Goal: Task Accomplishment & Management: Manage account settings

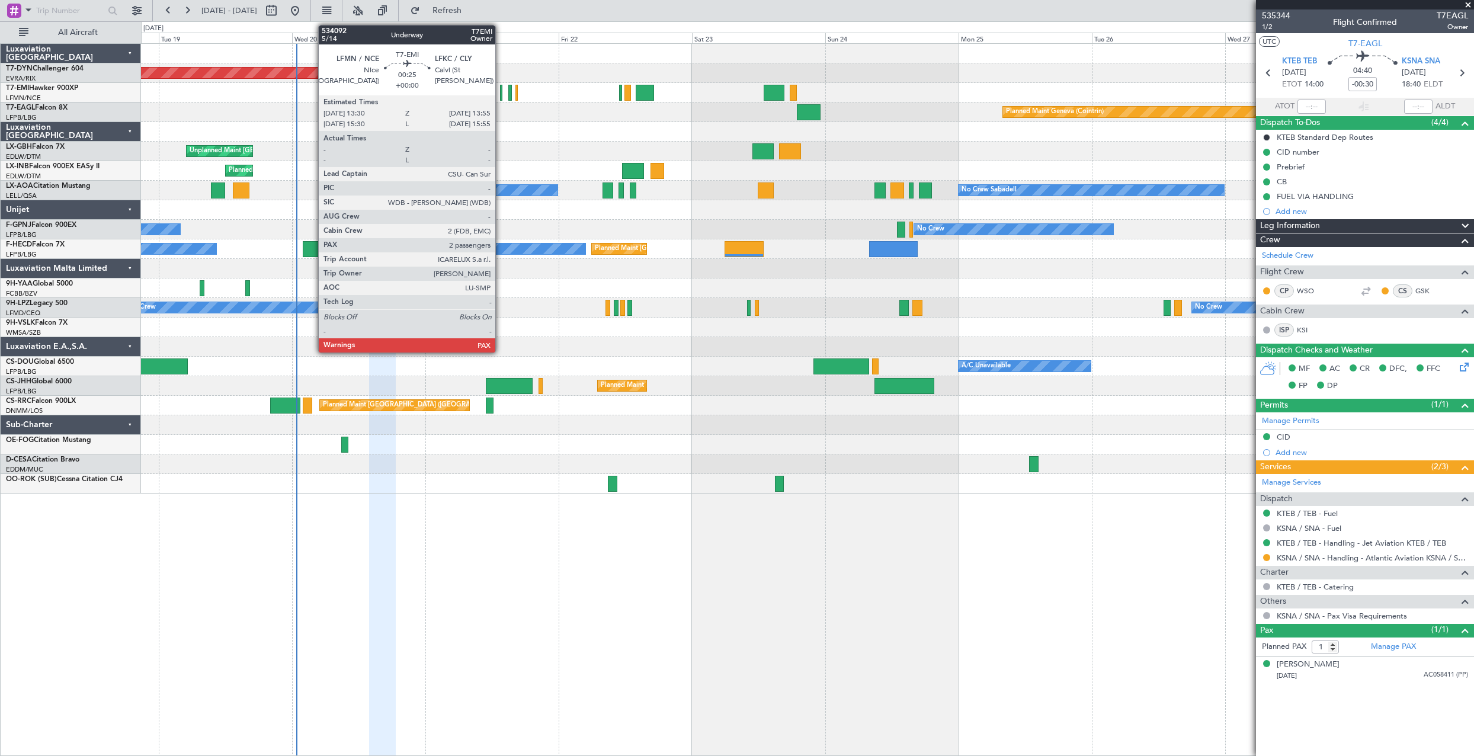
click at [501, 91] on div at bounding box center [501, 93] width 2 height 16
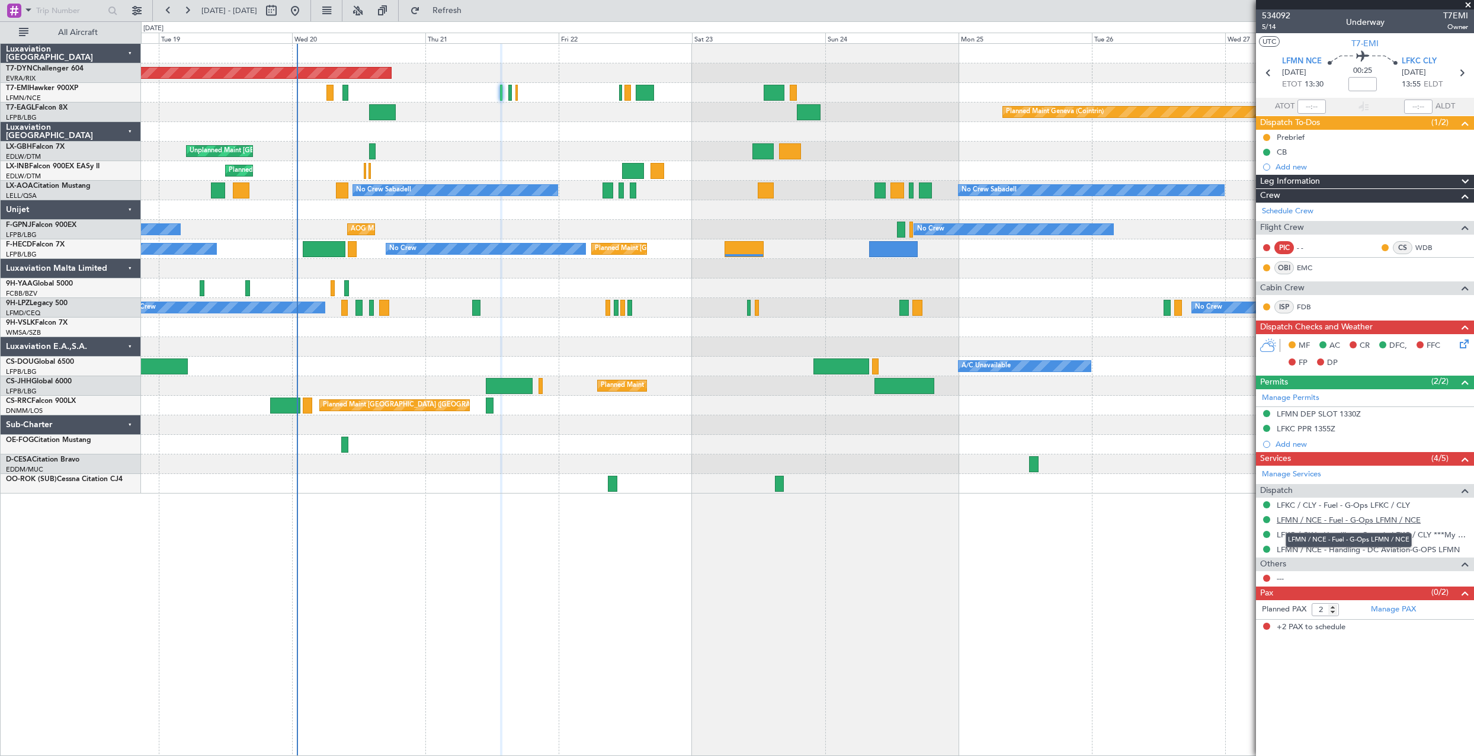
click at [1302, 520] on link "LFMN / NCE - Fuel - G-Ops LFMN / NCE" at bounding box center [1349, 520] width 144 height 10
click at [1339, 549] on link "LFMN / NCE - Handling - DC Aviation-G-OPS LFMN" at bounding box center [1368, 549] width 183 height 10
click at [1467, 341] on icon at bounding box center [1461, 341] width 9 height 9
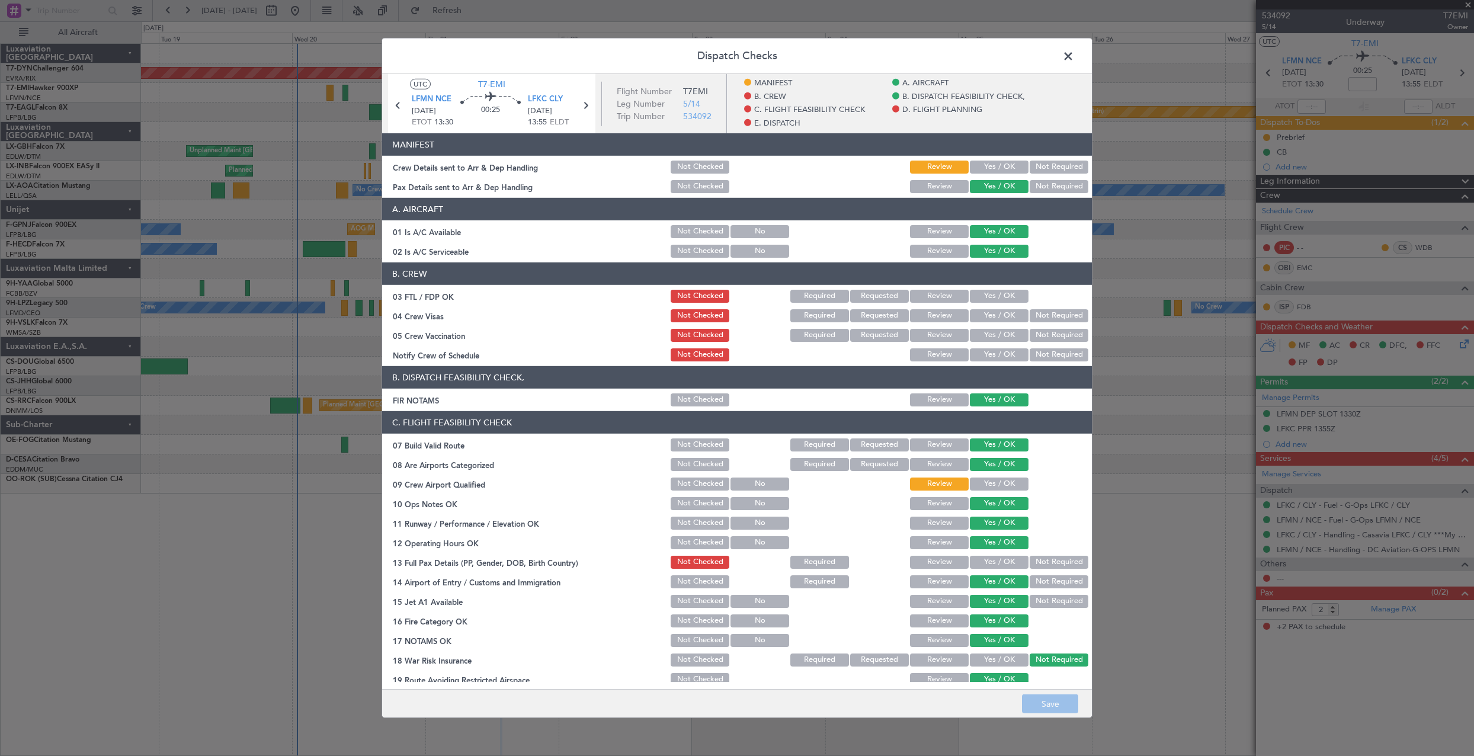
click at [993, 159] on div "Yes / OK" at bounding box center [998, 167] width 60 height 17
click at [993, 166] on button "Yes / OK" at bounding box center [999, 167] width 59 height 13
click at [1045, 696] on button "Save" at bounding box center [1050, 703] width 56 height 19
click at [1074, 55] on span at bounding box center [1074, 59] width 0 height 24
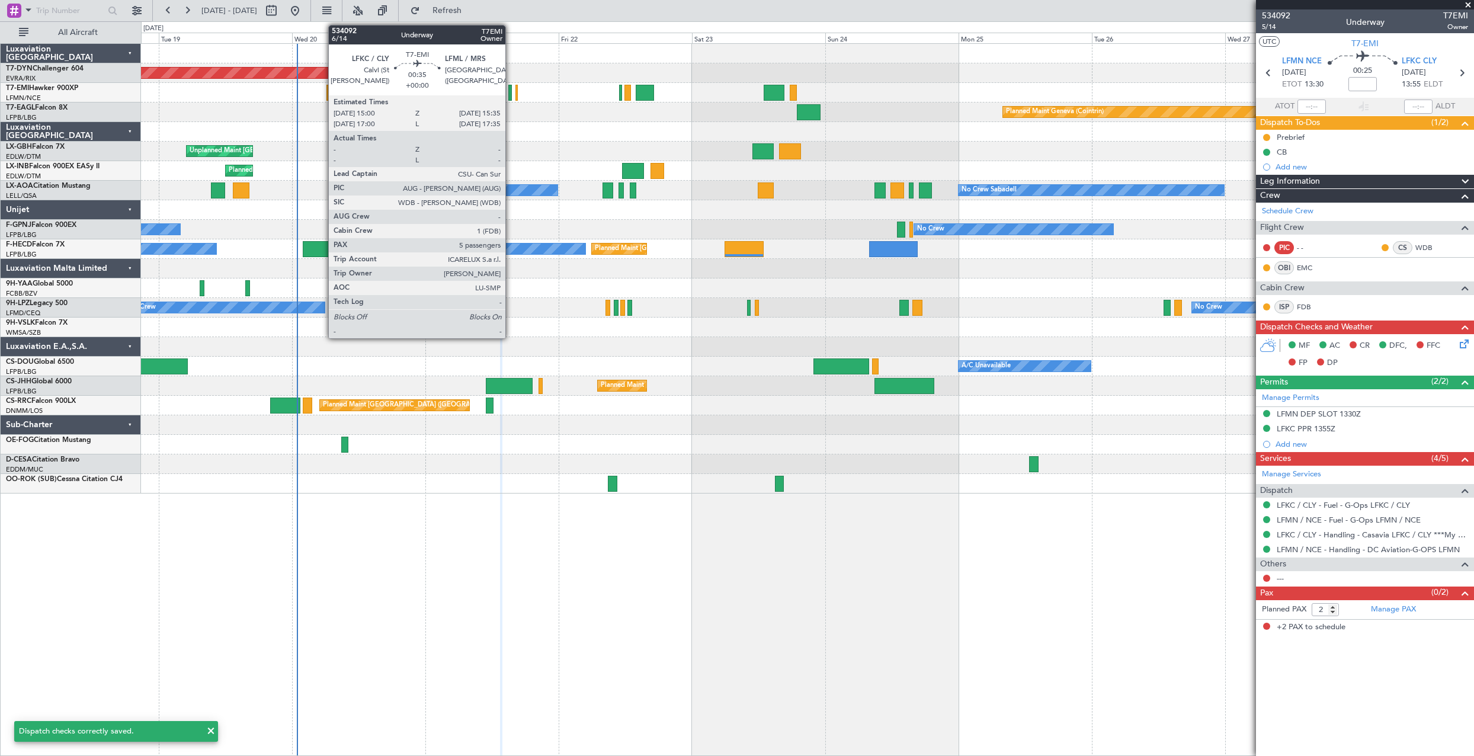
click at [511, 94] on div at bounding box center [510, 93] width 4 height 16
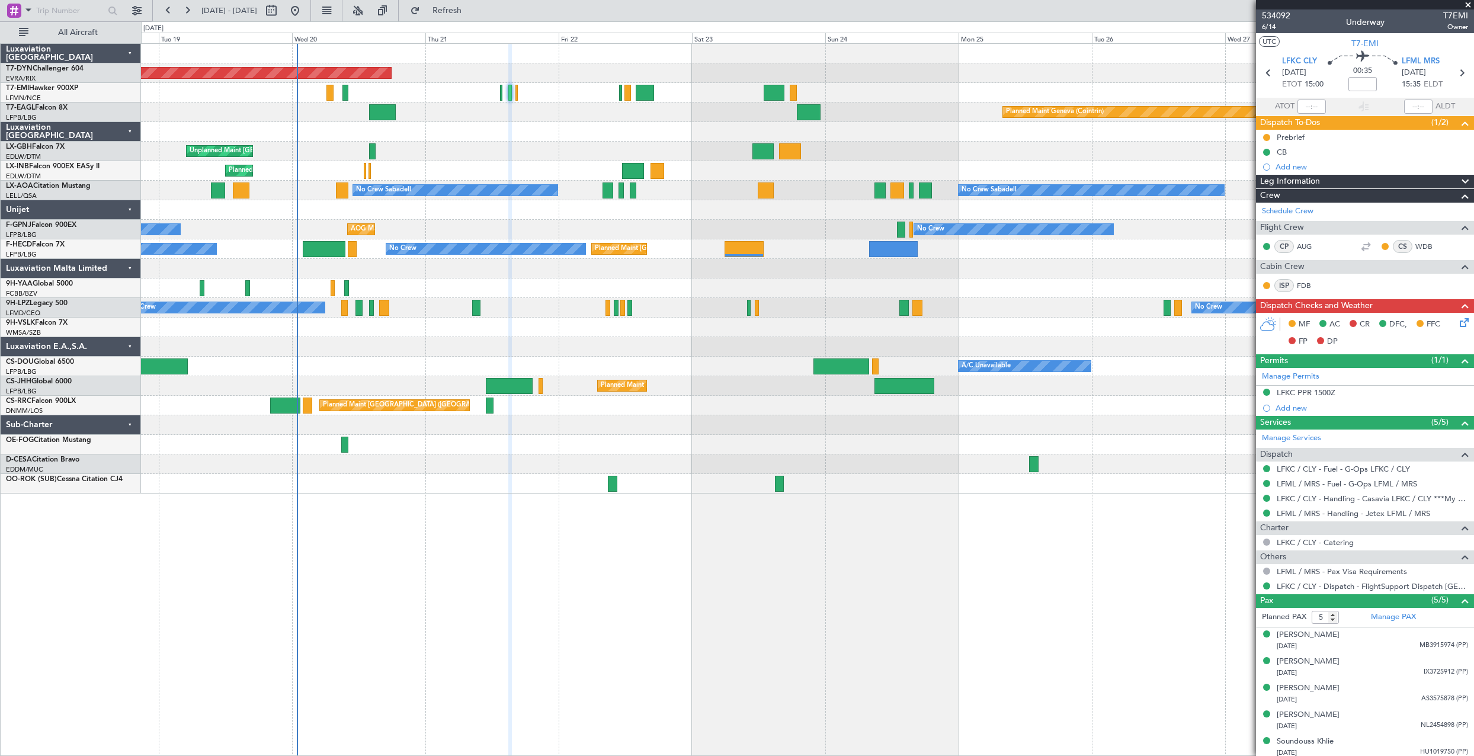
click at [1460, 325] on icon at bounding box center [1461, 320] width 9 height 9
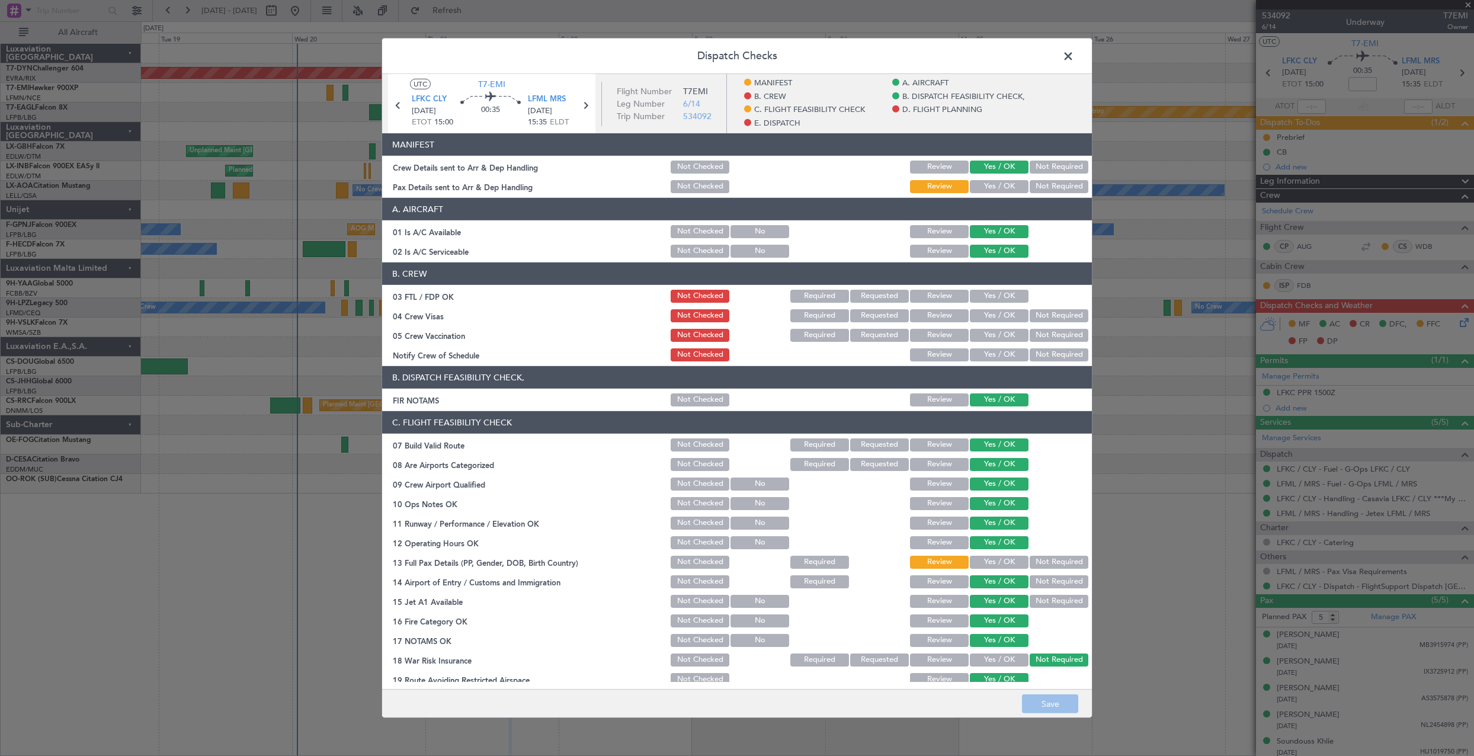
click at [970, 183] on button "Yes / OK" at bounding box center [999, 186] width 59 height 13
click at [1057, 698] on button "Save" at bounding box center [1050, 703] width 56 height 19
click at [1074, 60] on span at bounding box center [1074, 59] width 0 height 24
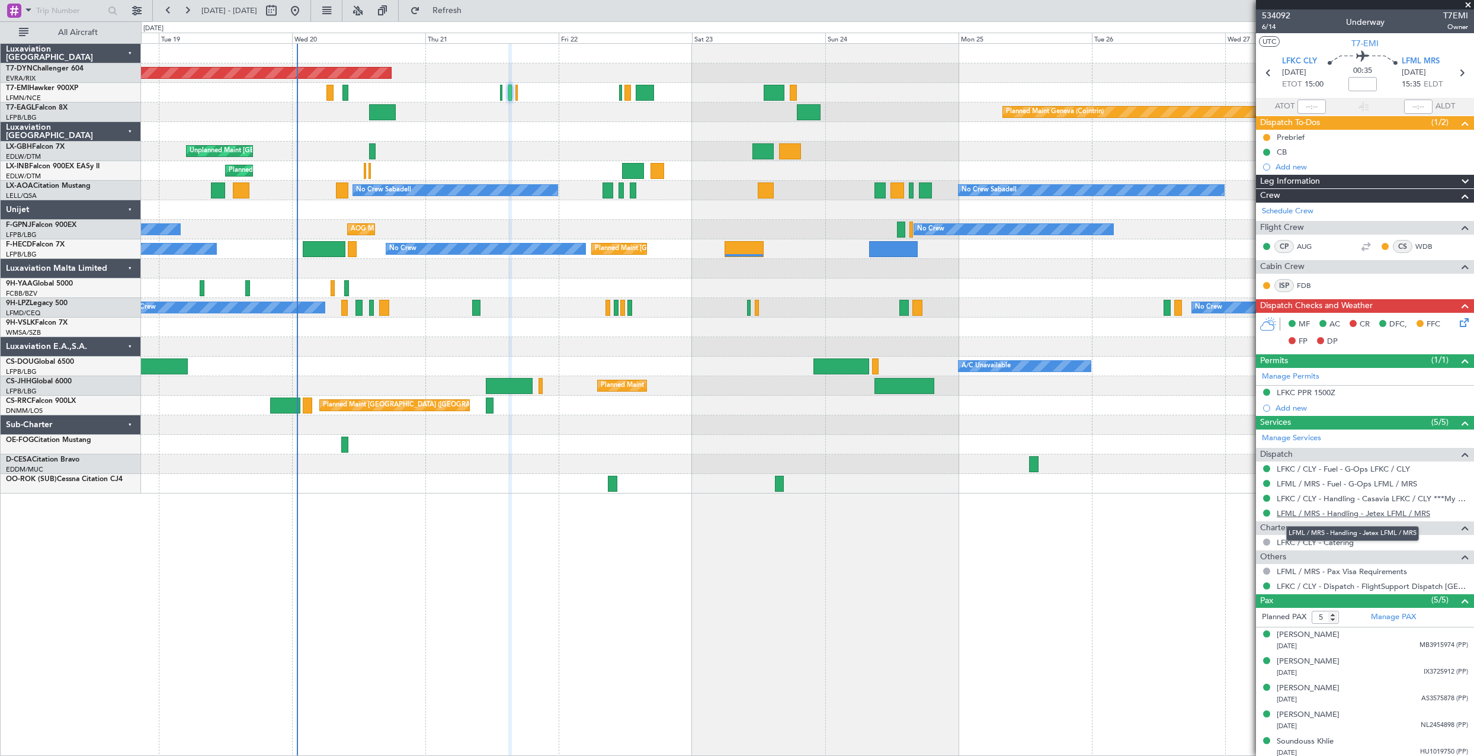
click at [1319, 511] on link "LFML / MRS - Handling - Jetex LFML / MRS" at bounding box center [1353, 513] width 153 height 10
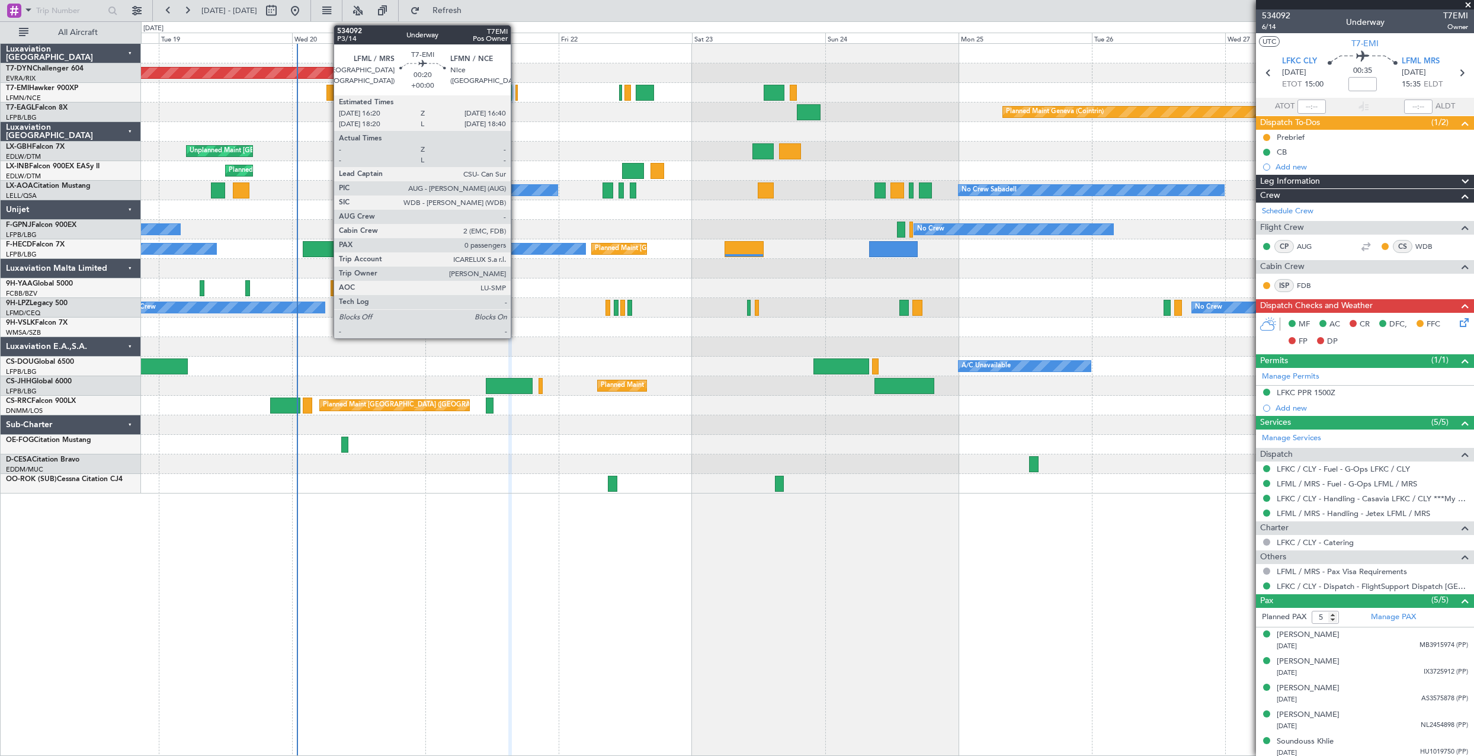
click at [516, 97] on div at bounding box center [516, 93] width 2 height 16
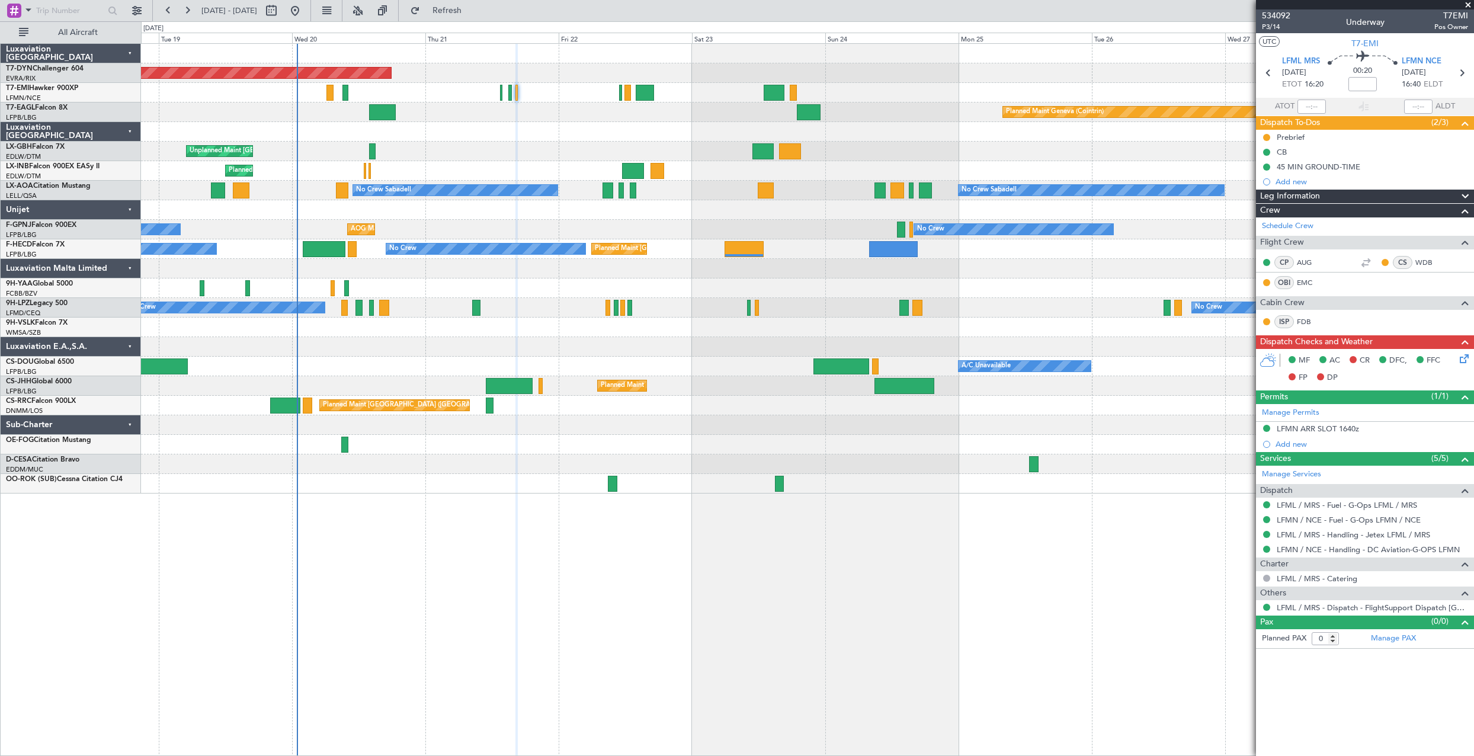
click at [618, 97] on div at bounding box center [807, 93] width 1332 height 20
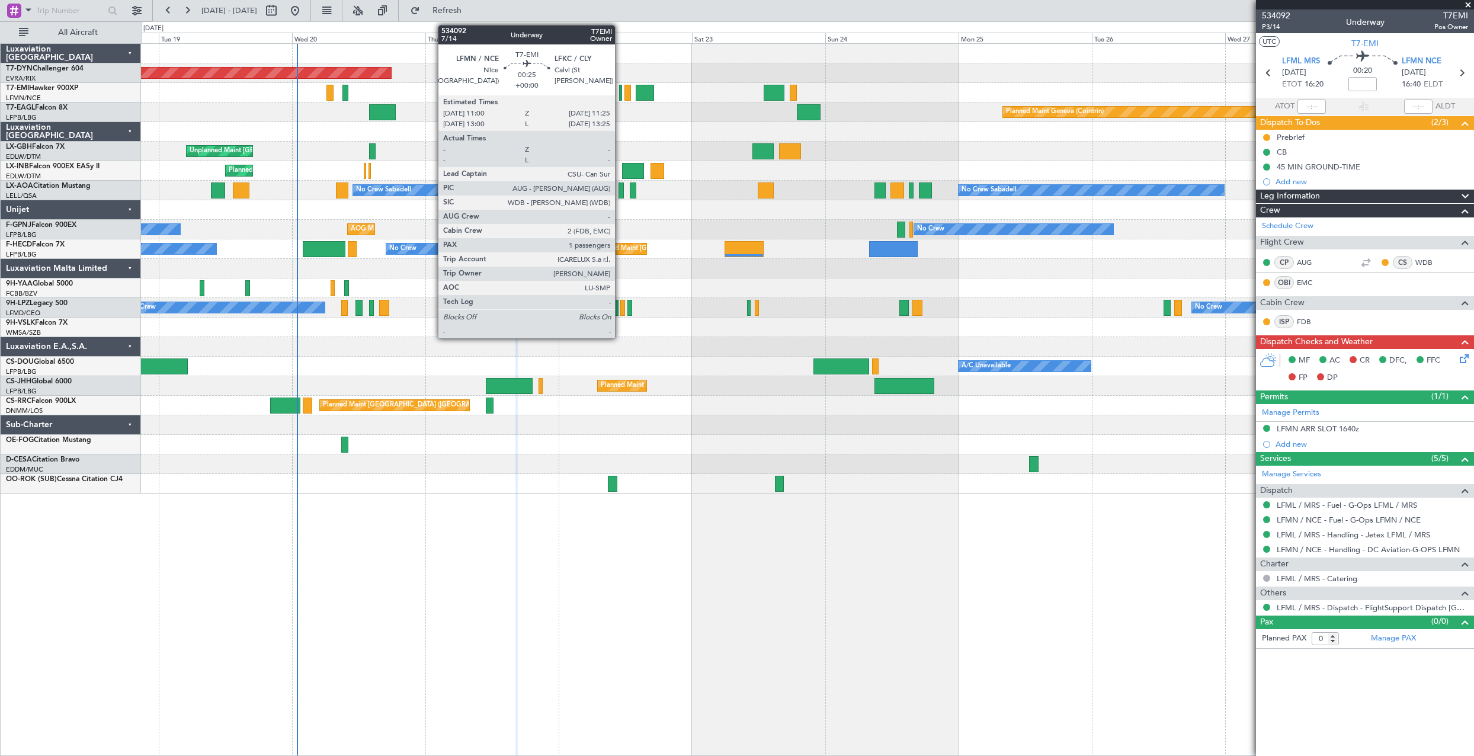
click at [620, 98] on div at bounding box center [620, 93] width 2 height 16
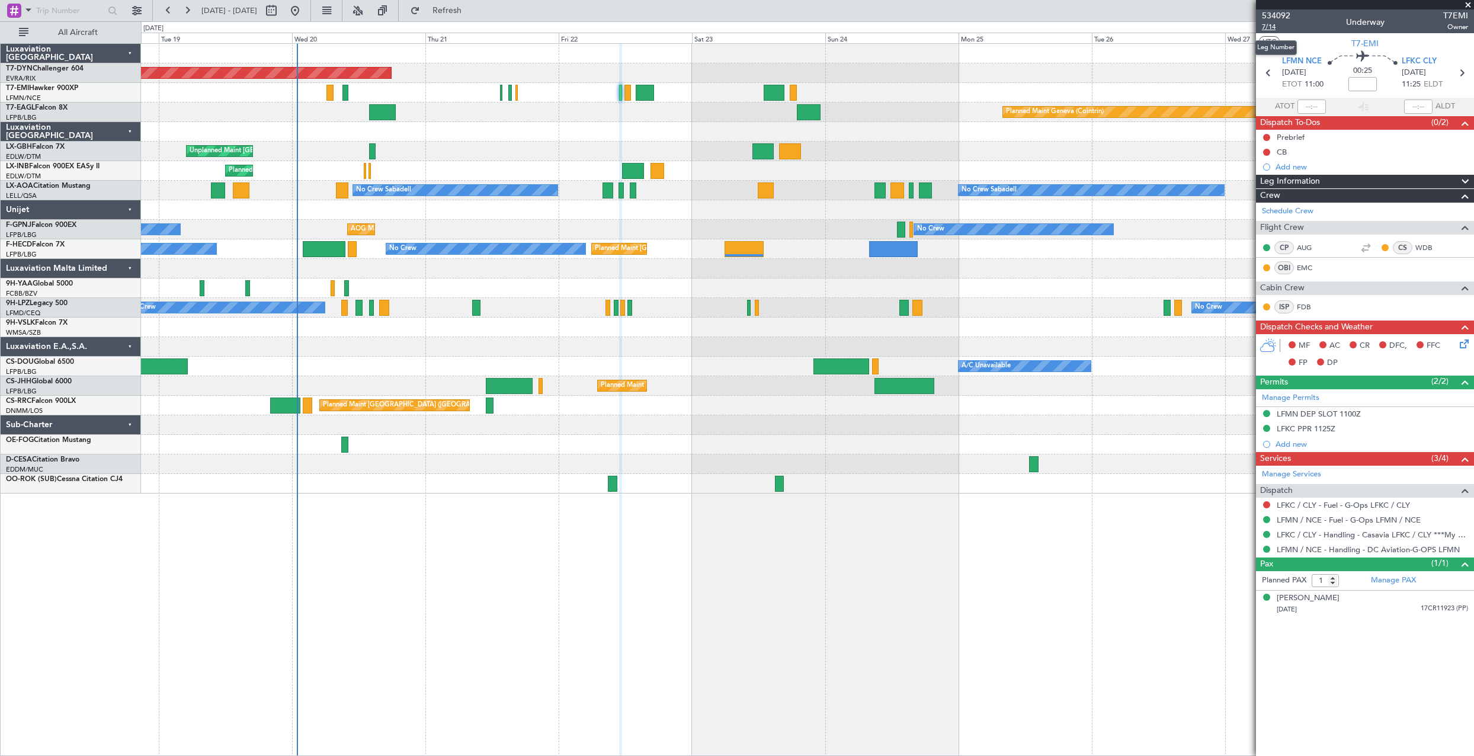
click at [1266, 24] on span "7/14" at bounding box center [1276, 27] width 28 height 10
click at [1366, 547] on link "LFMN / NCE - Handling - DC Aviation-G-OPS LFMN" at bounding box center [1368, 549] width 183 height 10
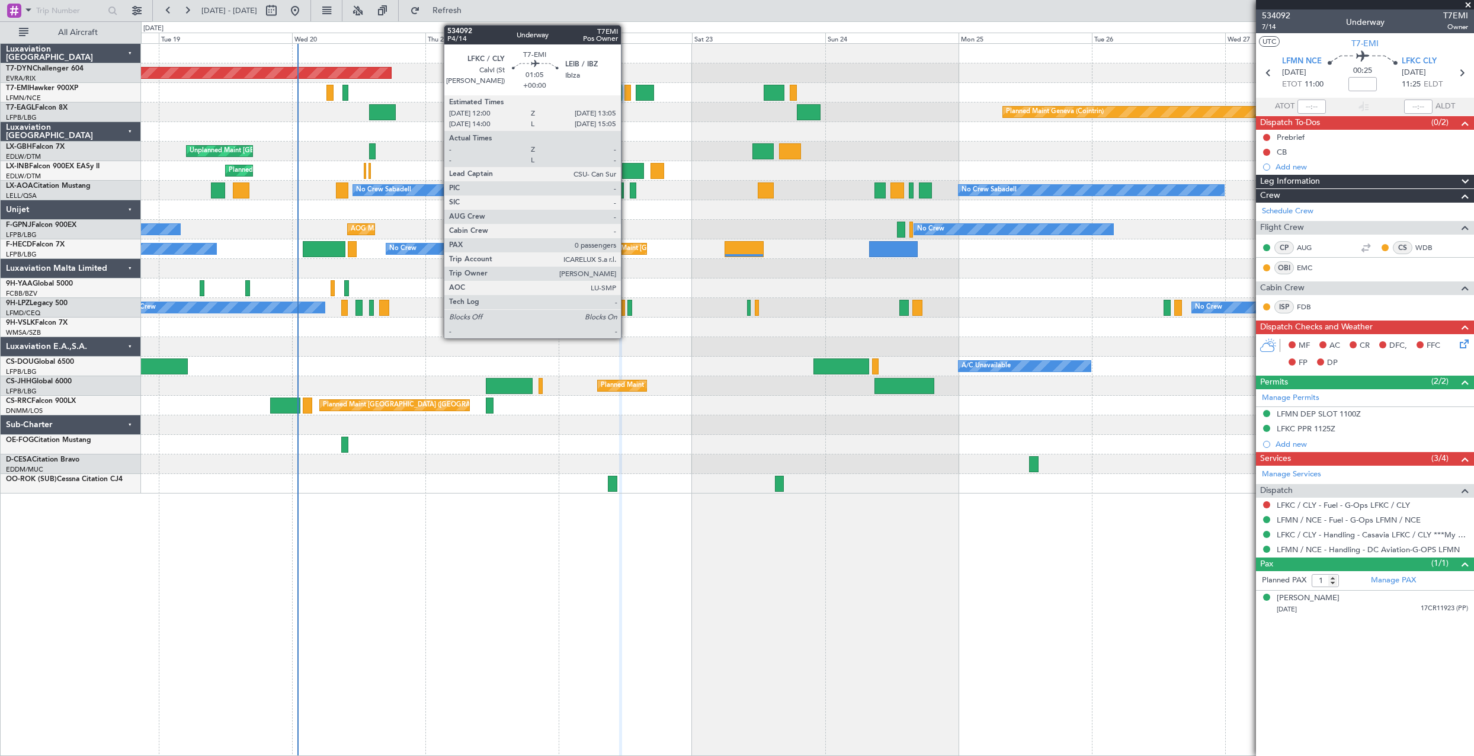
click at [626, 92] on div at bounding box center [627, 93] width 7 height 16
click at [626, 95] on div at bounding box center [627, 93] width 7 height 16
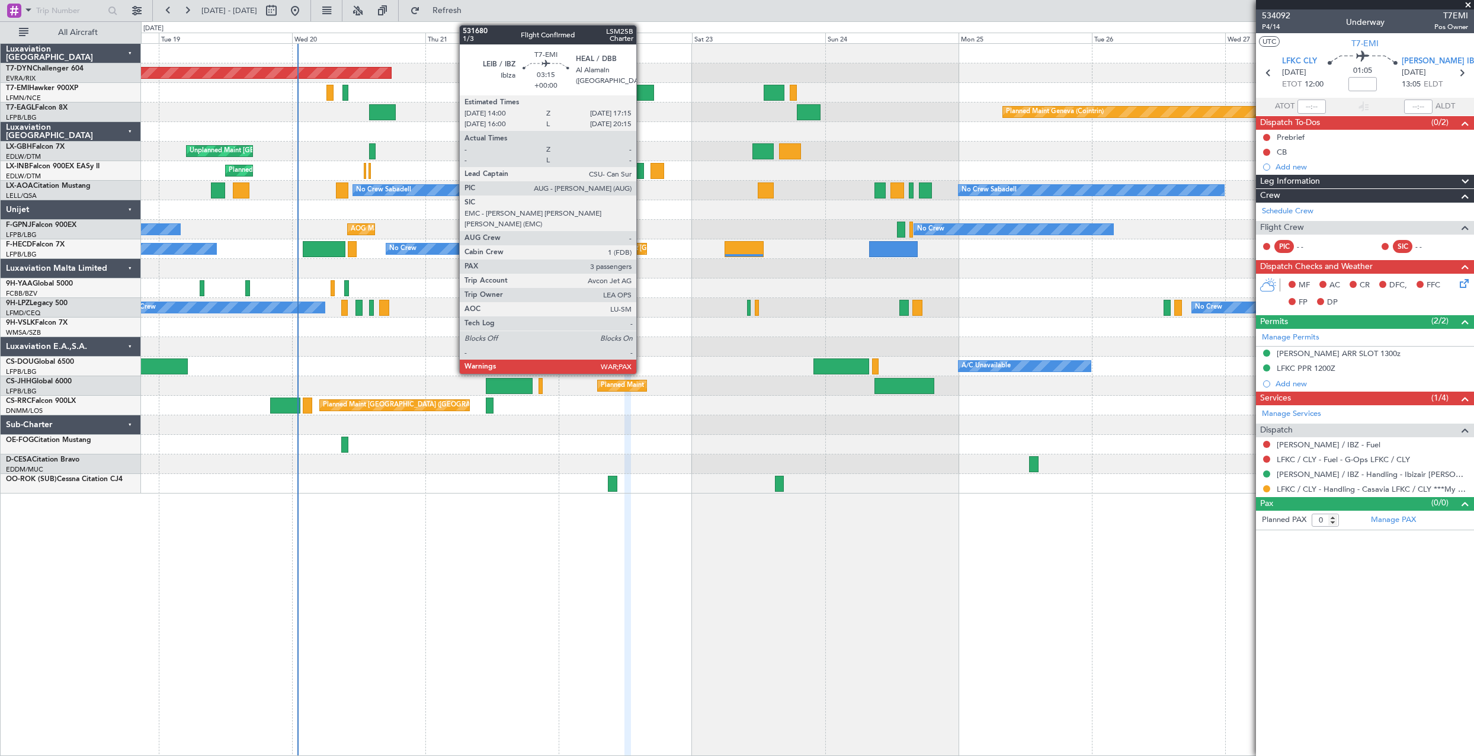
click at [642, 99] on div at bounding box center [645, 93] width 18 height 16
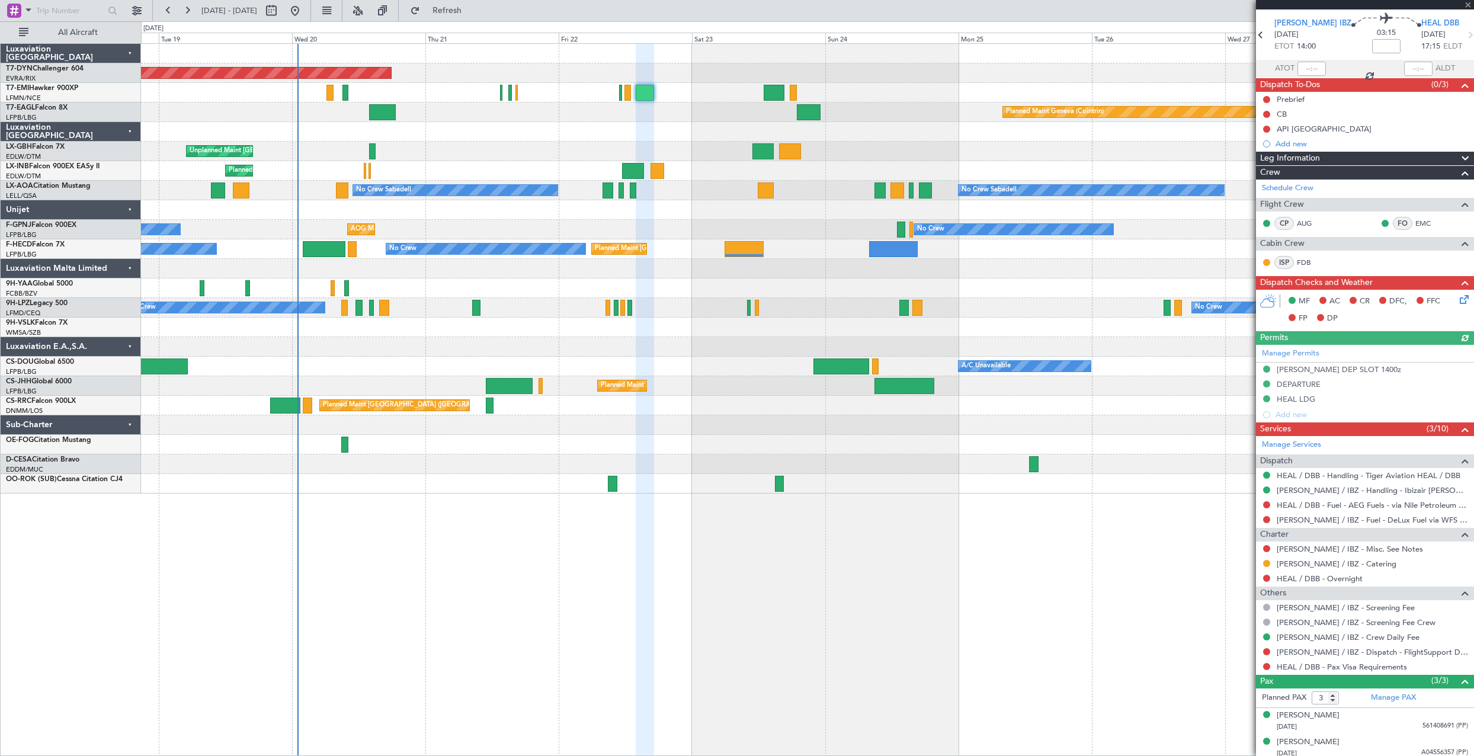
scroll to position [69, 0]
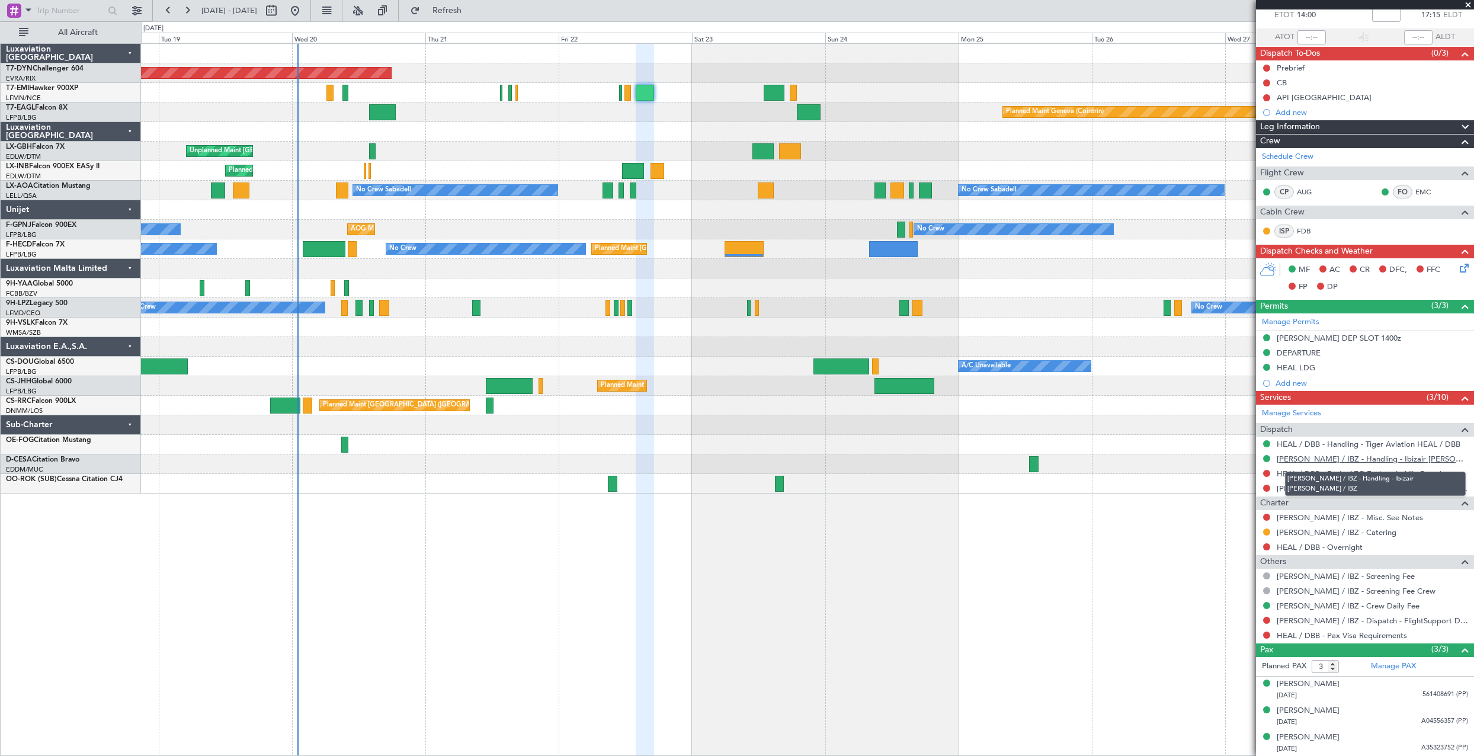
click at [1325, 454] on link "[PERSON_NAME] / IBZ - Handling - Ibizair [PERSON_NAME] / IBZ" at bounding box center [1372, 459] width 191 height 10
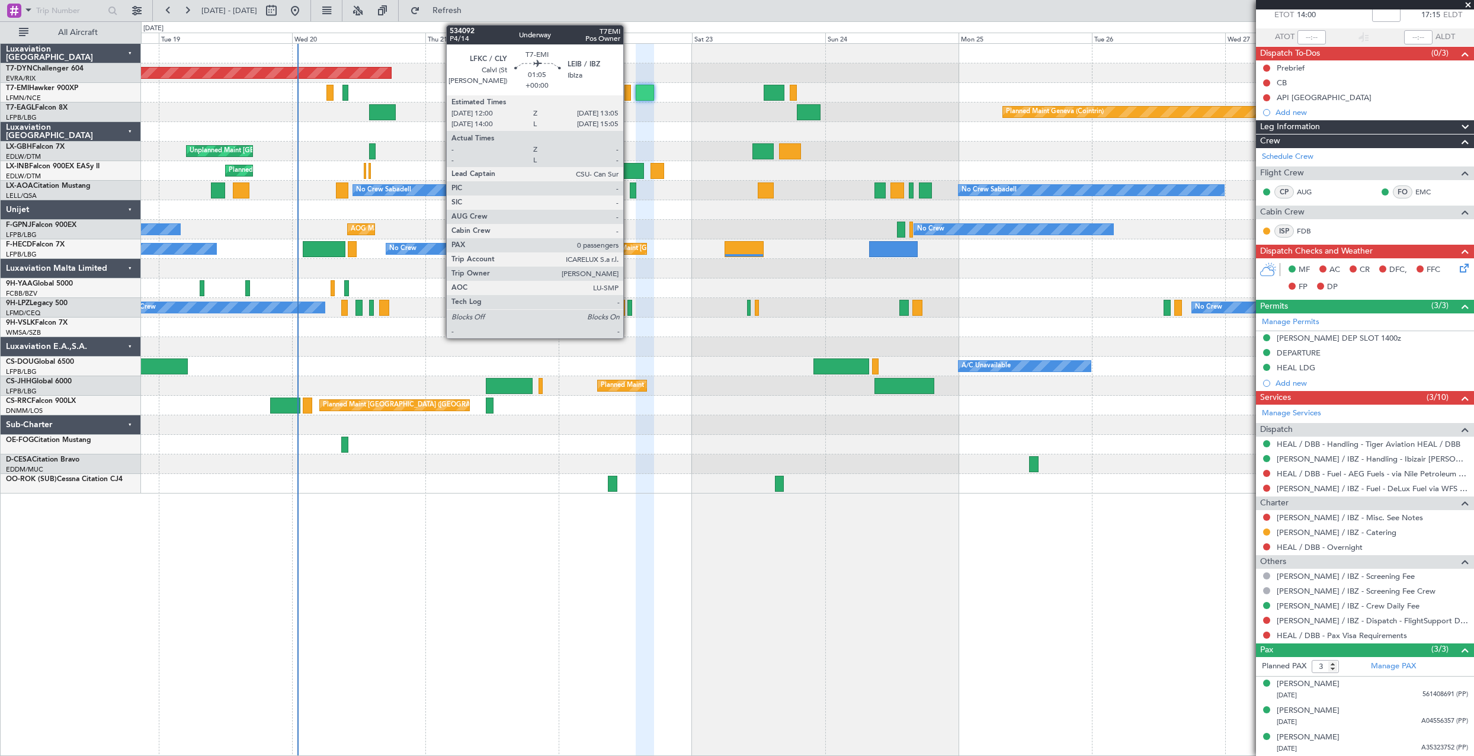
click at [629, 95] on div at bounding box center [627, 93] width 7 height 16
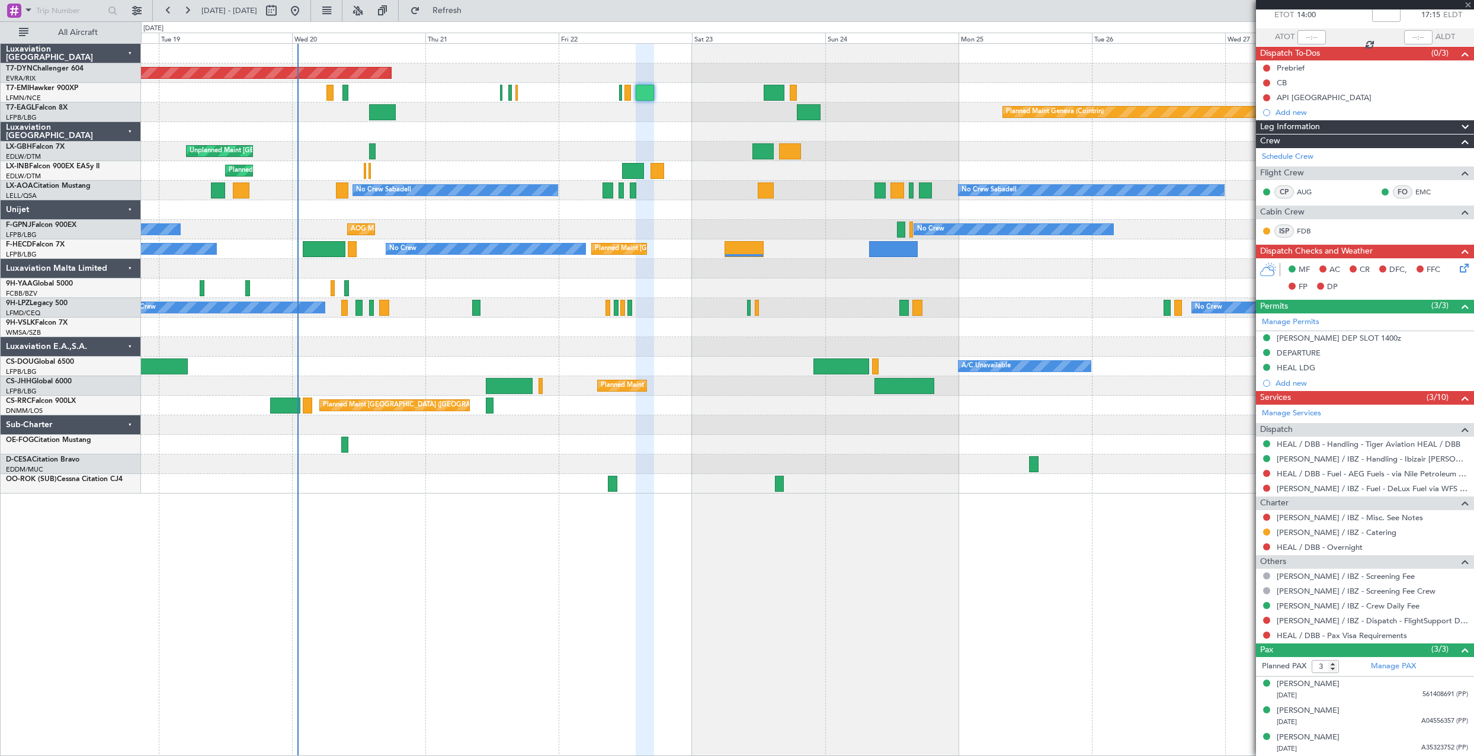
type input "0"
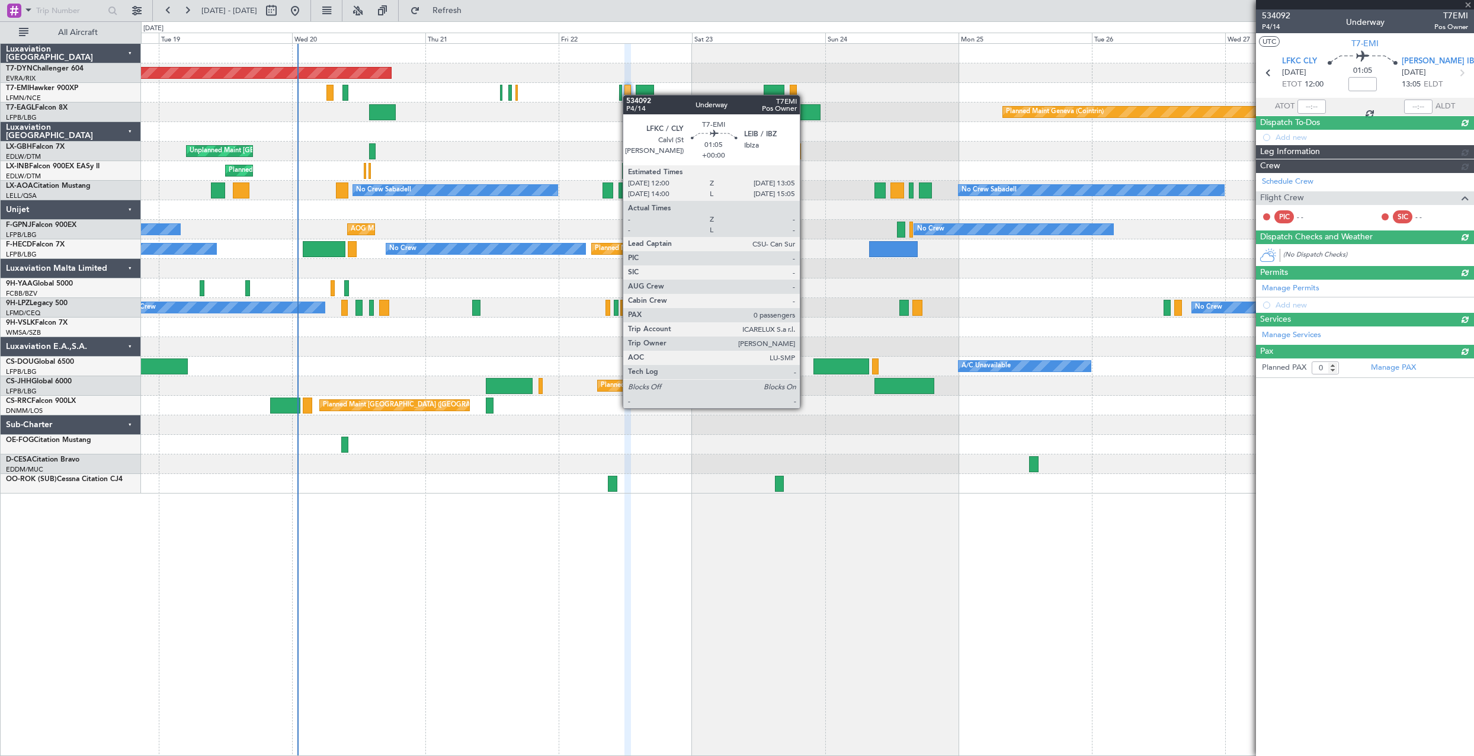
scroll to position [0, 0]
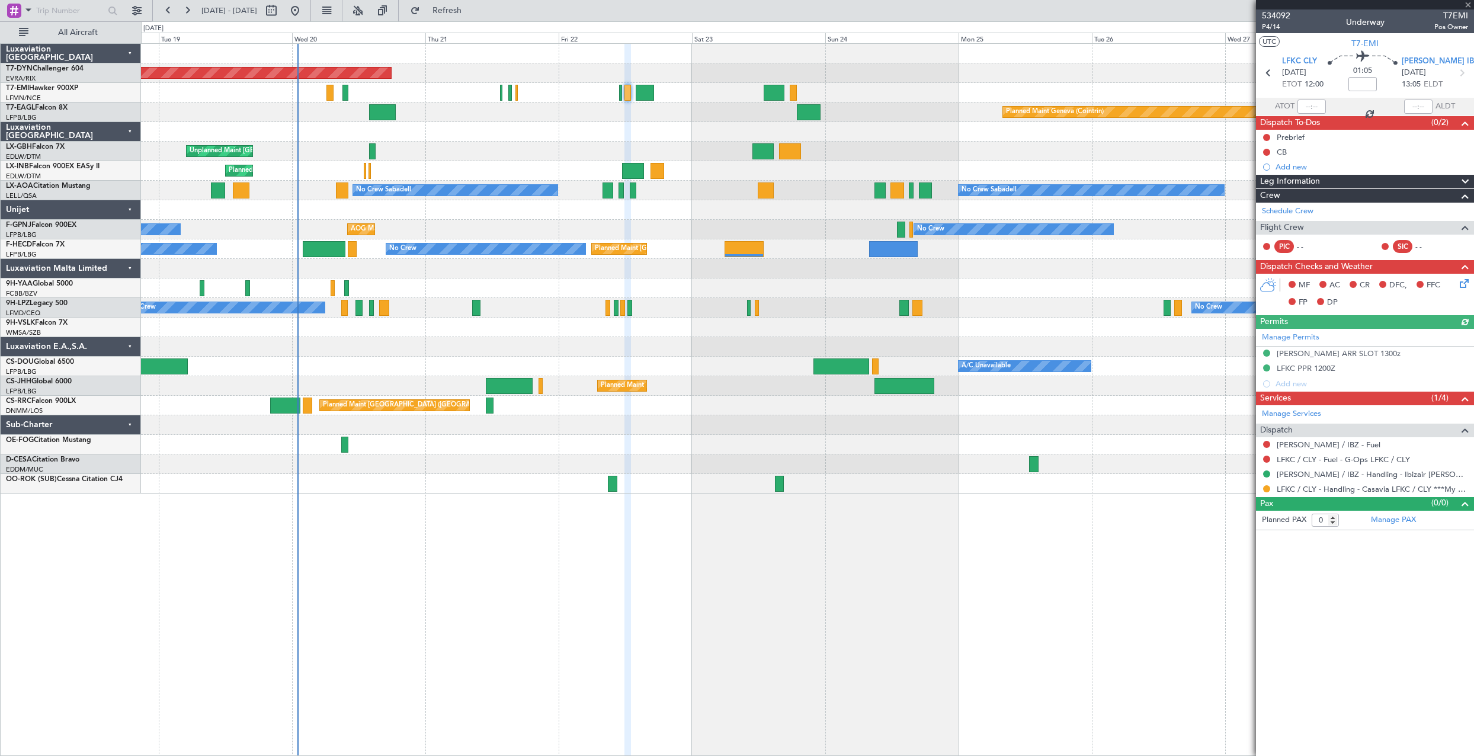
click at [1466, 283] on icon at bounding box center [1461, 281] width 9 height 9
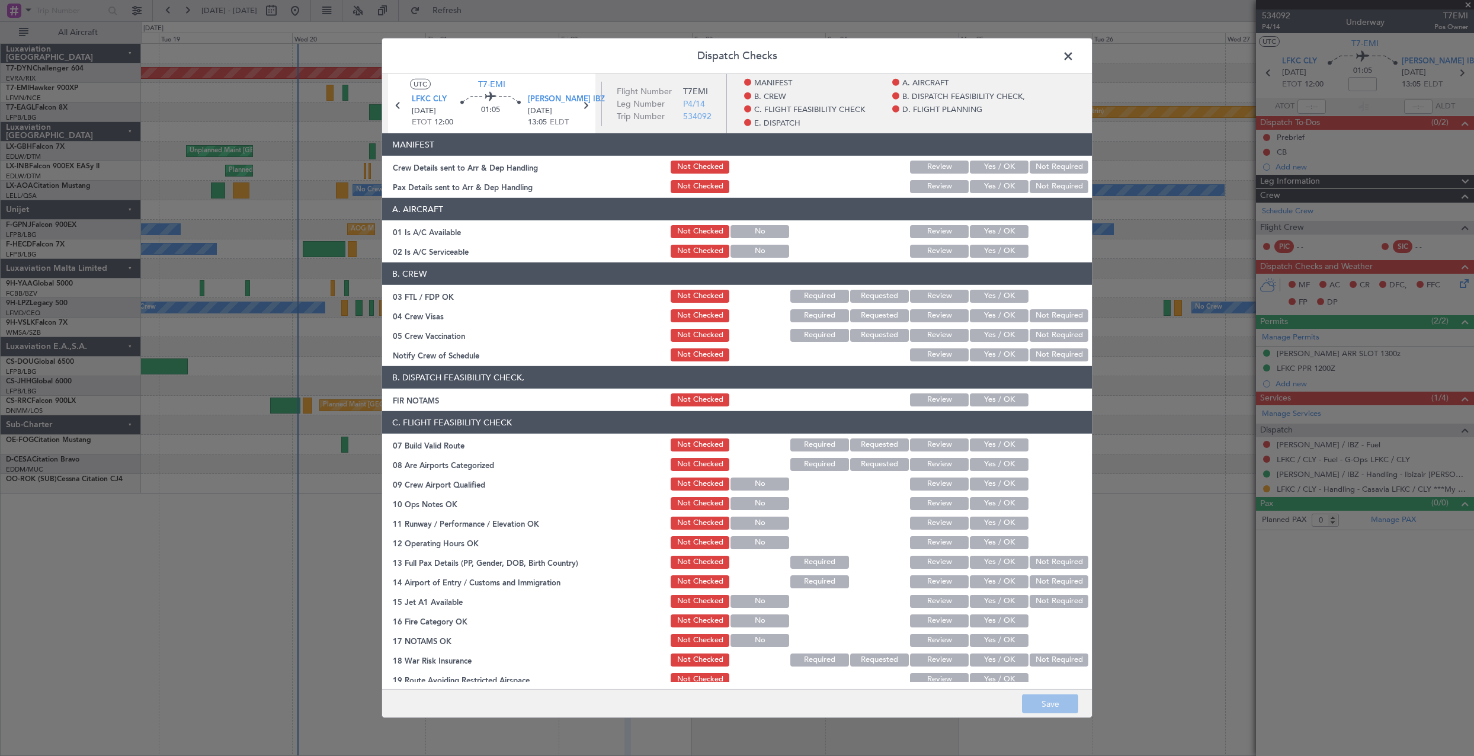
click at [992, 169] on button "Yes / OK" at bounding box center [999, 167] width 59 height 13
click at [992, 182] on button "Yes / OK" at bounding box center [999, 186] width 59 height 13
click at [1056, 706] on button "Save" at bounding box center [1050, 703] width 56 height 19
click at [1074, 52] on span at bounding box center [1074, 59] width 0 height 24
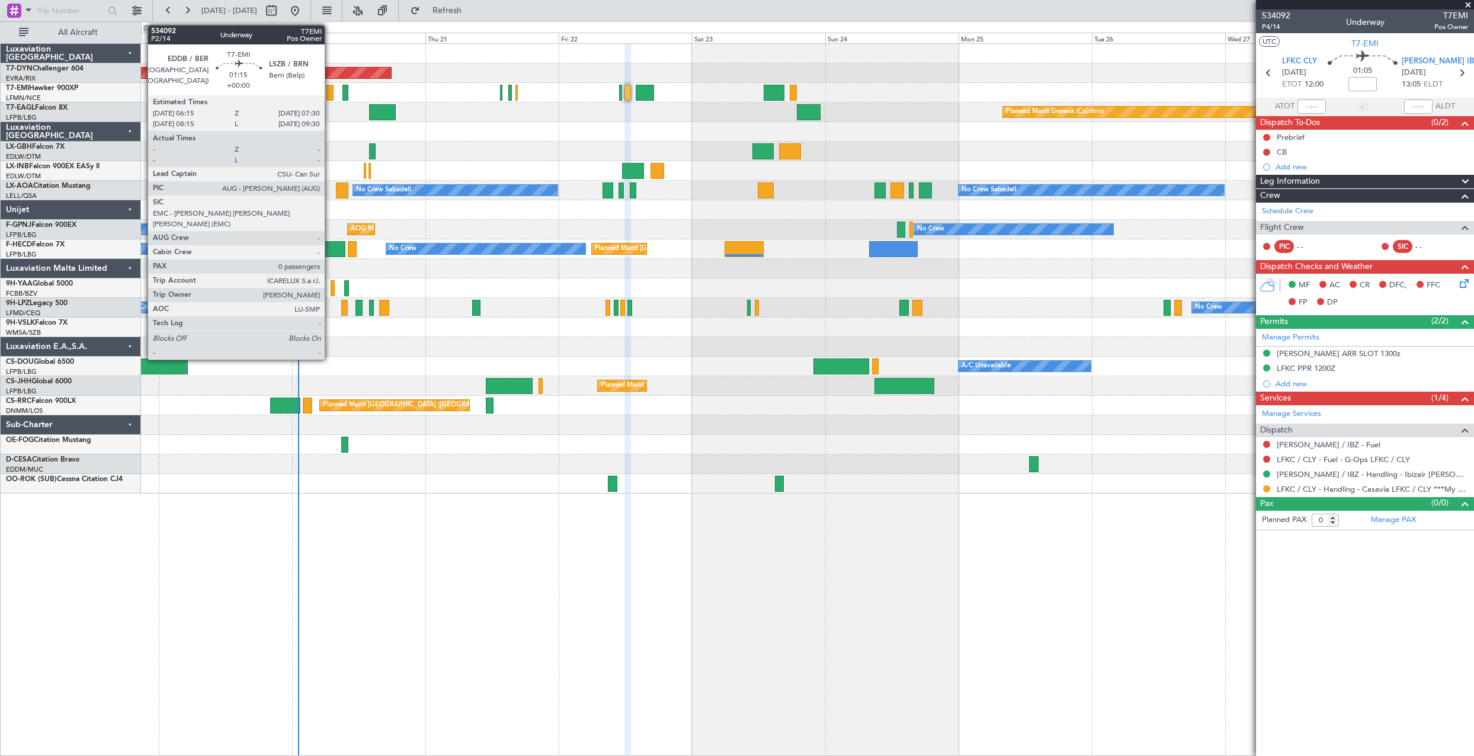
click at [330, 97] on div at bounding box center [329, 93] width 7 height 16
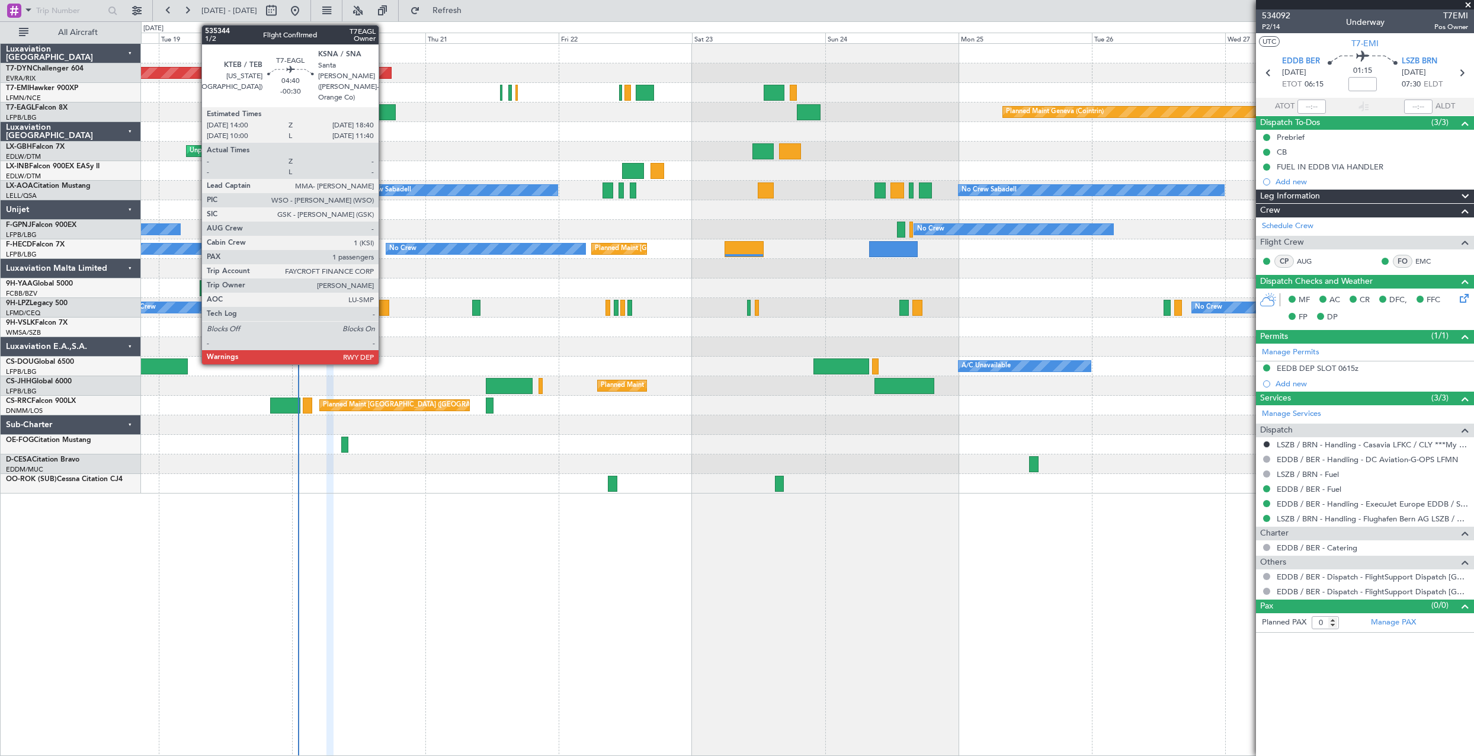
click at [384, 115] on div at bounding box center [382, 112] width 26 height 16
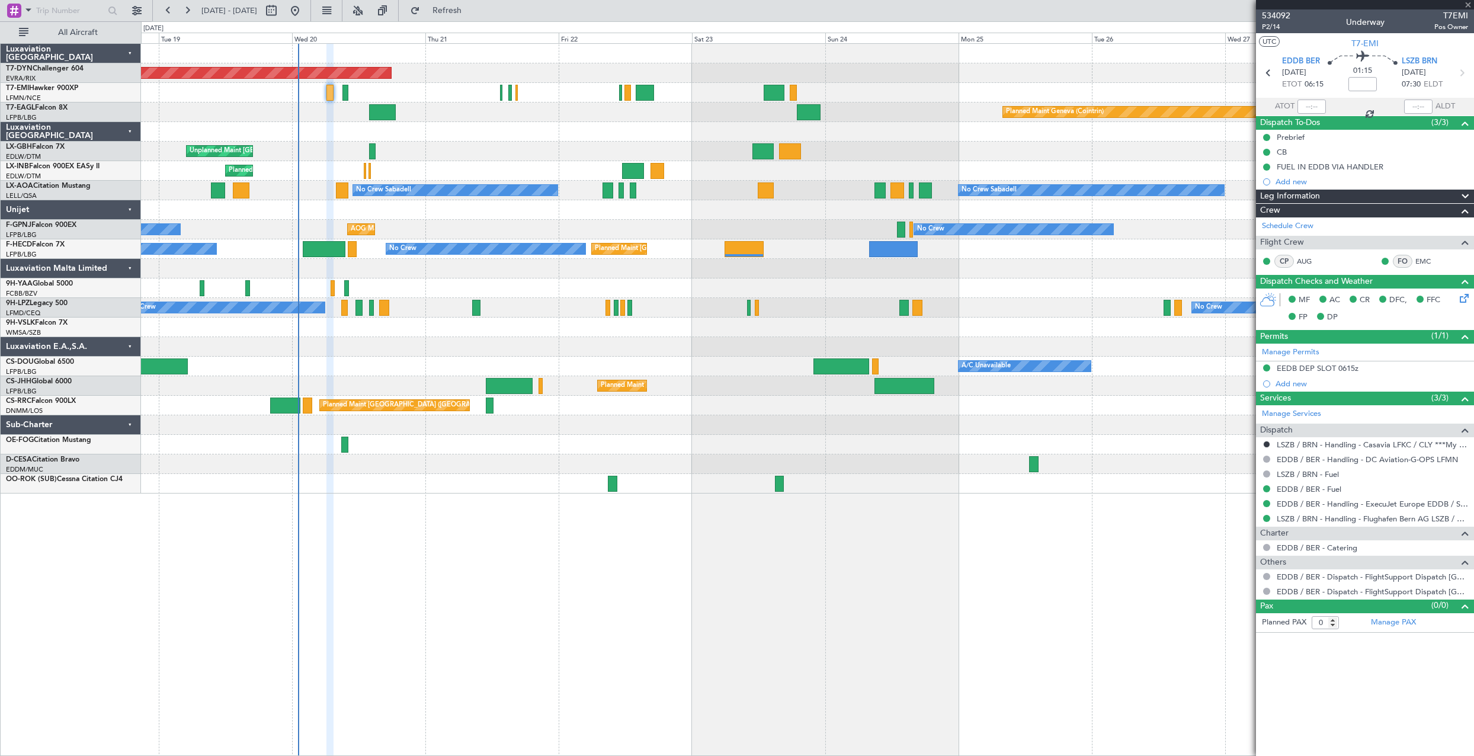
type input "-00:30"
type input "1"
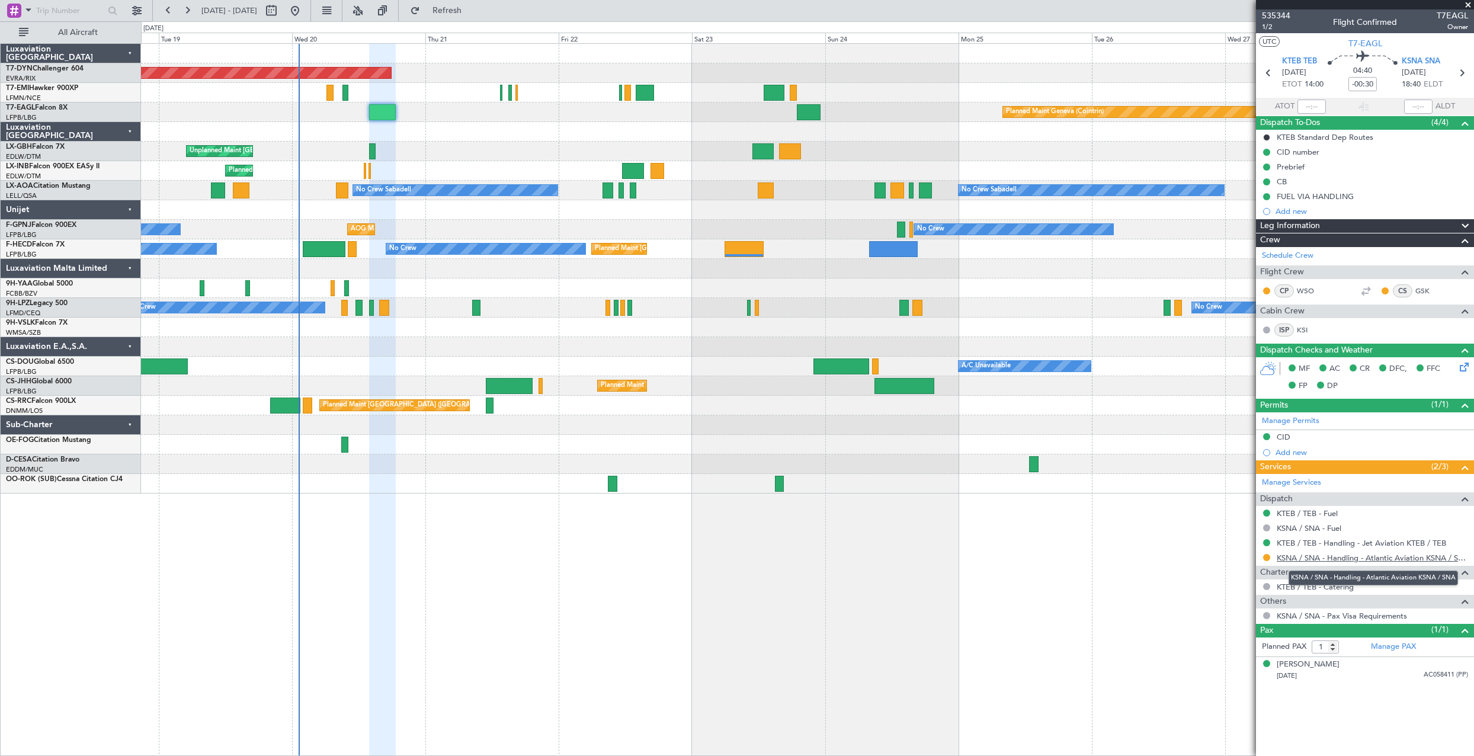
click at [1334, 558] on link "KSNA / SNA - Handling - Atlantic Aviation KSNA / SNA" at bounding box center [1372, 558] width 191 height 10
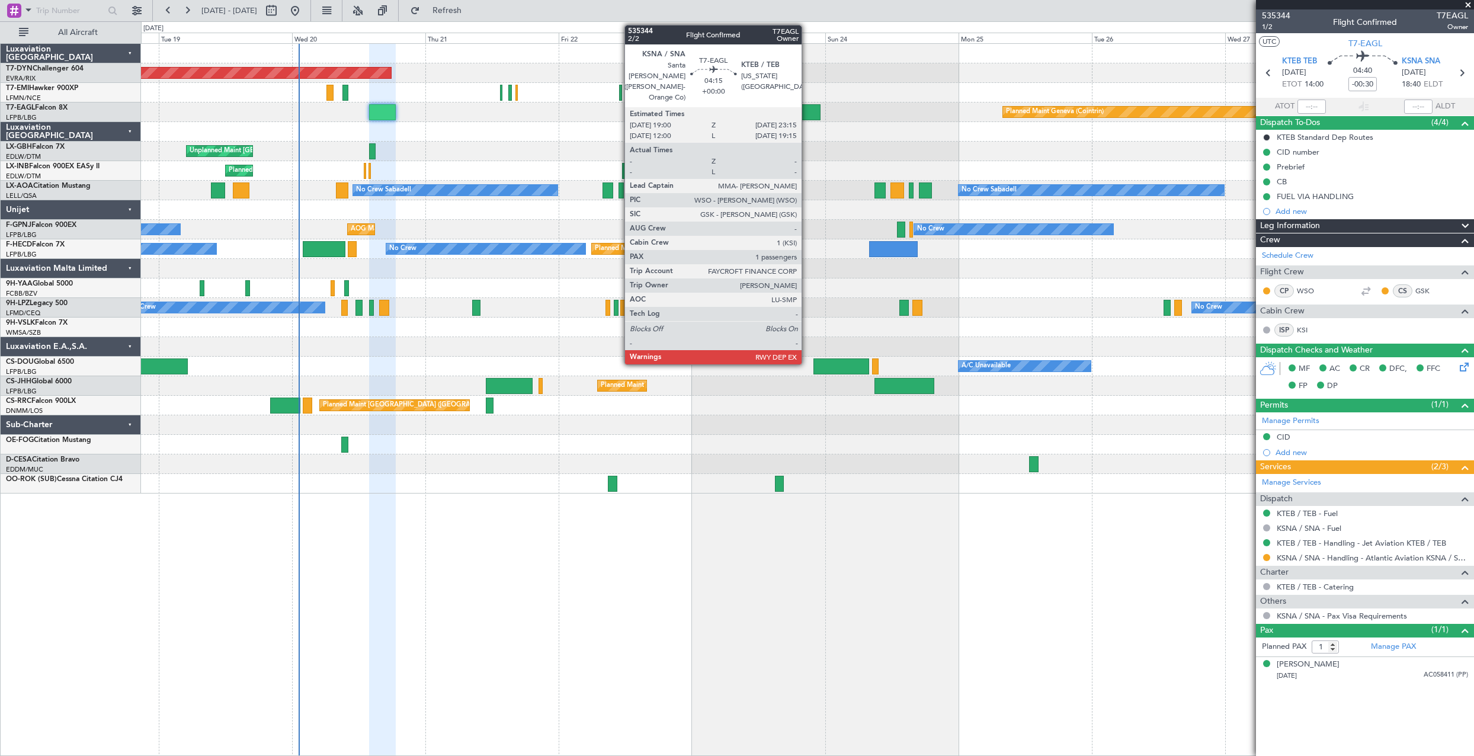
click at [807, 111] on div at bounding box center [809, 112] width 24 height 16
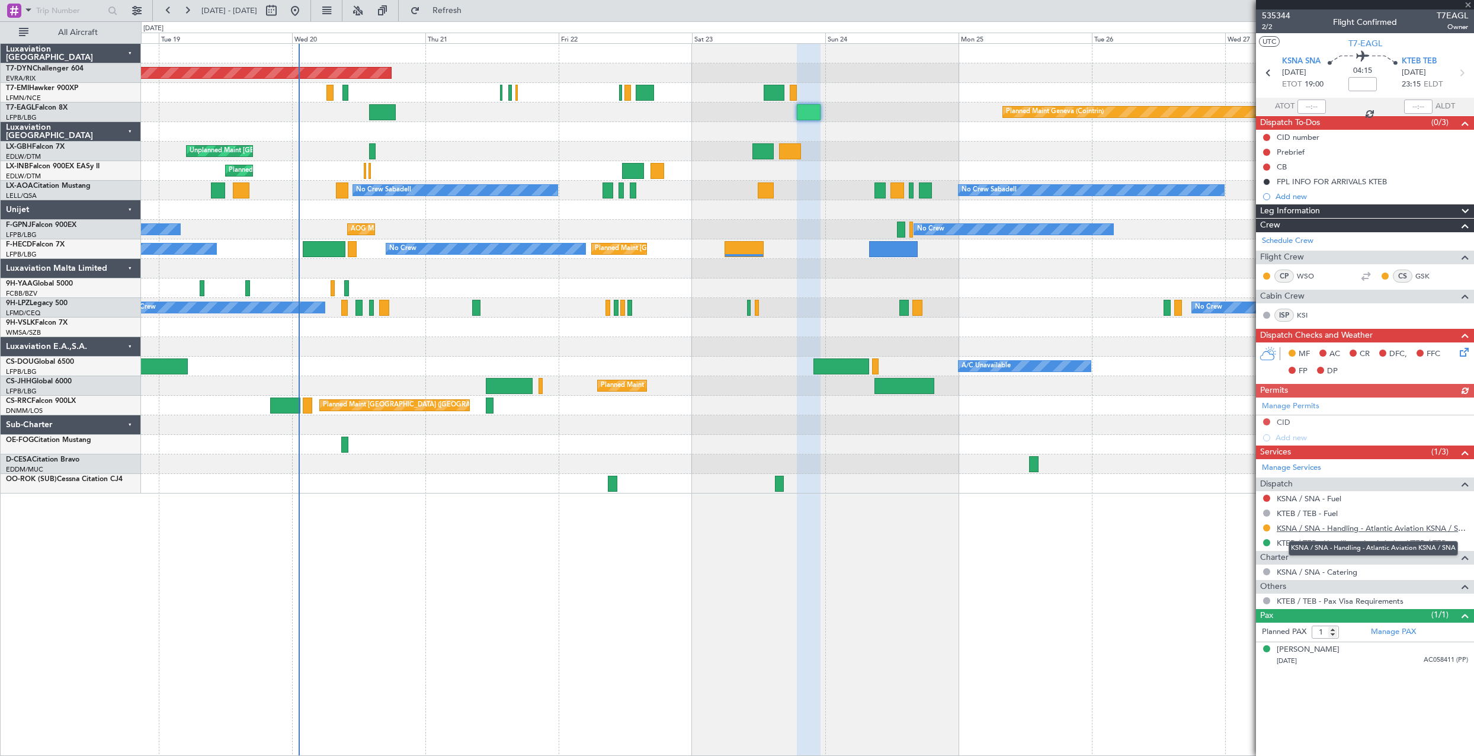
click at [1307, 526] on link "KSNA / SNA - Handling - Atlantic Aviation KSNA / SNA" at bounding box center [1372, 528] width 191 height 10
click at [472, 12] on span "Refresh" at bounding box center [447, 11] width 50 height 8
click at [467, 13] on span "Refresh" at bounding box center [447, 11] width 50 height 8
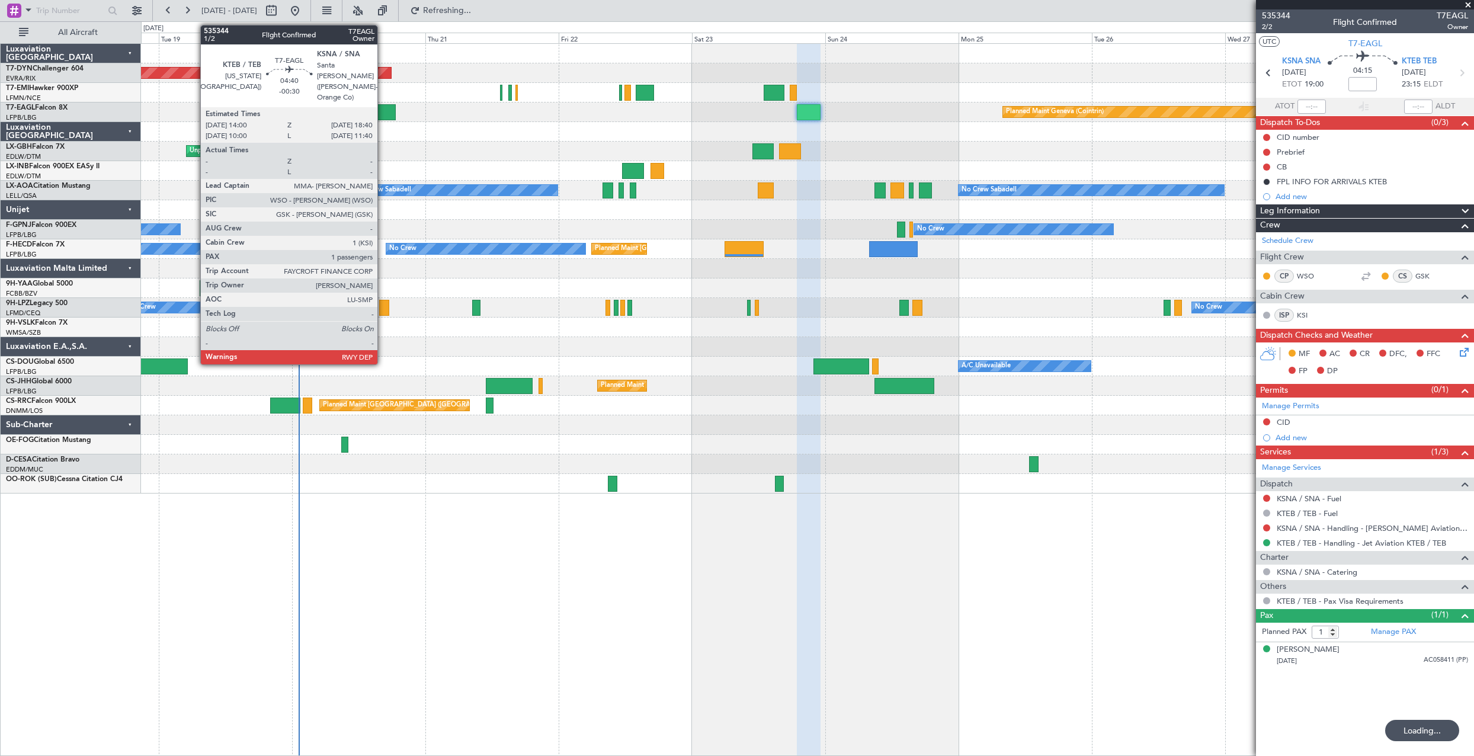
click at [383, 112] on div at bounding box center [382, 112] width 26 height 16
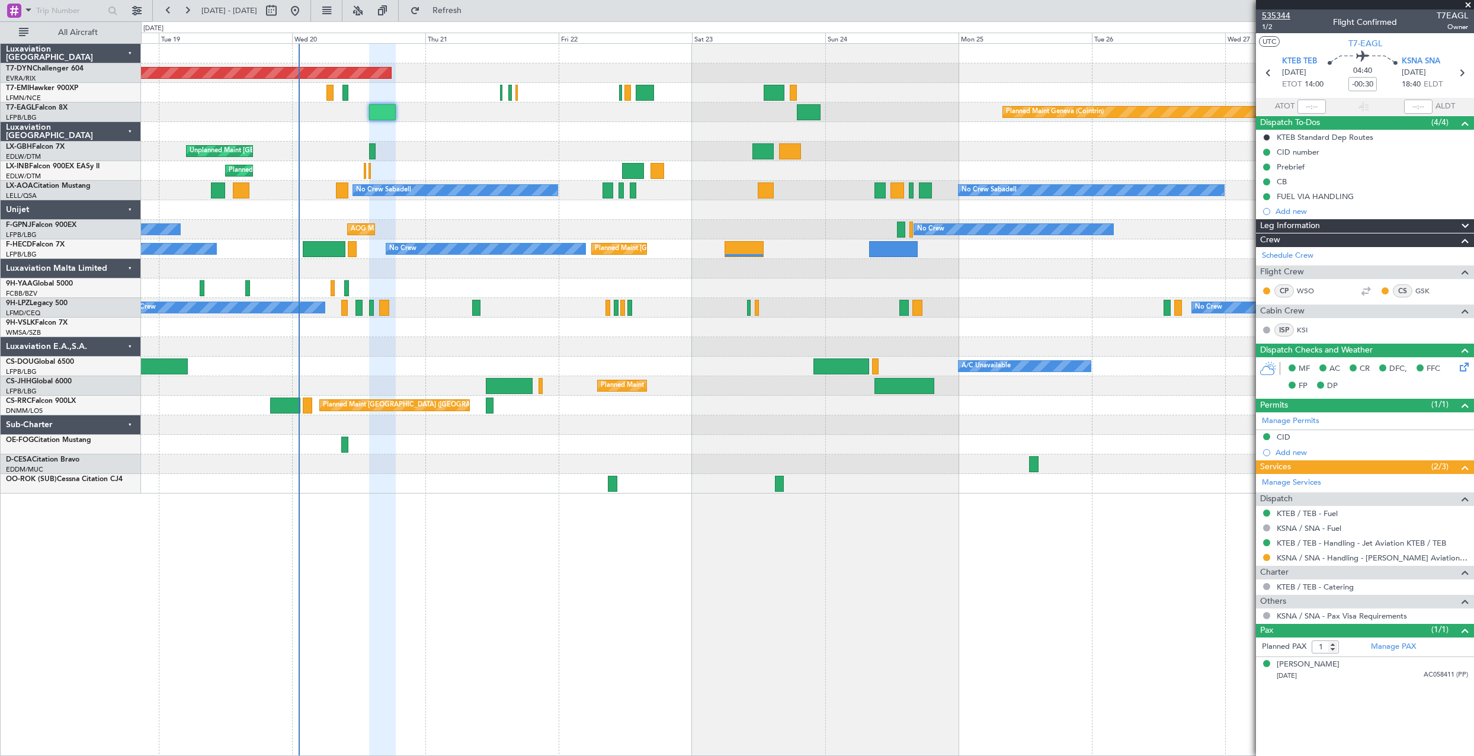
click at [1274, 15] on span "535344" at bounding box center [1276, 15] width 28 height 12
click at [1303, 293] on link "WSO" at bounding box center [1310, 291] width 27 height 11
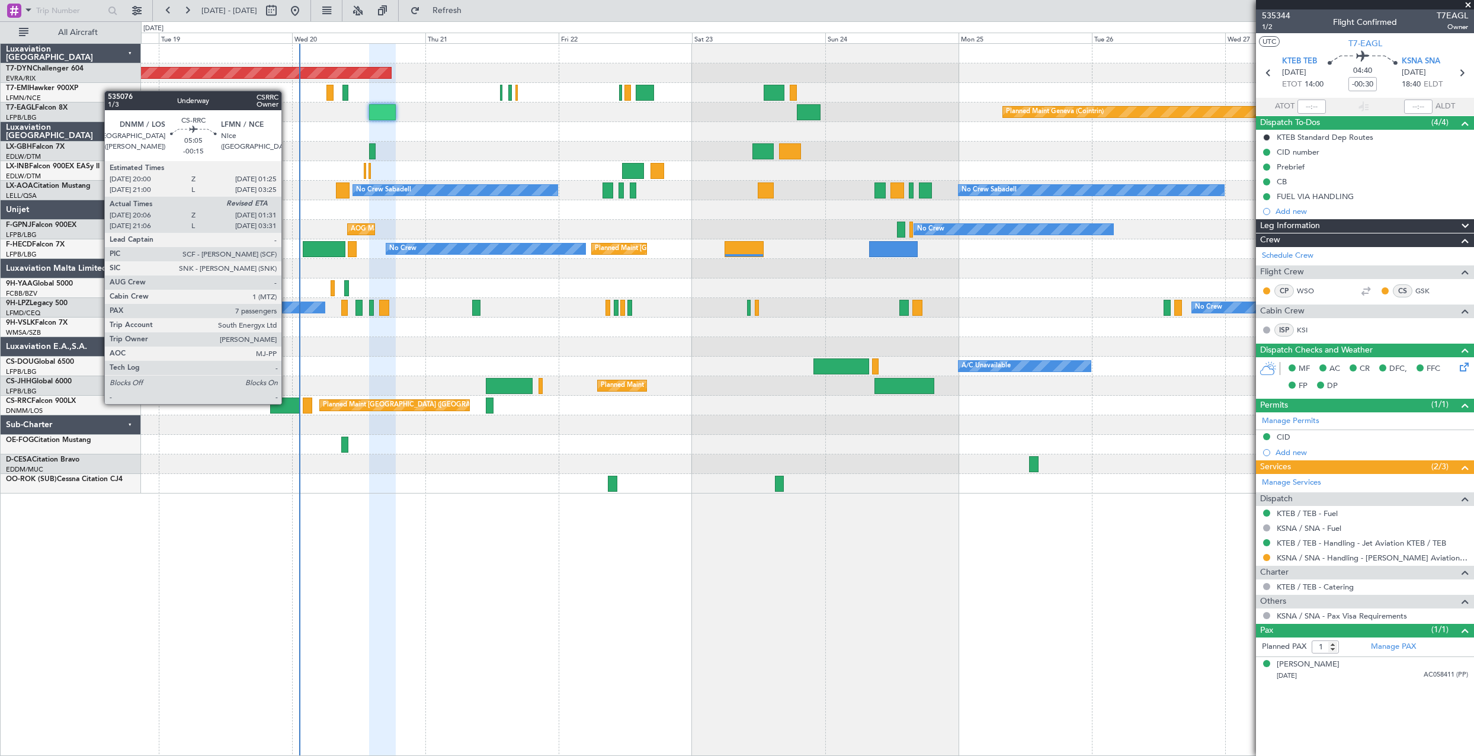
click at [287, 403] on div at bounding box center [285, 406] width 30 height 16
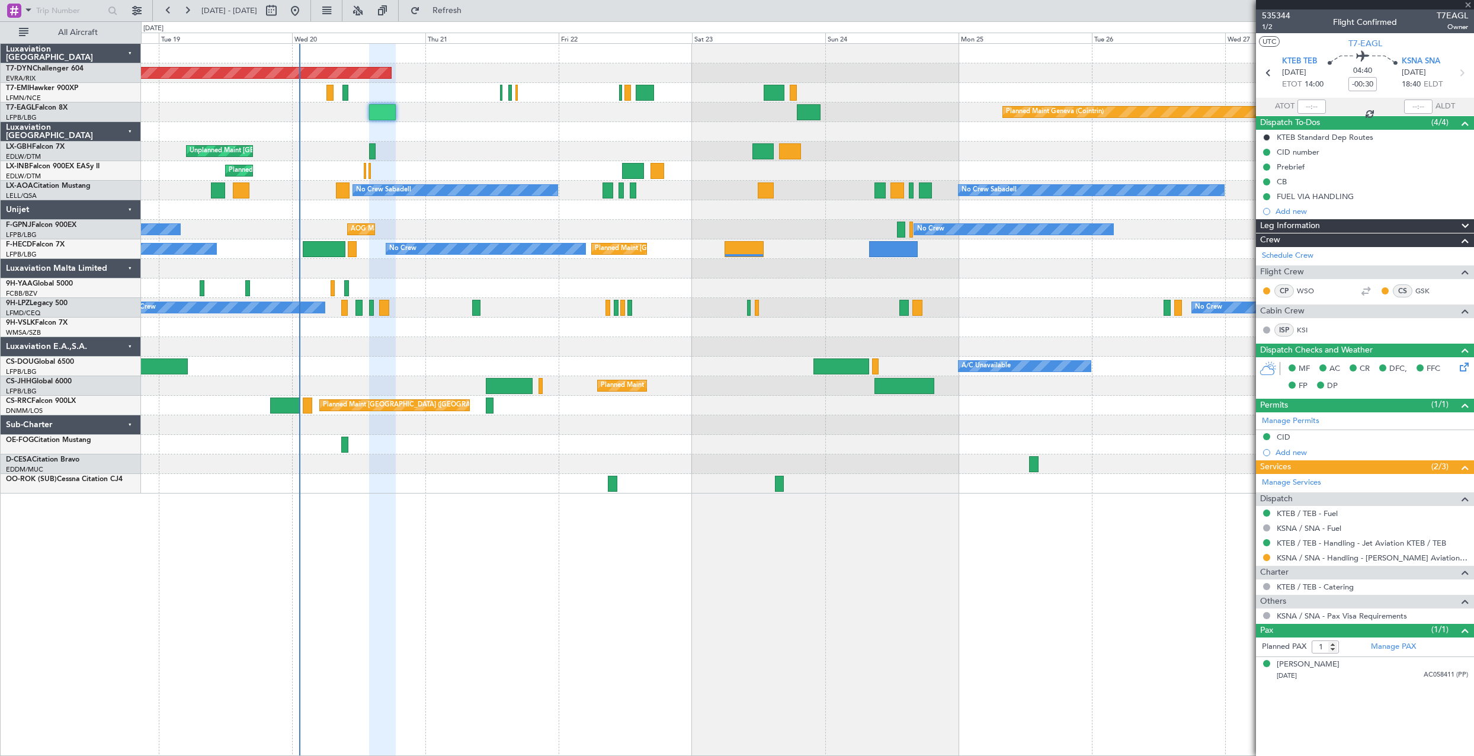
type input "-00:15"
type input "20:21"
type input "7"
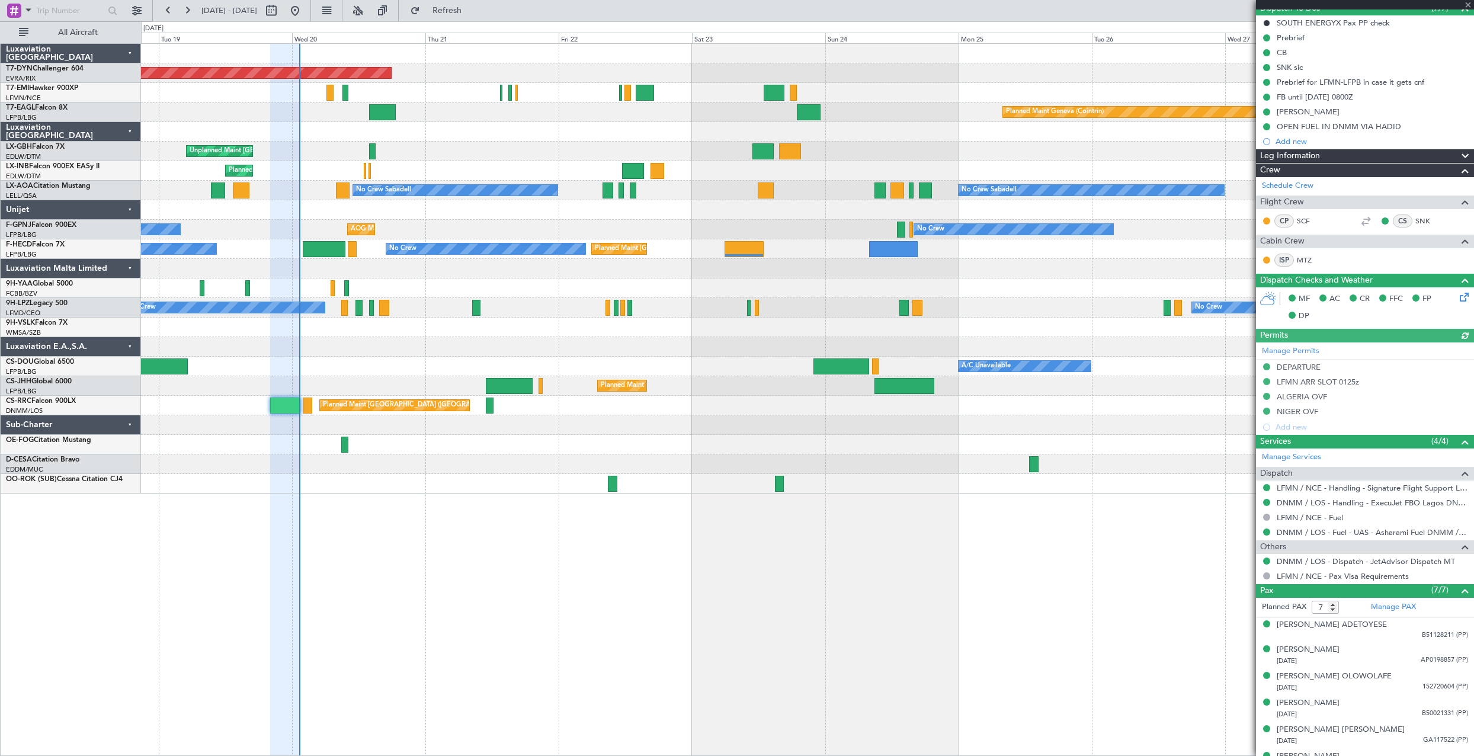
scroll to position [160, 0]
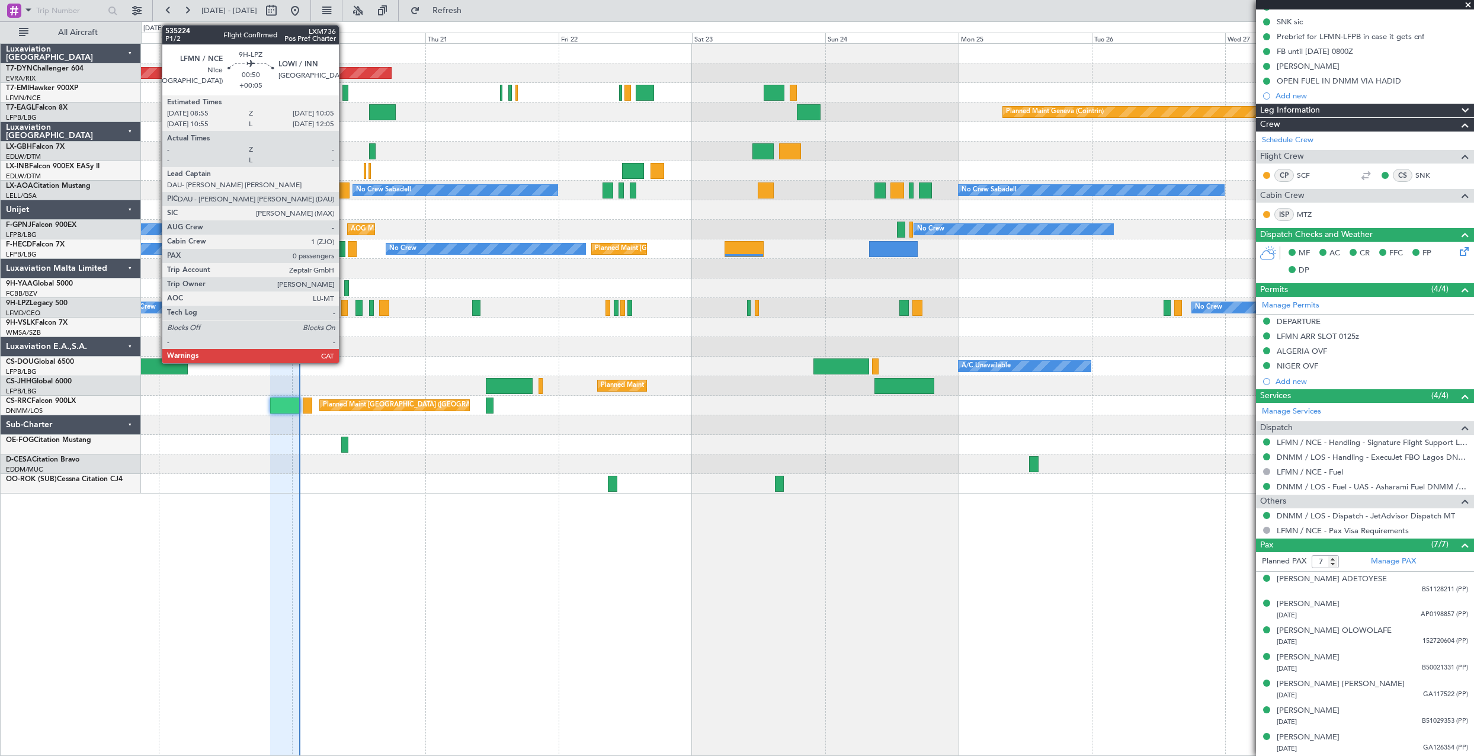
click at [344, 303] on div at bounding box center [344, 308] width 7 height 16
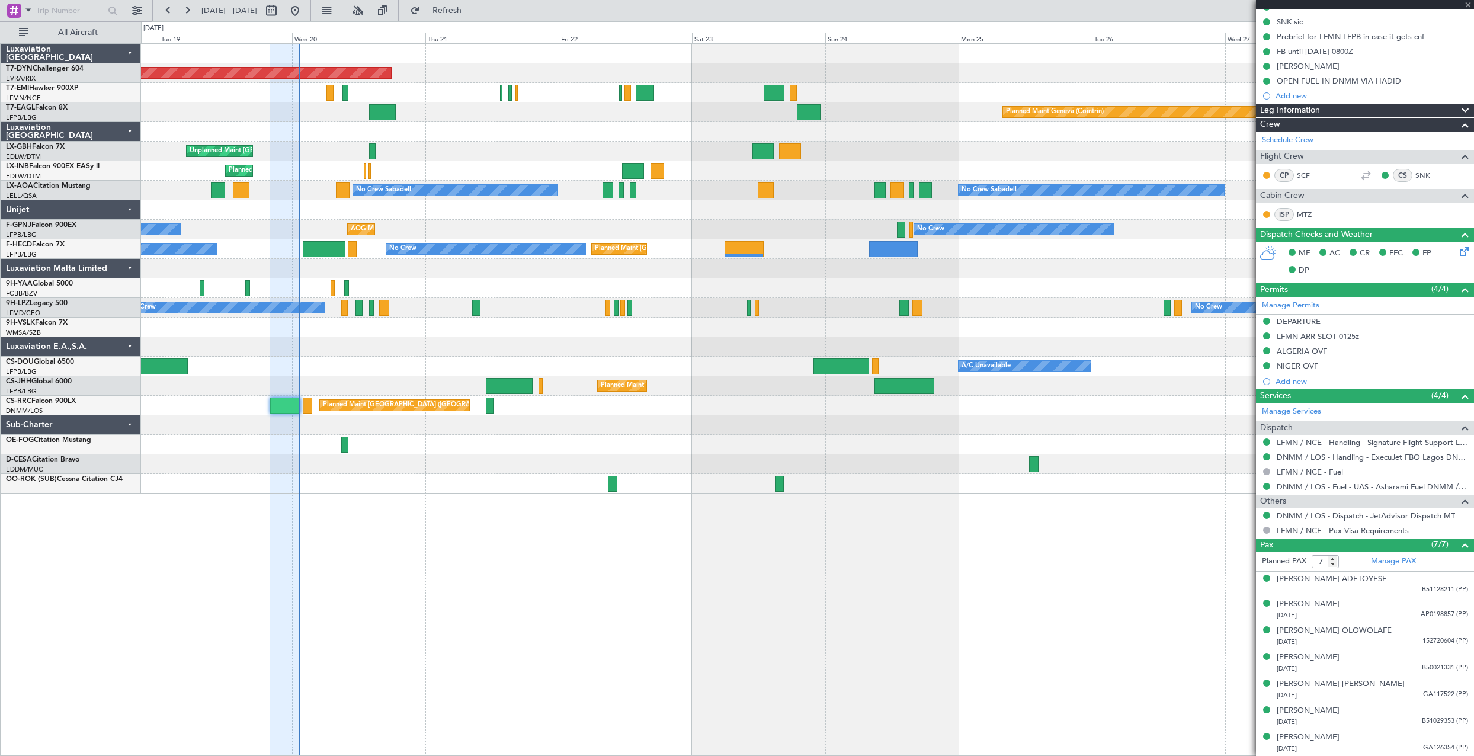
type input "+00:05"
type input "0"
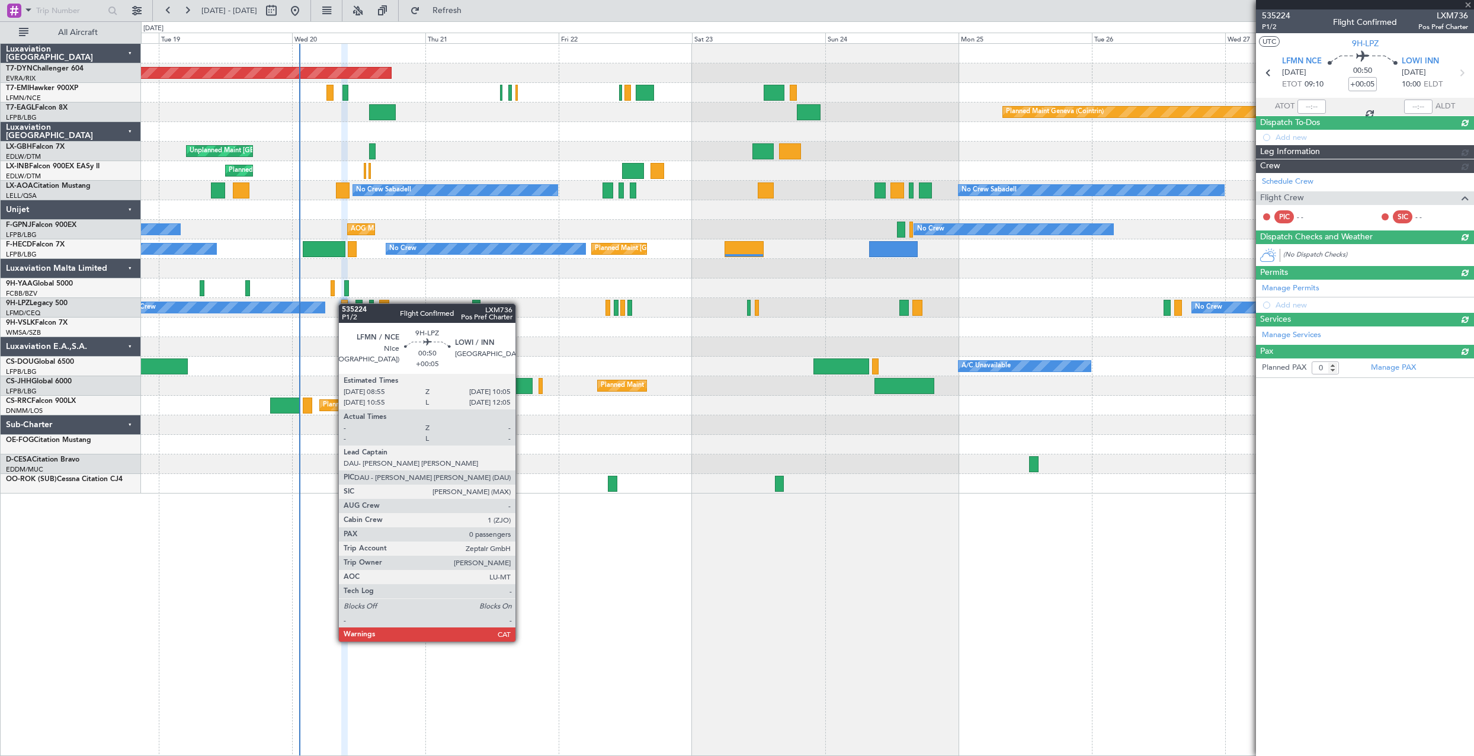
scroll to position [0, 0]
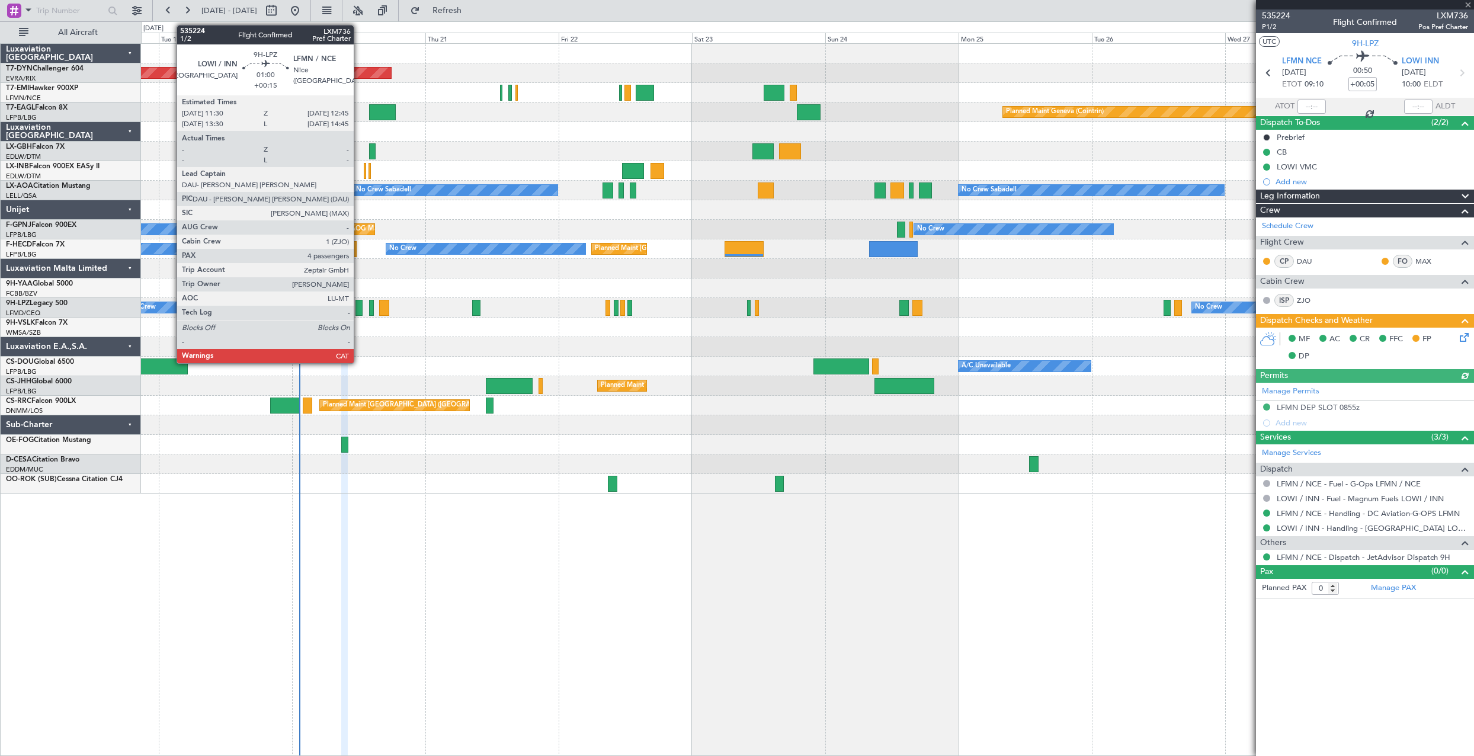
click at [359, 302] on div at bounding box center [358, 308] width 7 height 16
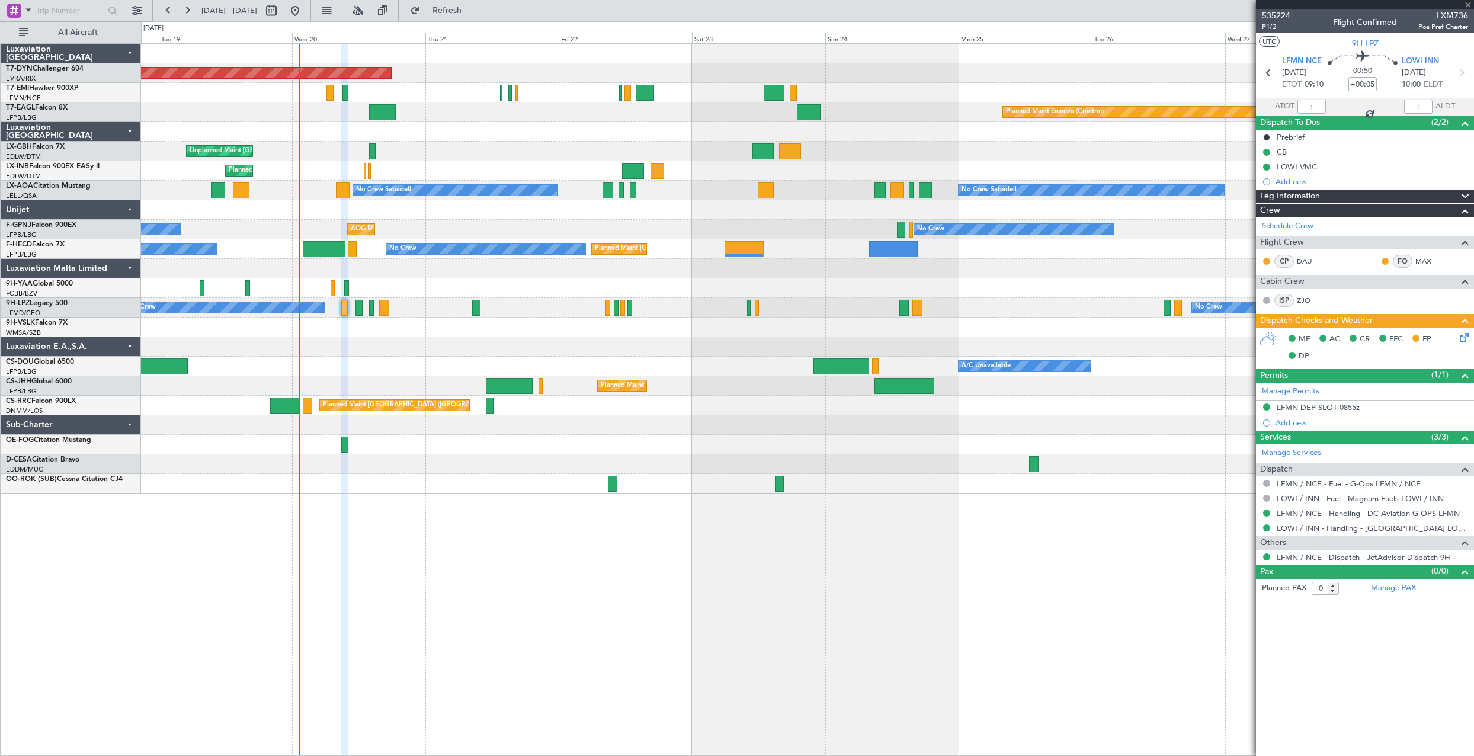
type input "+00:15"
type input "4"
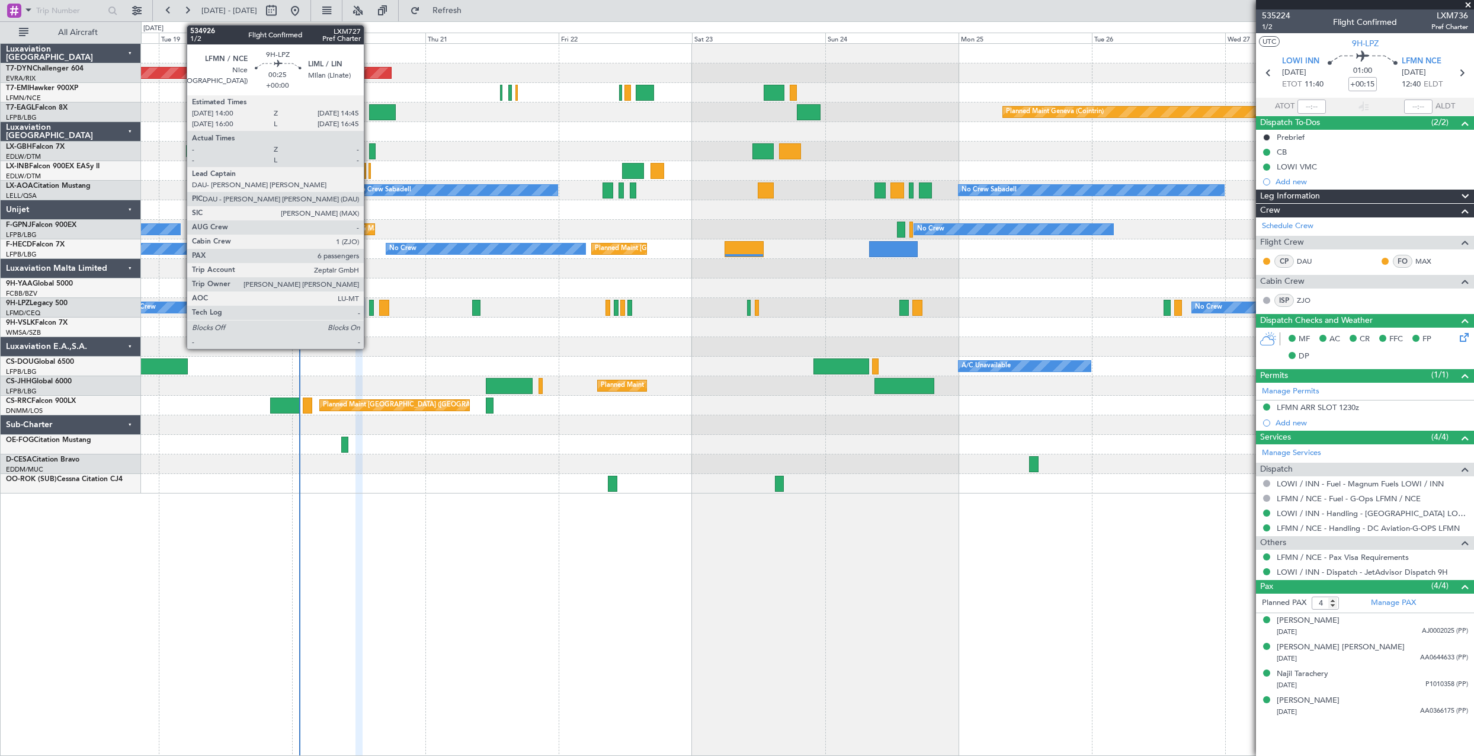
click at [369, 312] on div at bounding box center [371, 308] width 5 height 16
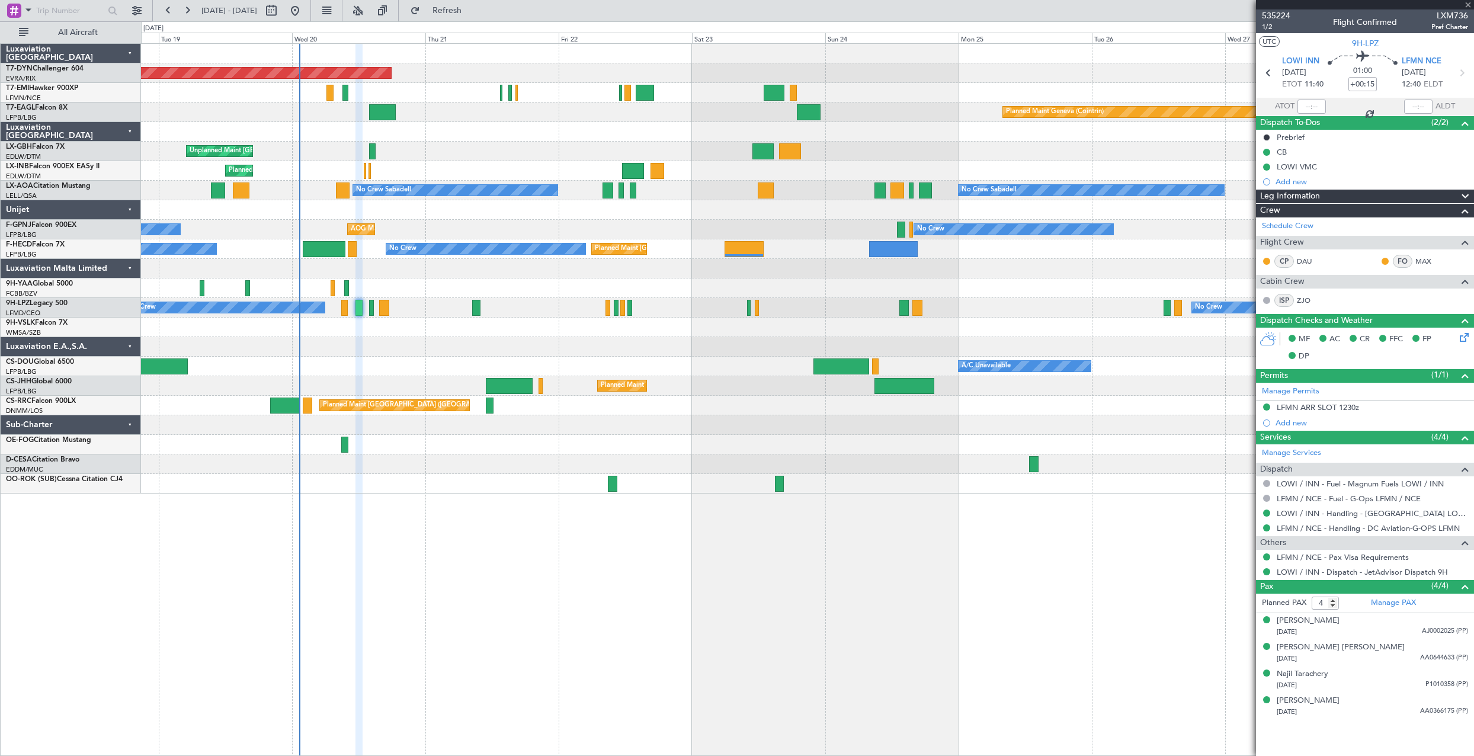
type input "6"
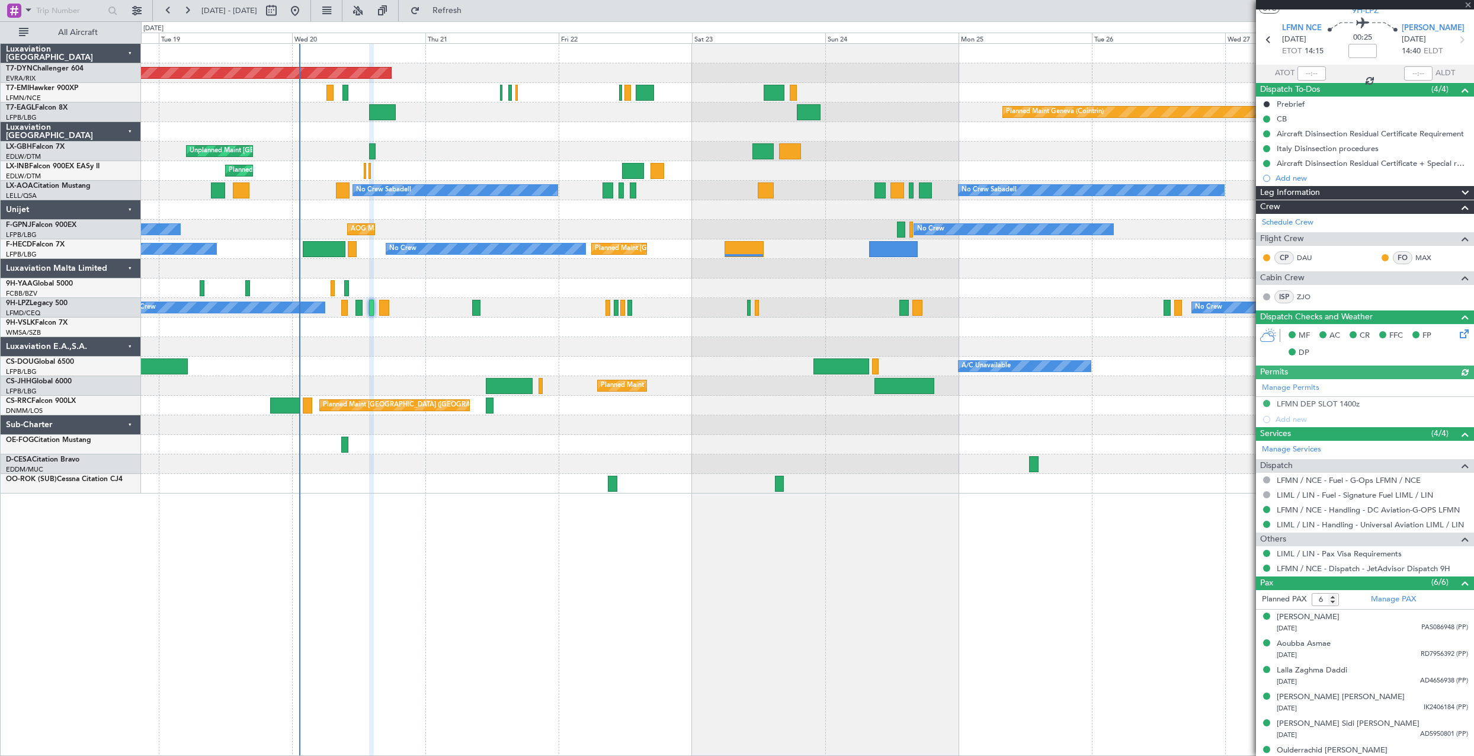
scroll to position [46, 0]
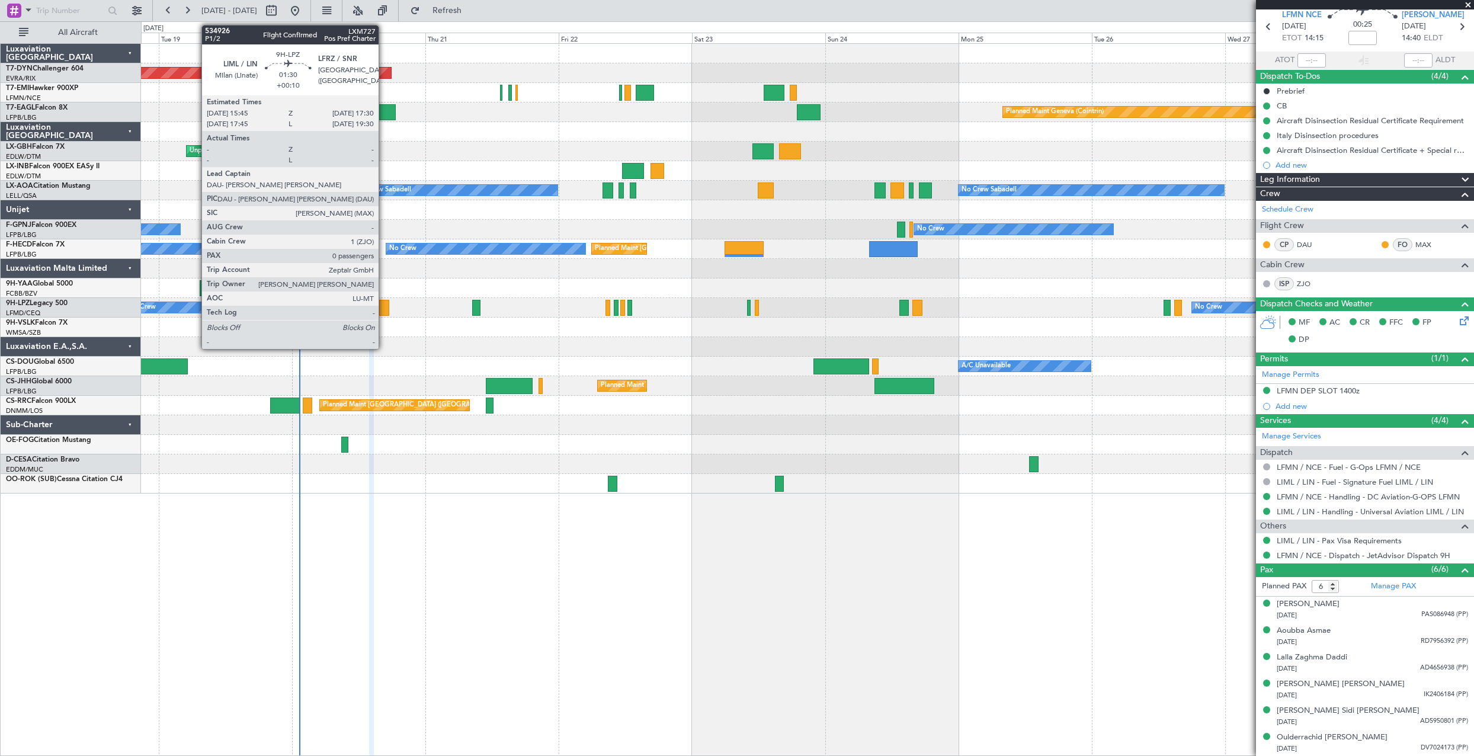
click at [384, 302] on div at bounding box center [384, 308] width 10 height 16
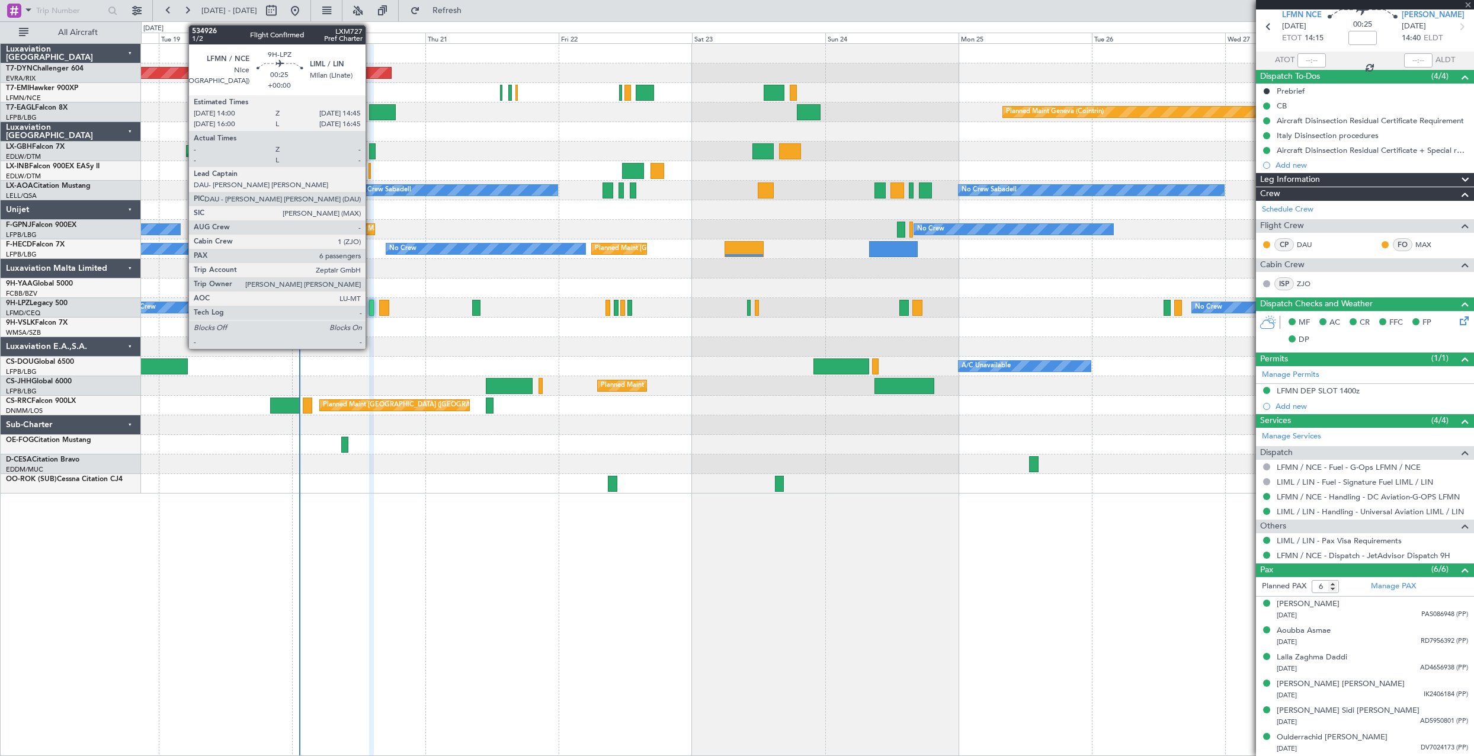
type input "+00:10"
type input "0"
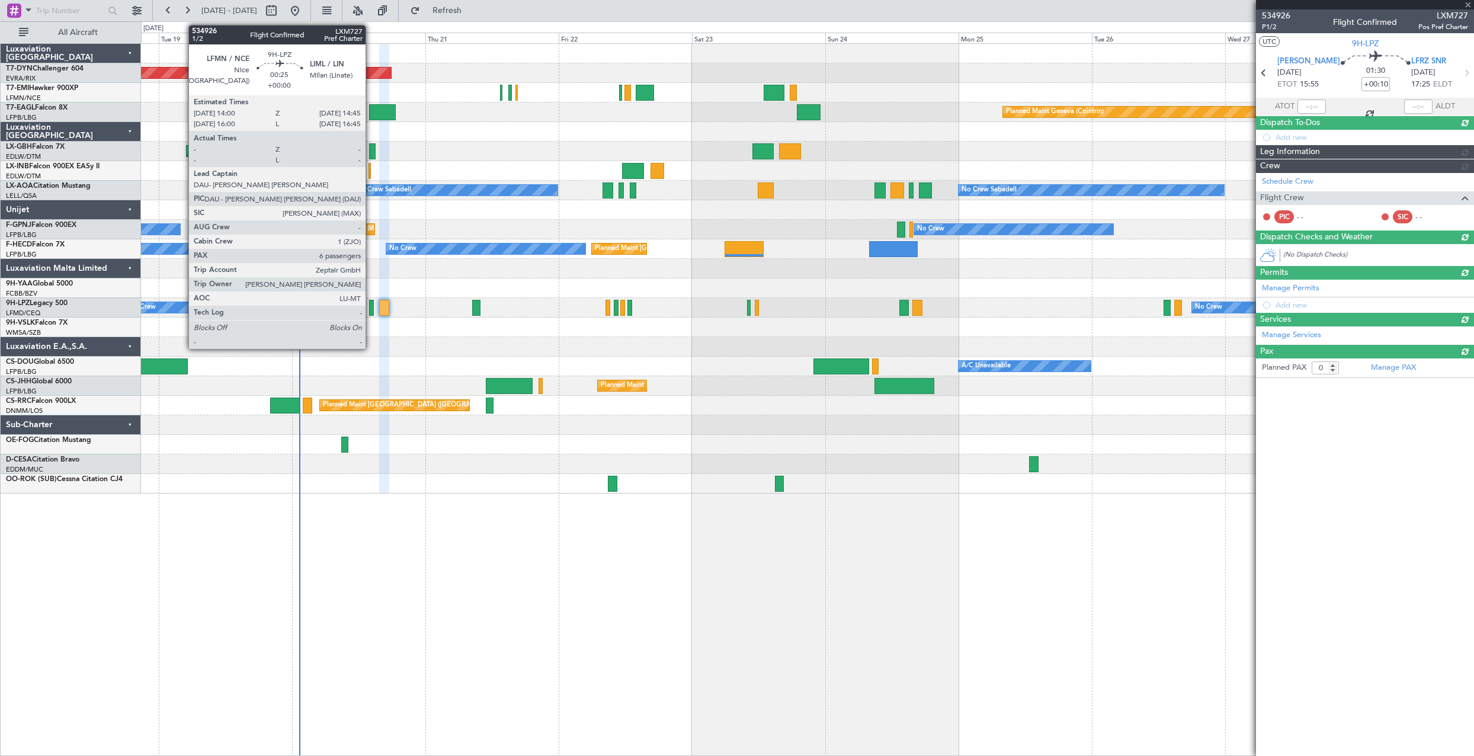
scroll to position [0, 0]
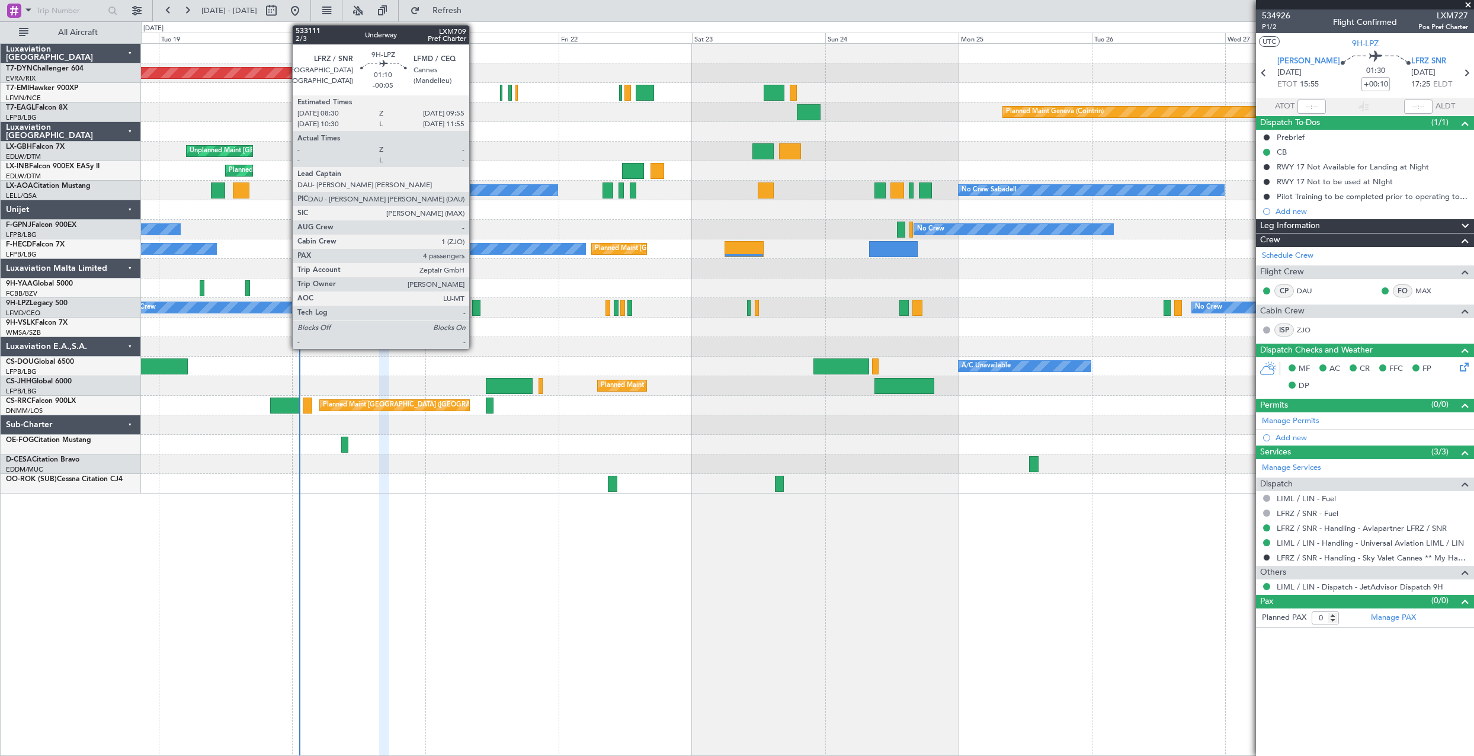
click at [475, 311] on div at bounding box center [476, 308] width 8 height 16
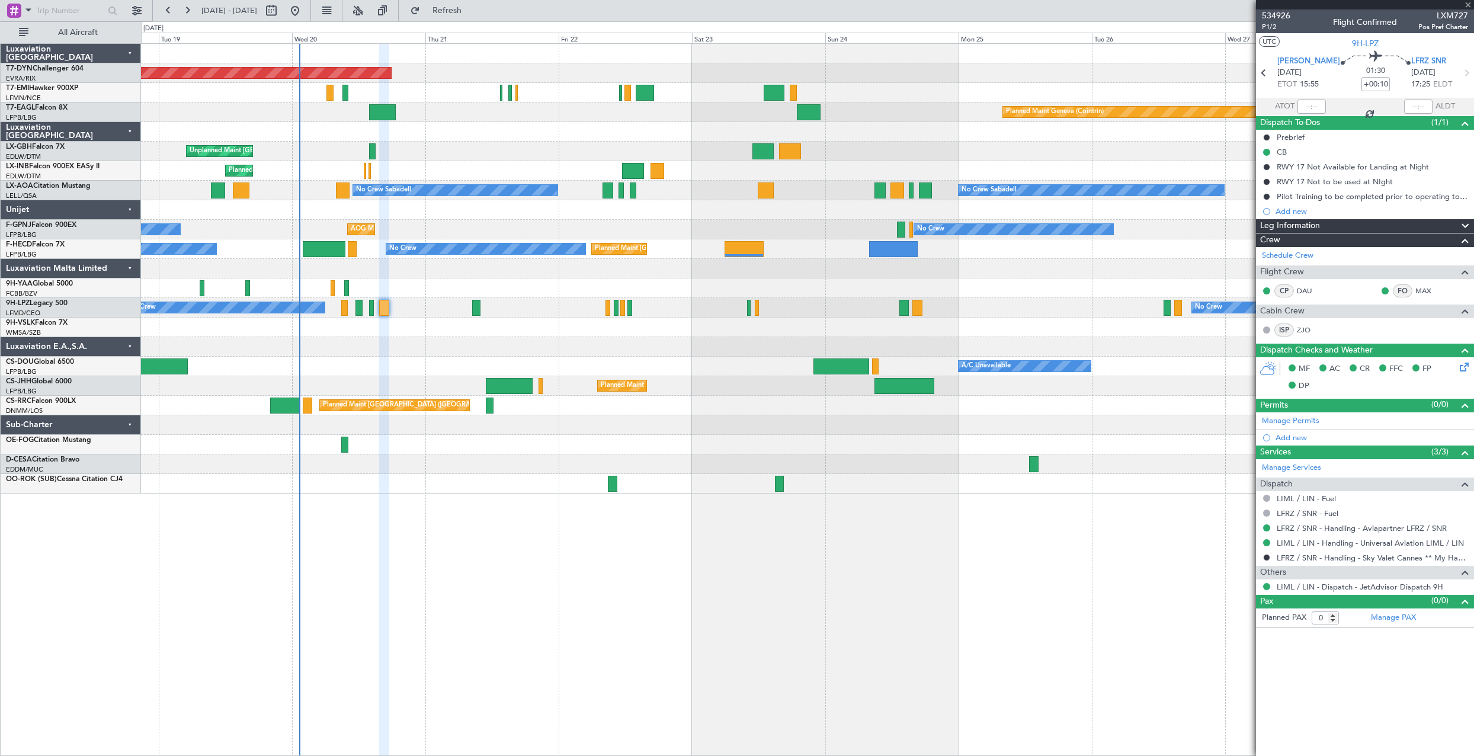
type input "-00:05"
type input "4"
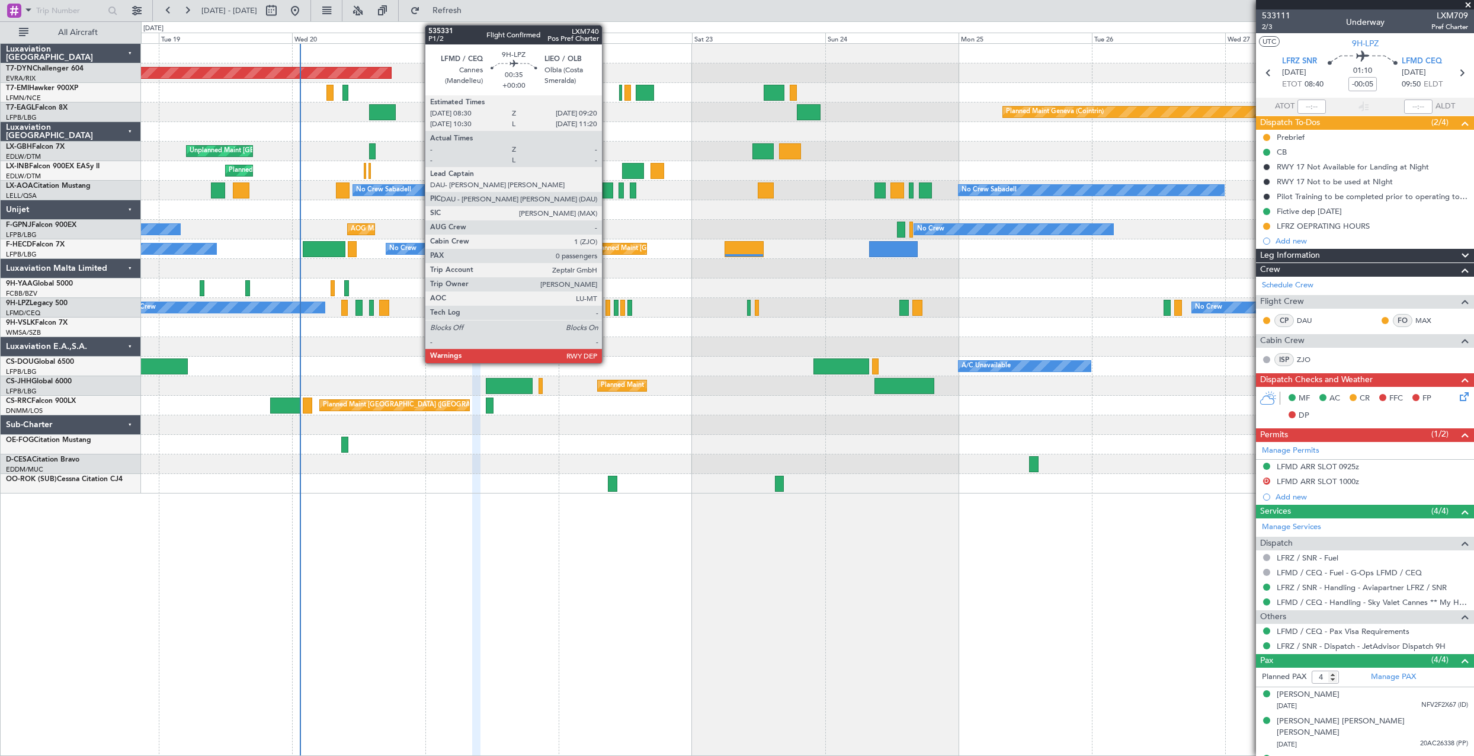
click at [607, 305] on div at bounding box center [607, 308] width 5 height 16
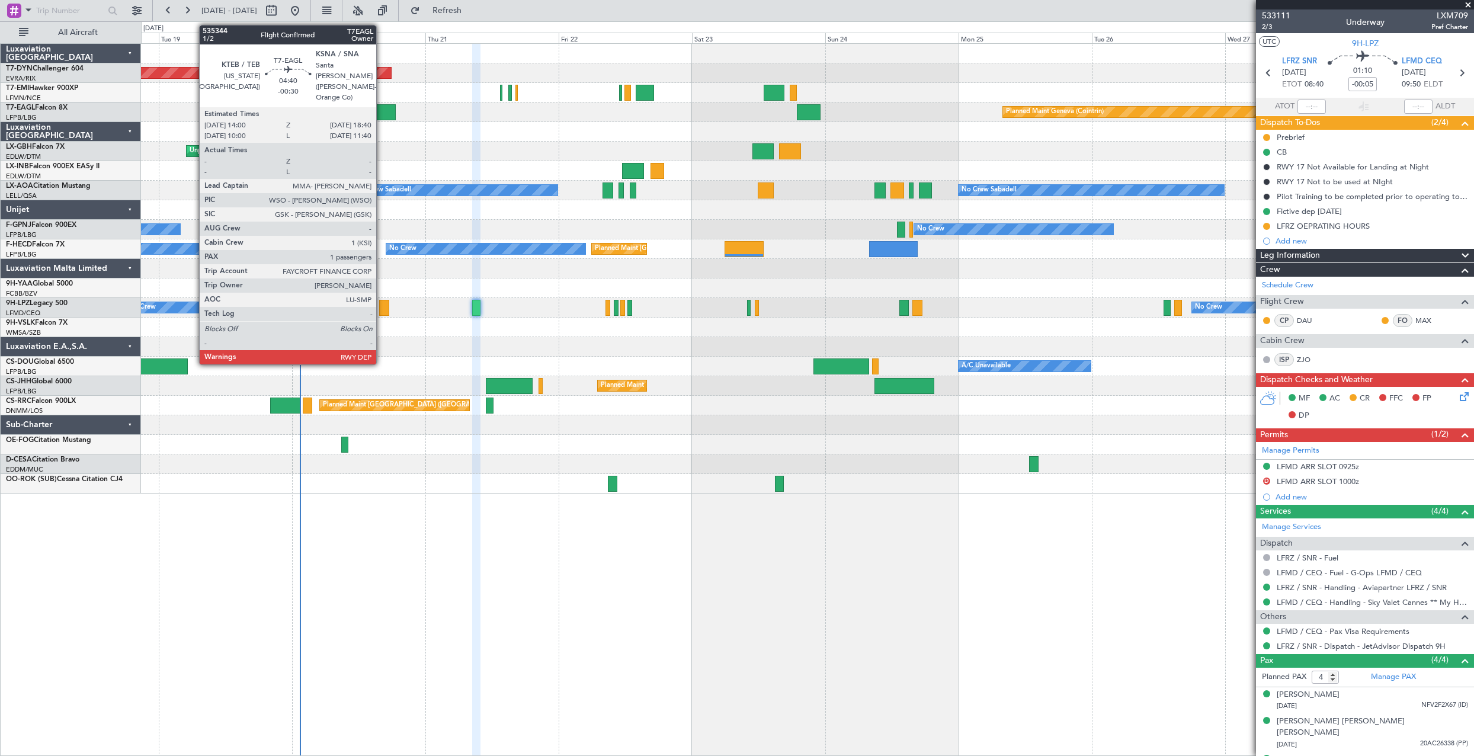
click at [382, 118] on div at bounding box center [382, 112] width 26 height 16
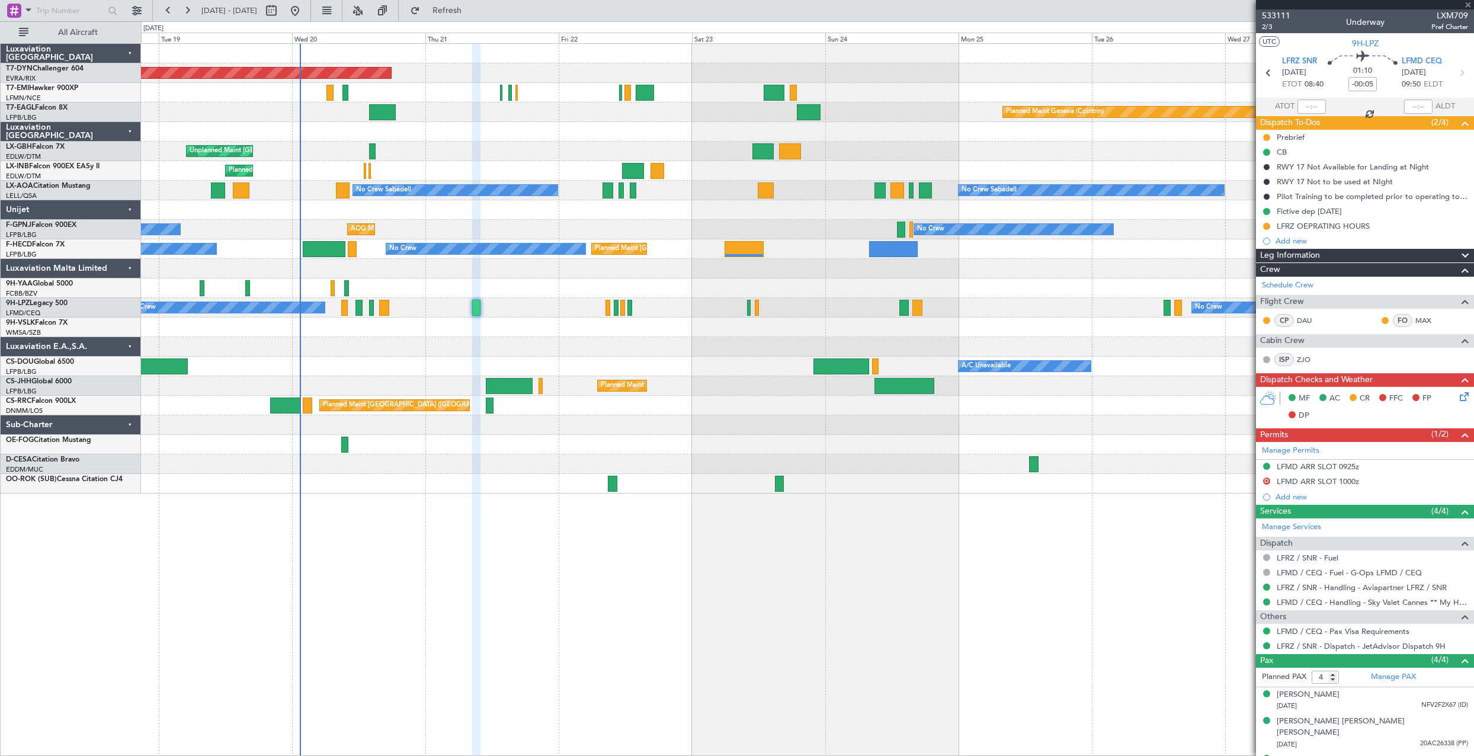
type input "-00:30"
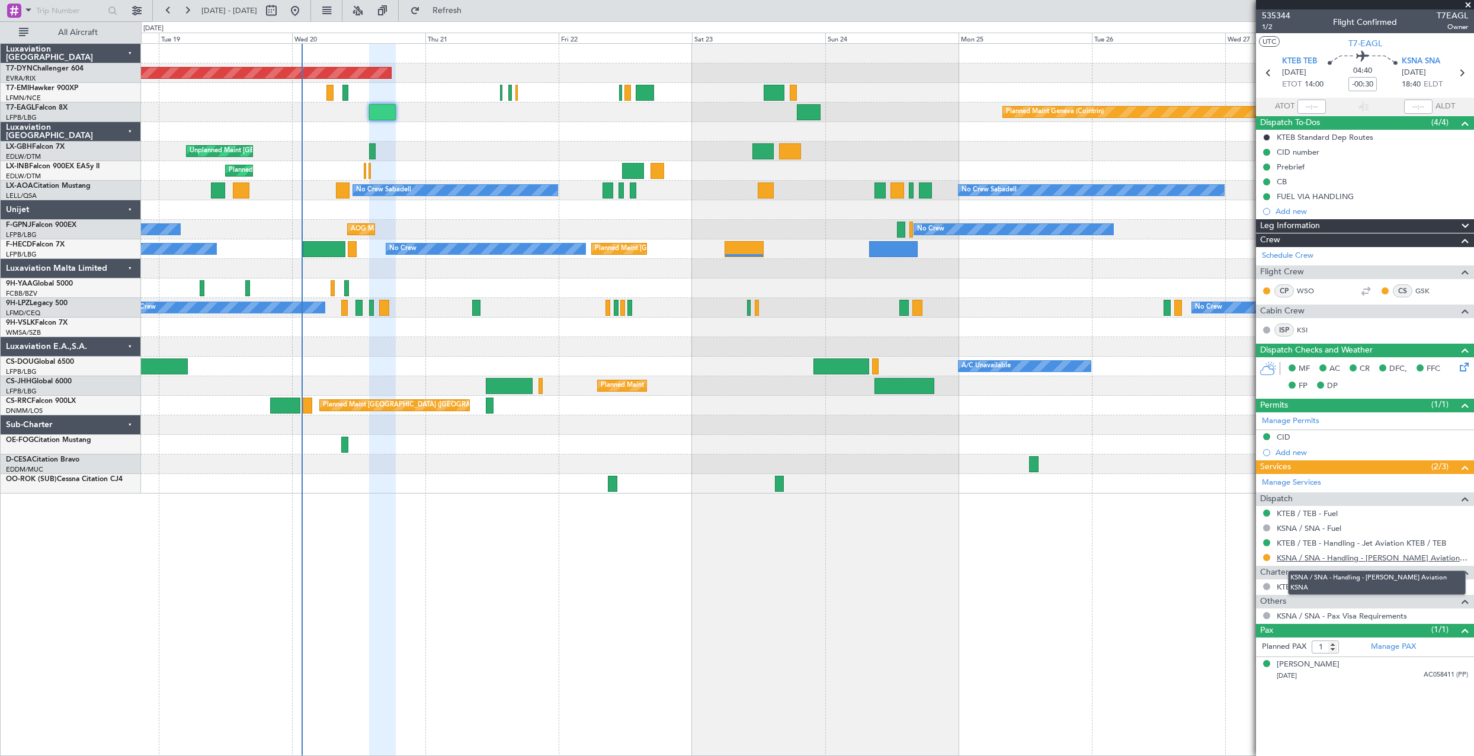
click at [1327, 558] on link "KSNA / SNA - Handling - [PERSON_NAME] Aviation KSNA" at bounding box center [1372, 558] width 191 height 10
click at [1323, 558] on link "KSNA / SNA - Handling - [PERSON_NAME] Aviation KSNA" at bounding box center [1372, 558] width 191 height 10
click at [1469, 5] on span at bounding box center [1468, 5] width 12 height 11
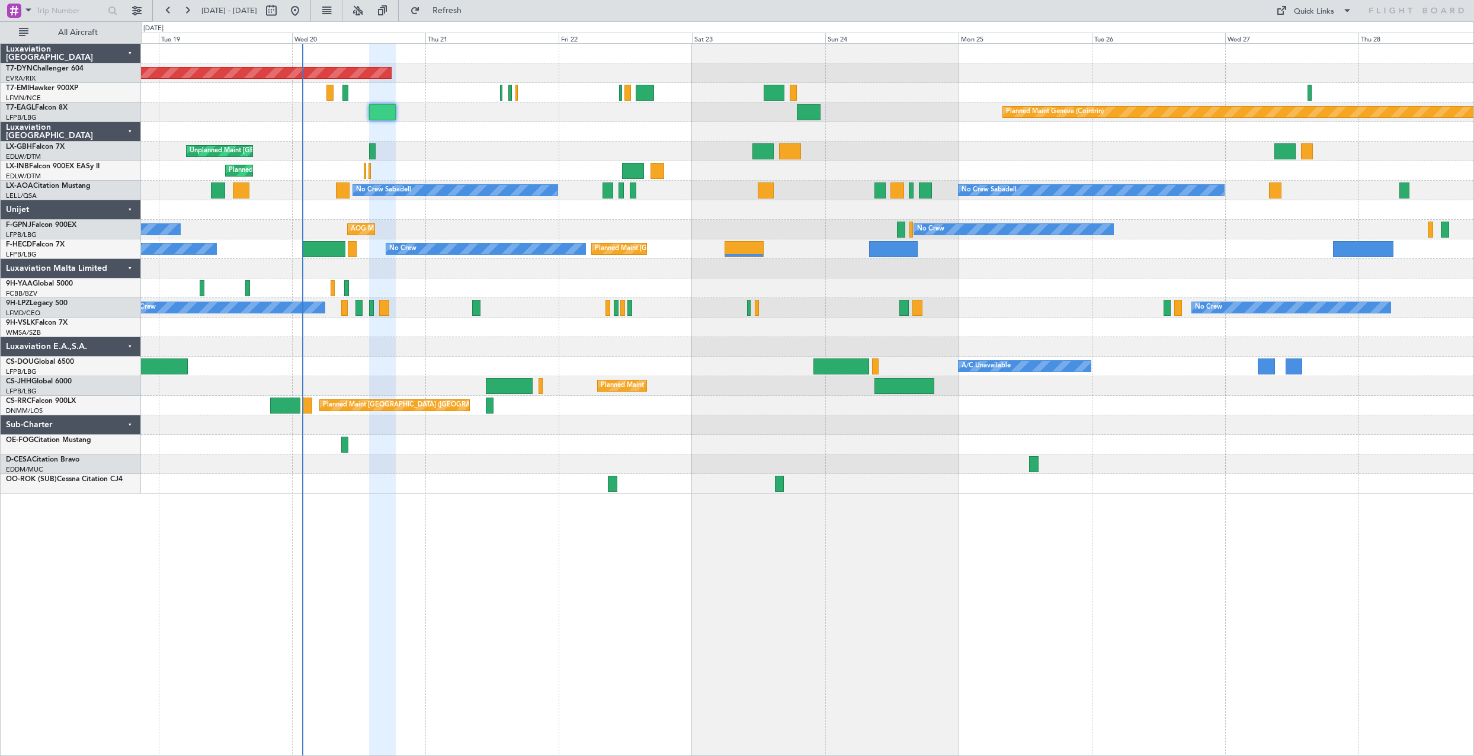
type input "0"
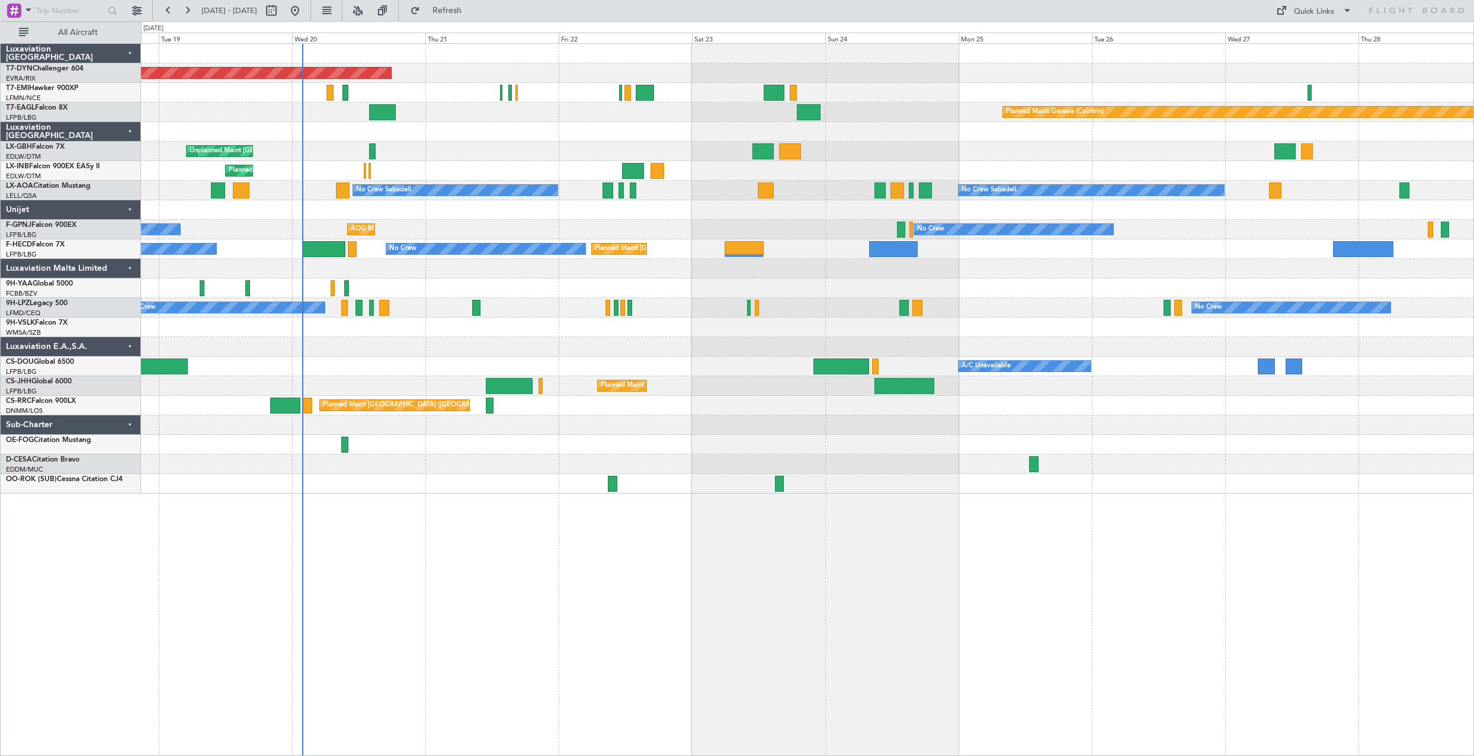
click at [376, 118] on div at bounding box center [382, 112] width 26 height 16
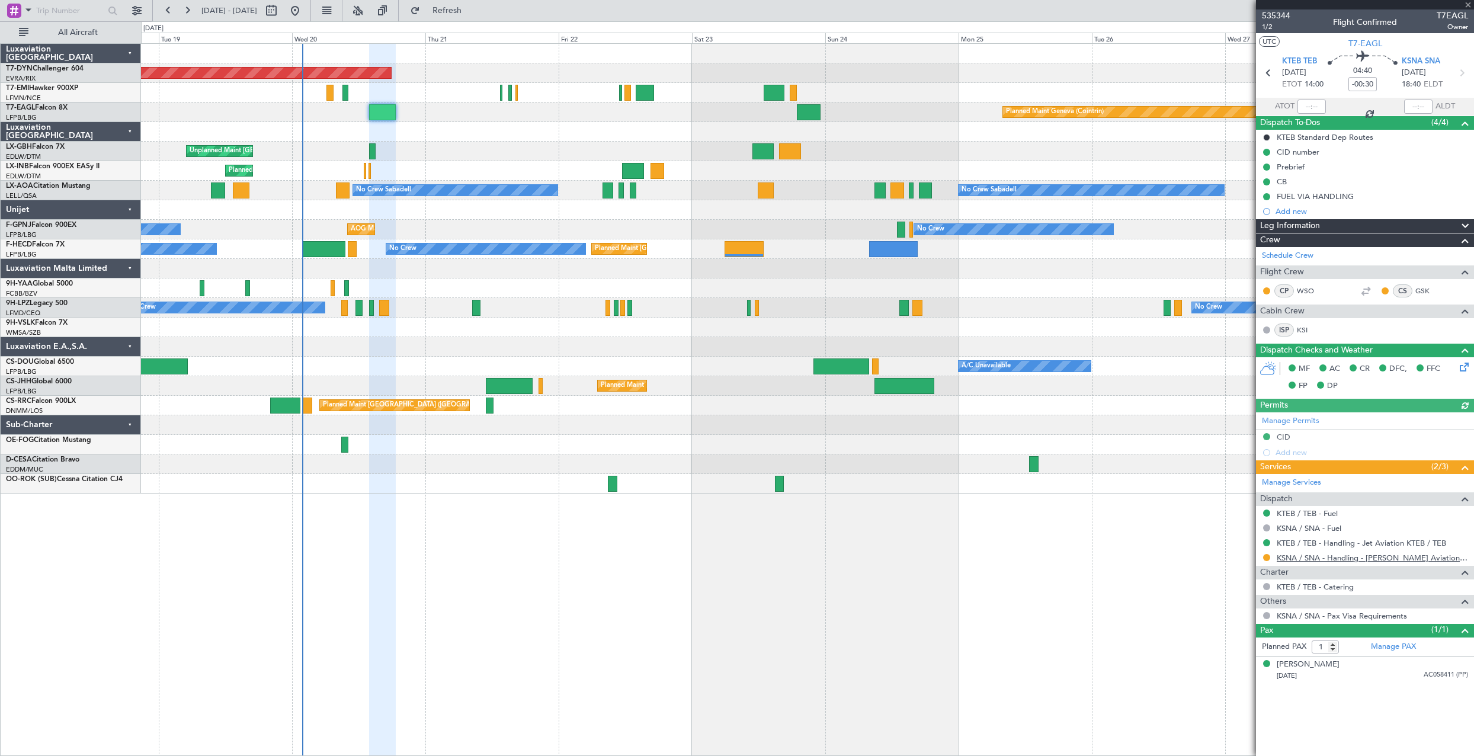
click at [1313, 560] on link "KSNA / SNA - Handling - [PERSON_NAME] Aviation KSNA" at bounding box center [1372, 558] width 191 height 10
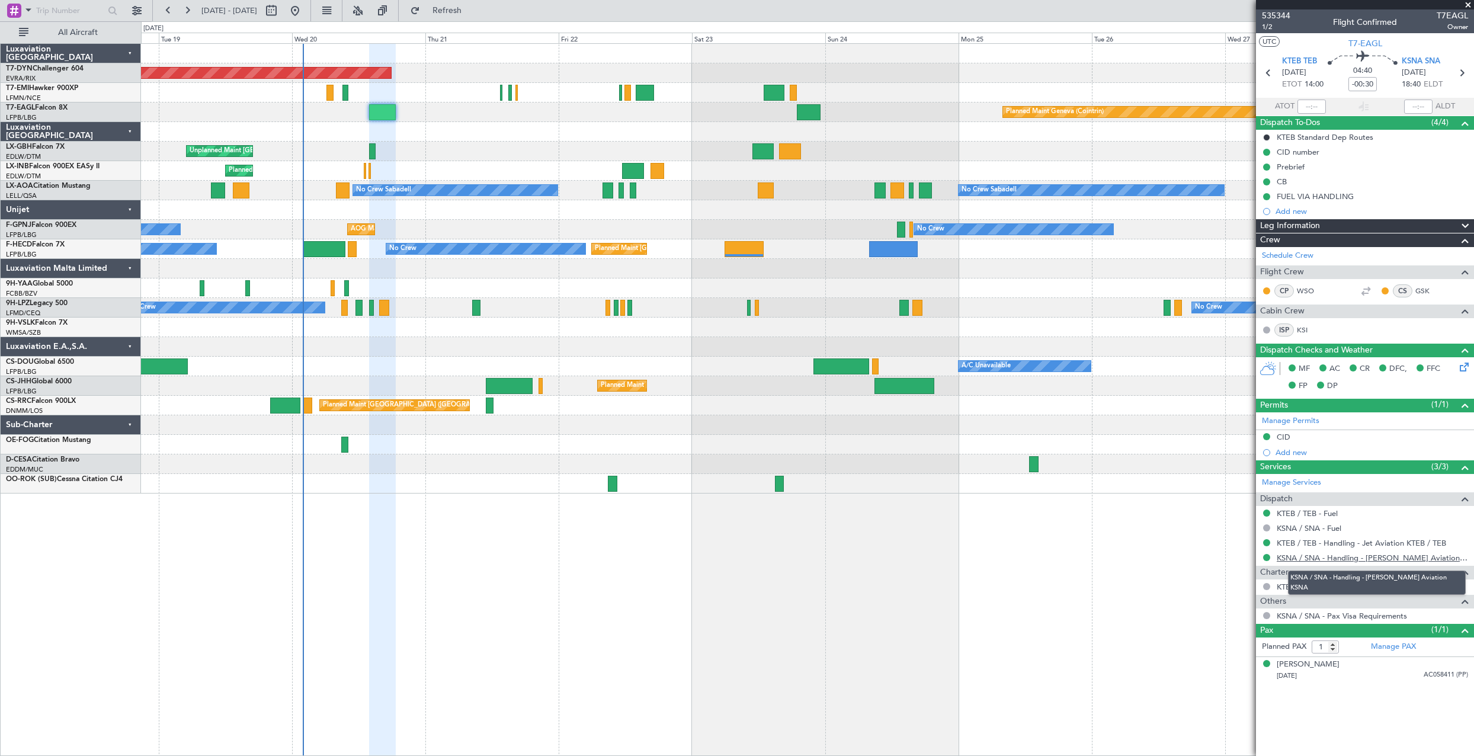
click at [1407, 556] on link "KSNA / SNA - Handling - [PERSON_NAME] Aviation KSNA" at bounding box center [1372, 558] width 191 height 10
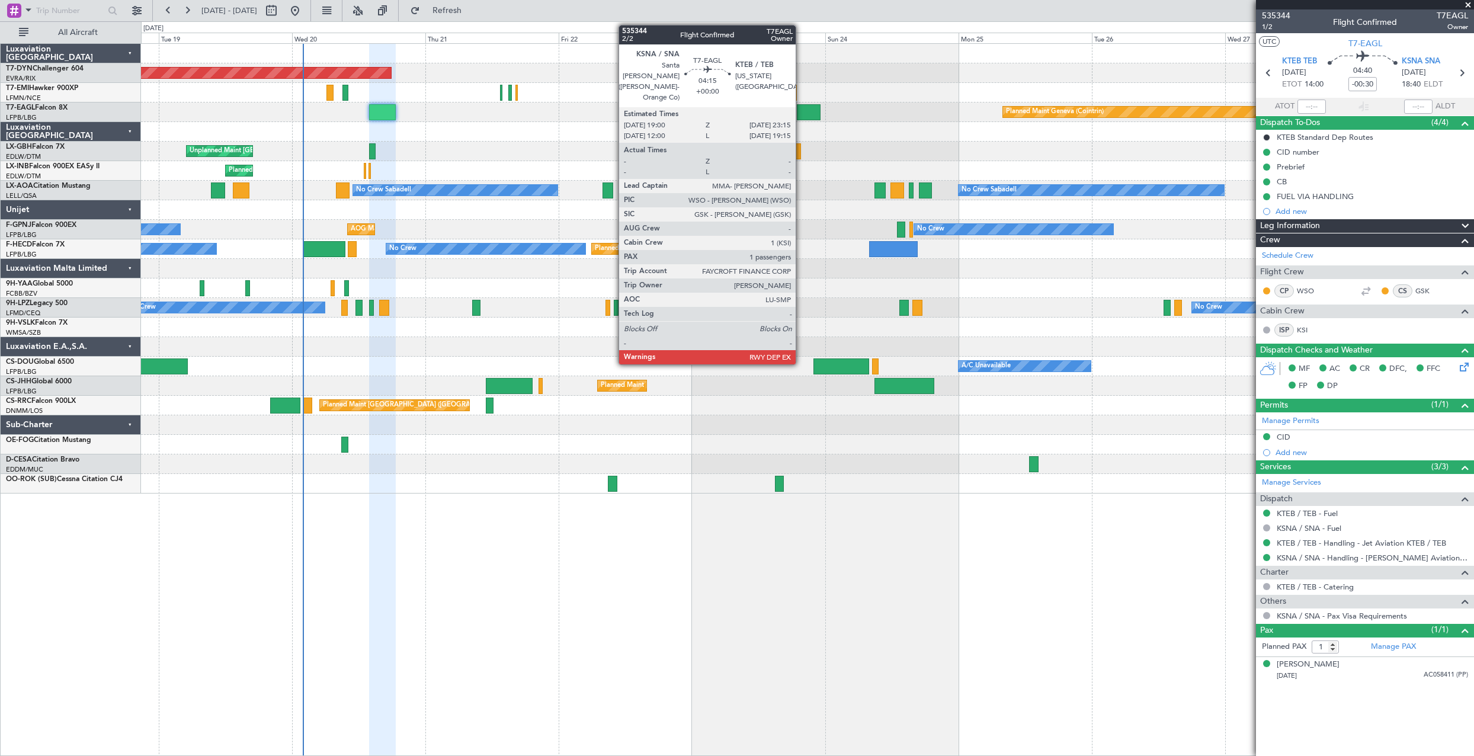
click at [801, 116] on div at bounding box center [809, 112] width 24 height 16
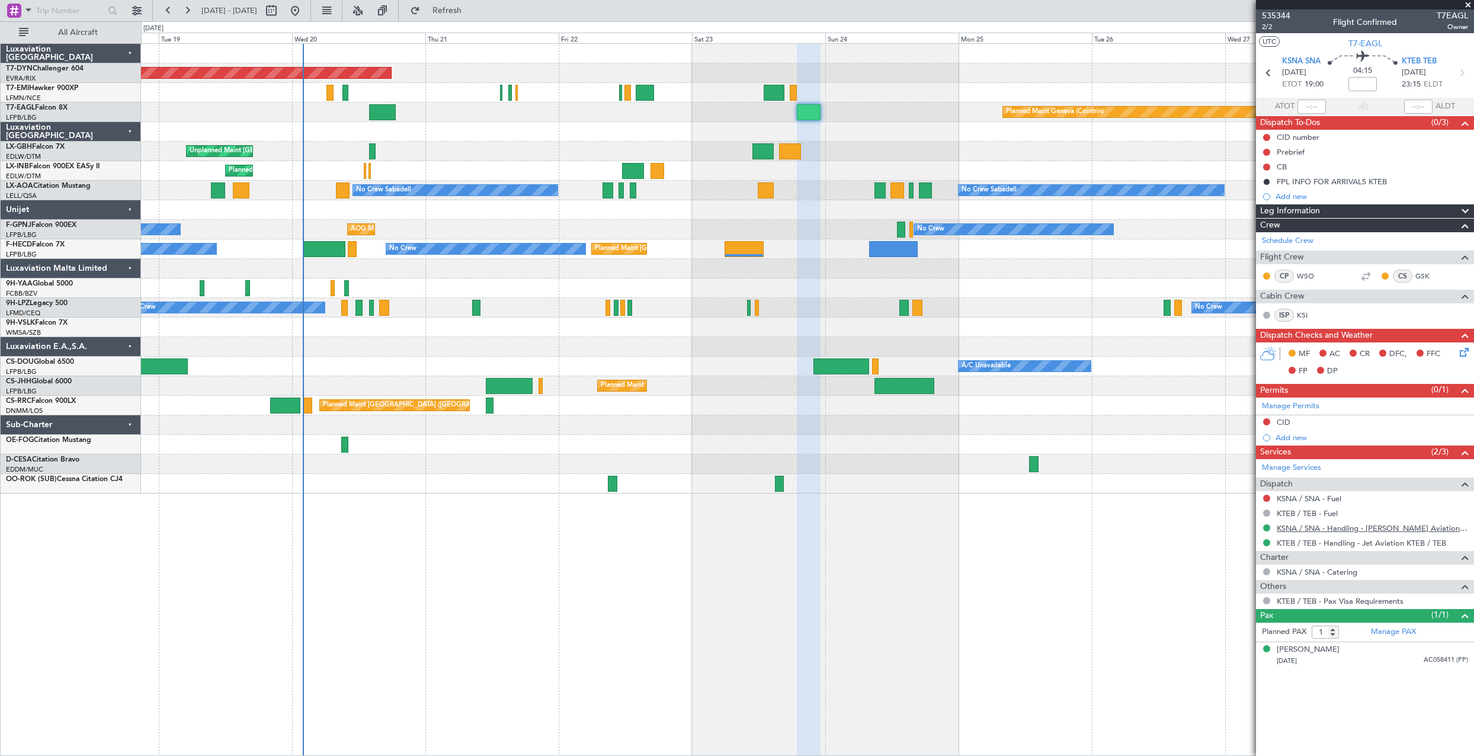
click at [1358, 527] on link "KSNA / SNA - Handling - [PERSON_NAME] Aviation KSNA" at bounding box center [1372, 528] width 191 height 10
click at [1270, 12] on span "535344" at bounding box center [1276, 15] width 28 height 12
click at [1311, 56] on span "KSNA SNA" at bounding box center [1301, 62] width 39 height 12
click at [476, 16] on button "Refresh" at bounding box center [440, 10] width 71 height 19
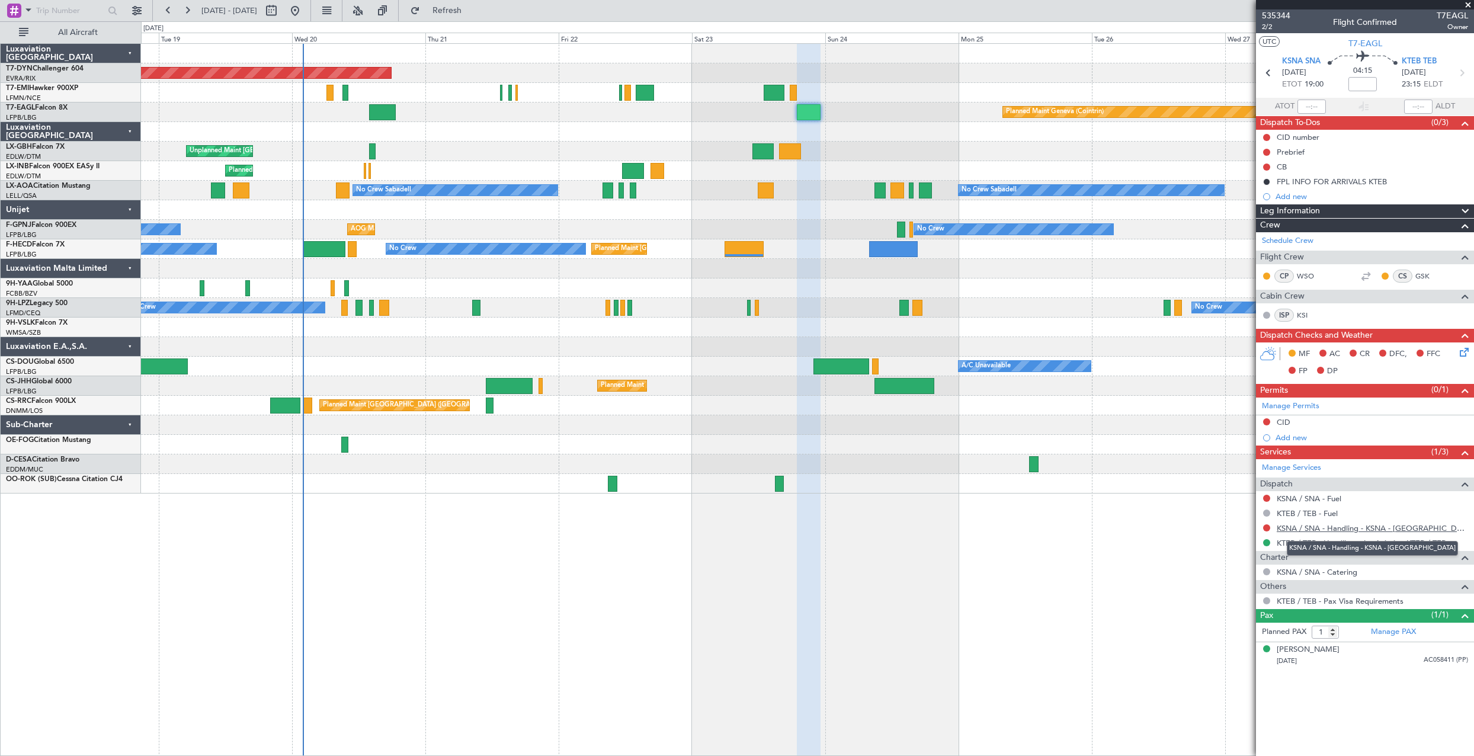
click at [1412, 531] on link "KSNA / SNA - Handling - KSNA - [GEOGRAPHIC_DATA]" at bounding box center [1372, 528] width 191 height 10
click at [1384, 531] on link "KSNA / SNA - Handling - KSNA - [GEOGRAPHIC_DATA]" at bounding box center [1372, 528] width 191 height 10
click at [472, 8] on span "Refresh" at bounding box center [447, 11] width 50 height 8
click at [1319, 531] on link "KSNA / SNA - Handling - KSNA - [GEOGRAPHIC_DATA]" at bounding box center [1372, 528] width 191 height 10
click at [1307, 524] on link "KSNA / SNA - Handling - KSNA - [GEOGRAPHIC_DATA]" at bounding box center [1372, 528] width 191 height 10
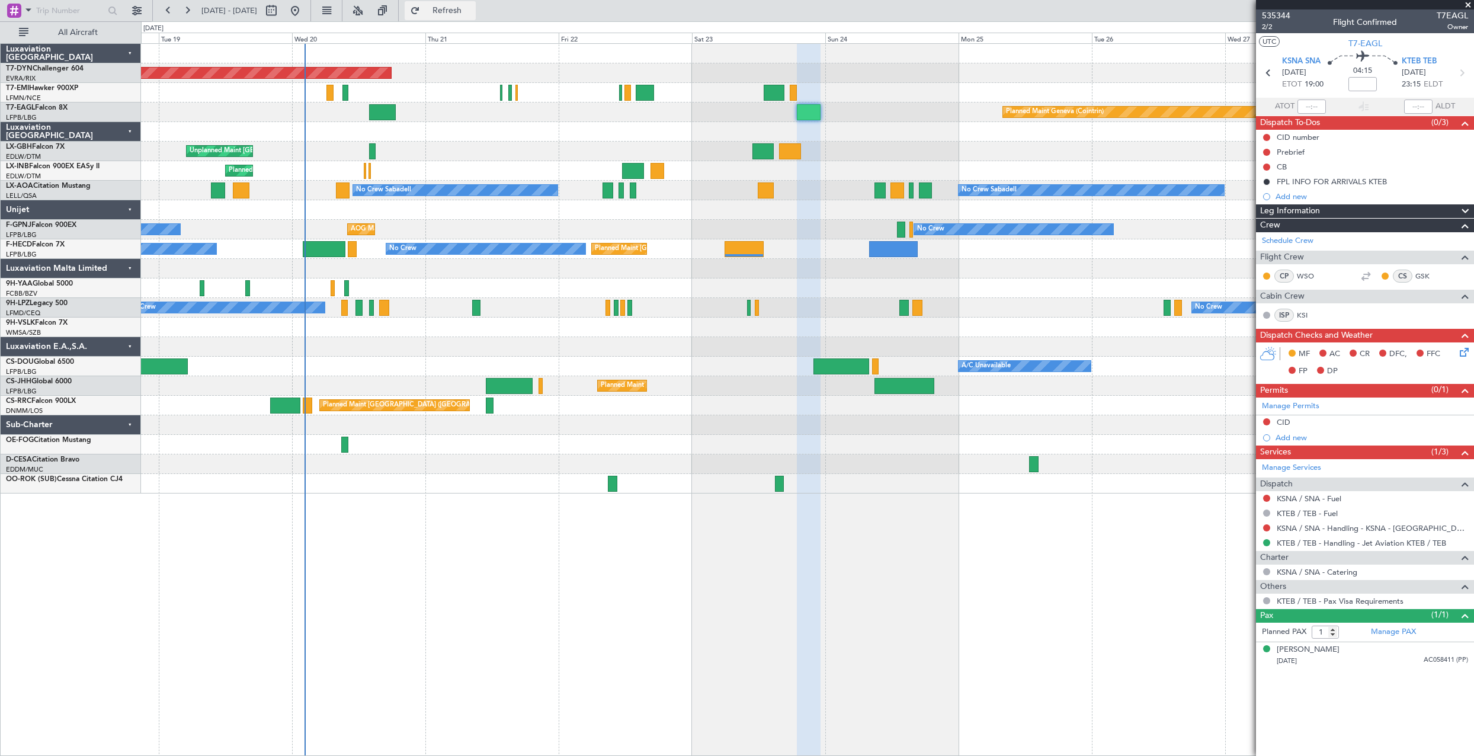
click at [476, 16] on button "Refresh" at bounding box center [440, 10] width 71 height 19
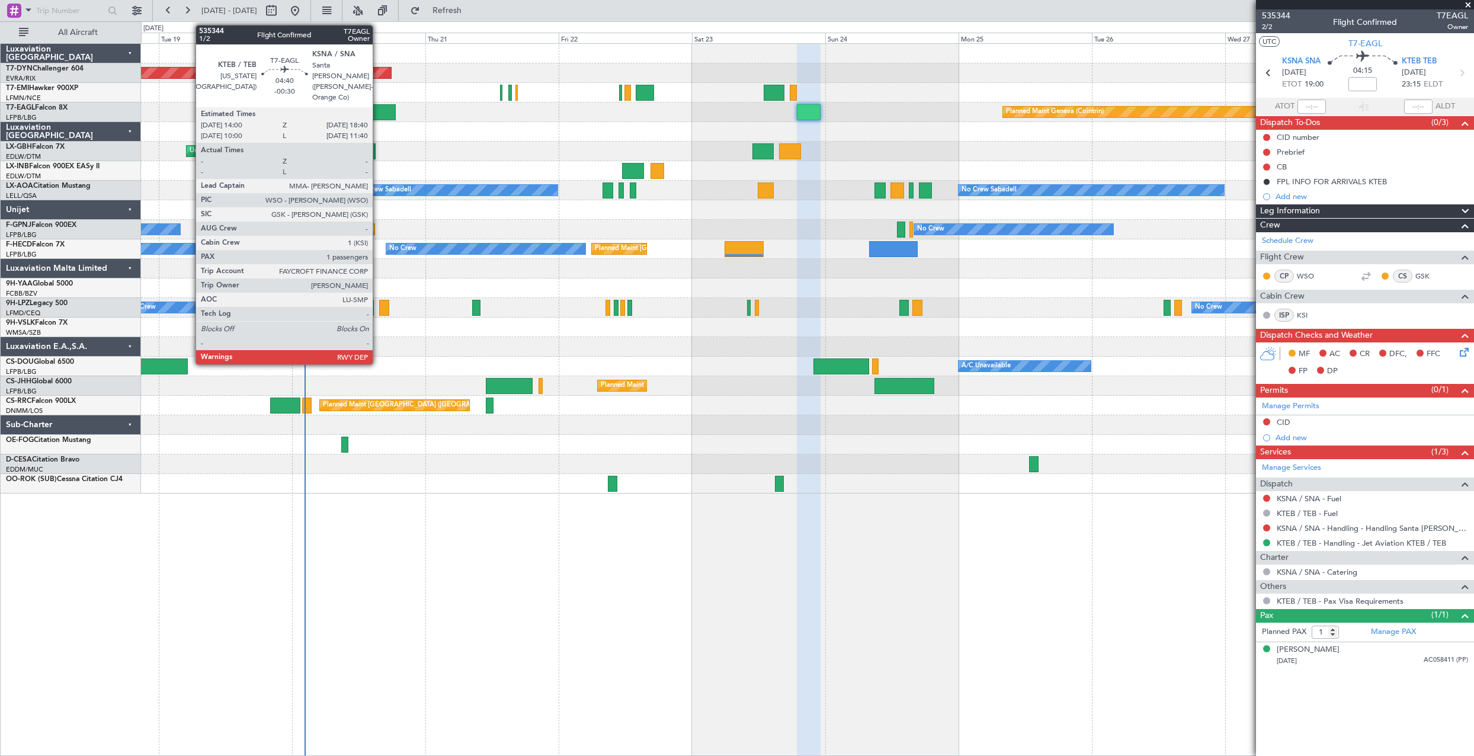
click at [378, 110] on div at bounding box center [382, 112] width 26 height 16
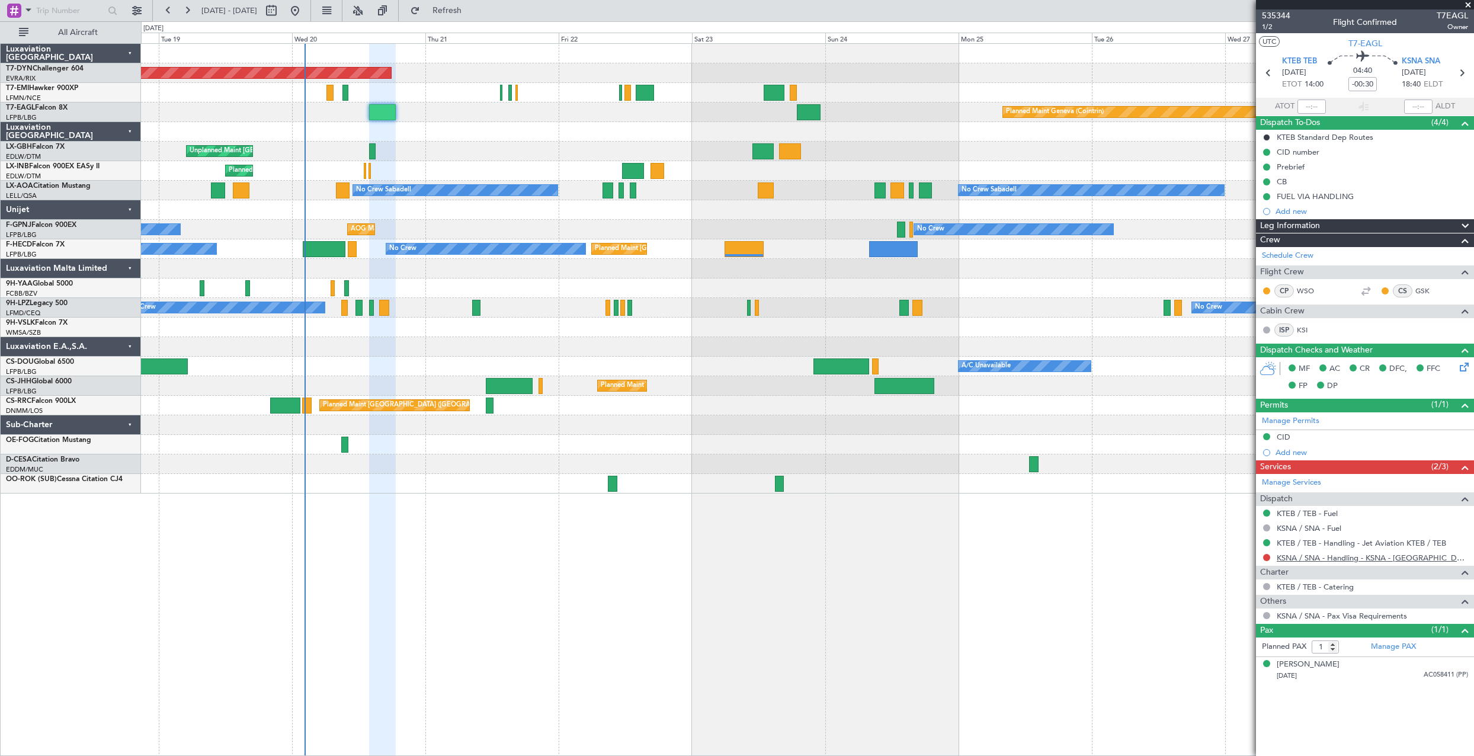
click at [1406, 556] on link "KSNA / SNA - Handling - KSNA - [GEOGRAPHIC_DATA]" at bounding box center [1372, 558] width 191 height 10
click at [476, 17] on button "Refresh" at bounding box center [440, 10] width 71 height 19
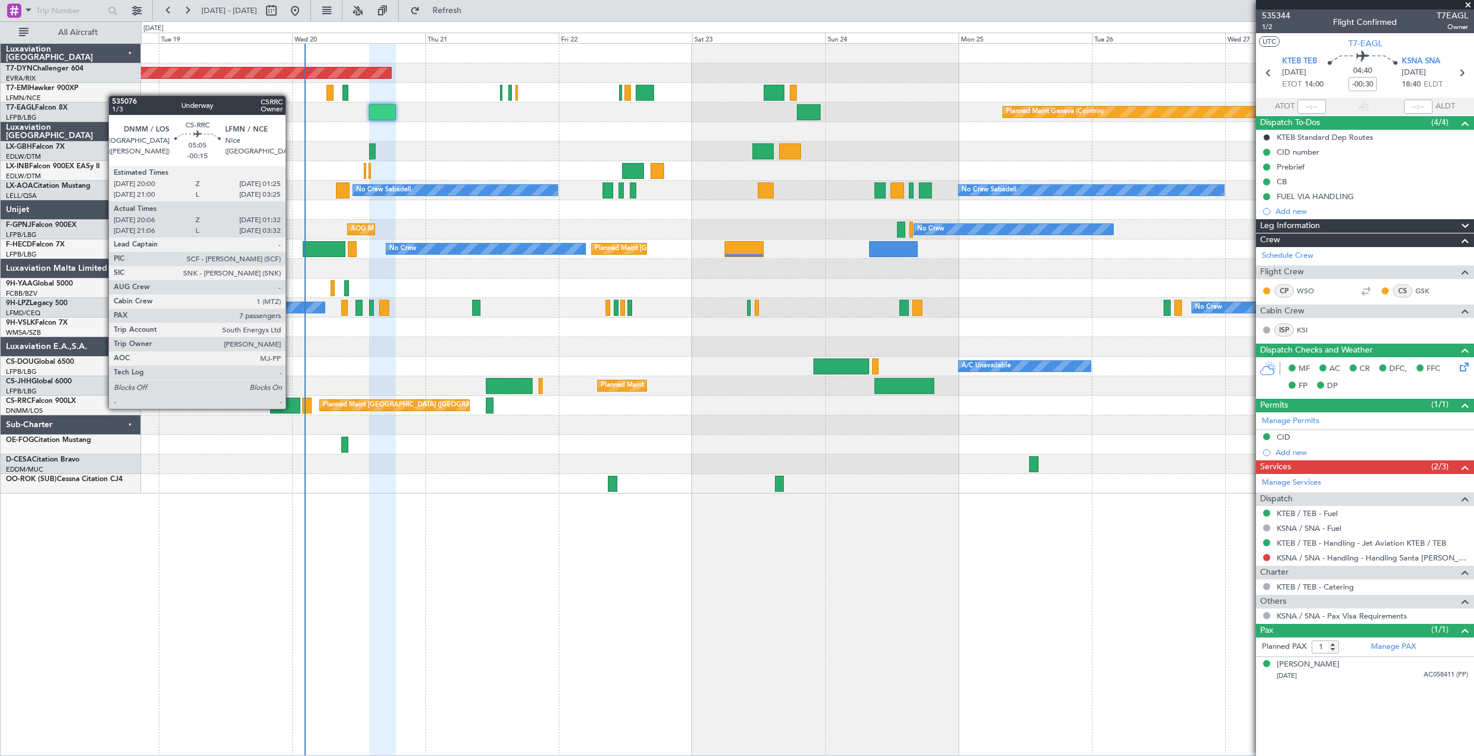
click at [291, 408] on div at bounding box center [285, 406] width 30 height 16
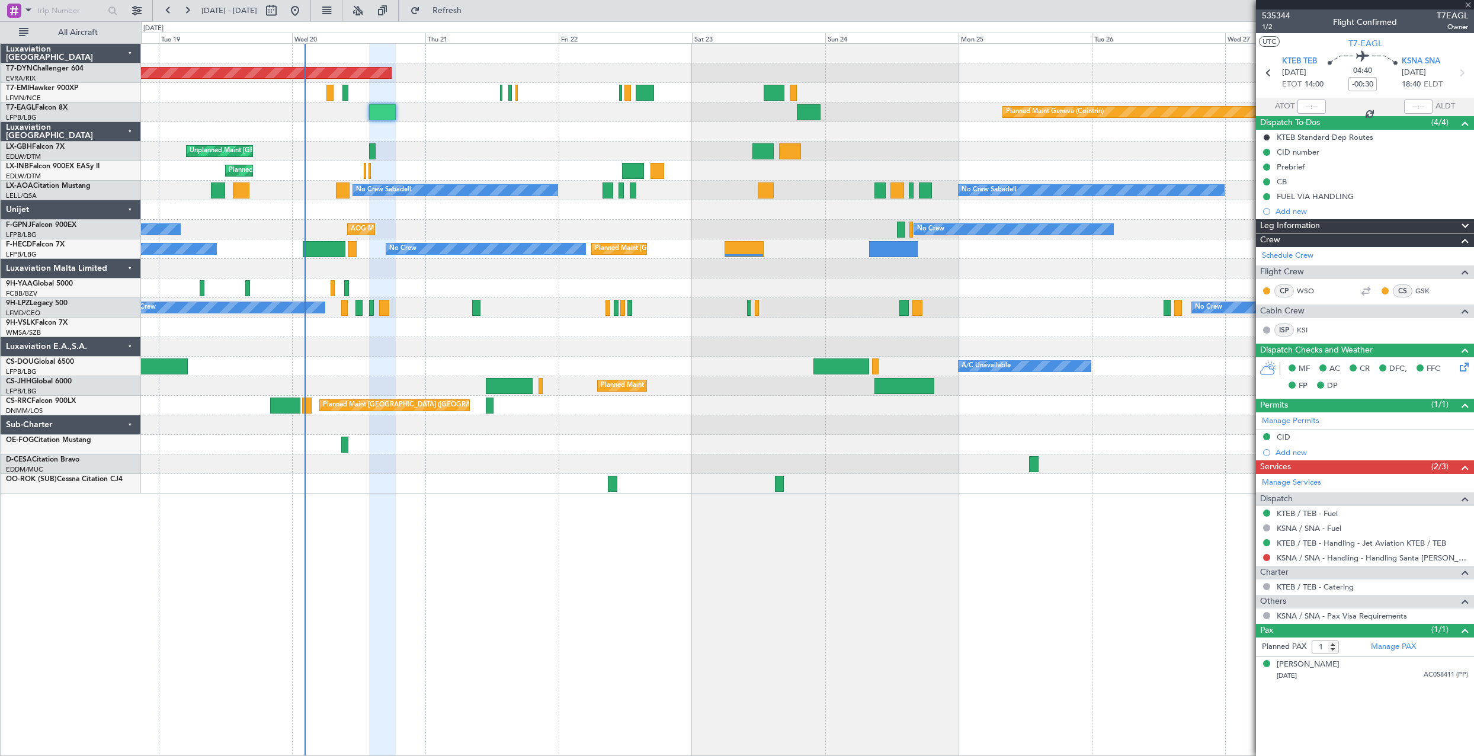
type input "-00:15"
type input "20:21"
type input "01:27"
type input "7"
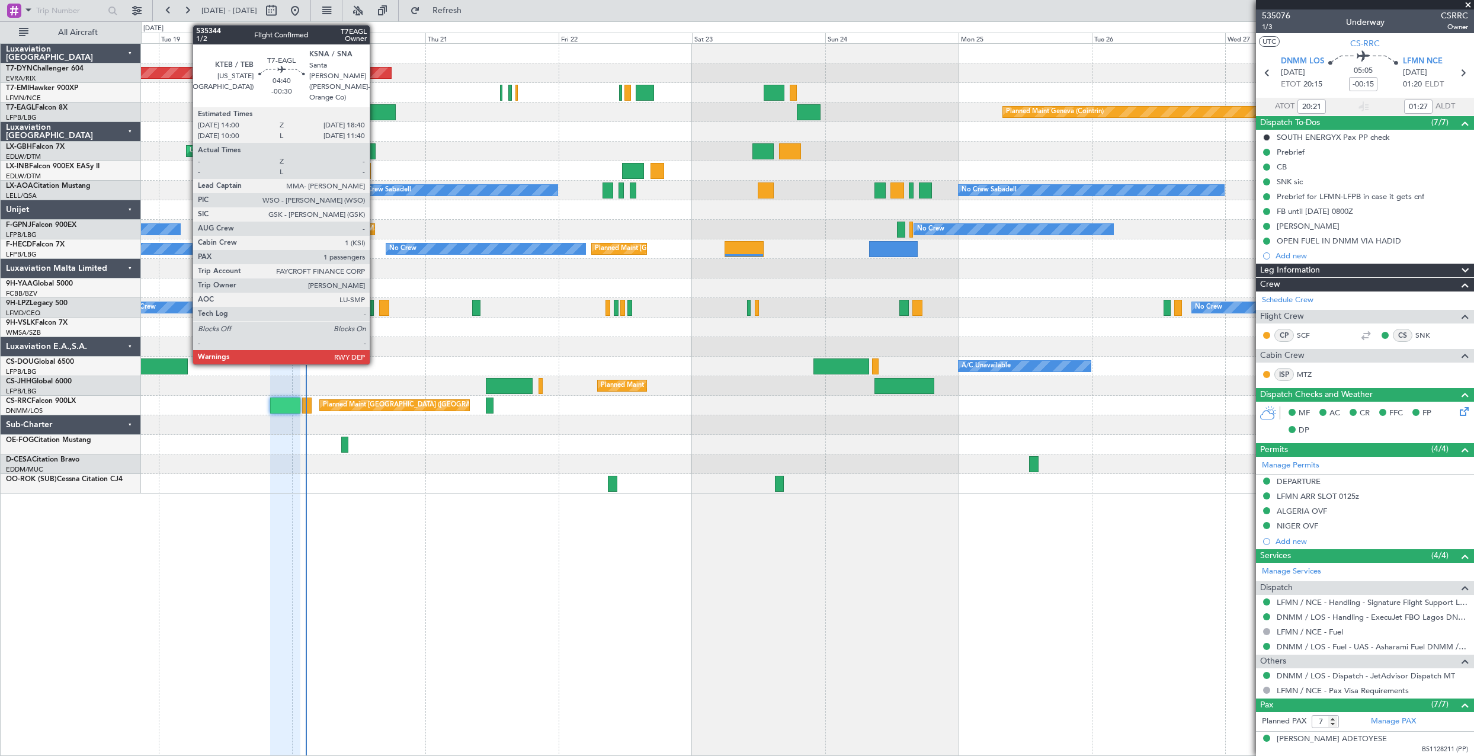
click at [379, 106] on div at bounding box center [382, 112] width 26 height 16
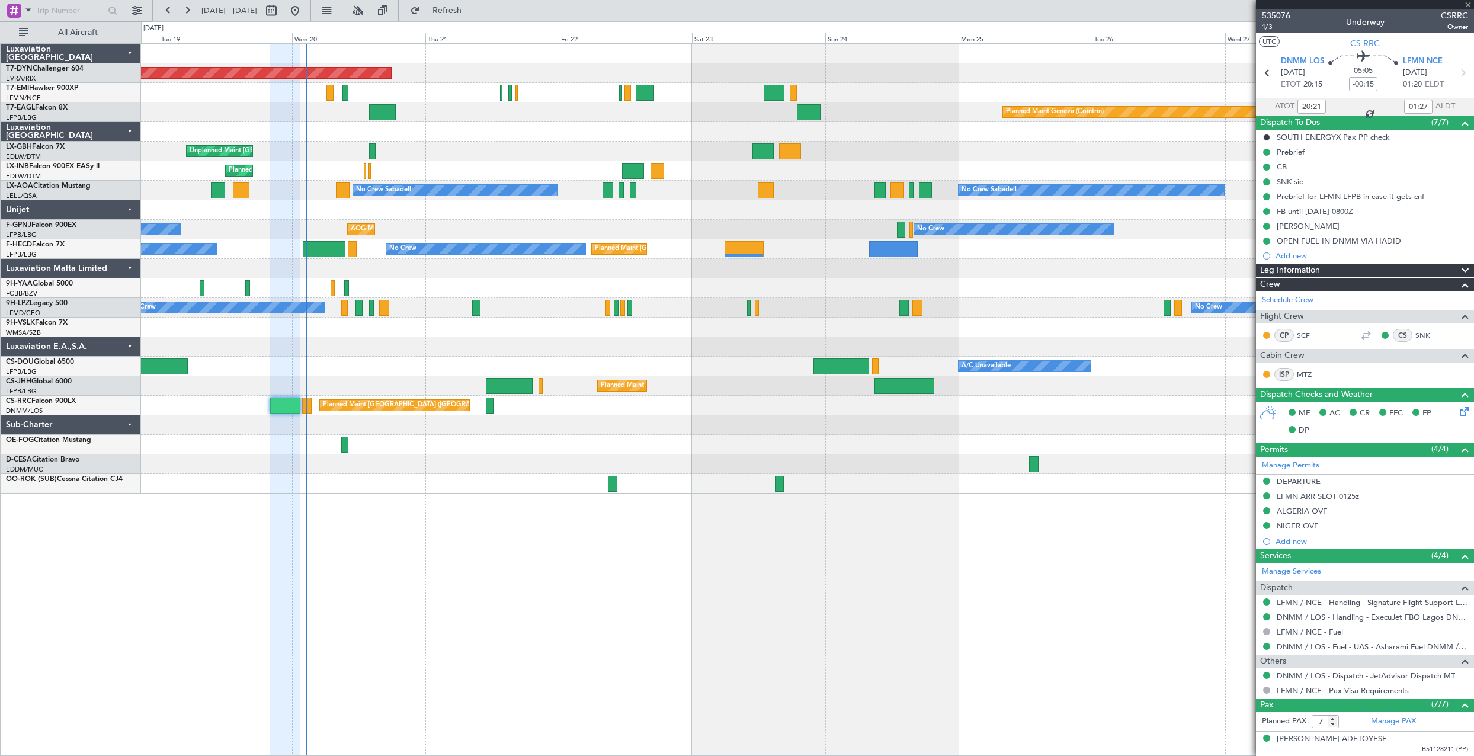
click at [379, 106] on div at bounding box center [382, 112] width 26 height 16
type input "-00:30"
type input "1"
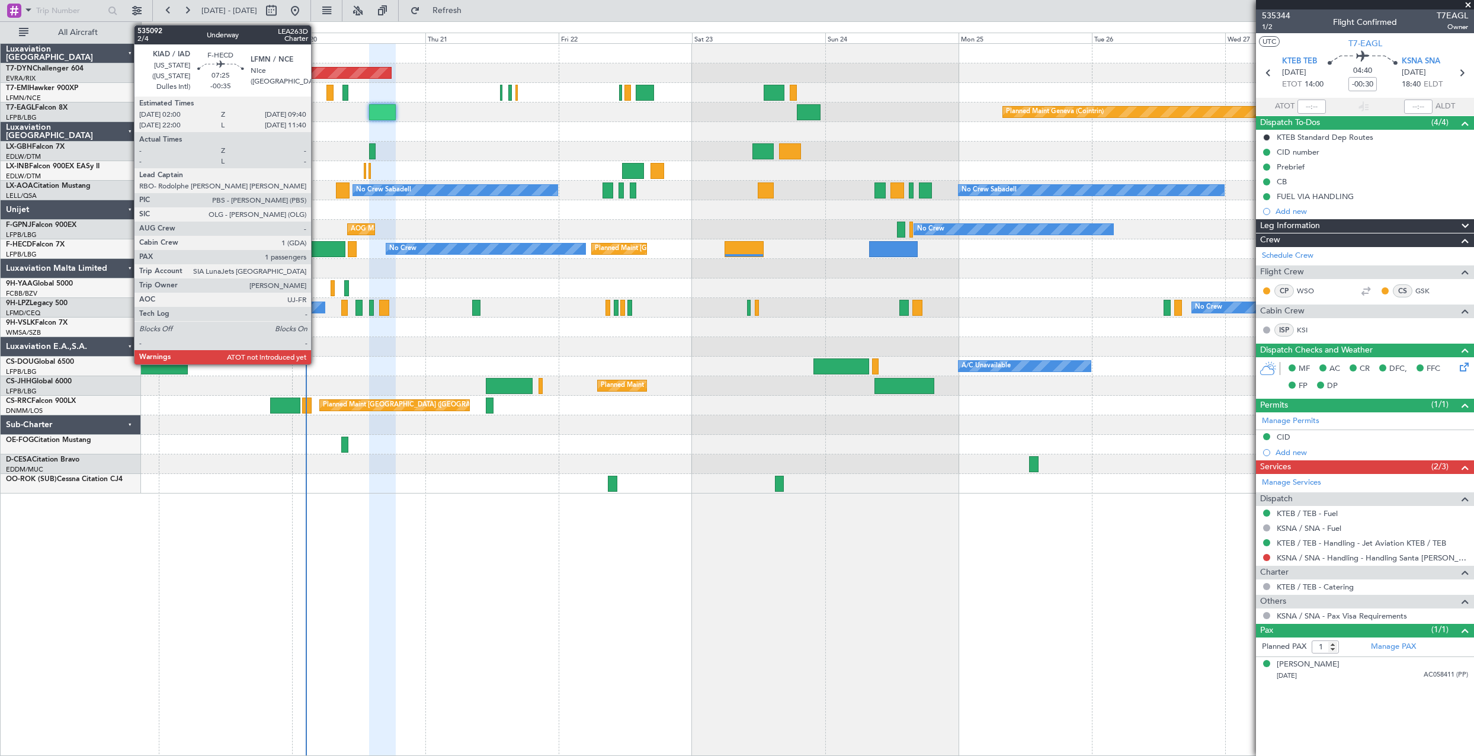
click at [316, 248] on div at bounding box center [324, 249] width 43 height 16
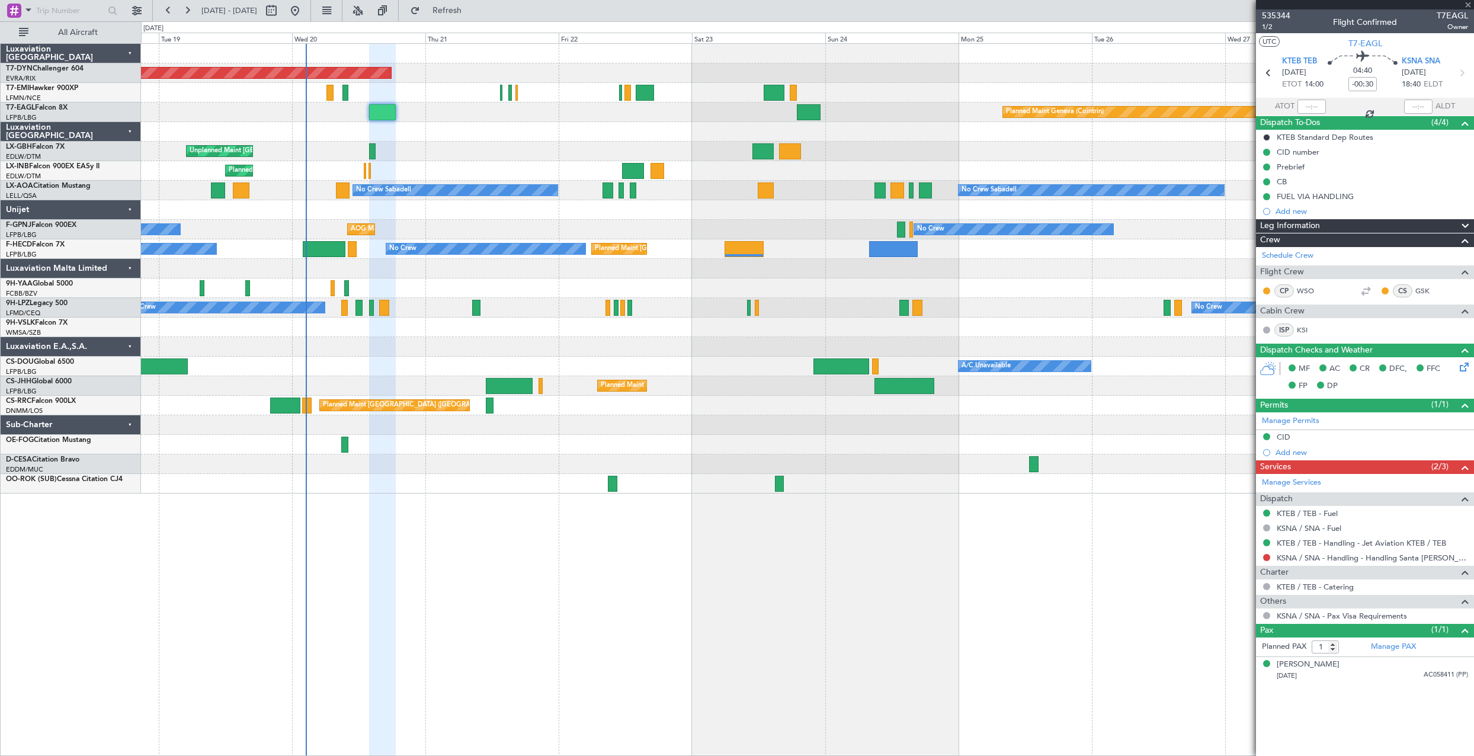
type input "-00:35"
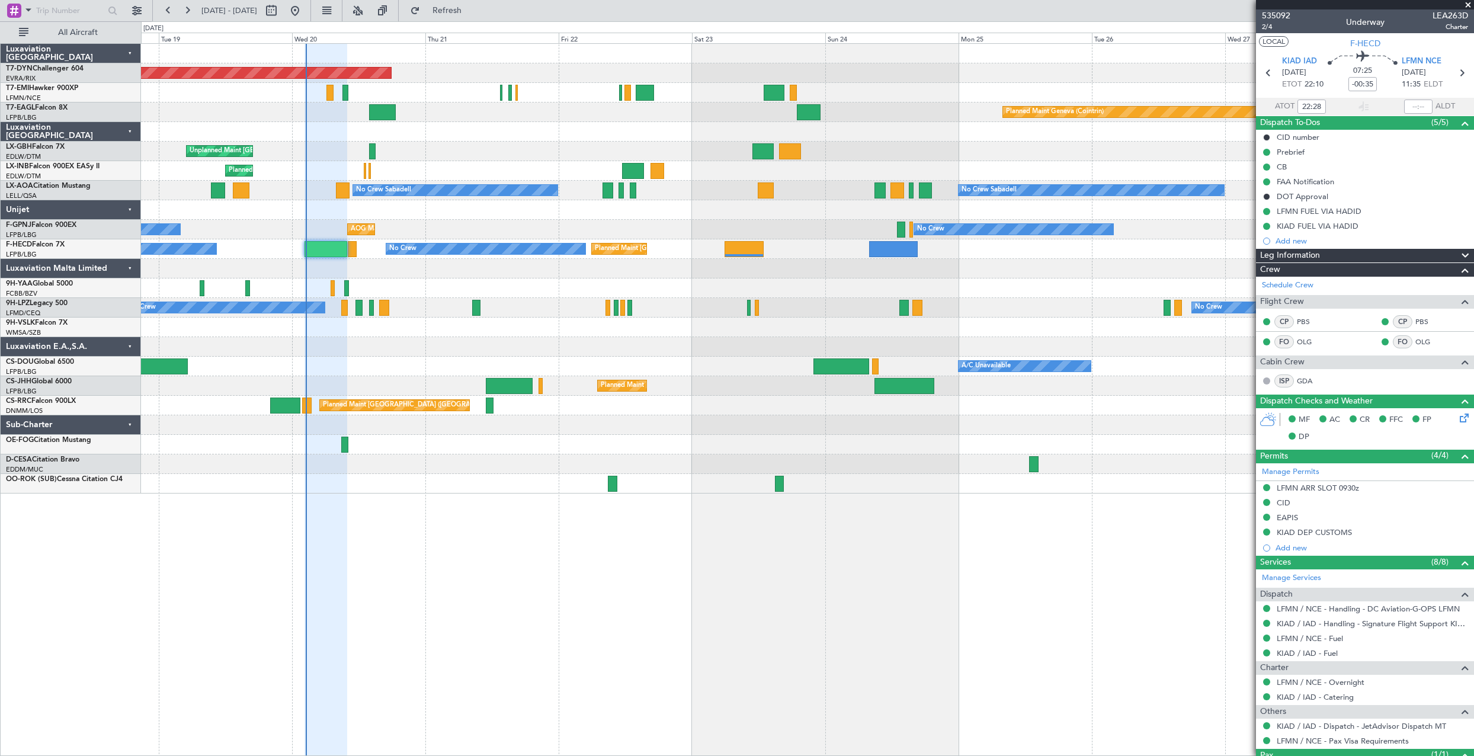
type input "02:28"
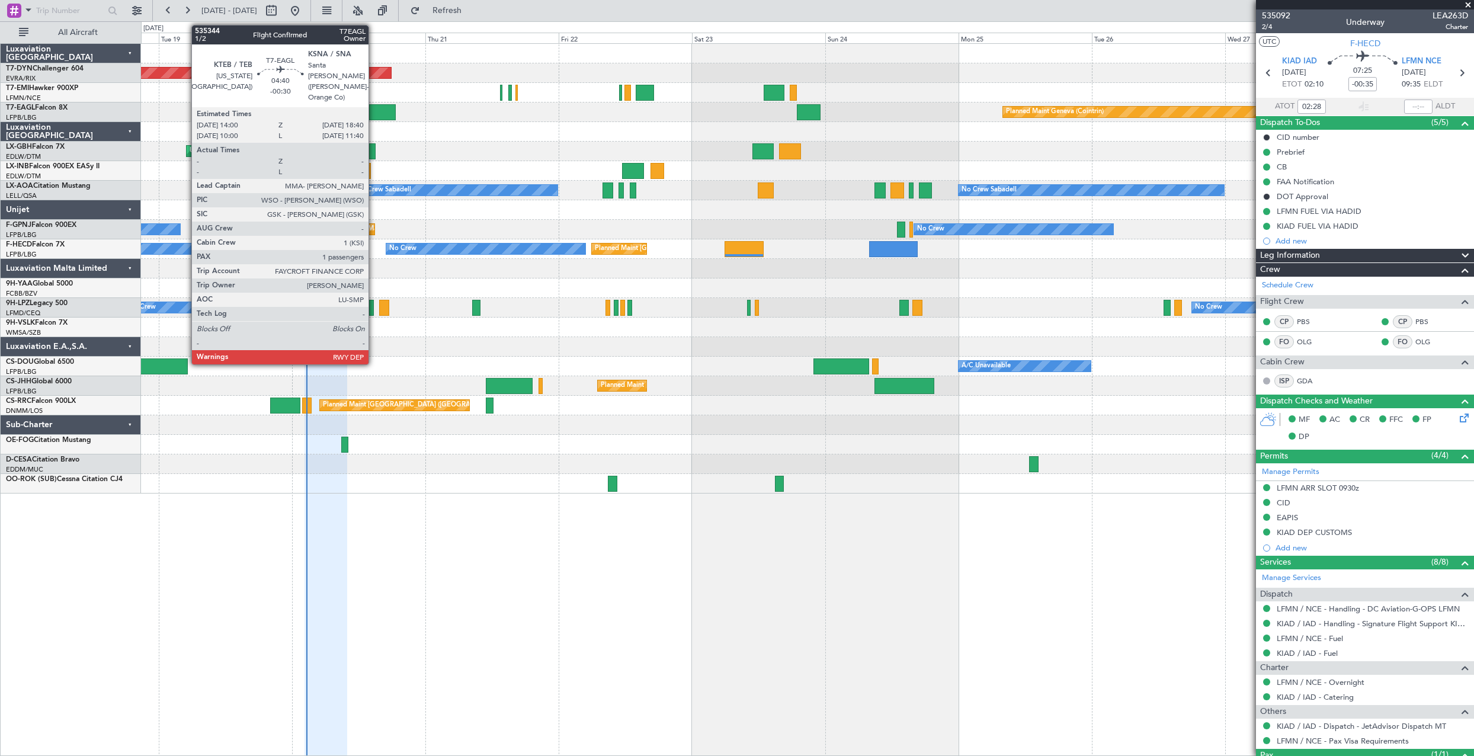
click at [374, 110] on div at bounding box center [382, 112] width 26 height 16
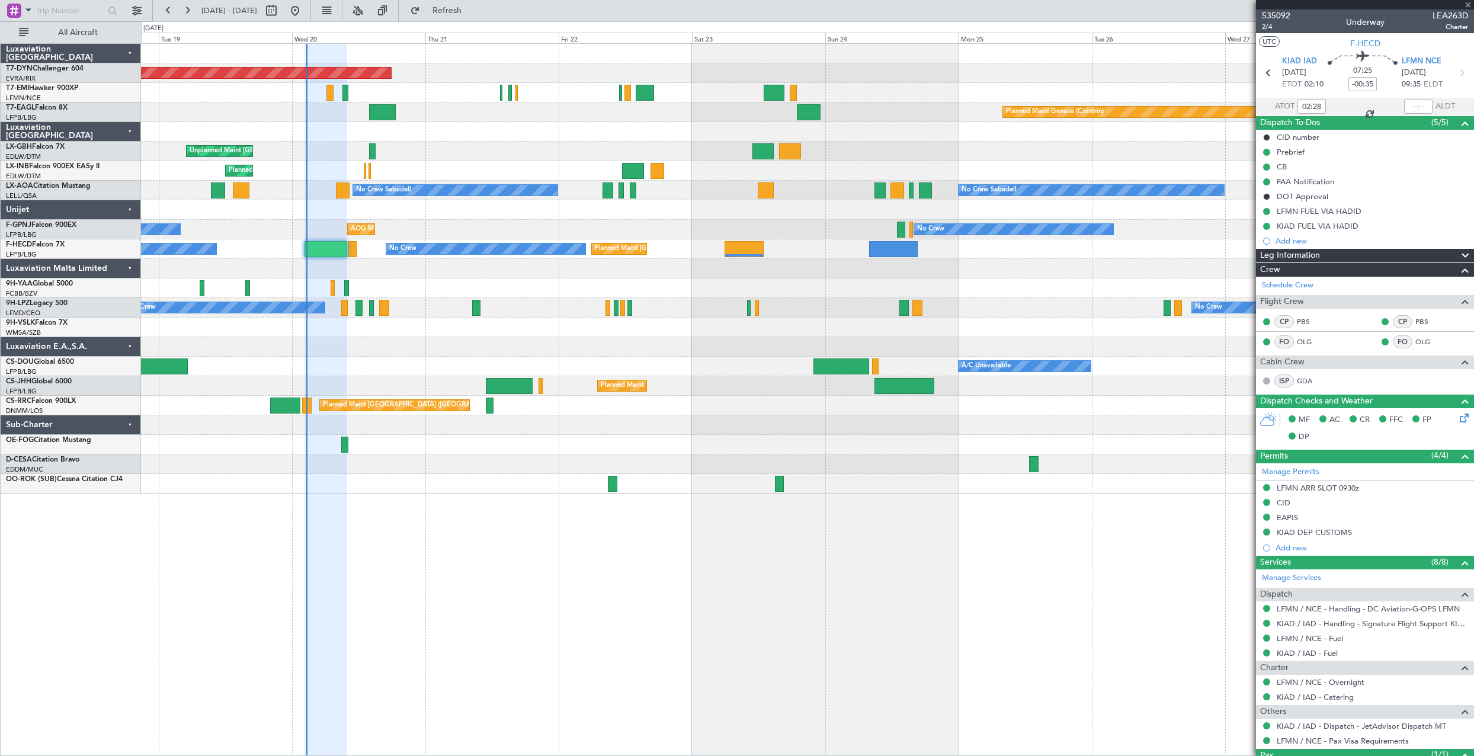
type input "-00:30"
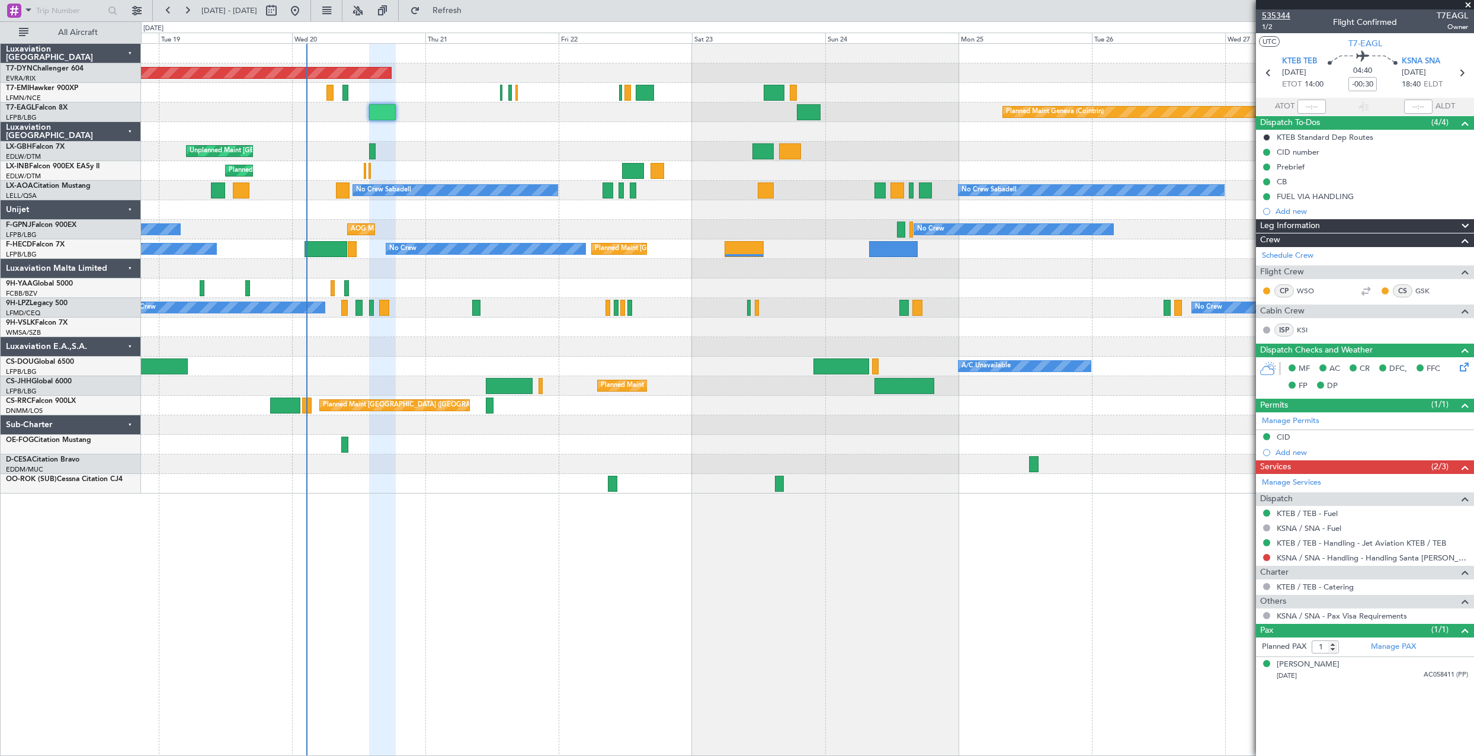
click at [1271, 14] on span "535344" at bounding box center [1276, 15] width 28 height 12
click at [1268, 30] on span "1/2" at bounding box center [1276, 27] width 28 height 10
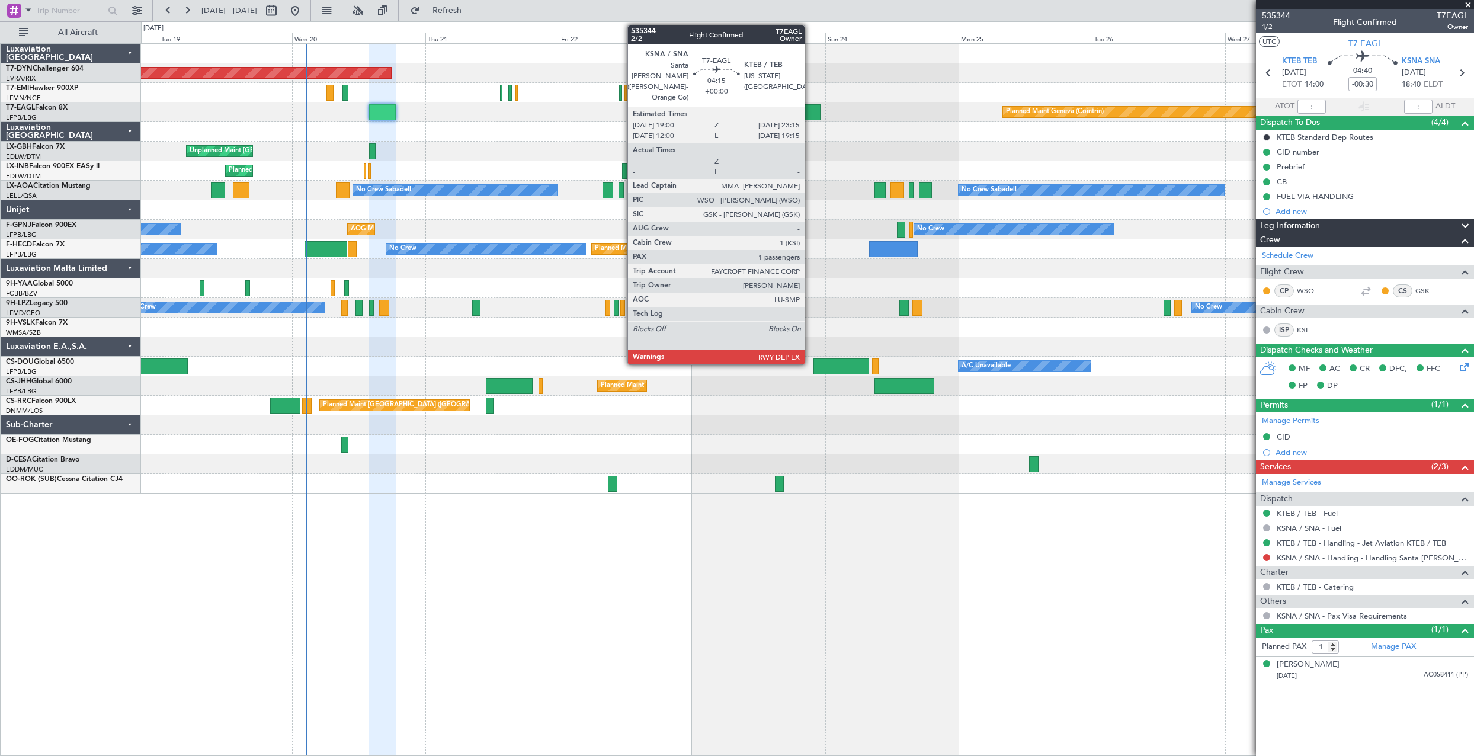
click at [810, 110] on div at bounding box center [809, 112] width 24 height 16
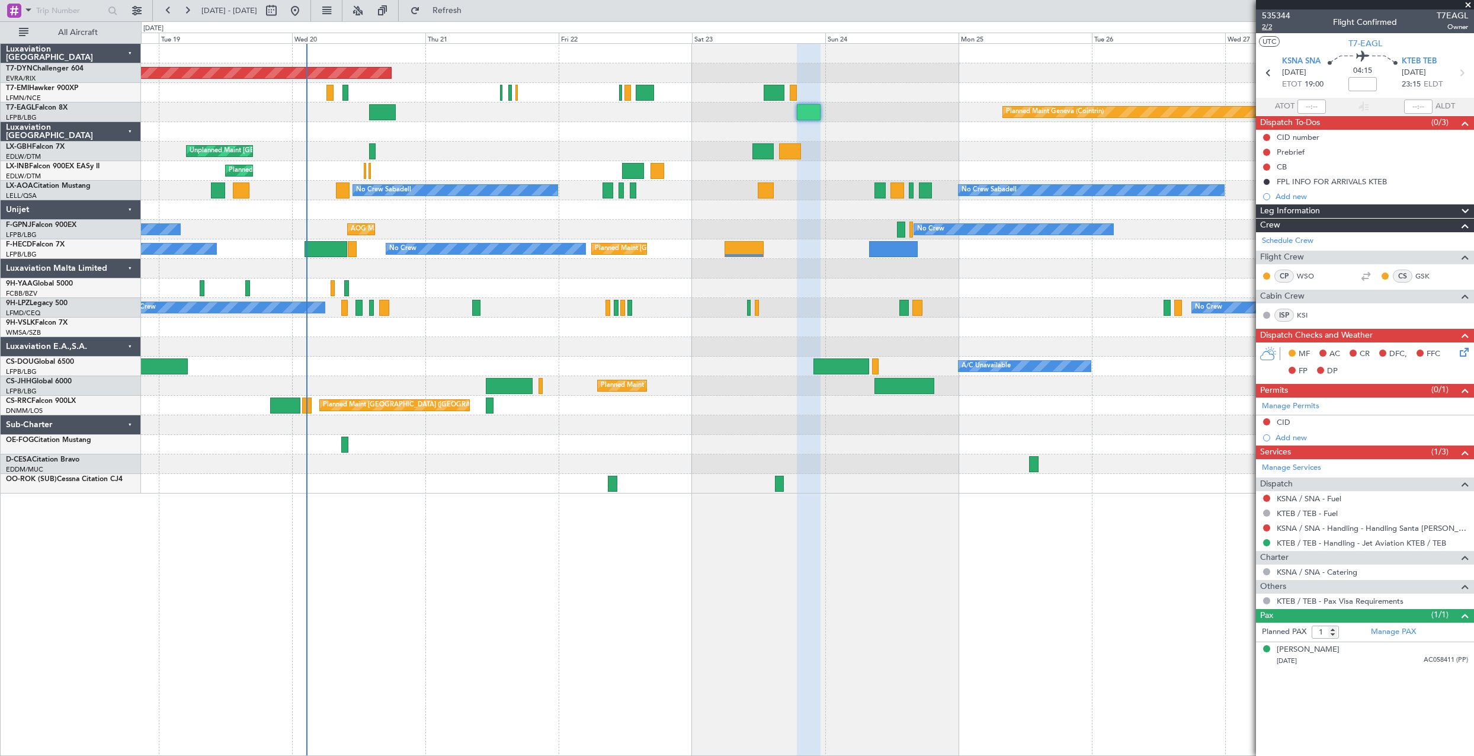
click at [1267, 26] on span "2/2" at bounding box center [1276, 27] width 28 height 10
click at [1328, 535] on mat-tooltip-component "KSNA / SNA - Handling - Handling Santa [PERSON_NAME] KSNA - [GEOGRAPHIC_DATA]" at bounding box center [1359, 553] width 230 height 41
click at [1327, 529] on link "KSNA / SNA - Handling - Handling Santa [PERSON_NAME] KSNA - [GEOGRAPHIC_DATA]" at bounding box center [1372, 528] width 191 height 10
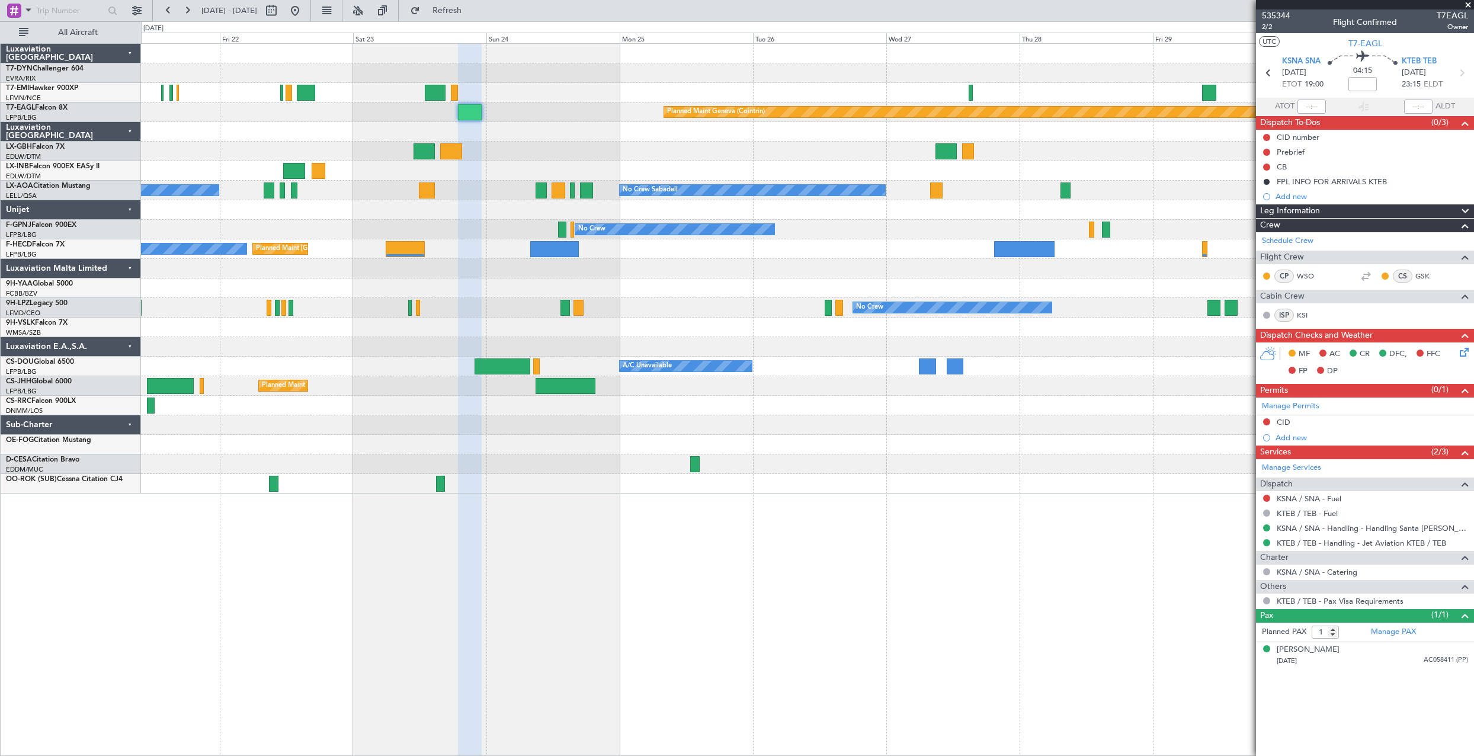
click at [600, 104] on div "Planned Maint Geneva (Cointrin)" at bounding box center [807, 112] width 1332 height 20
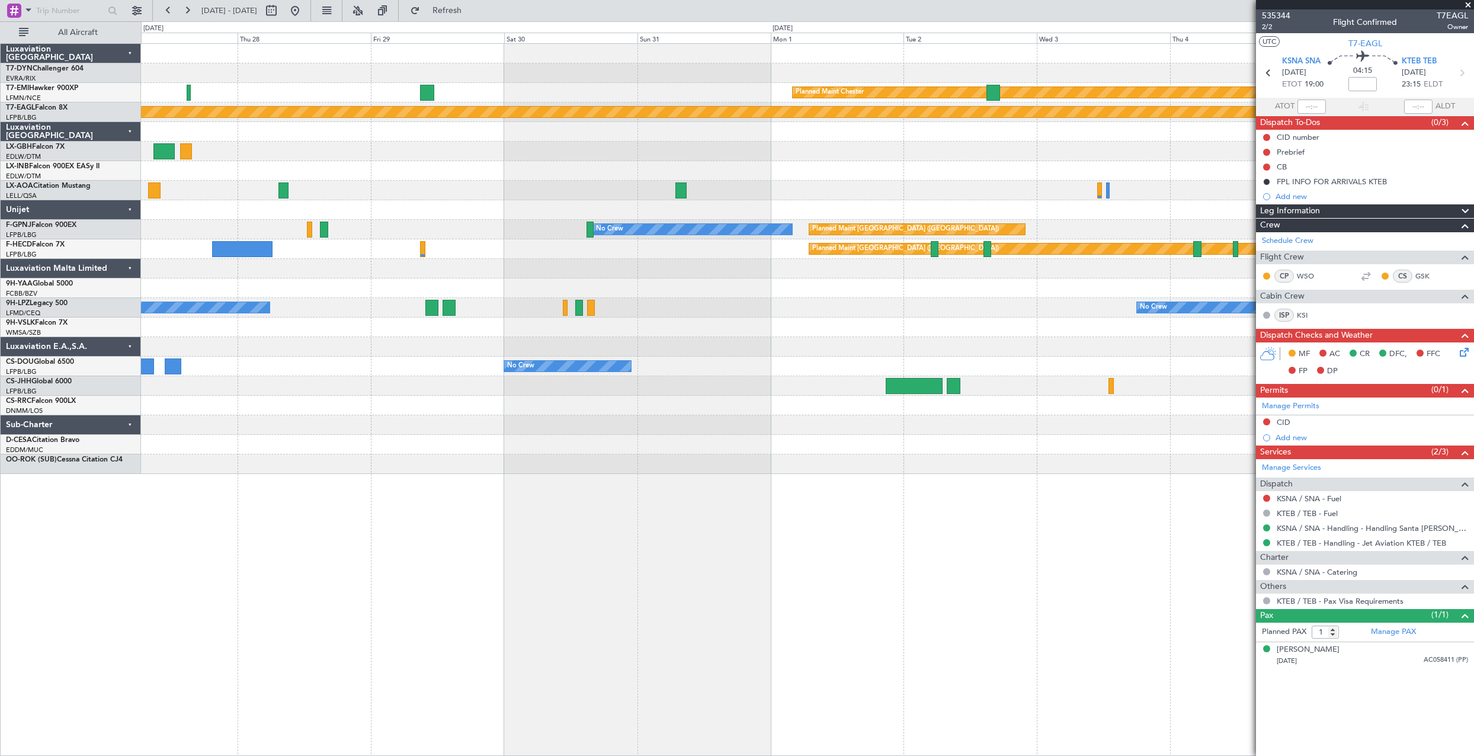
click at [332, 60] on div "Planned Maint Chester Planned Maint Geneva (Cointrin) No Crew No Crew Sabadell …" at bounding box center [807, 259] width 1332 height 430
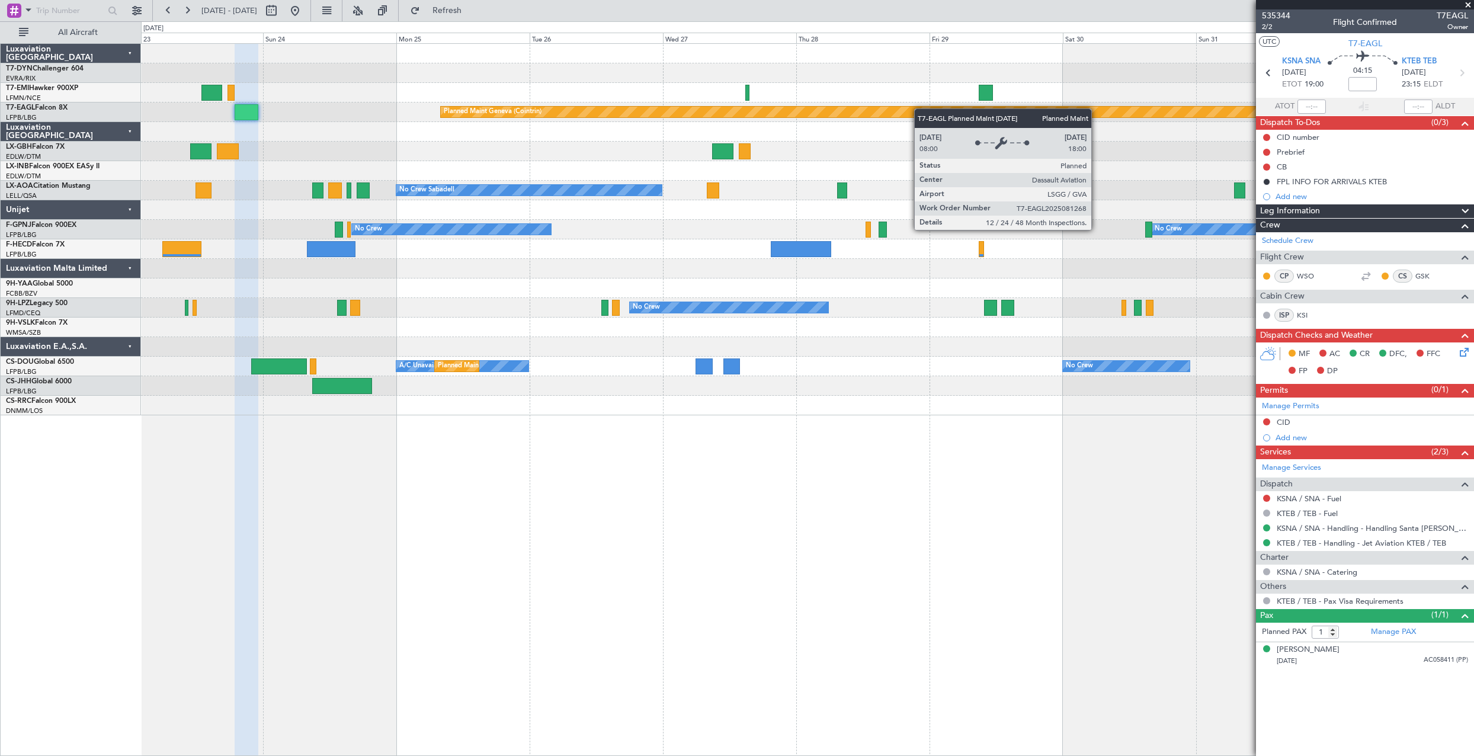
click at [1034, 110] on div "Planned Maint Basel-Mulhouse Planned Maint Chester Planned Maint Geneva (Cointr…" at bounding box center [807, 229] width 1332 height 371
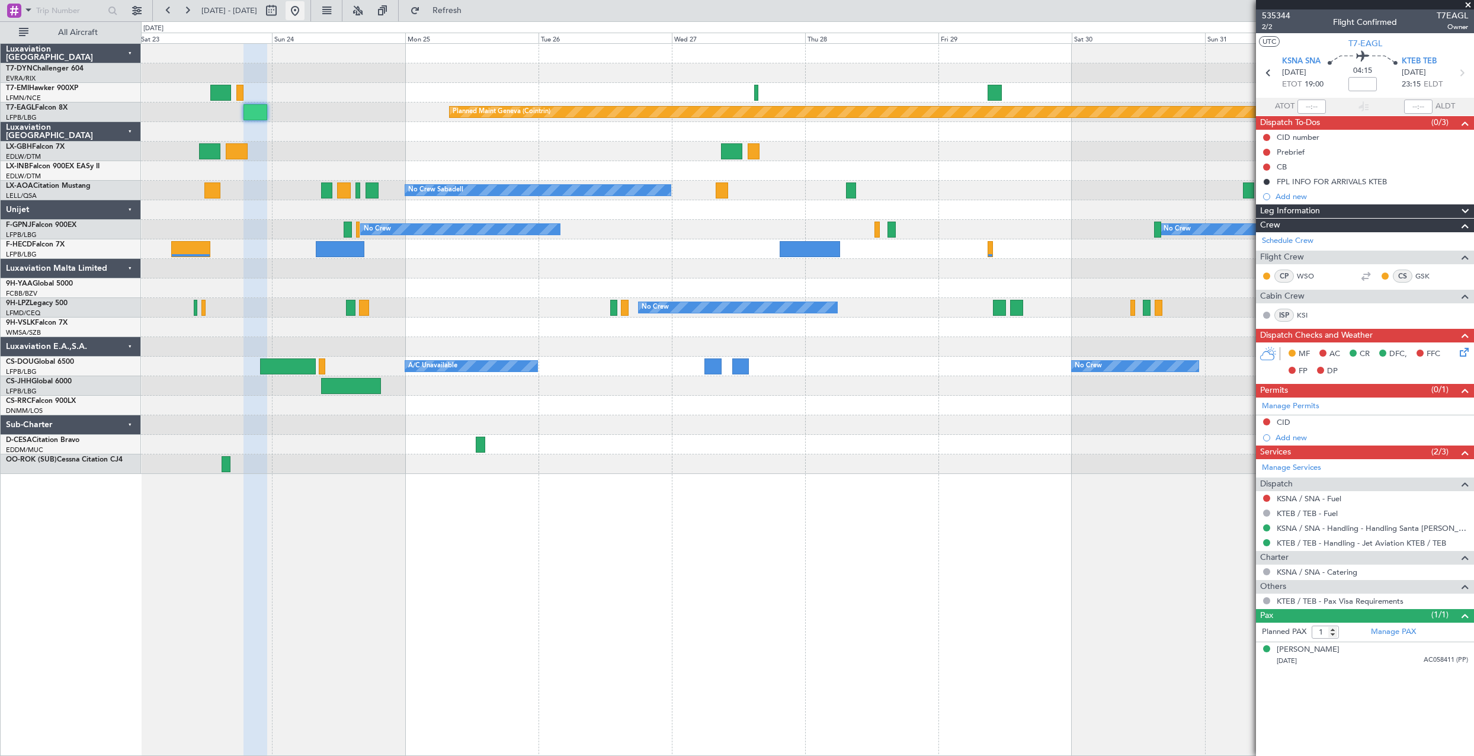
click at [304, 15] on button at bounding box center [295, 10] width 19 height 19
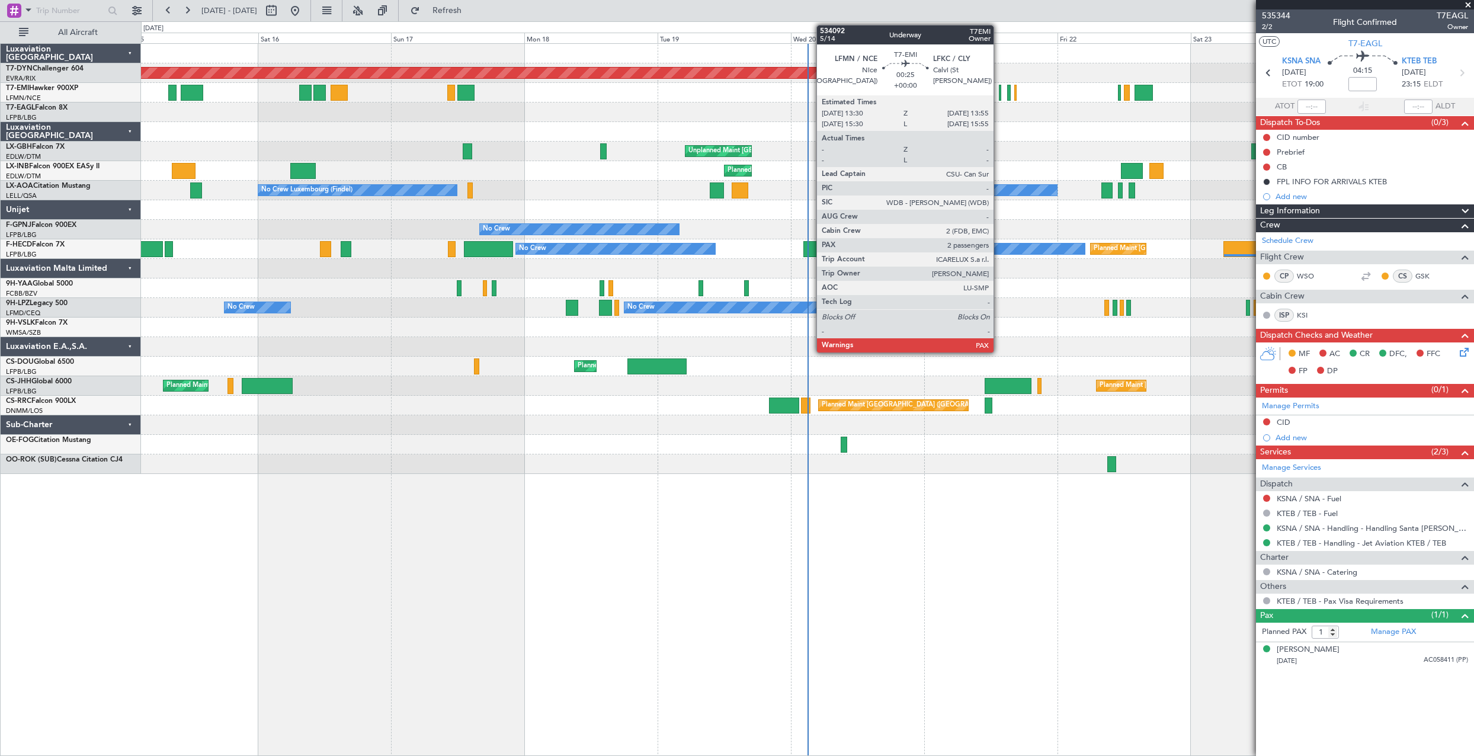
click at [999, 92] on div at bounding box center [1000, 93] width 2 height 16
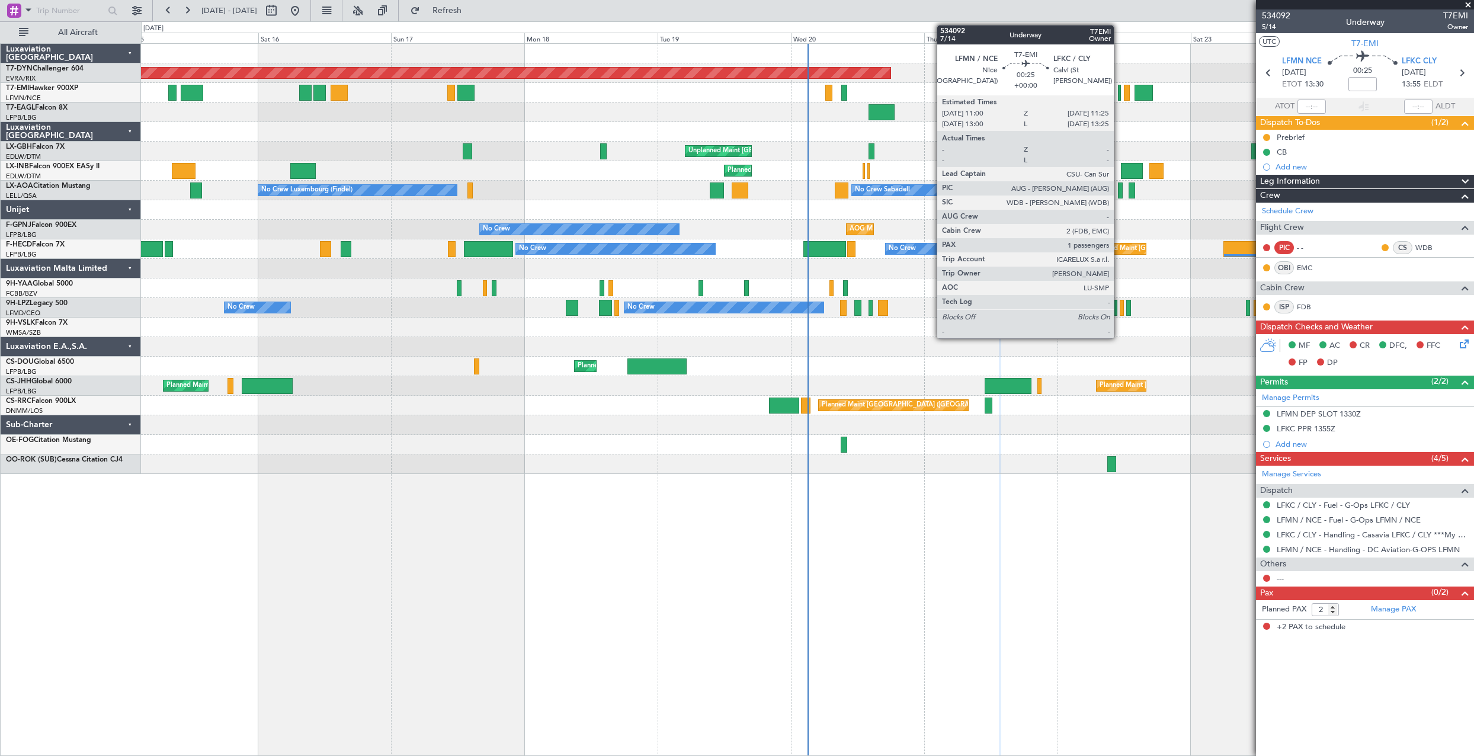
click at [1119, 91] on div at bounding box center [1119, 93] width 2 height 16
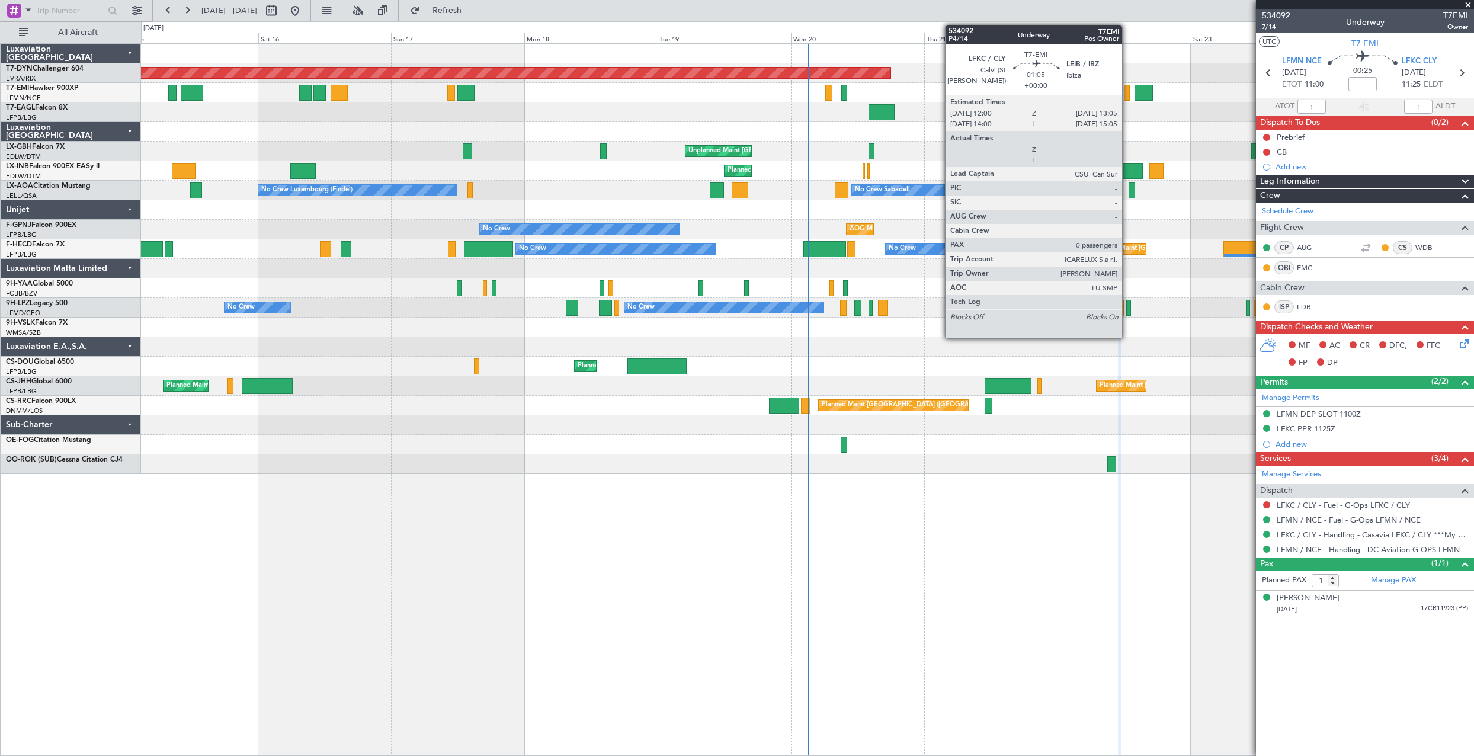
click at [1127, 90] on div at bounding box center [1127, 93] width 7 height 16
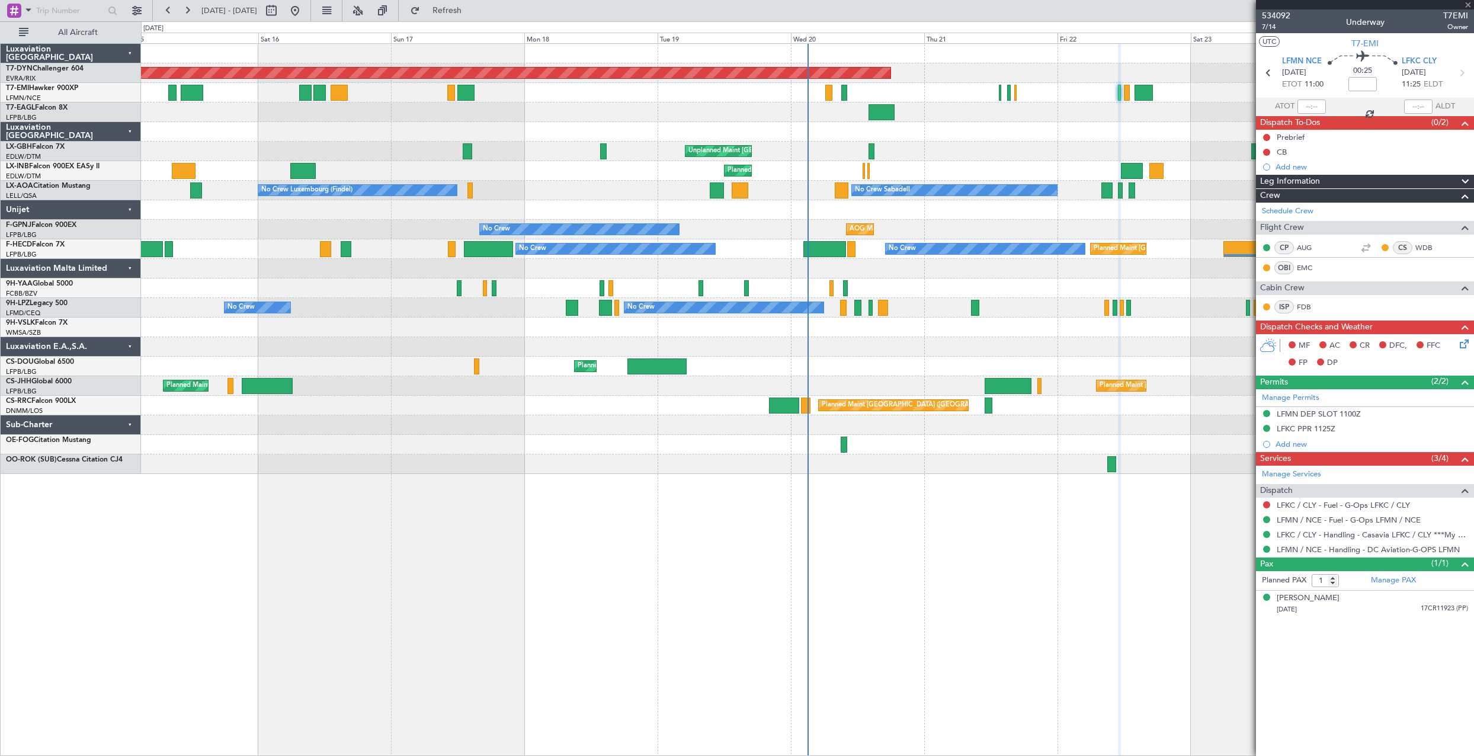
type input "0"
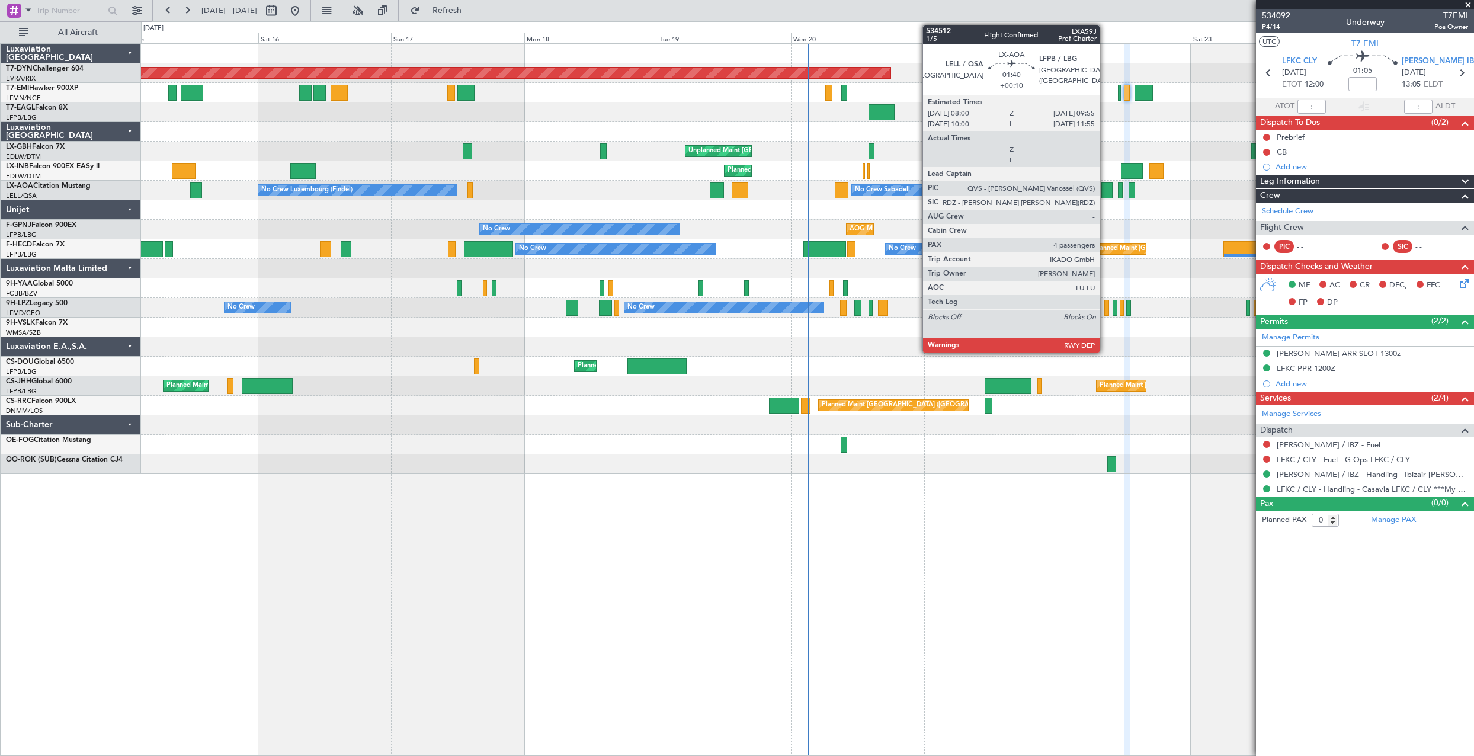
click at [1105, 194] on div at bounding box center [1106, 190] width 11 height 16
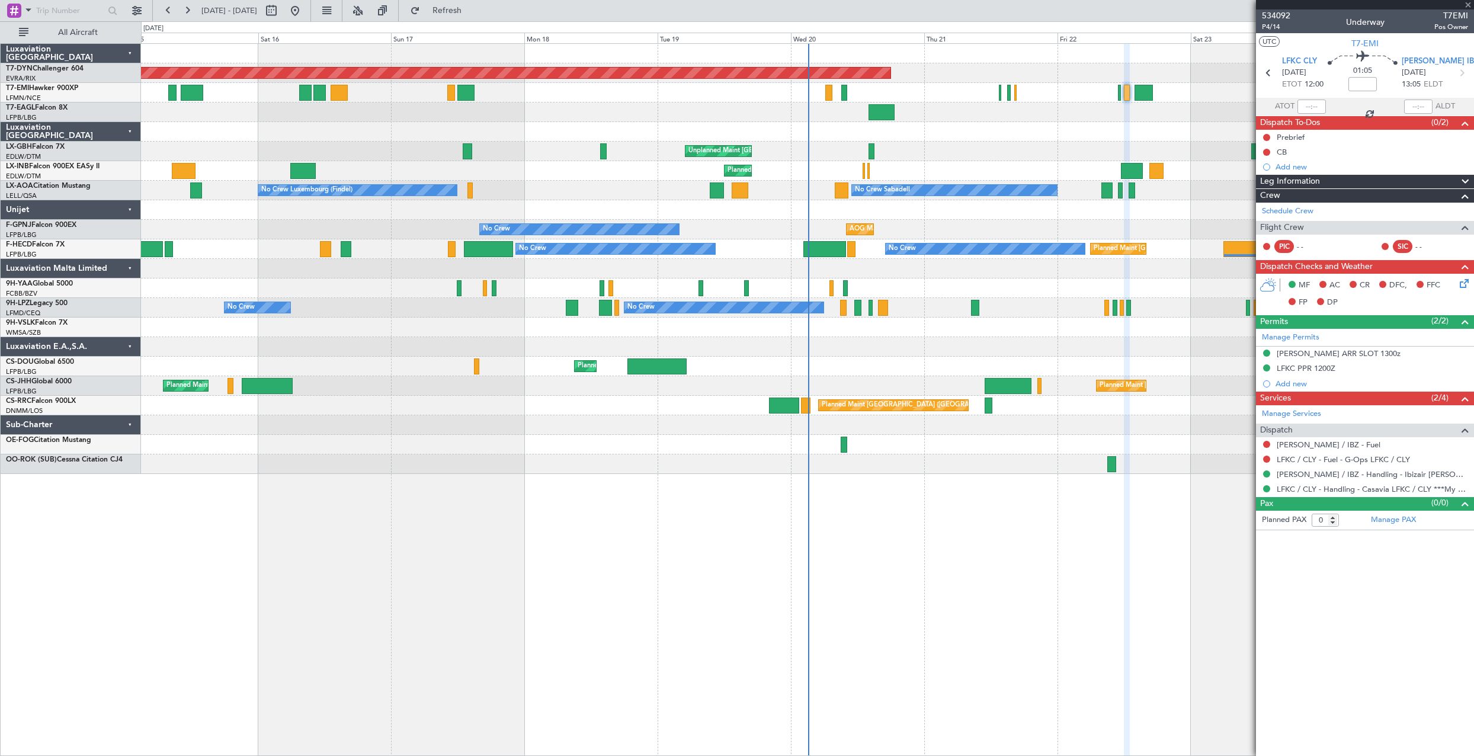
type input "+00:10"
type input "4"
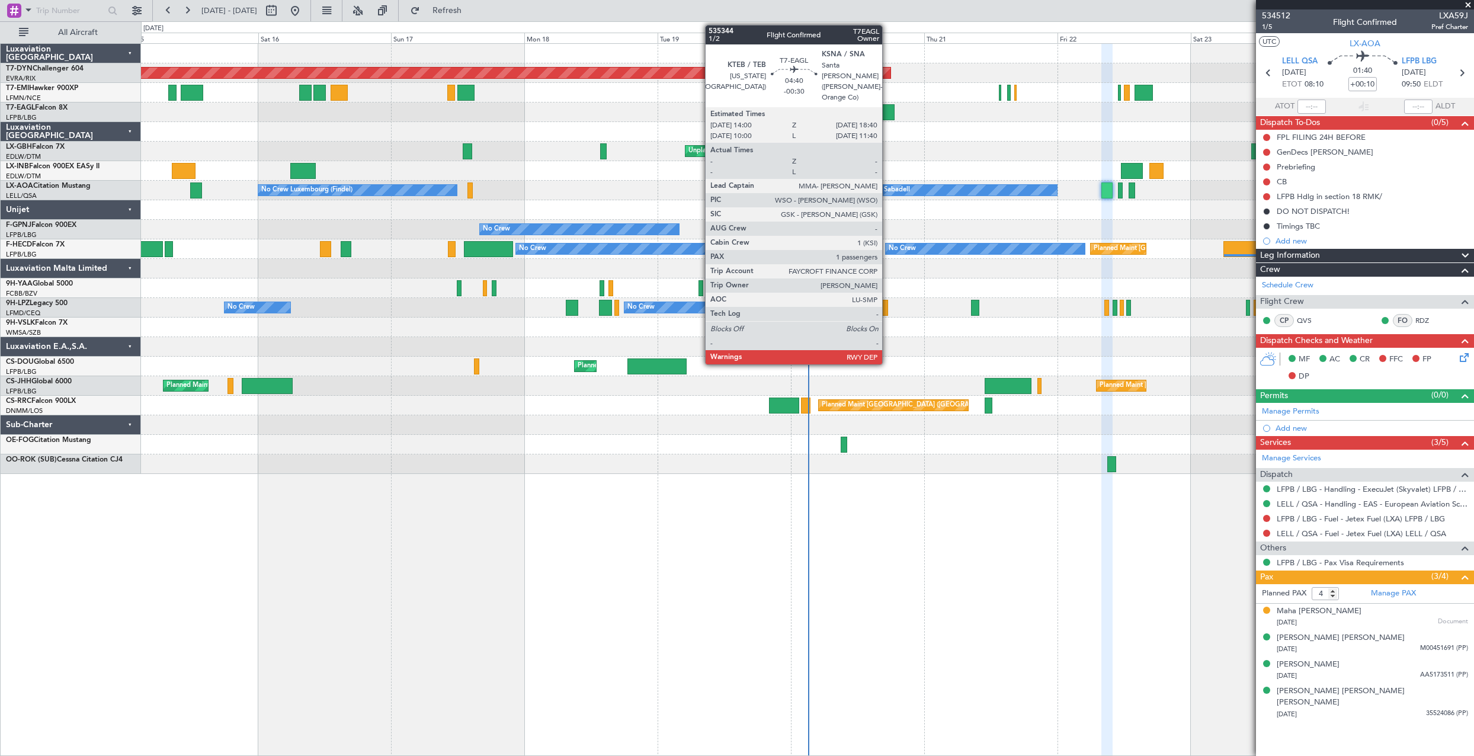
click at [887, 115] on div at bounding box center [881, 112] width 26 height 16
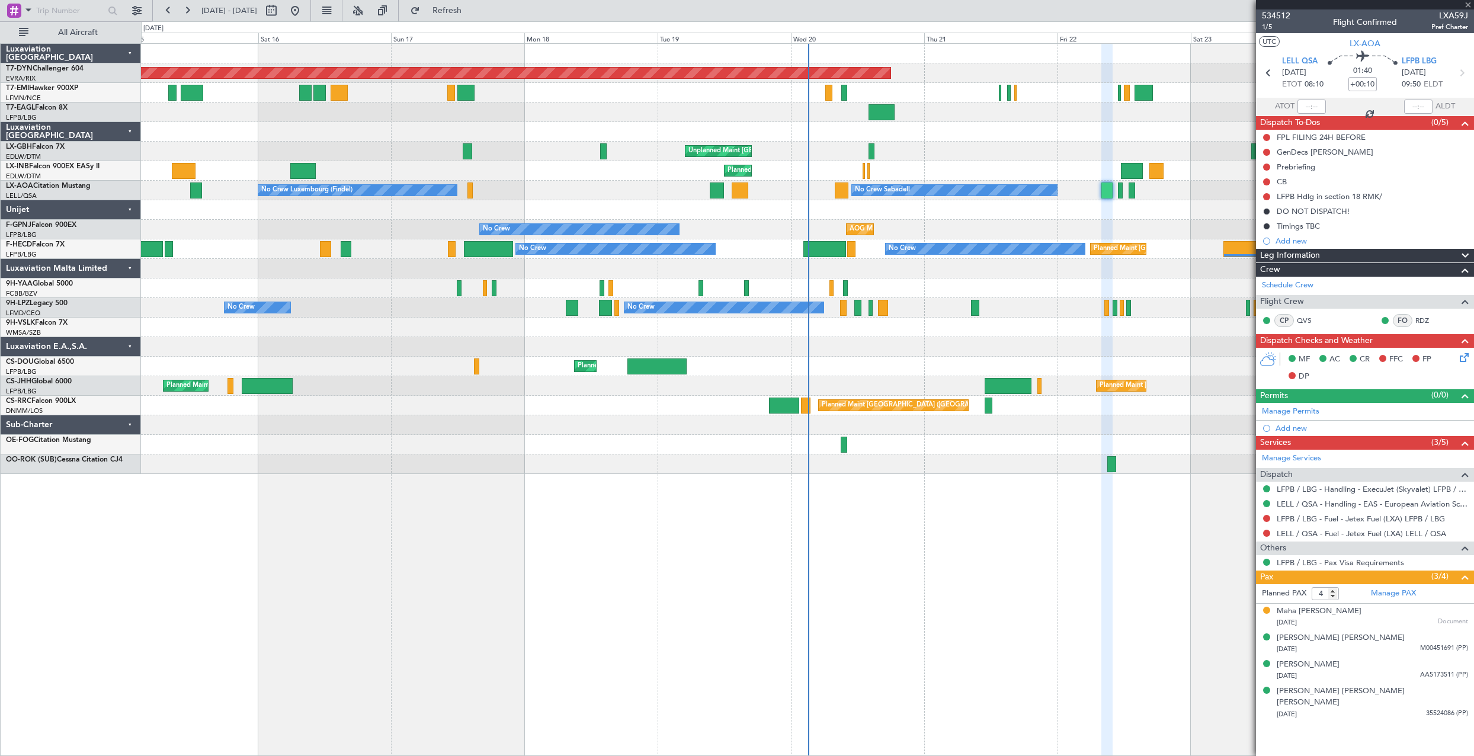
type input "-00:30"
type input "1"
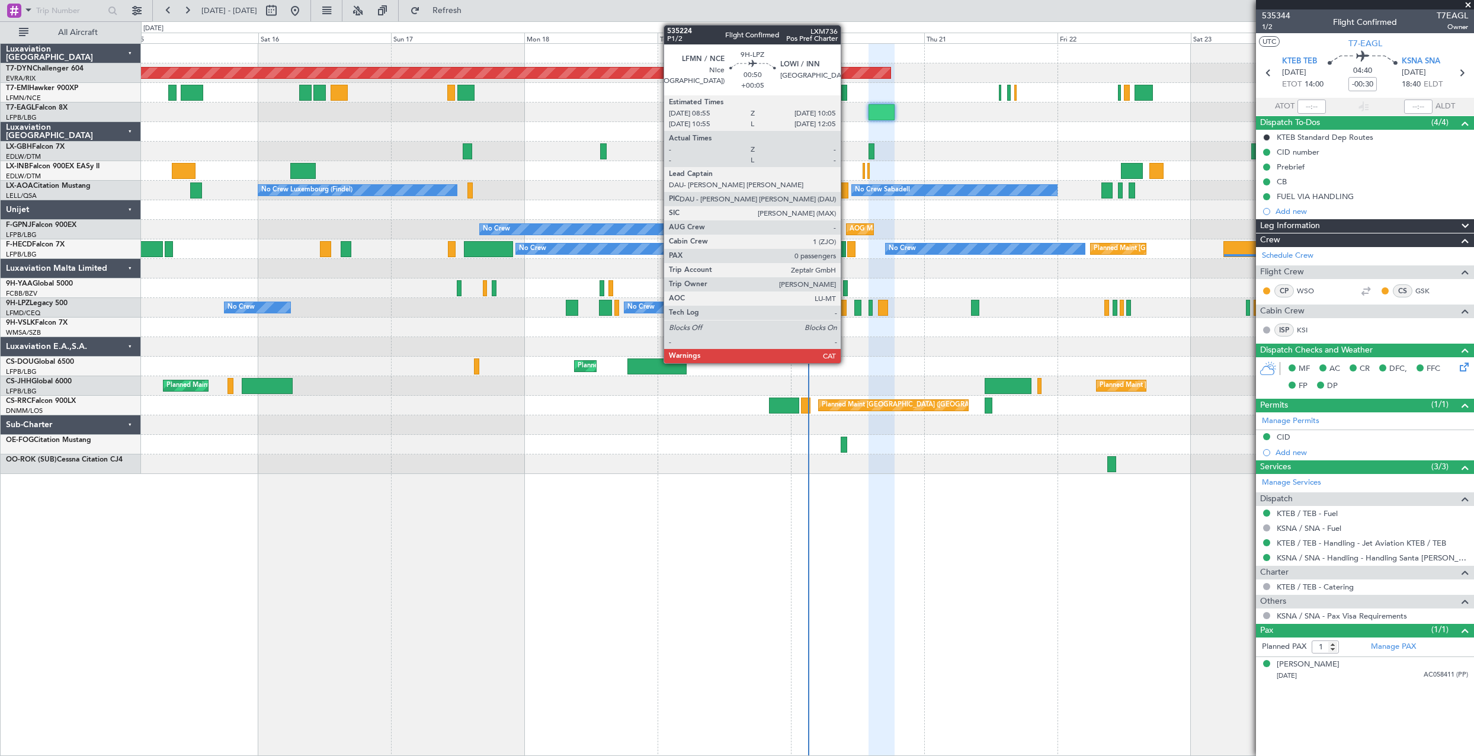
click at [846, 309] on div at bounding box center [843, 308] width 7 height 16
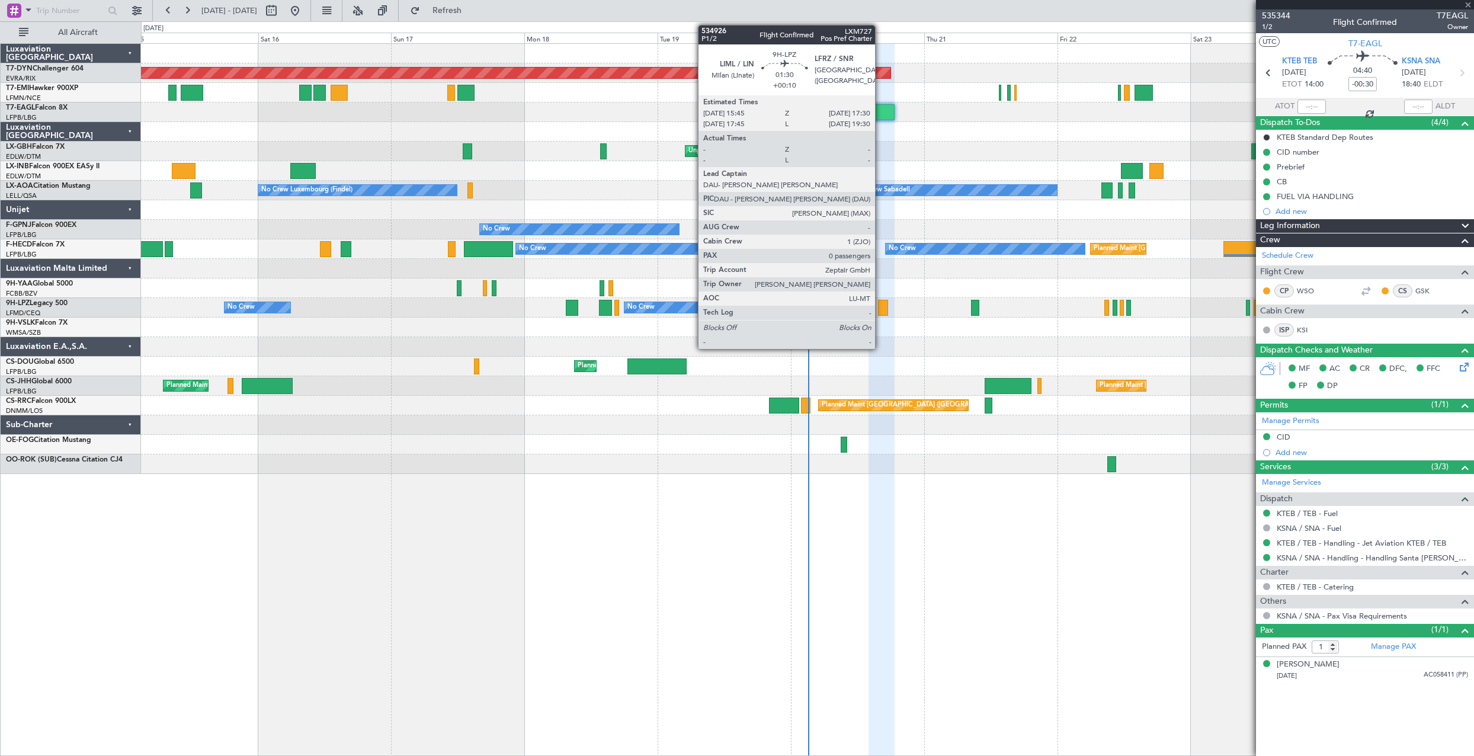
type input "+00:05"
type input "0"
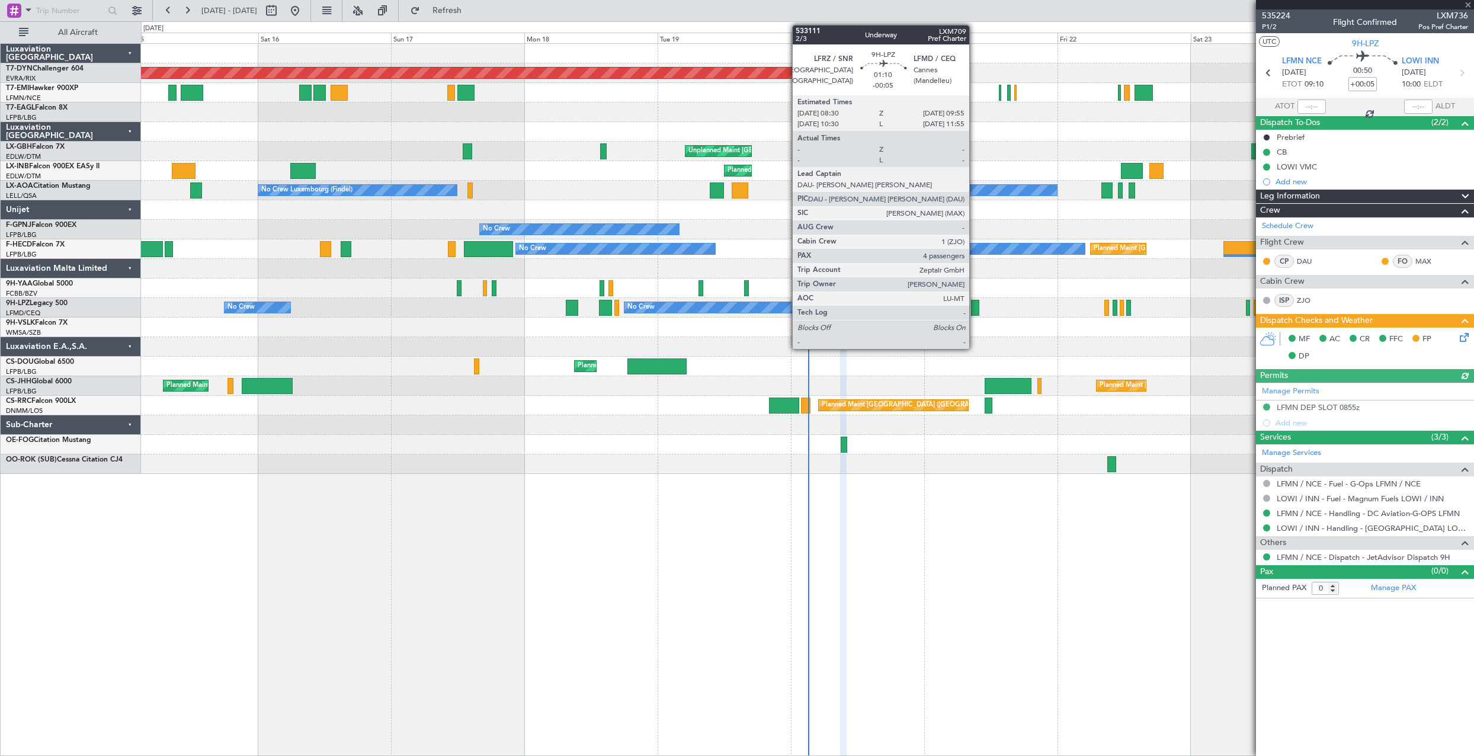
click at [975, 309] on div at bounding box center [975, 308] width 8 height 16
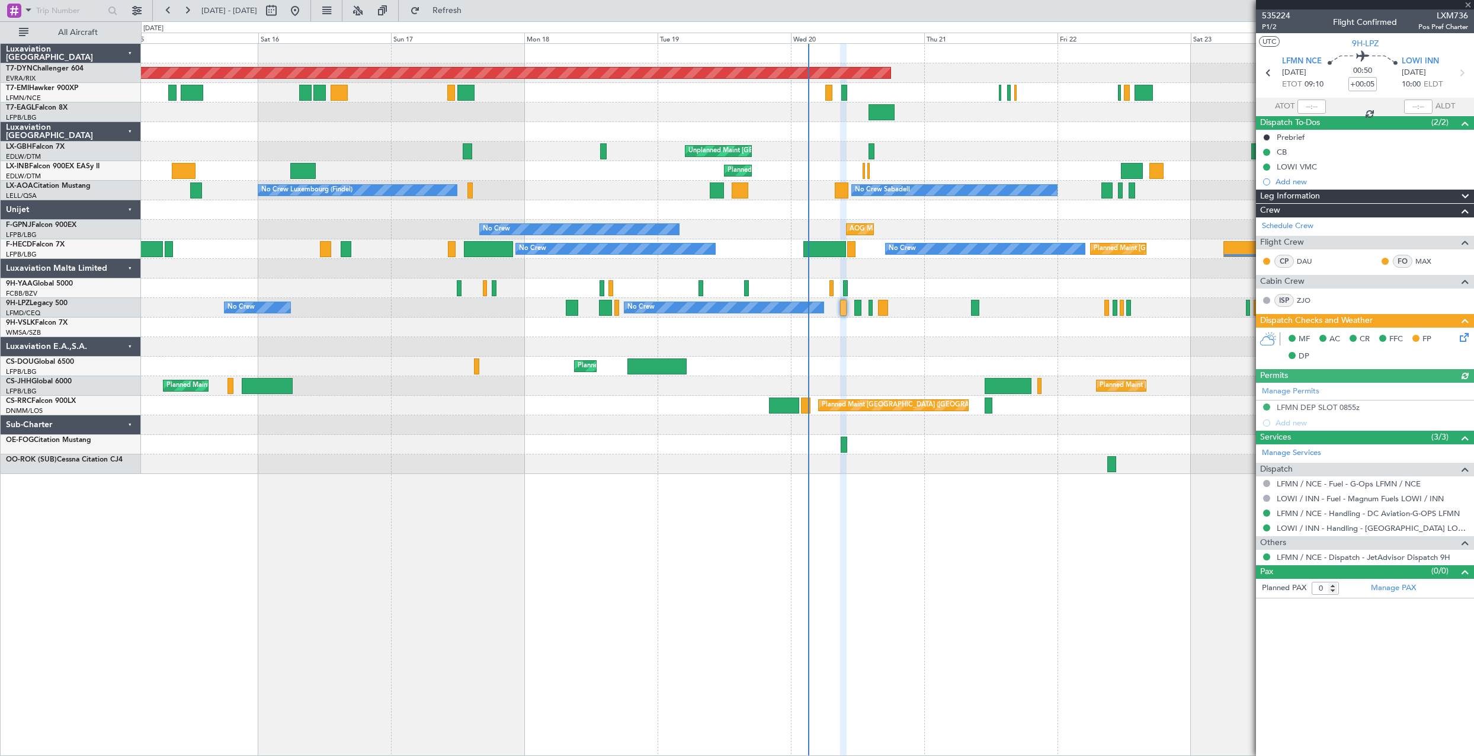
type input "-00:05"
type input "4"
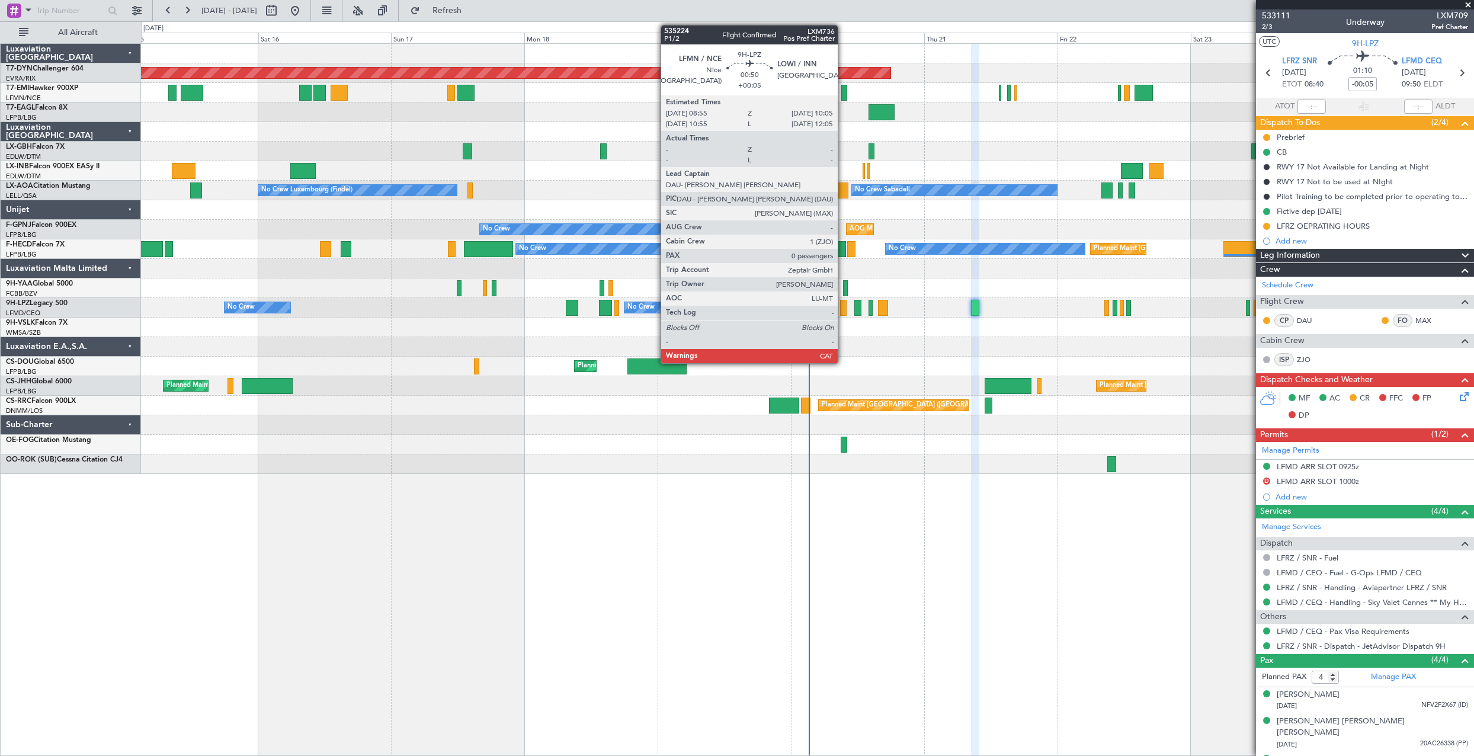
click at [843, 306] on div at bounding box center [843, 308] width 7 height 16
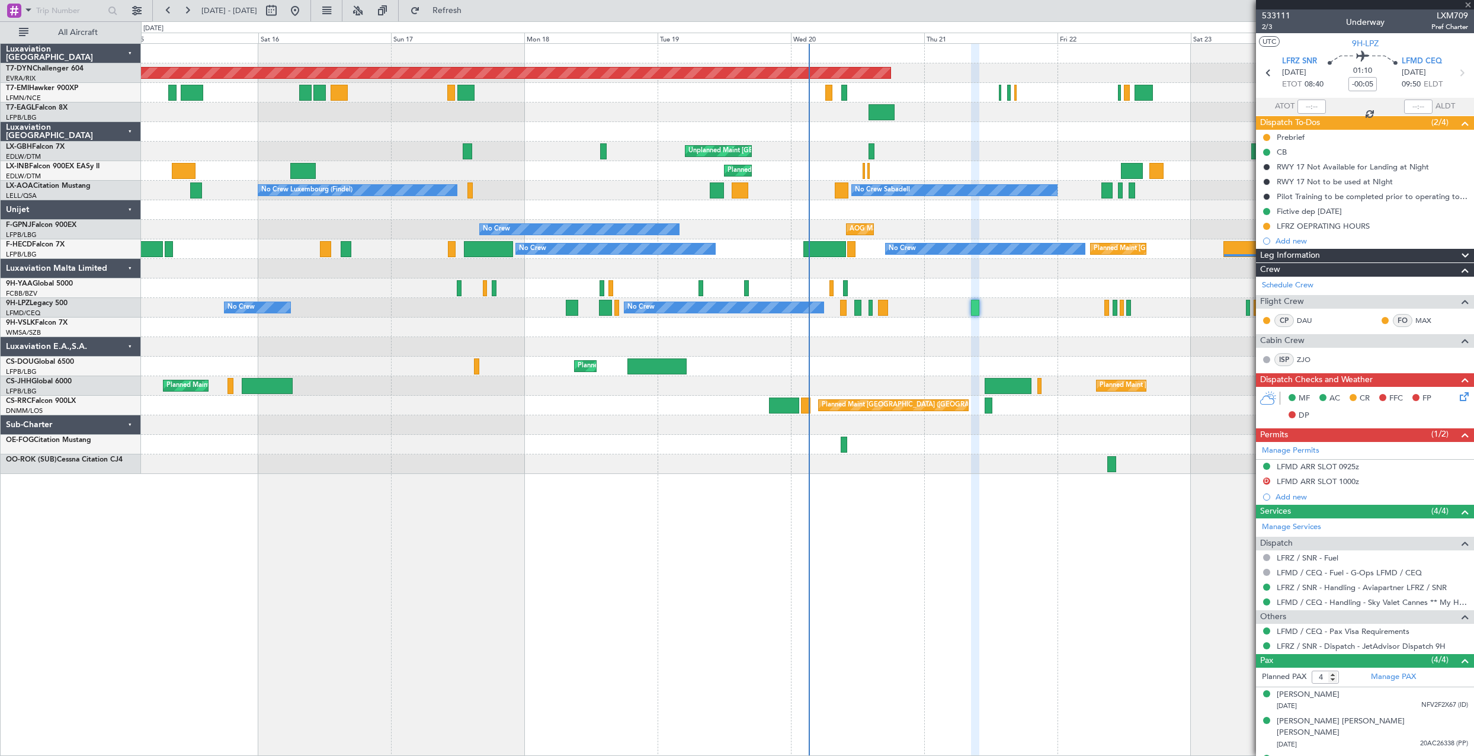
type input "+00:05"
type input "0"
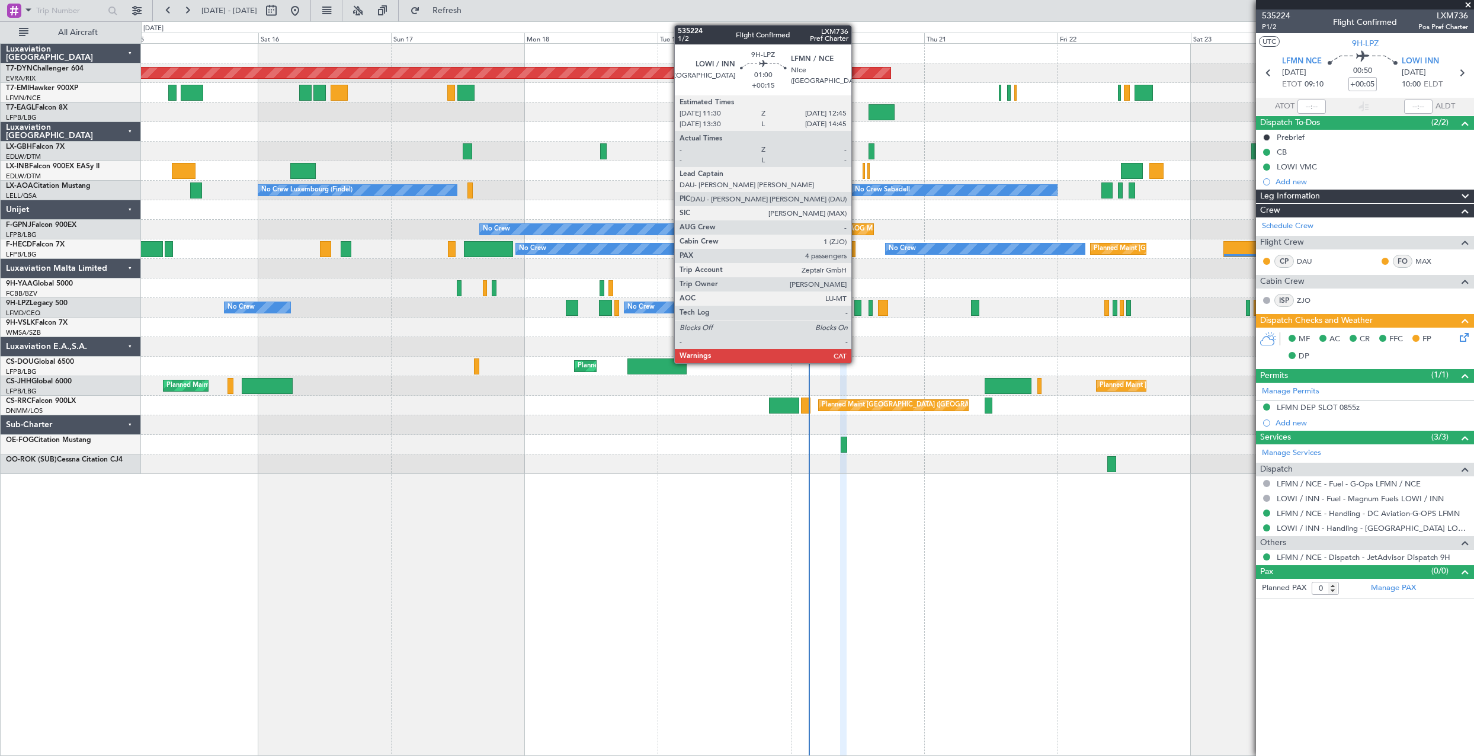
click at [857, 312] on div at bounding box center [857, 308] width 7 height 16
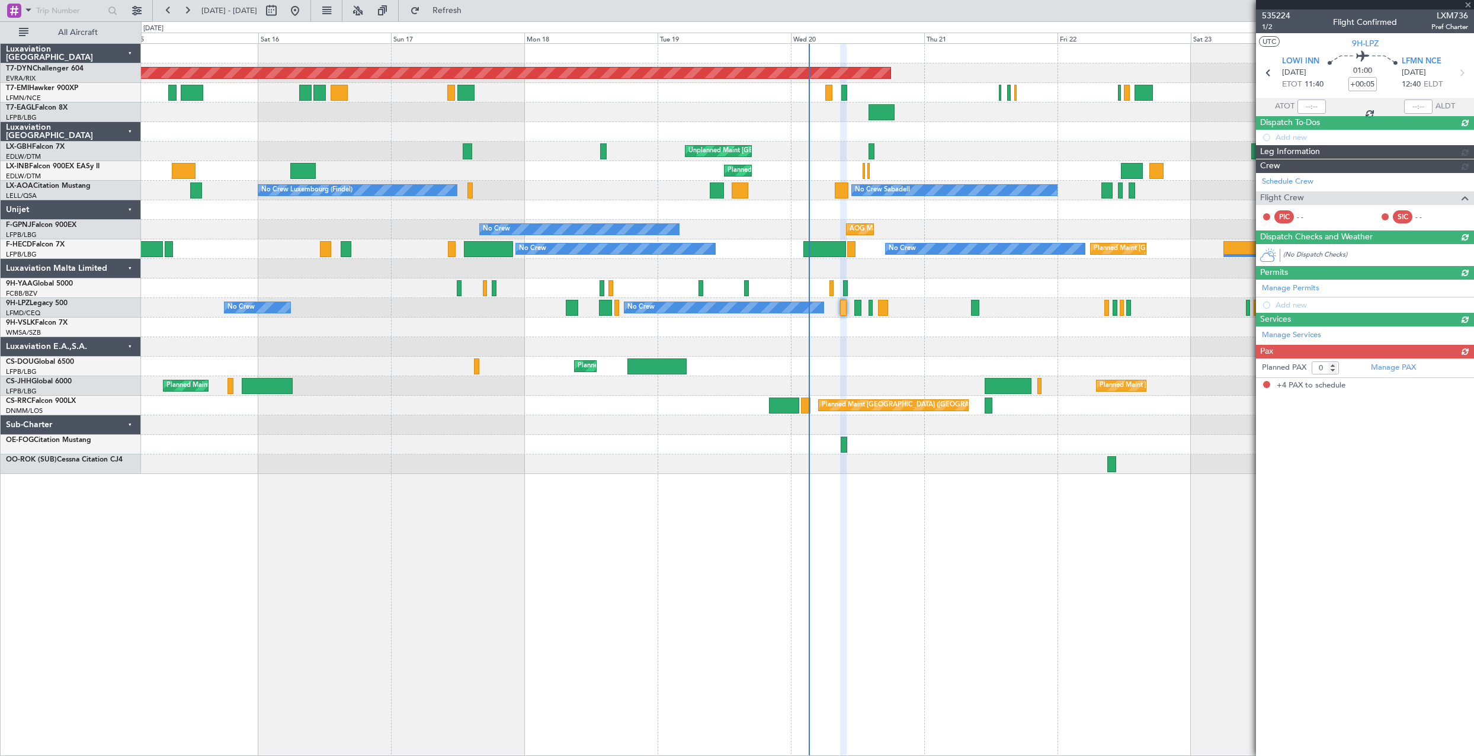
type input "+00:15"
type input "4"
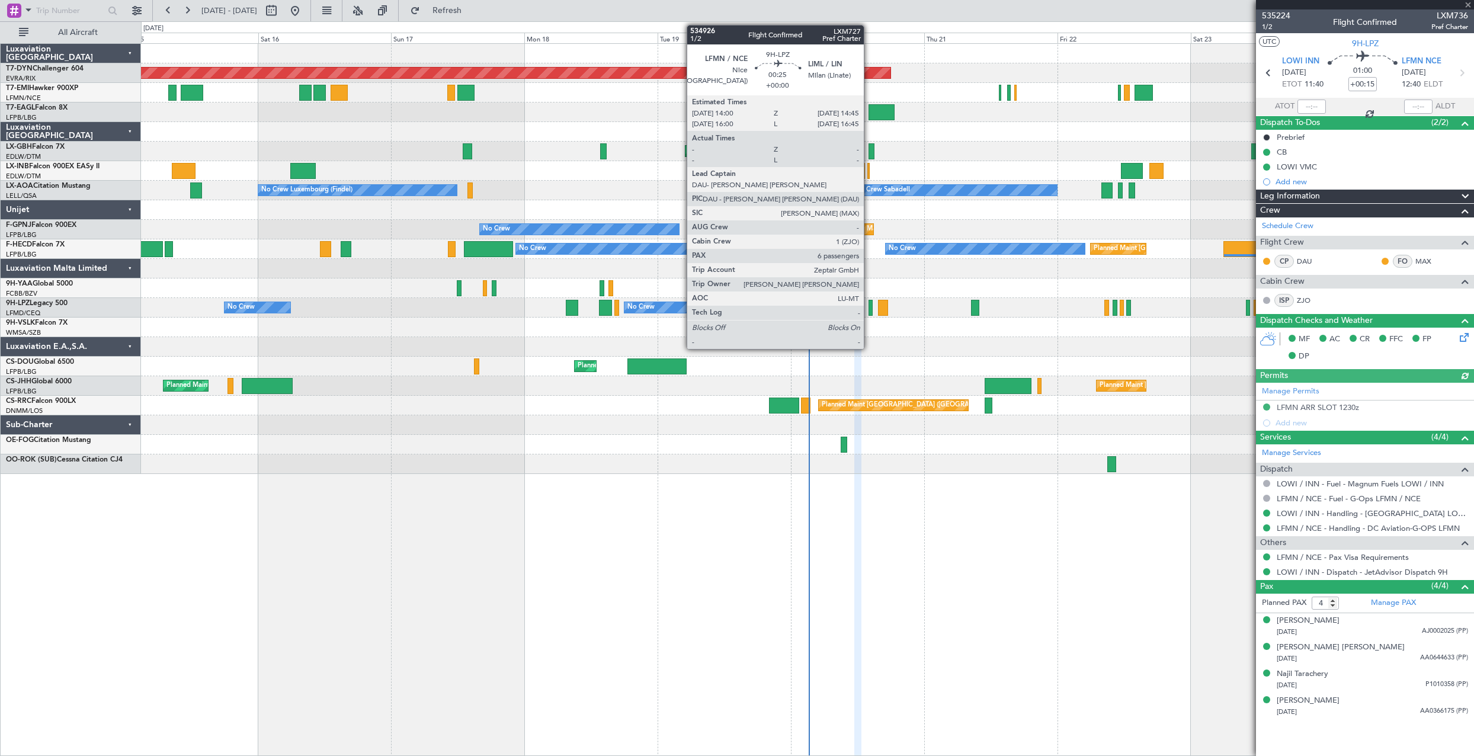
click at [869, 310] on div at bounding box center [870, 308] width 5 height 16
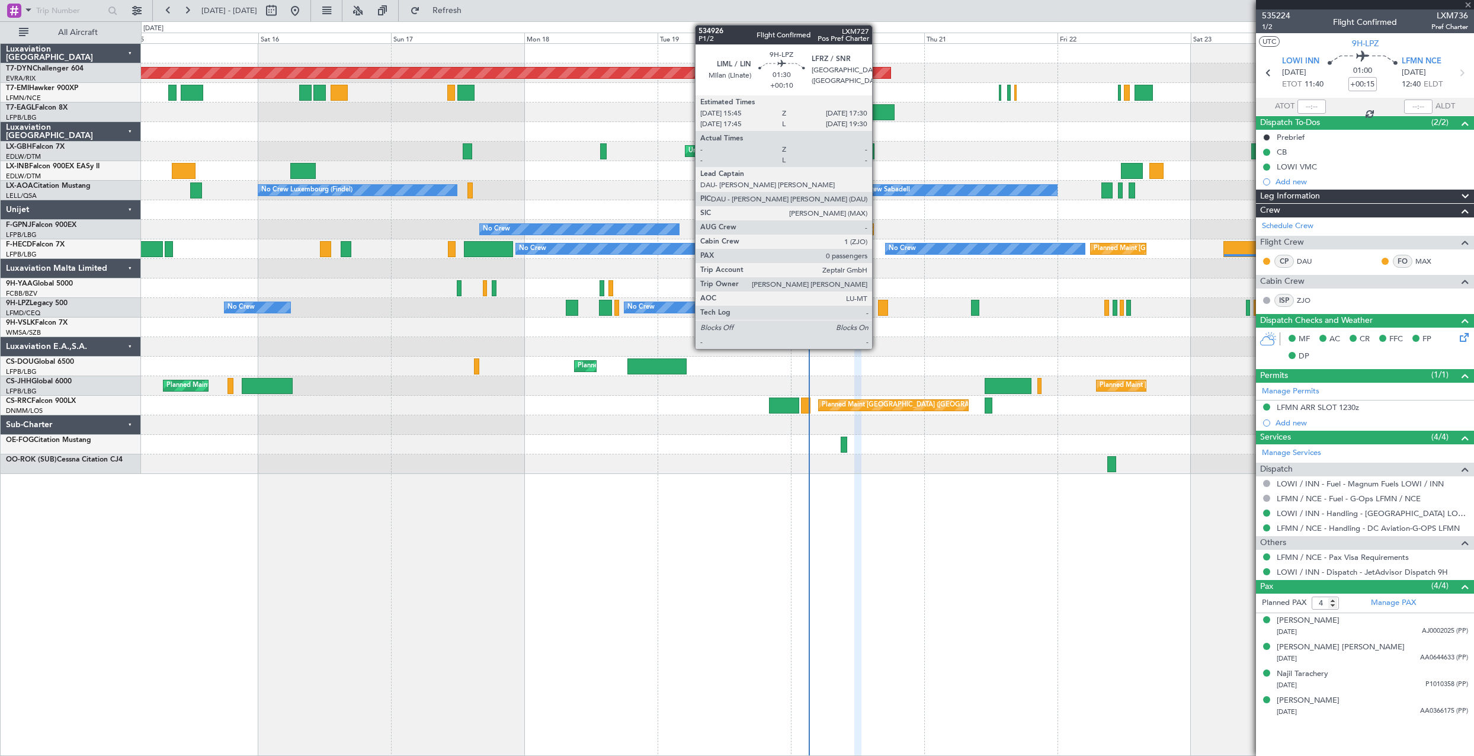
type input "6"
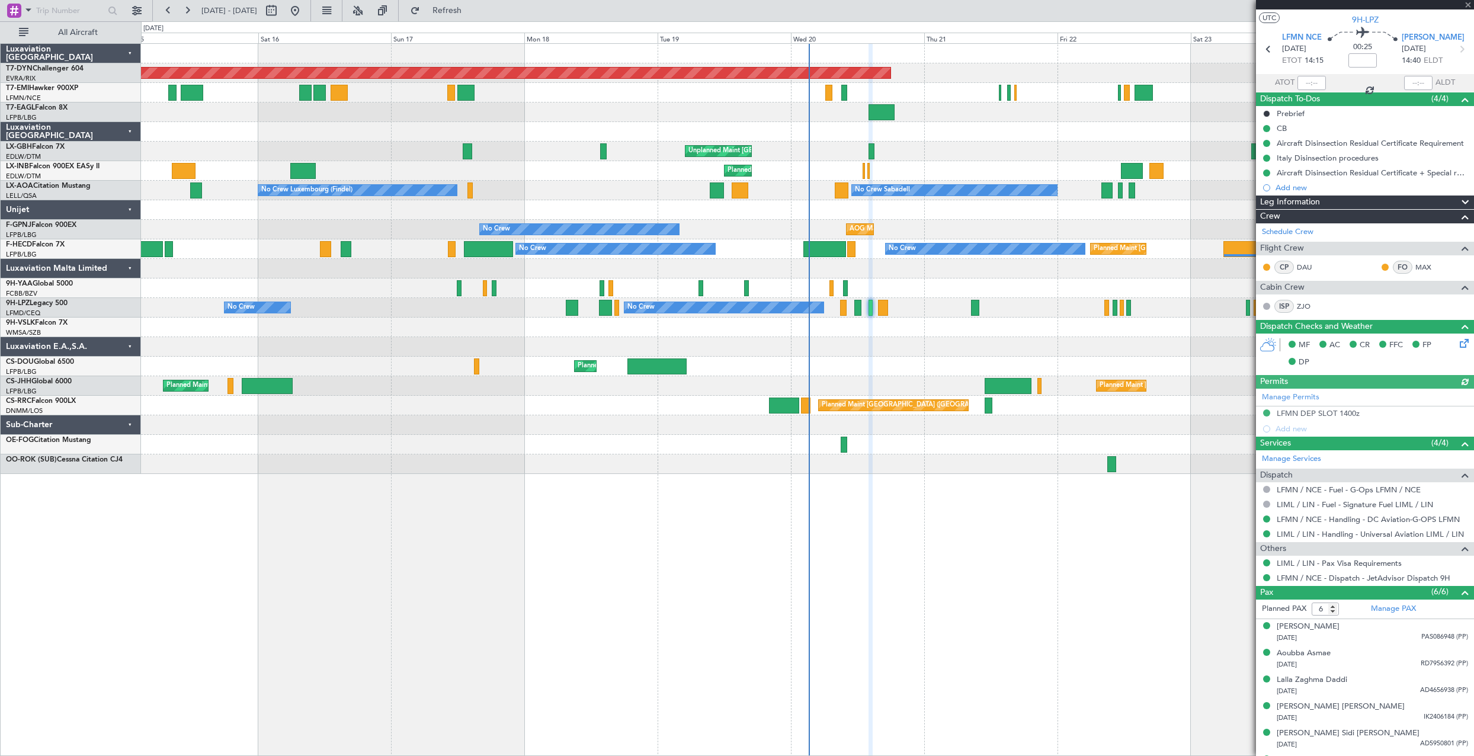
scroll to position [46, 0]
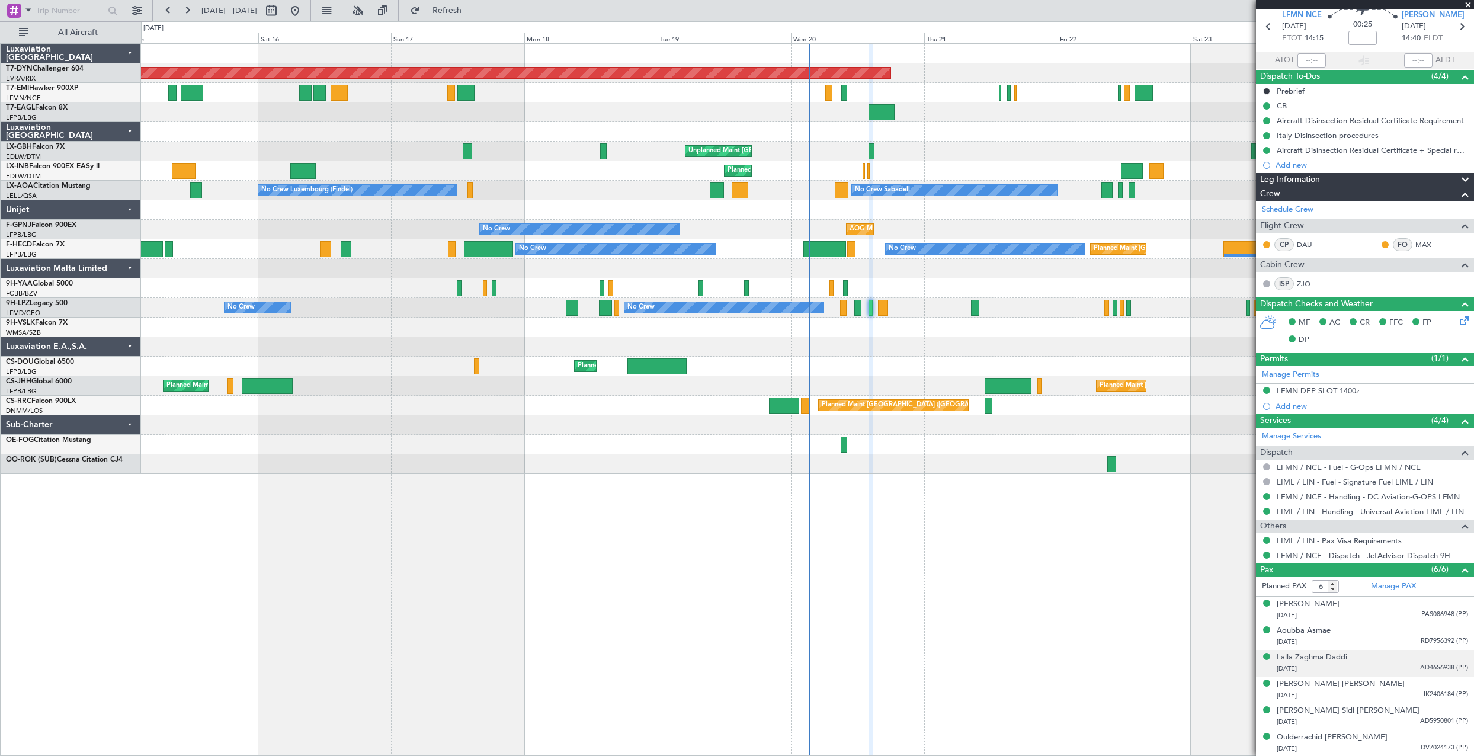
click at [1390, 663] on div "21/05/1979 AD4656938 (PP)" at bounding box center [1372, 669] width 191 height 12
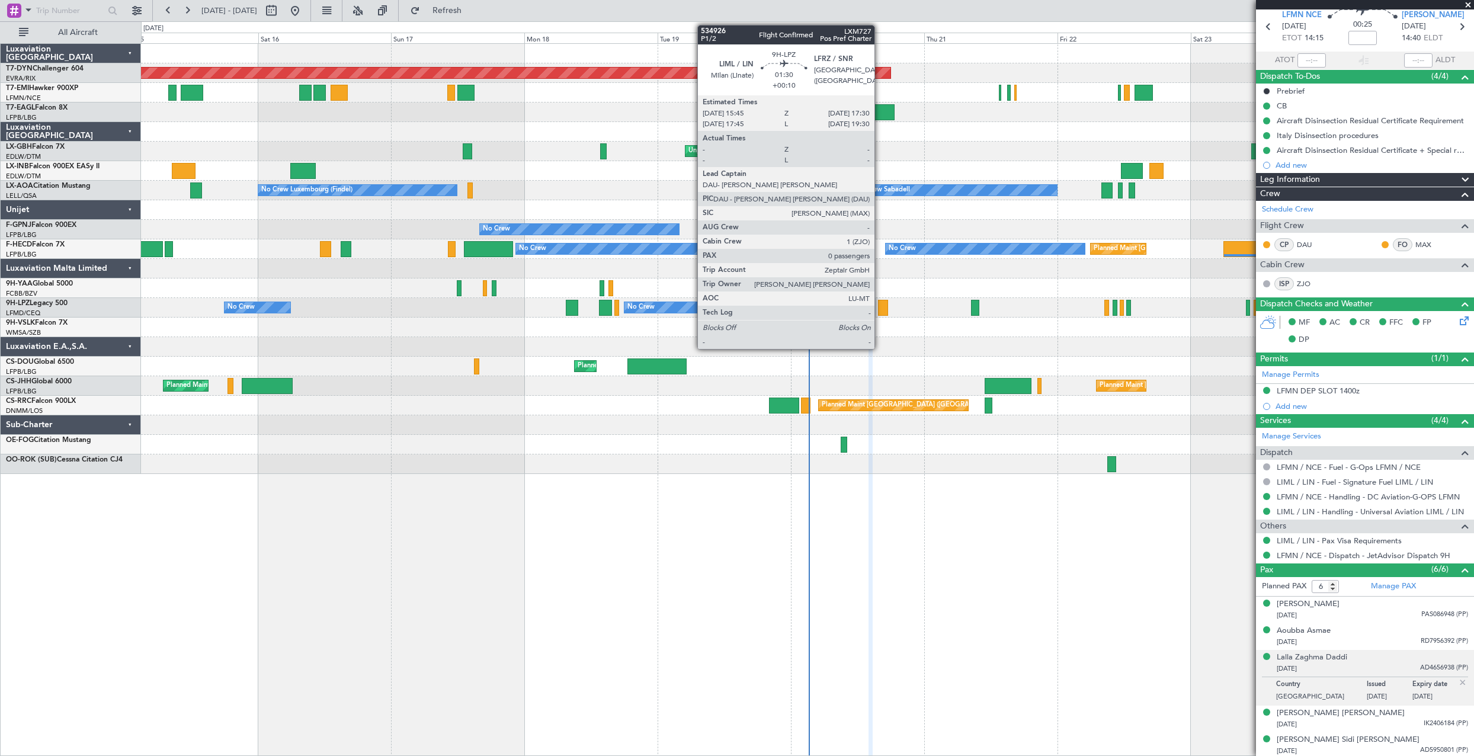
click at [880, 302] on div at bounding box center [883, 308] width 10 height 16
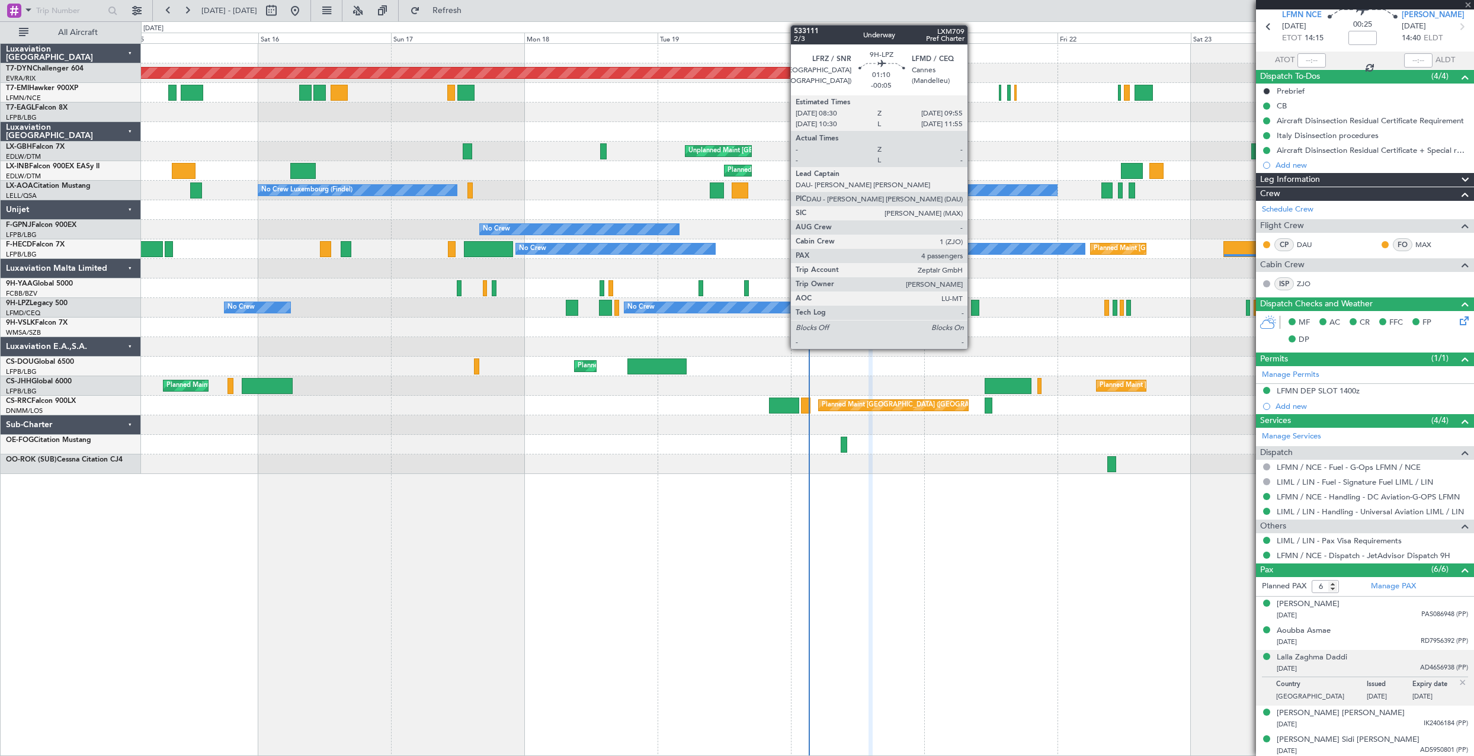
type input "+00:10"
type input "0"
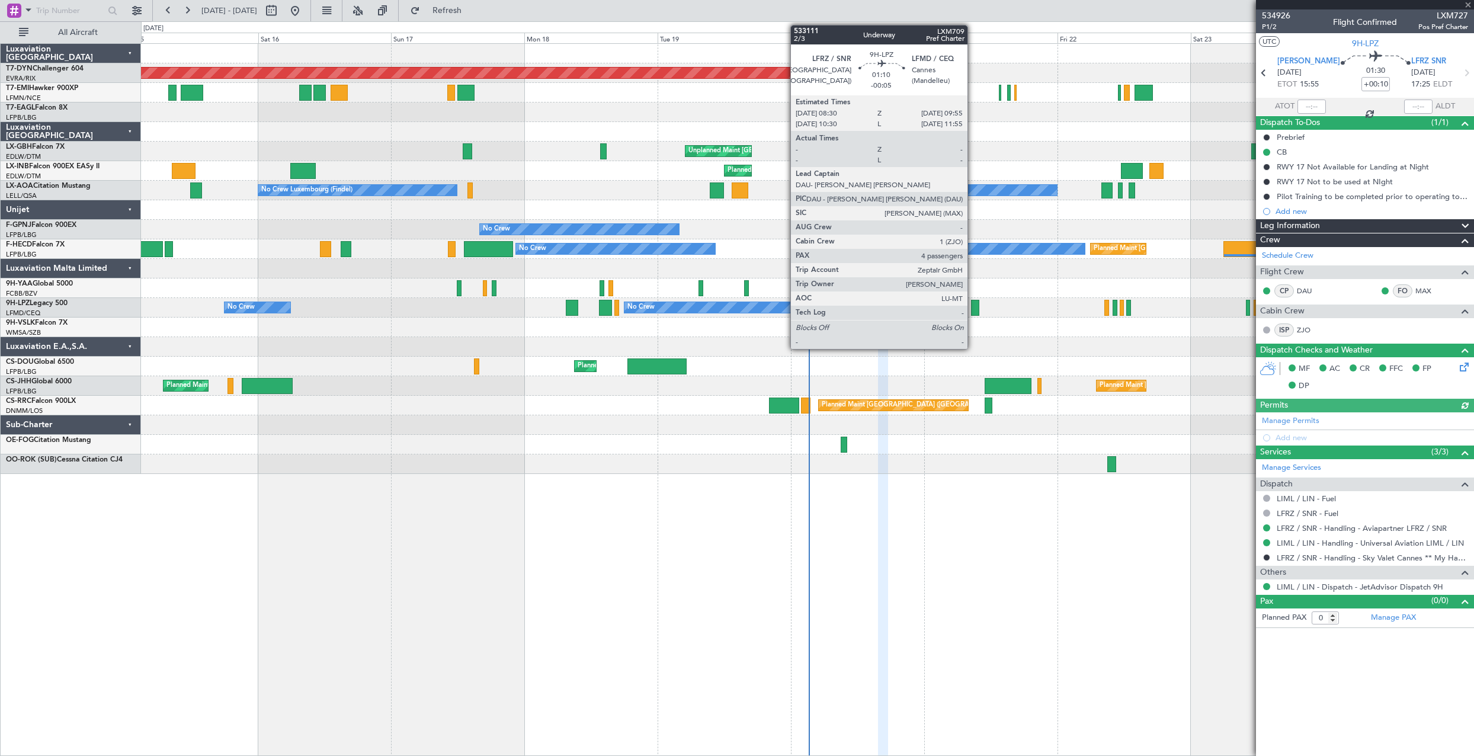
click at [973, 310] on div at bounding box center [975, 308] width 8 height 16
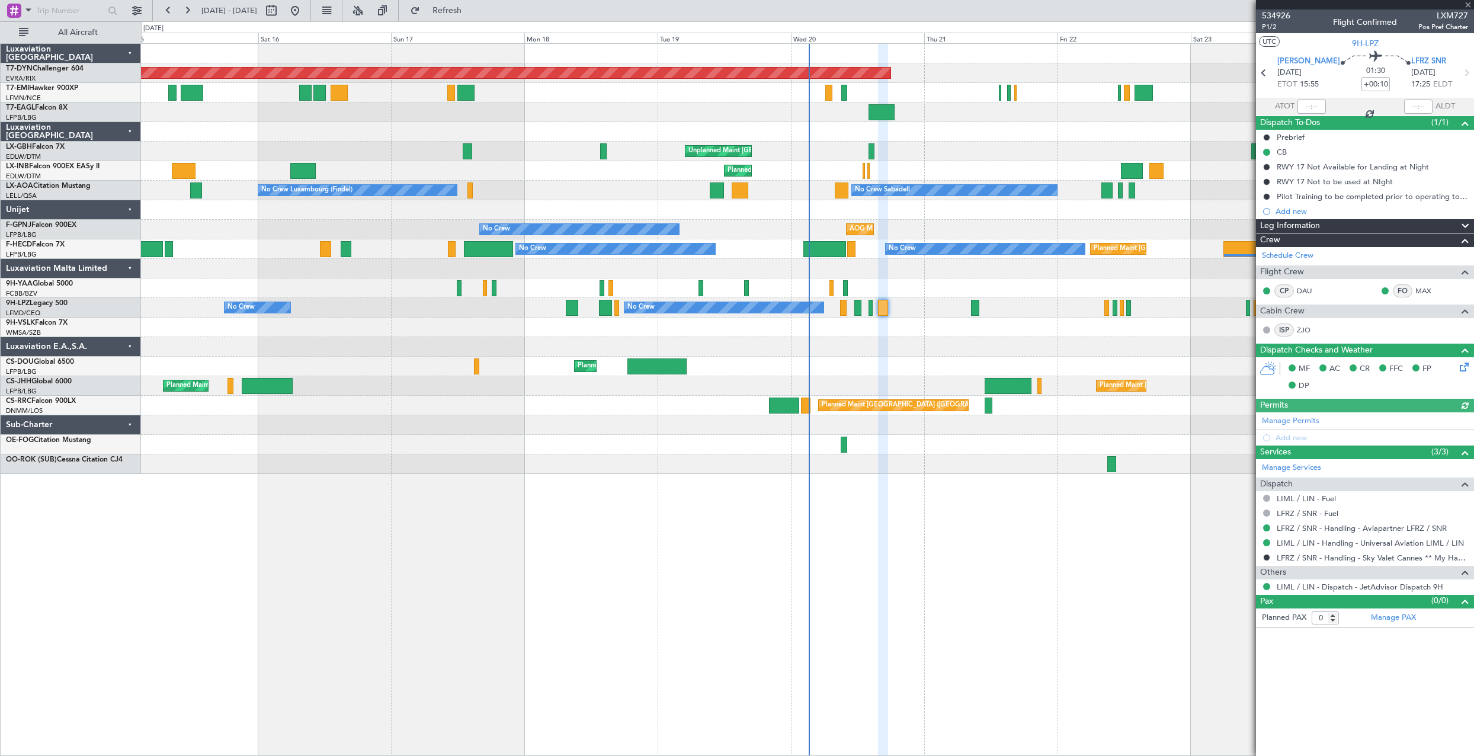
type input "-00:05"
type input "4"
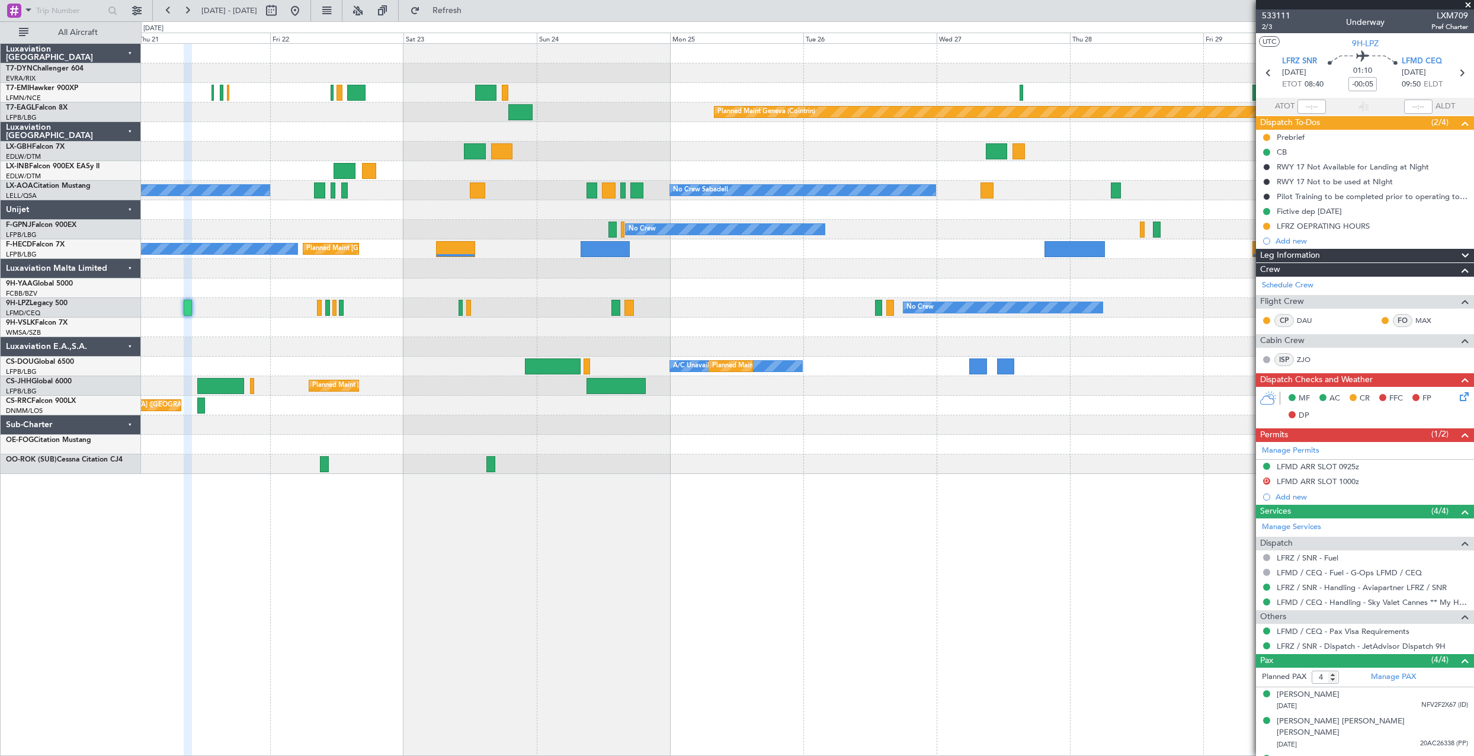
click at [43, 133] on div "Planned Maint Basel-Mulhouse Planned Maint Chester Planned Maint Geneva (Cointr…" at bounding box center [737, 388] width 1474 height 735
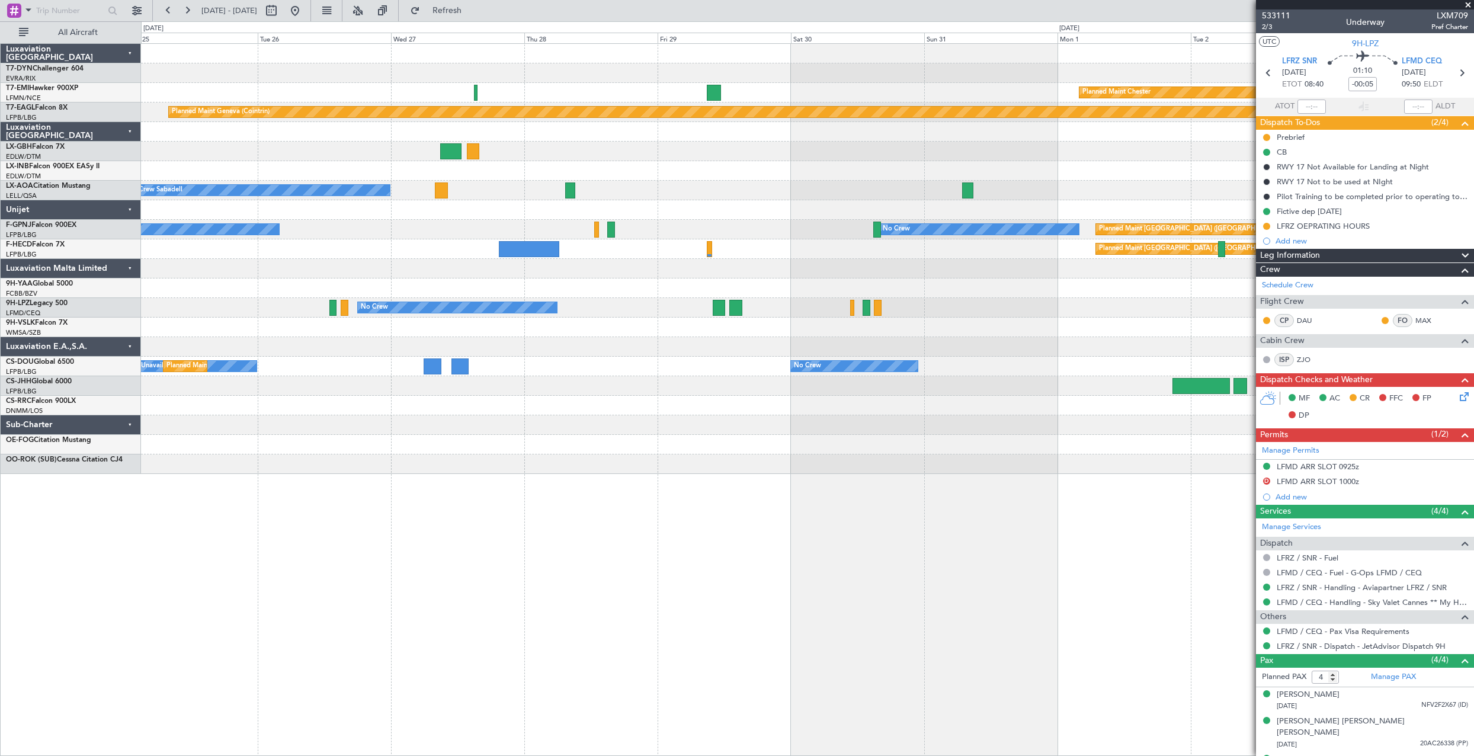
click at [269, 145] on div at bounding box center [807, 152] width 1332 height 20
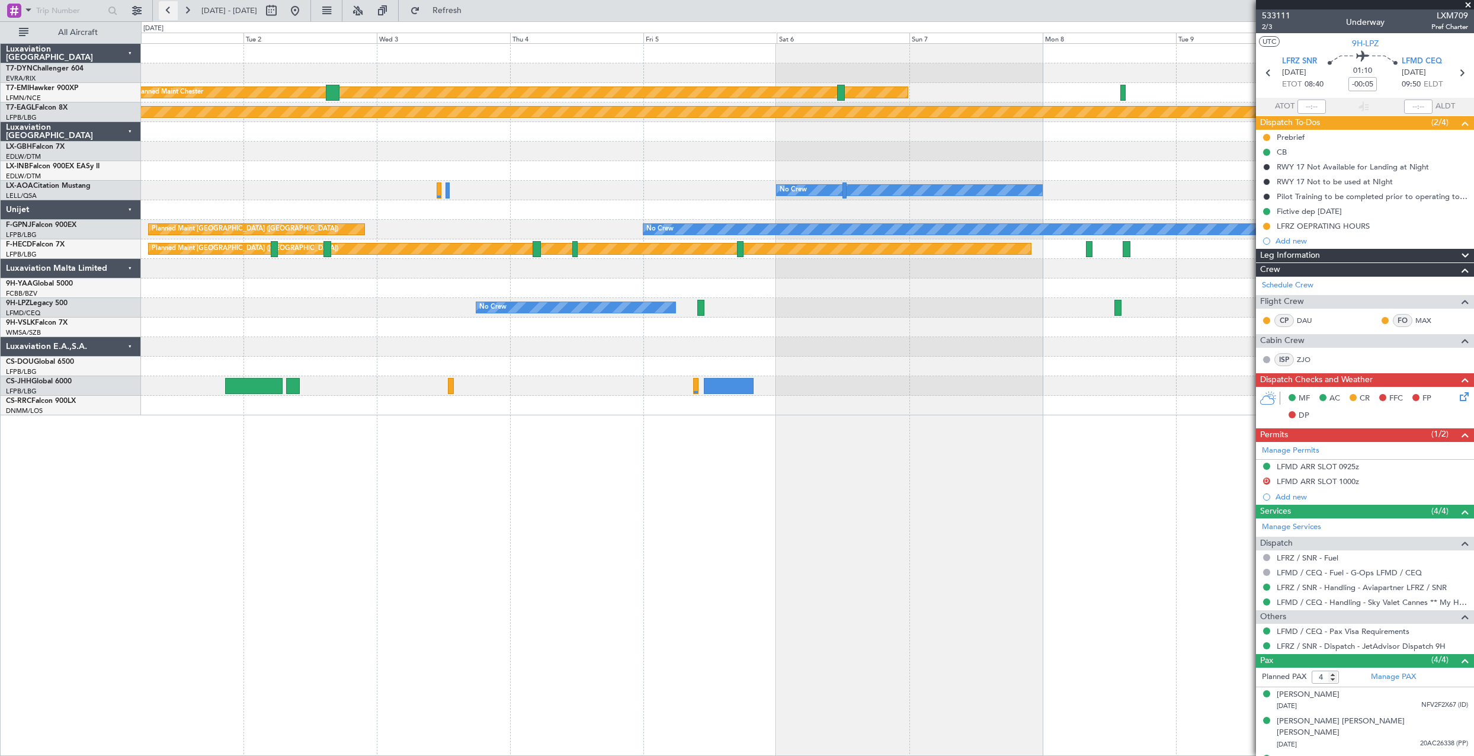
click at [171, 9] on button at bounding box center [168, 10] width 19 height 19
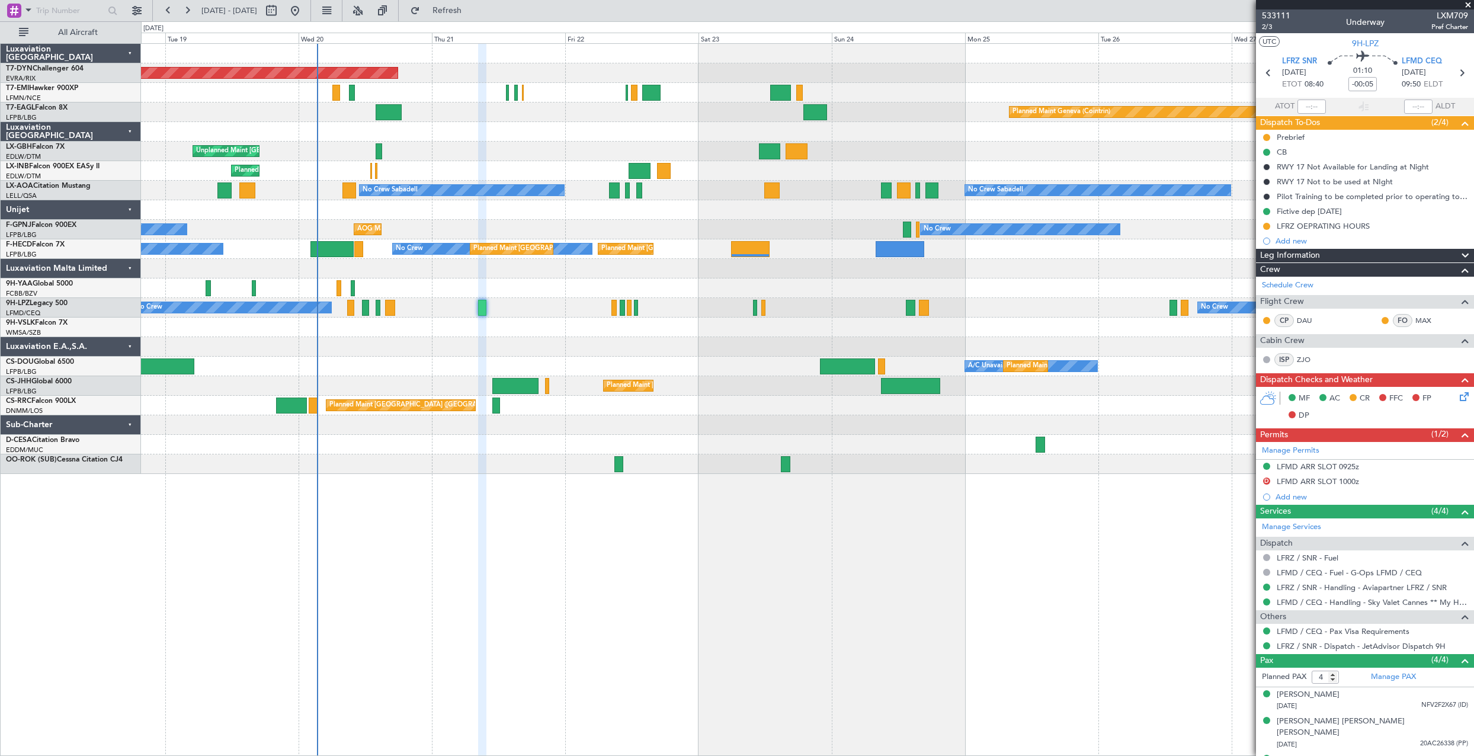
click at [815, 315] on div "Planned Maint Basel-Mulhouse Planned Maint Geneva (Cointrin) Unplanned Maint Pa…" at bounding box center [807, 259] width 1332 height 430
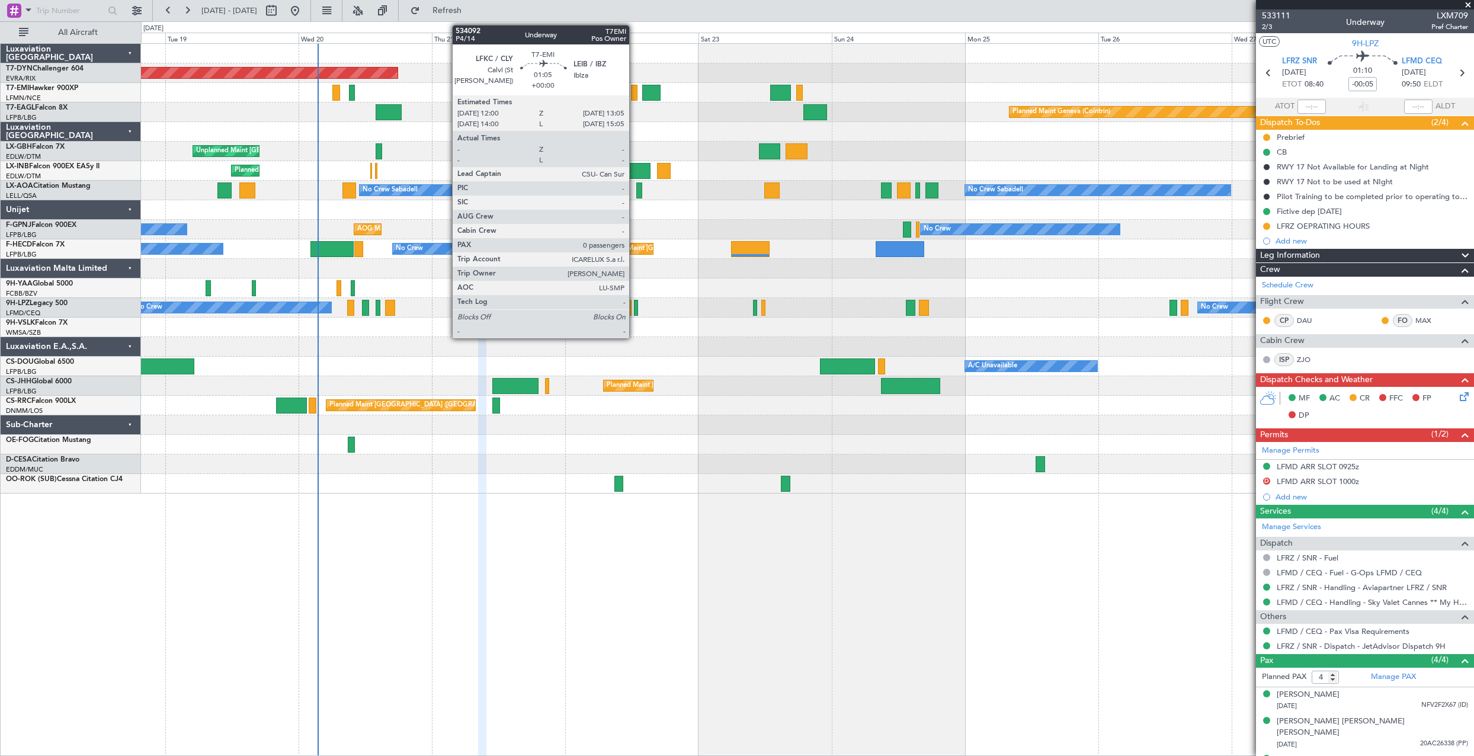
click at [634, 86] on div at bounding box center [634, 93] width 7 height 16
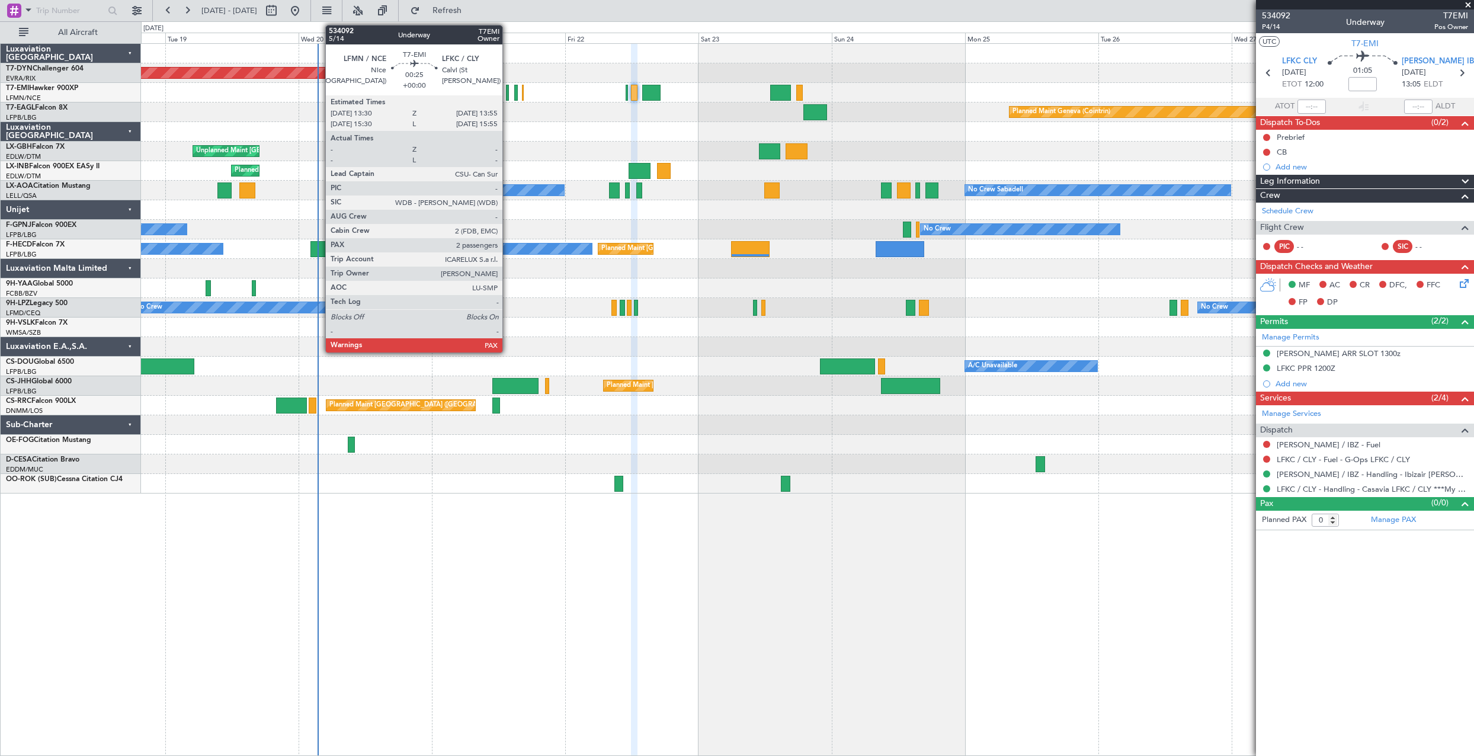
click at [508, 96] on div at bounding box center [507, 93] width 2 height 16
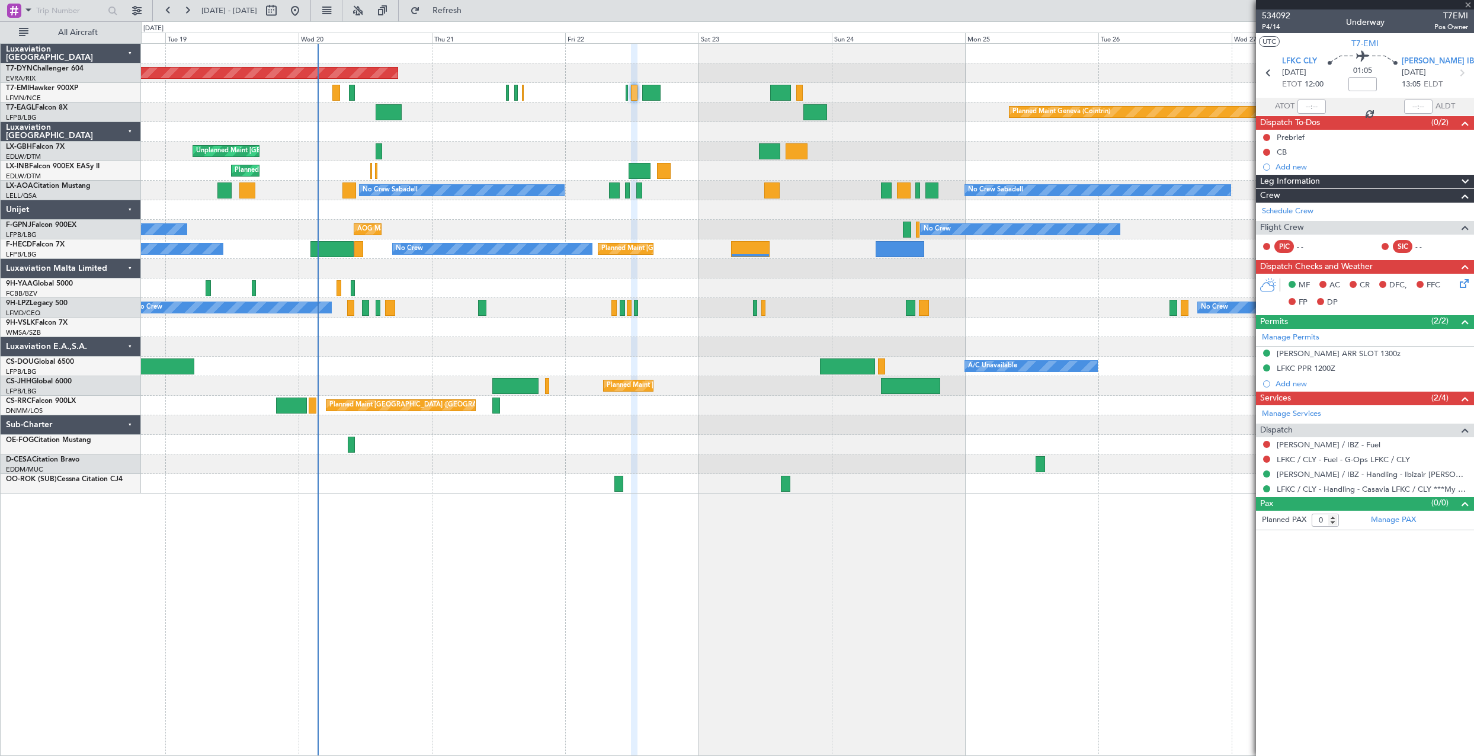
type input "2"
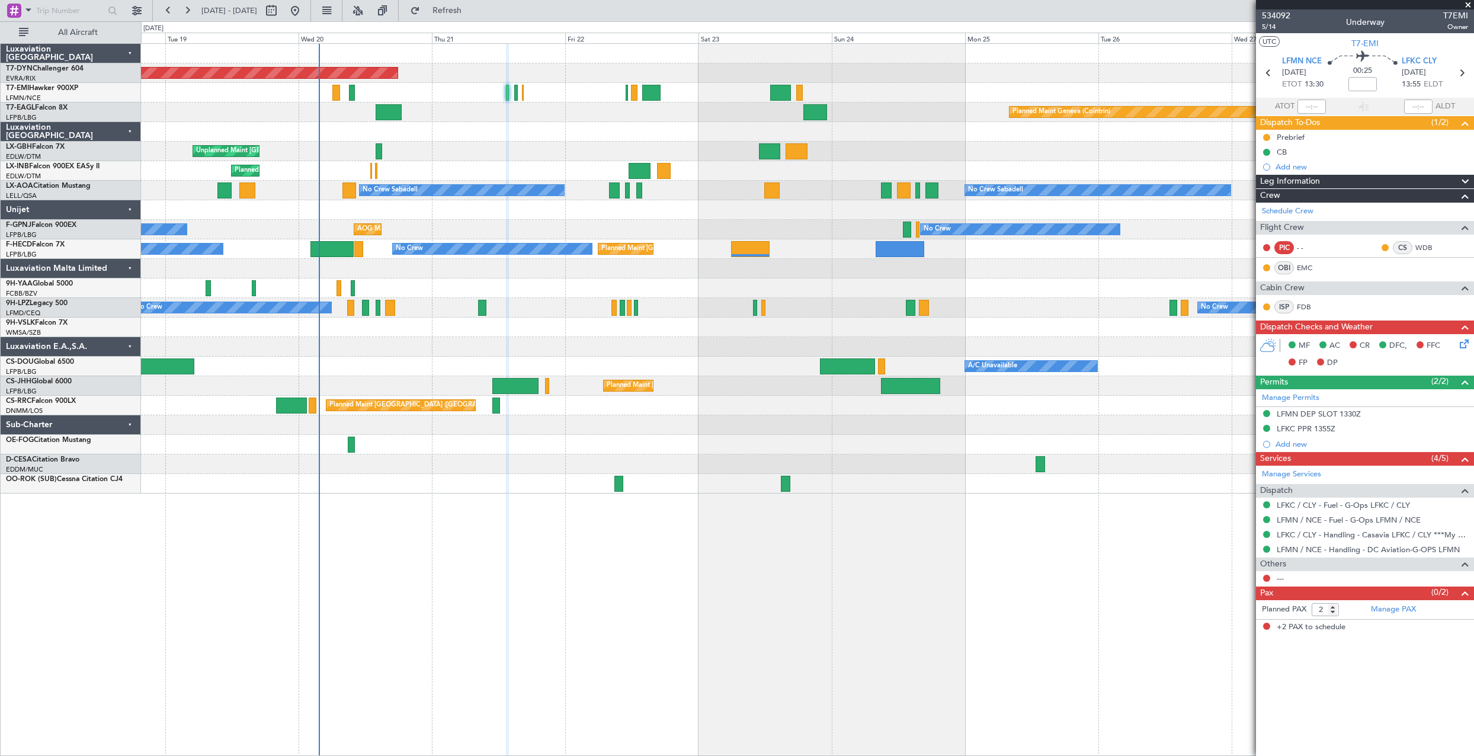
click at [489, 406] on div "Planned Maint [GEOGRAPHIC_DATA] ([GEOGRAPHIC_DATA])" at bounding box center [807, 406] width 1332 height 20
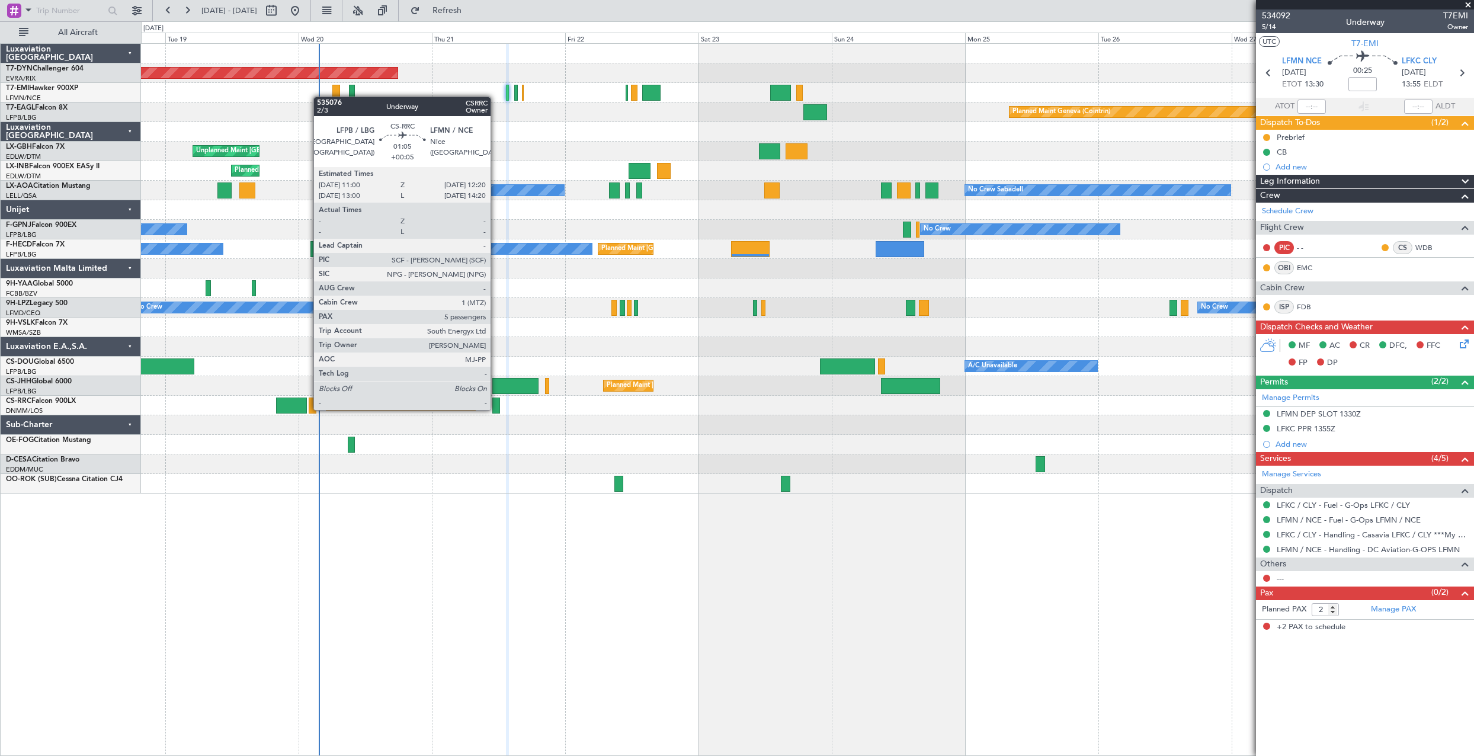
click at [496, 409] on div at bounding box center [496, 406] width 8 height 16
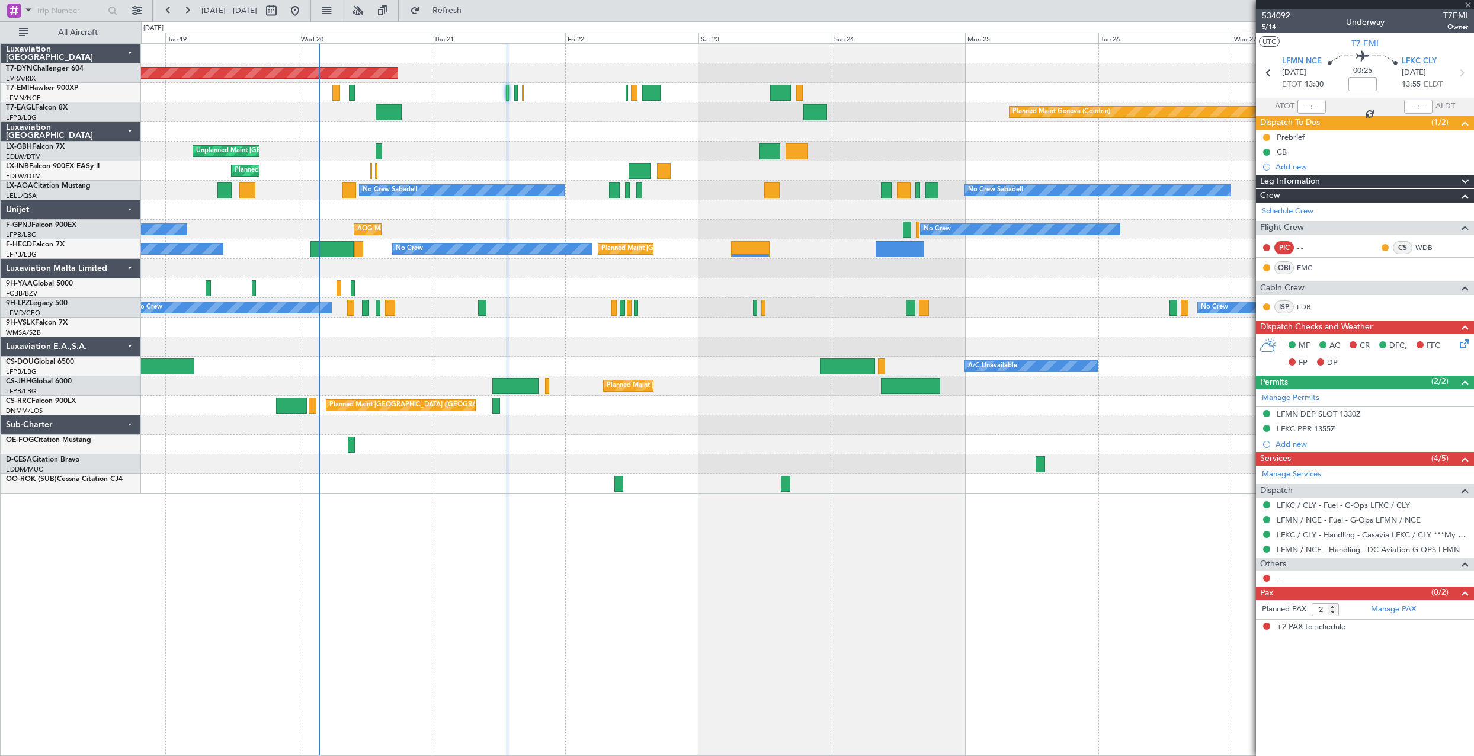
type input "+00:05"
type input "5"
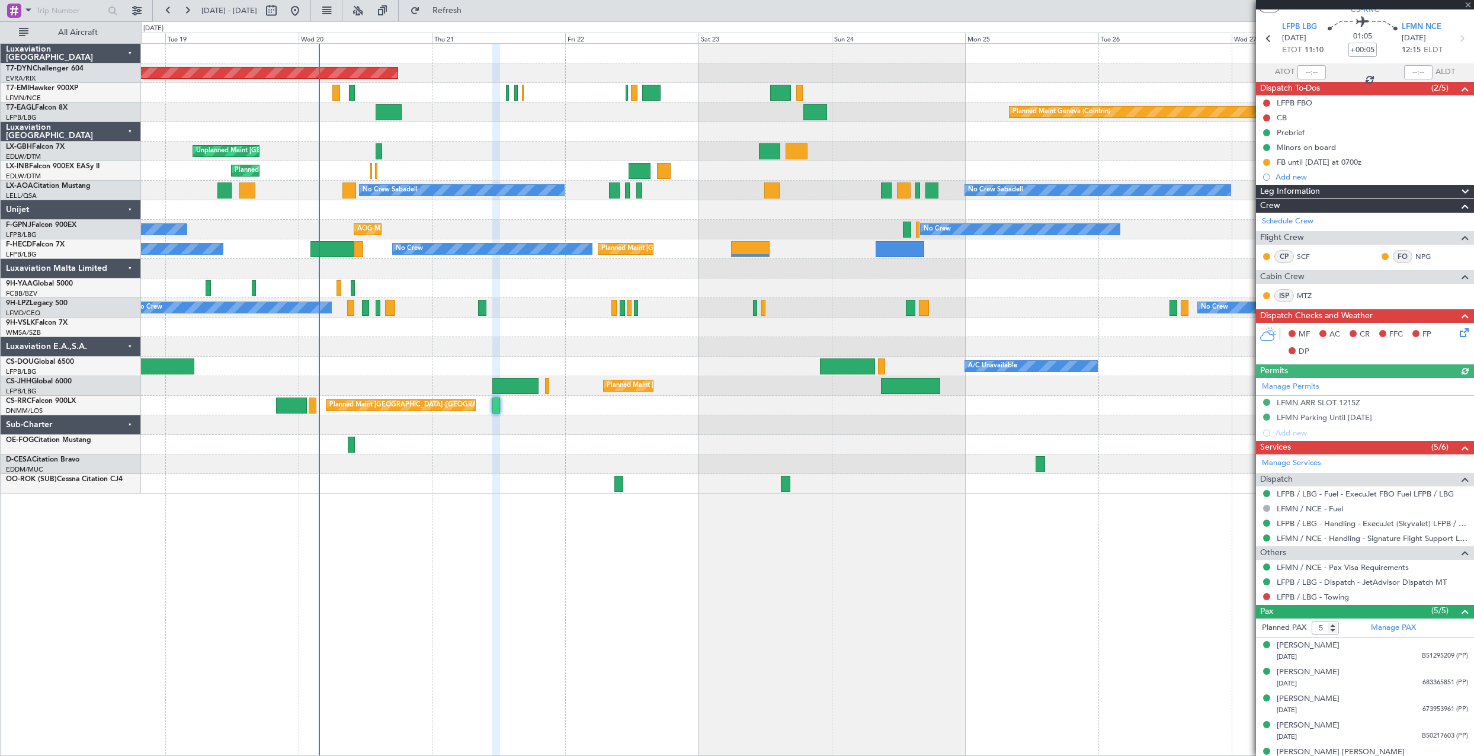
scroll to position [49, 0]
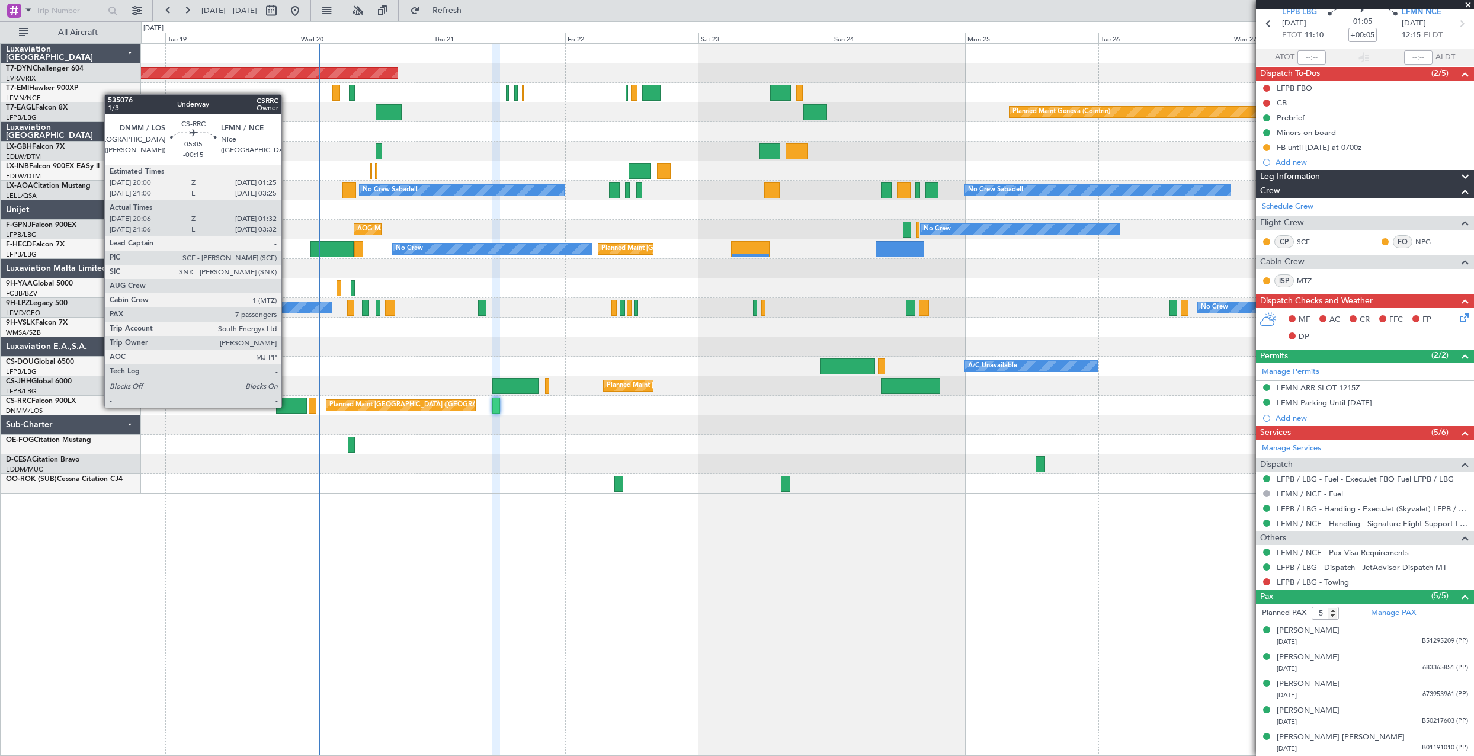
click at [287, 406] on div at bounding box center [291, 406] width 30 height 16
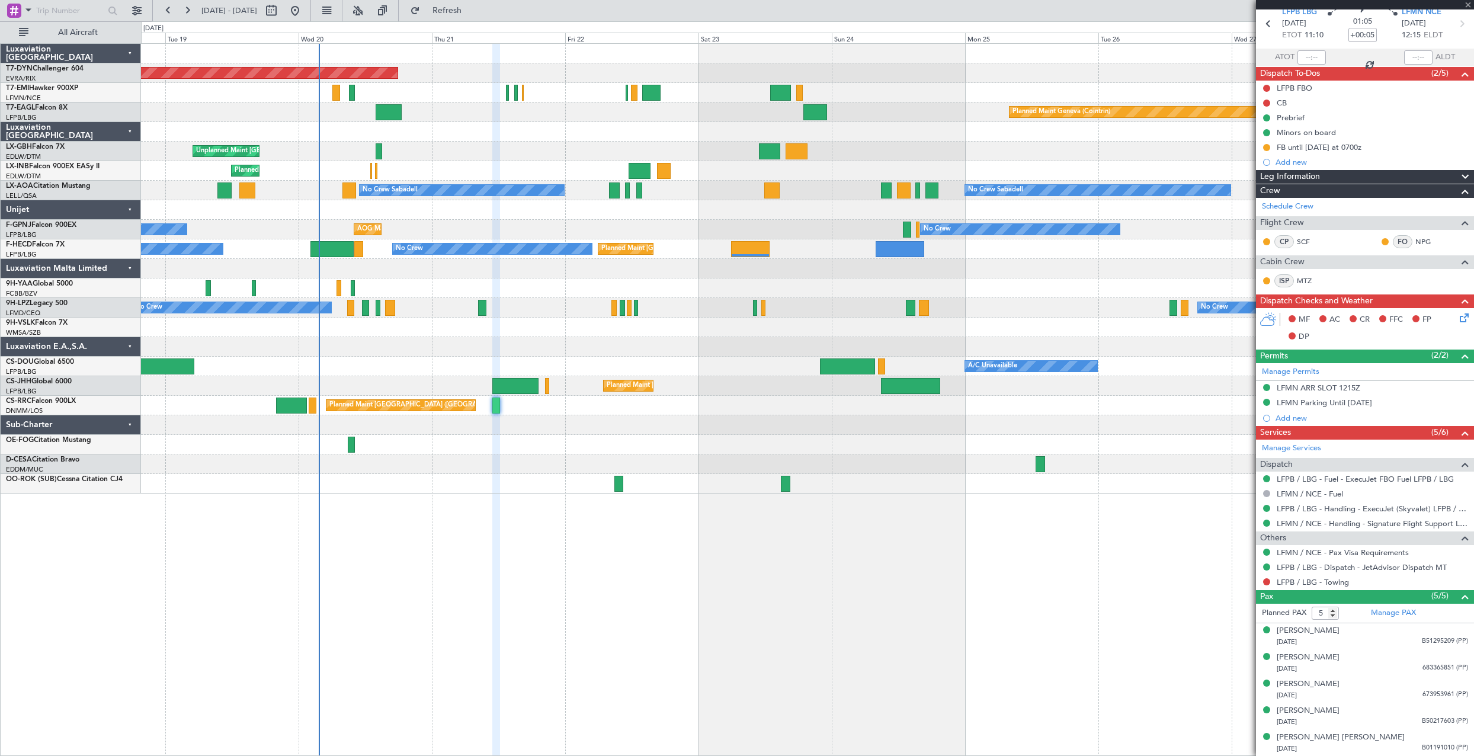
type input "-00:15"
type input "20:21"
type input "01:27"
type input "7"
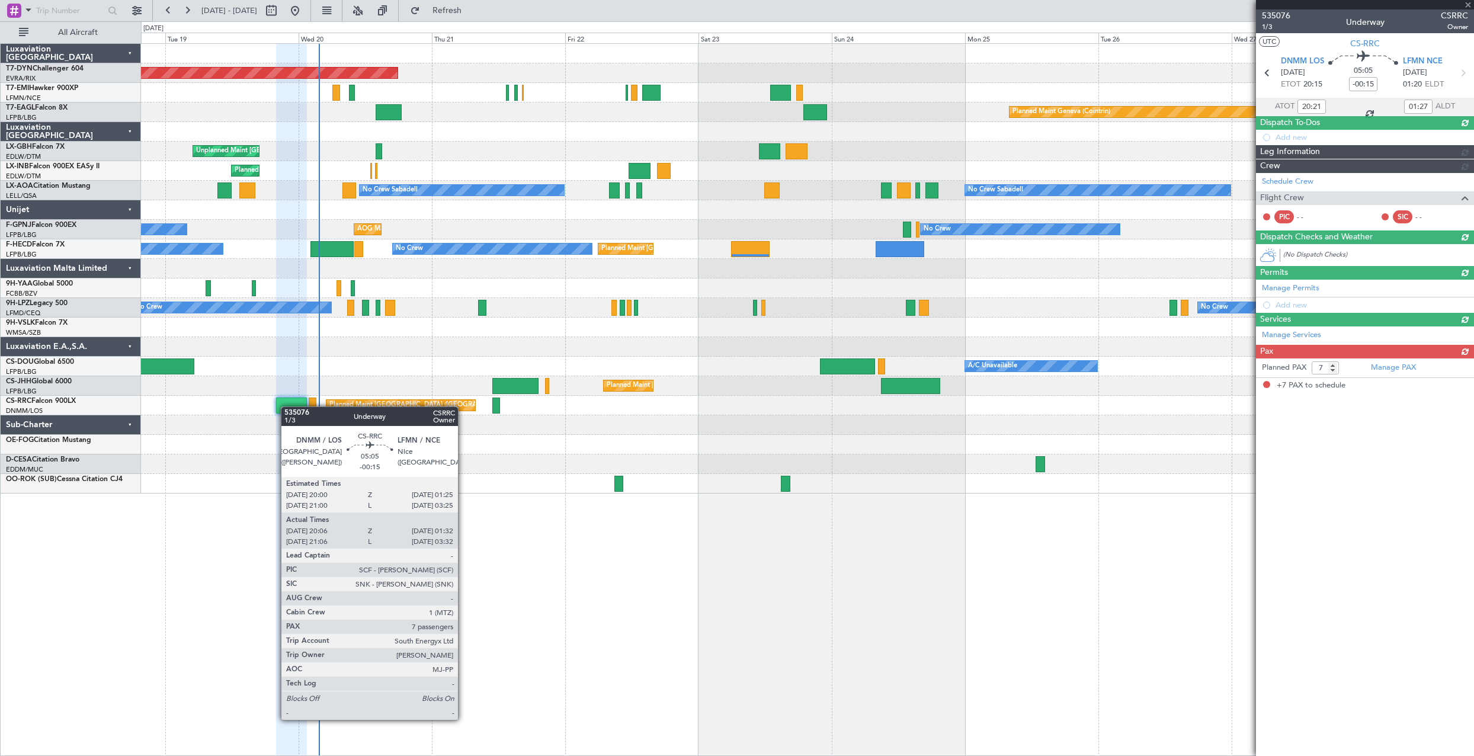
scroll to position [0, 0]
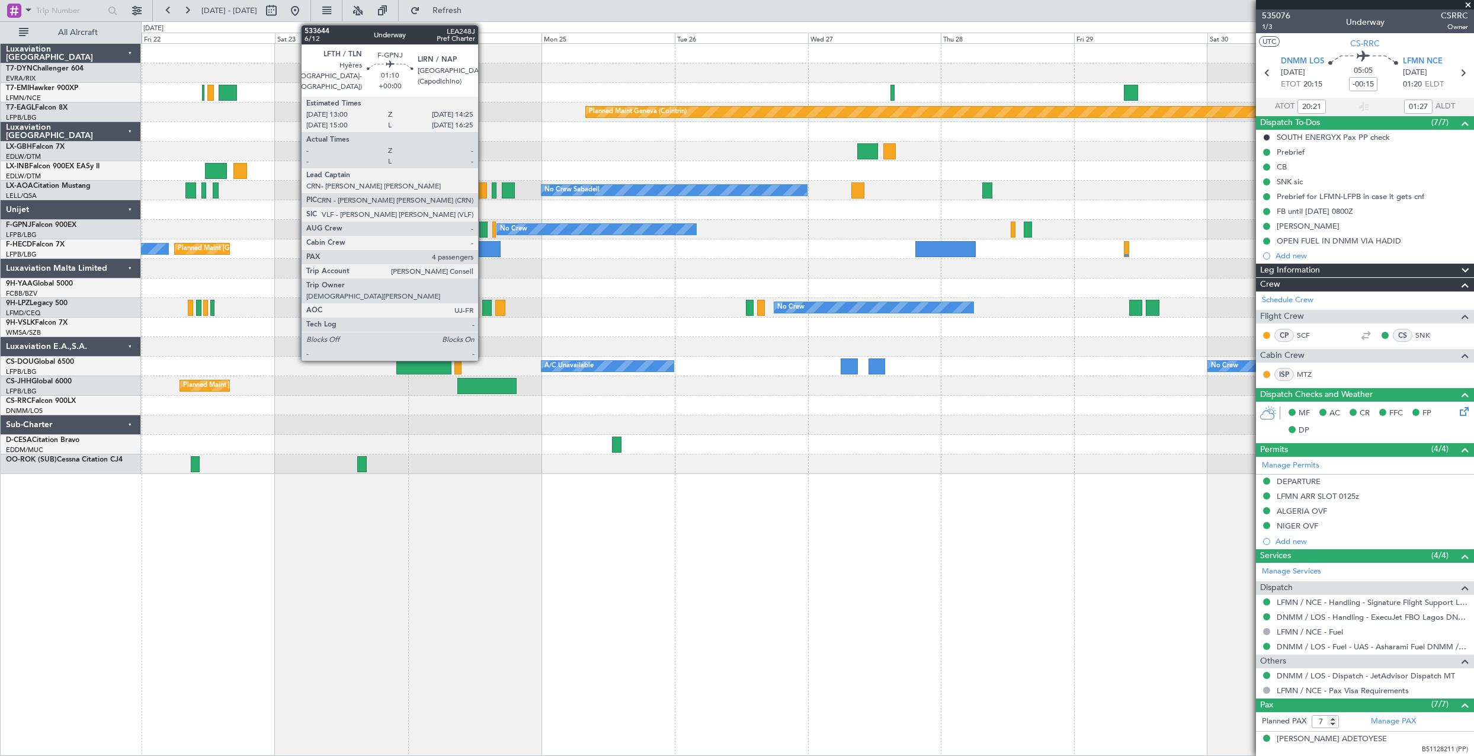
click at [483, 226] on div at bounding box center [483, 230] width 8 height 16
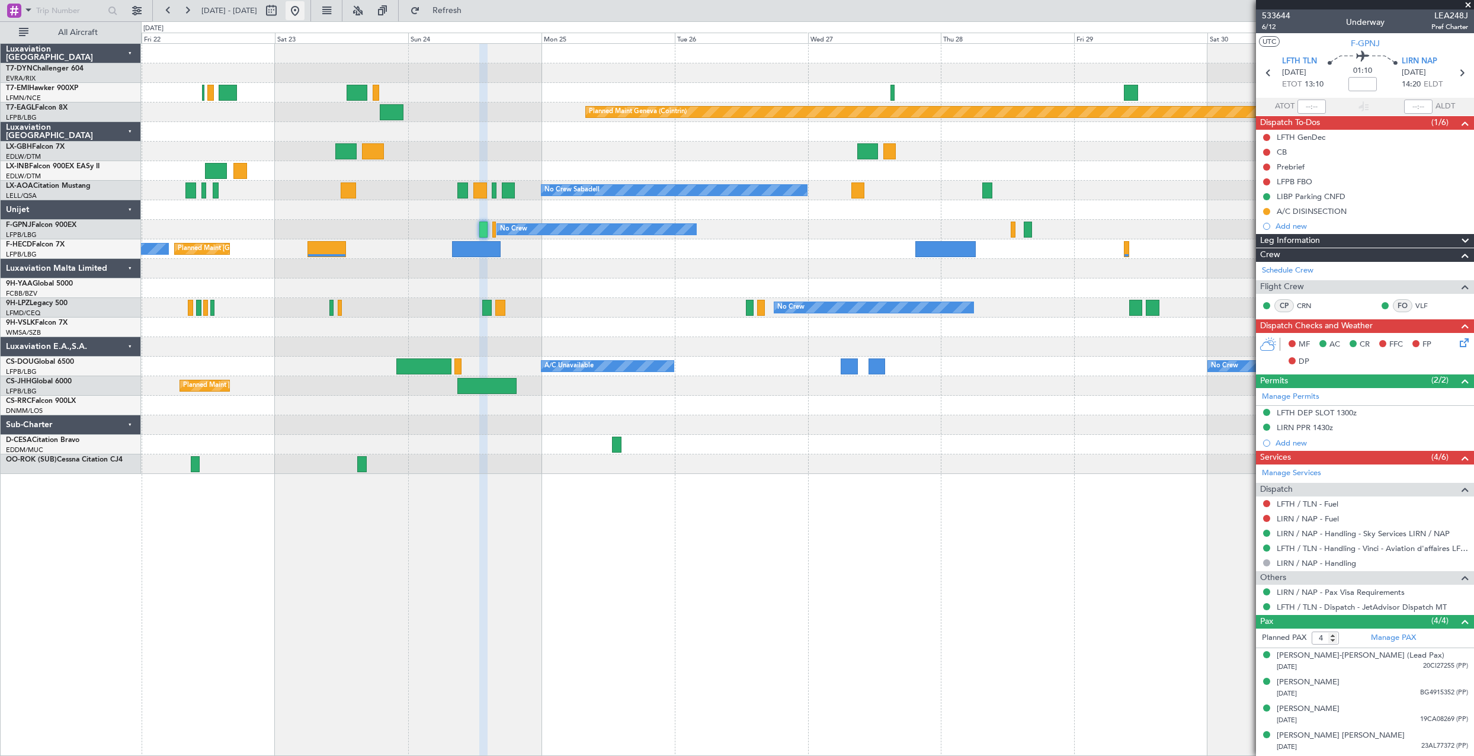
click at [304, 7] on button at bounding box center [295, 10] width 19 height 19
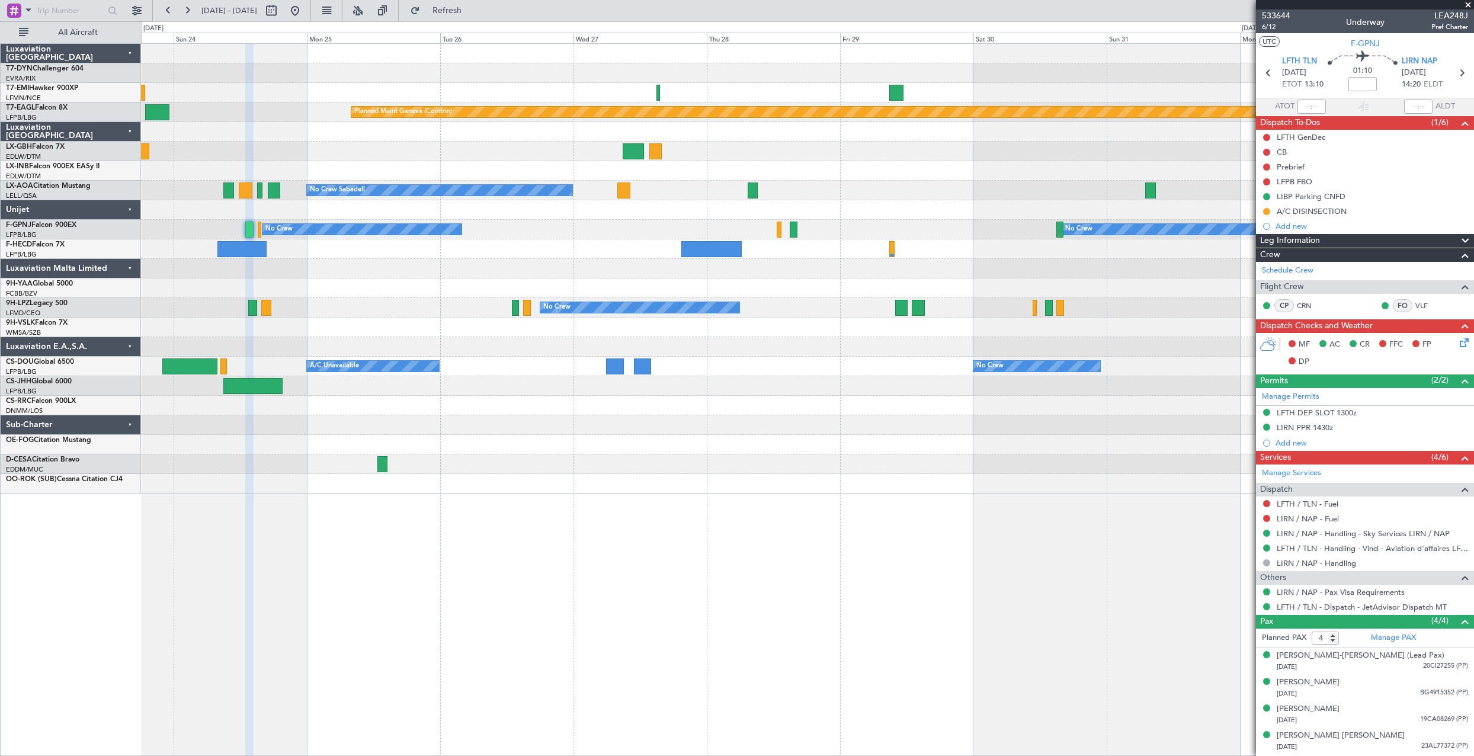
click at [393, 102] on div "Planned Maint Geneva (Cointrin)" at bounding box center [807, 112] width 1332 height 20
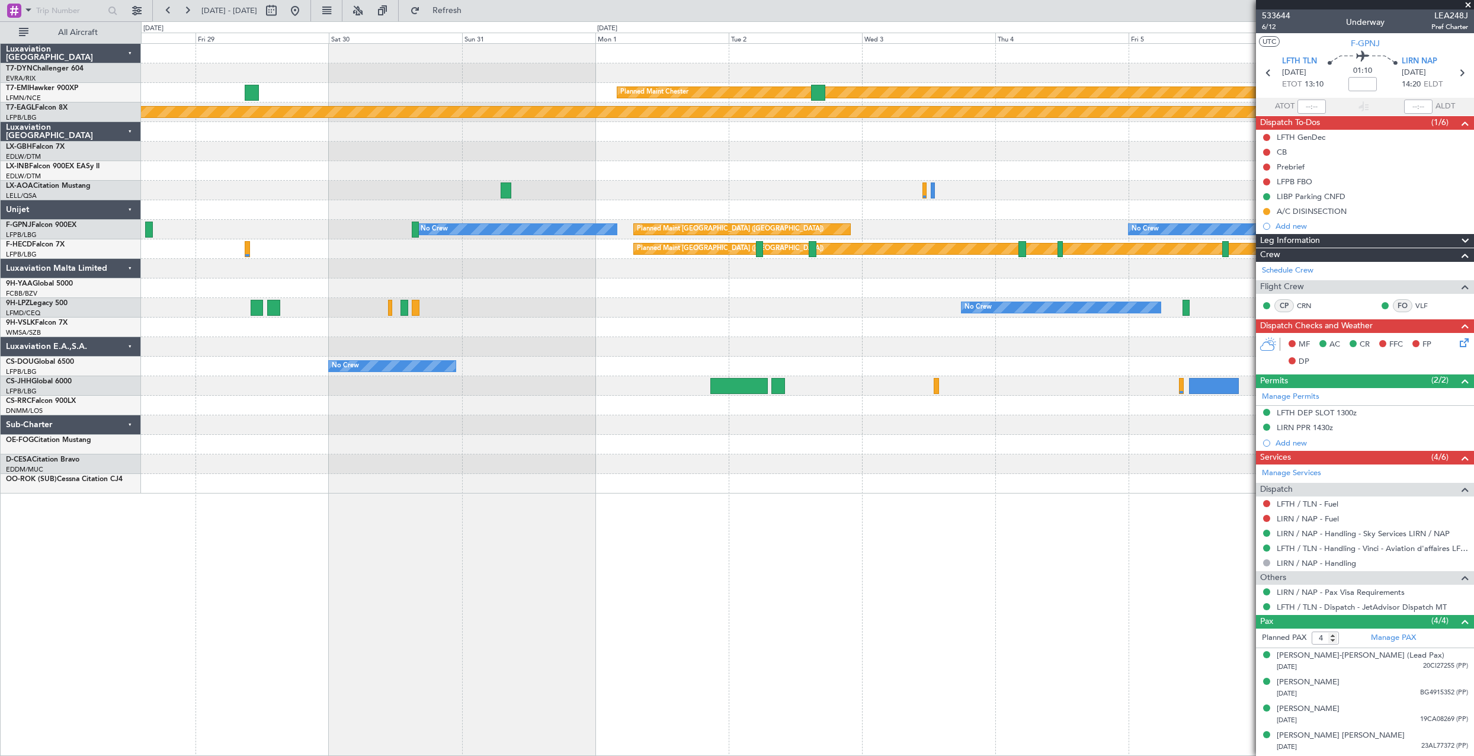
click at [294, 136] on div at bounding box center [807, 132] width 1332 height 20
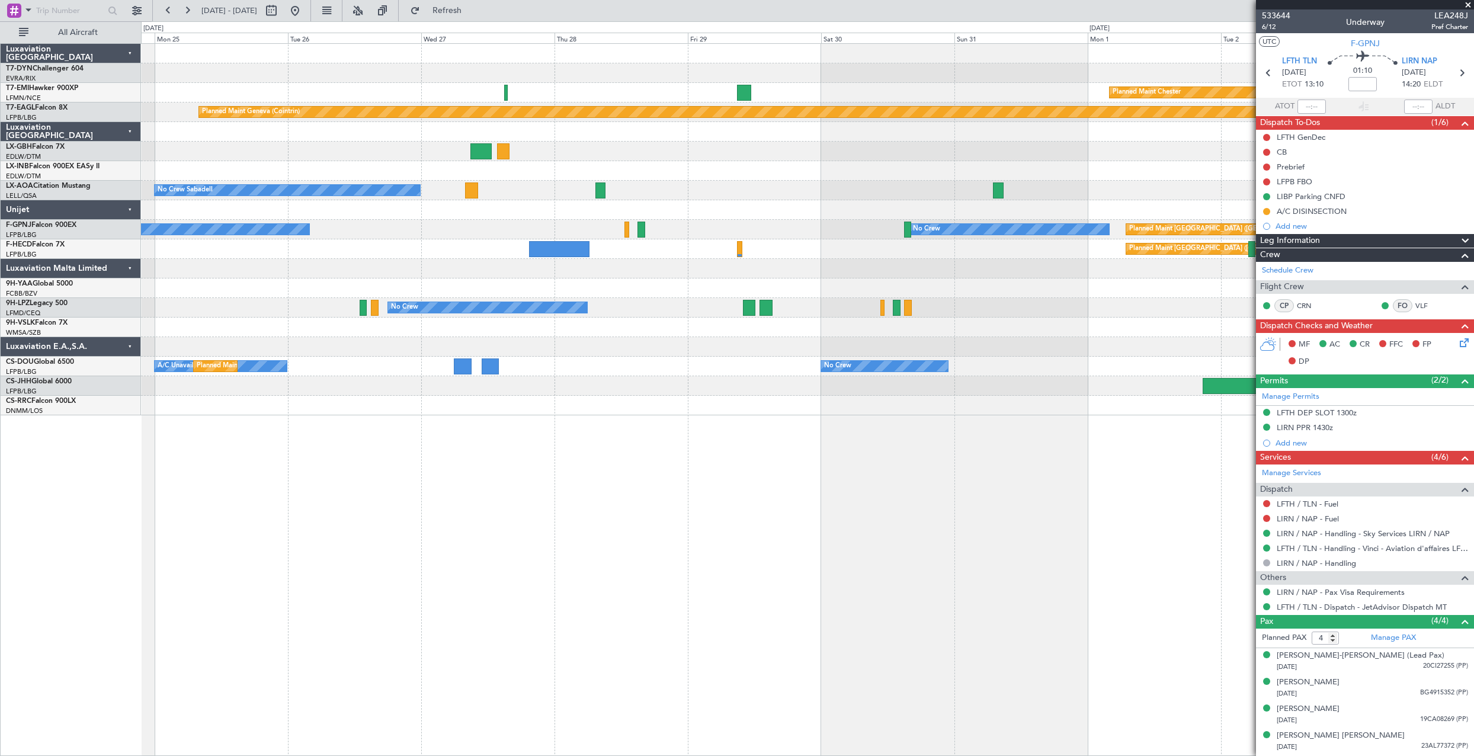
click at [883, 89] on div "Planned Maint Chester" at bounding box center [807, 93] width 1332 height 20
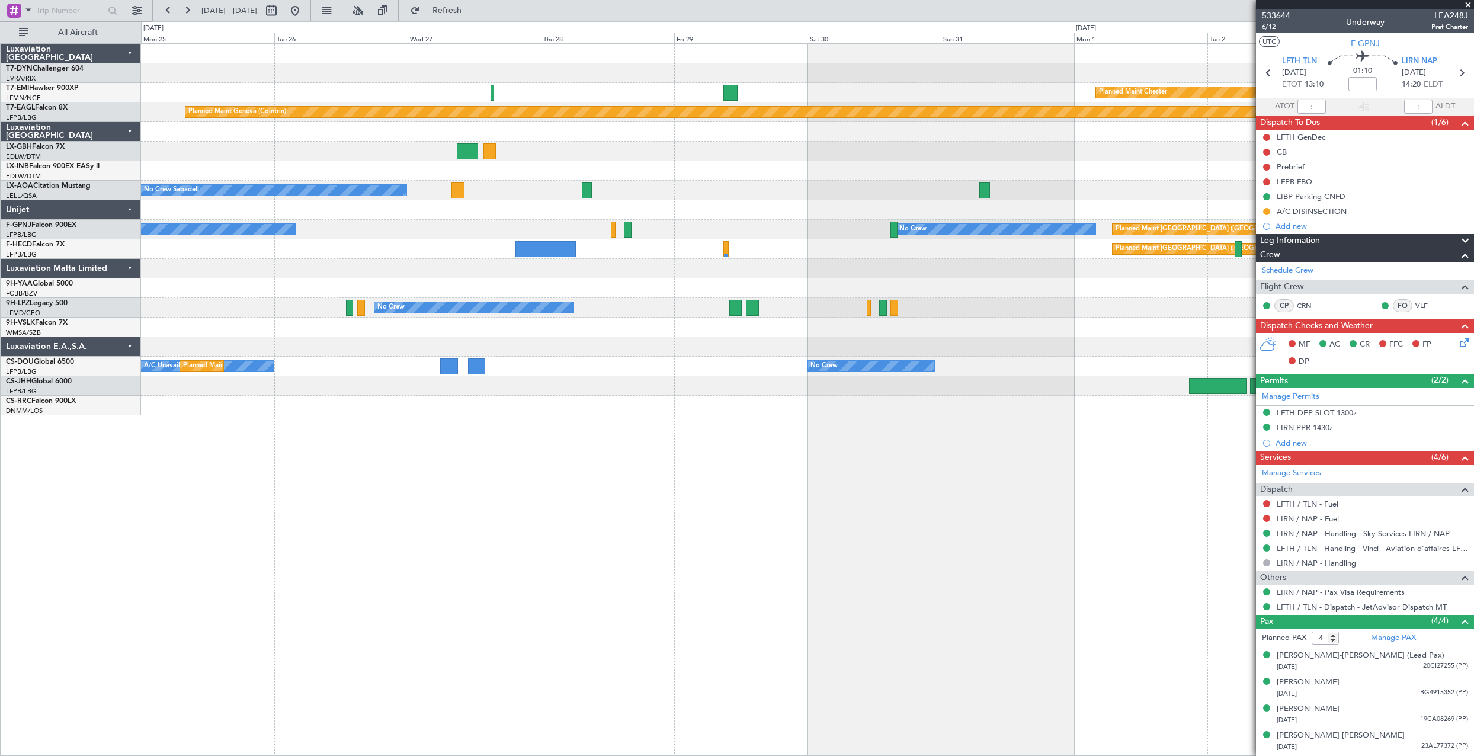
click at [815, 99] on div "Planned Maint Chester" at bounding box center [807, 93] width 1332 height 20
click at [812, 97] on div "Planned Maint Chester" at bounding box center [807, 93] width 1332 height 20
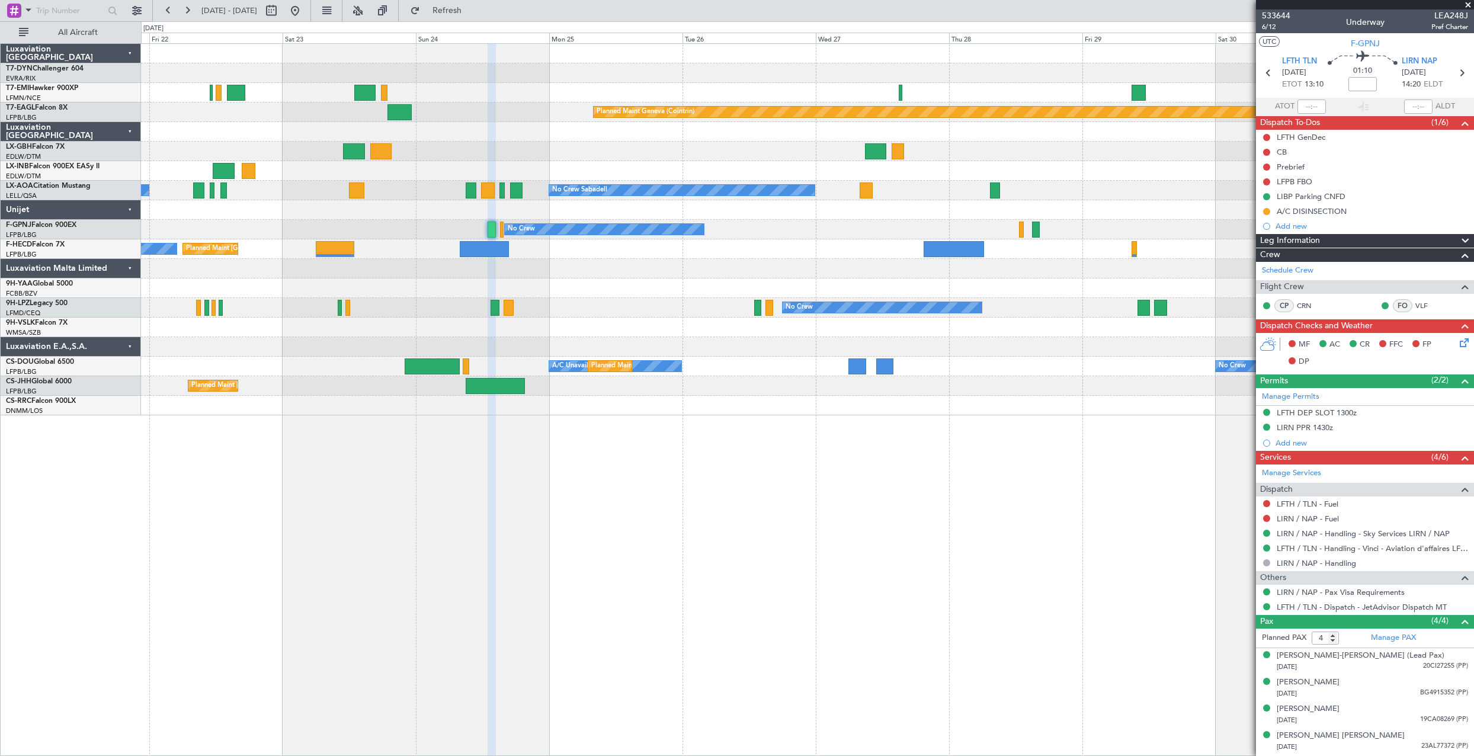
click at [838, 96] on div "Planned Maint Chester" at bounding box center [807, 93] width 1332 height 20
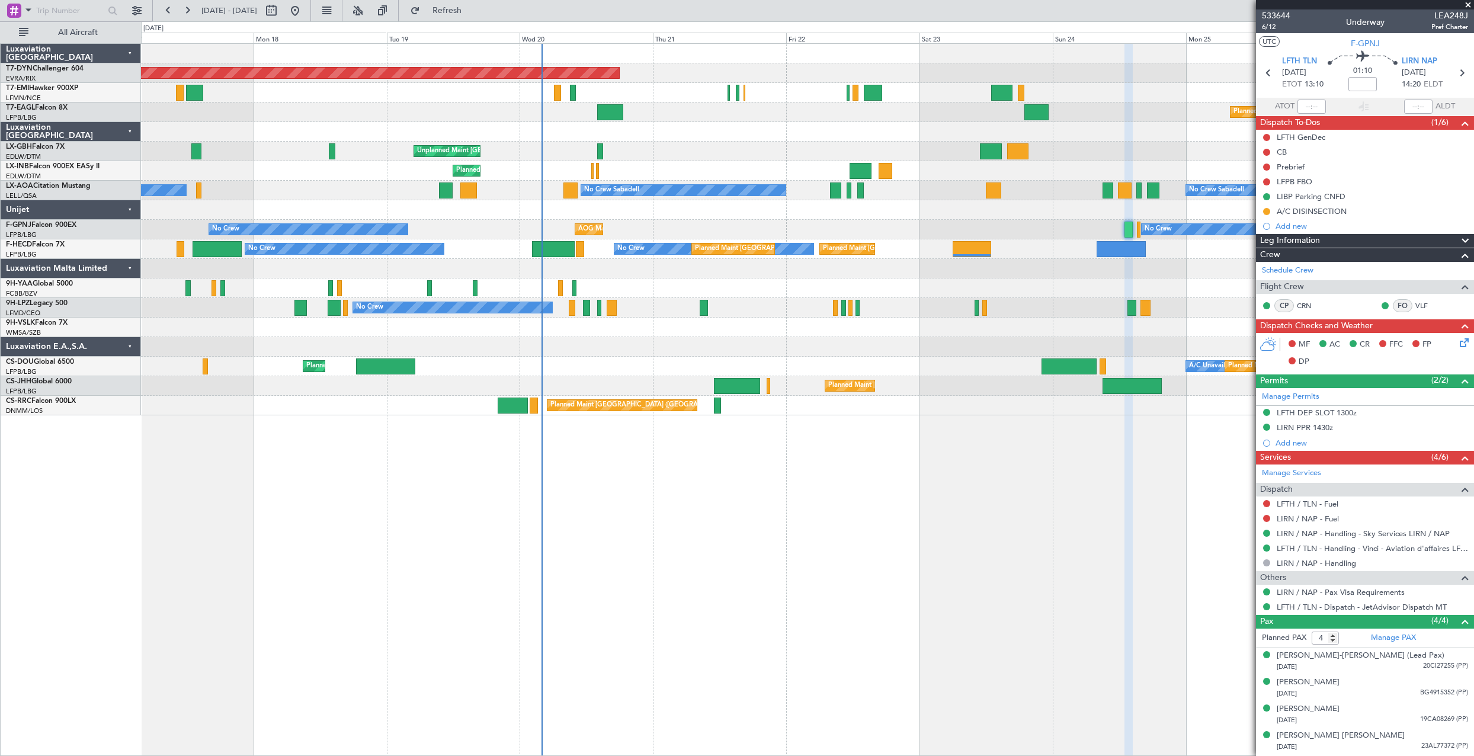
click at [742, 105] on div "Planned Maint Basel-Mulhouse Planned Maint Geneva (Cointrin) Planned Maint New …" at bounding box center [807, 229] width 1332 height 371
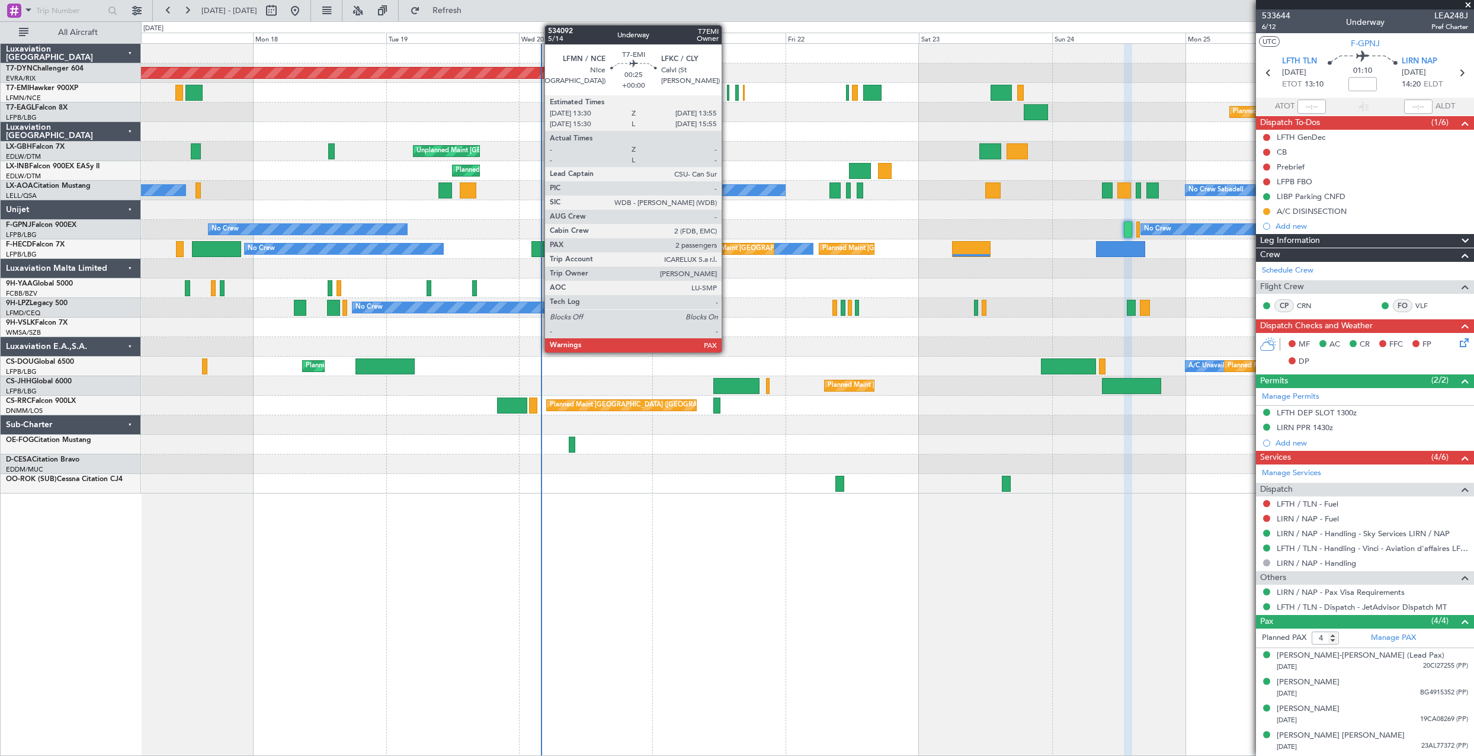
click at [727, 91] on div at bounding box center [728, 93] width 2 height 16
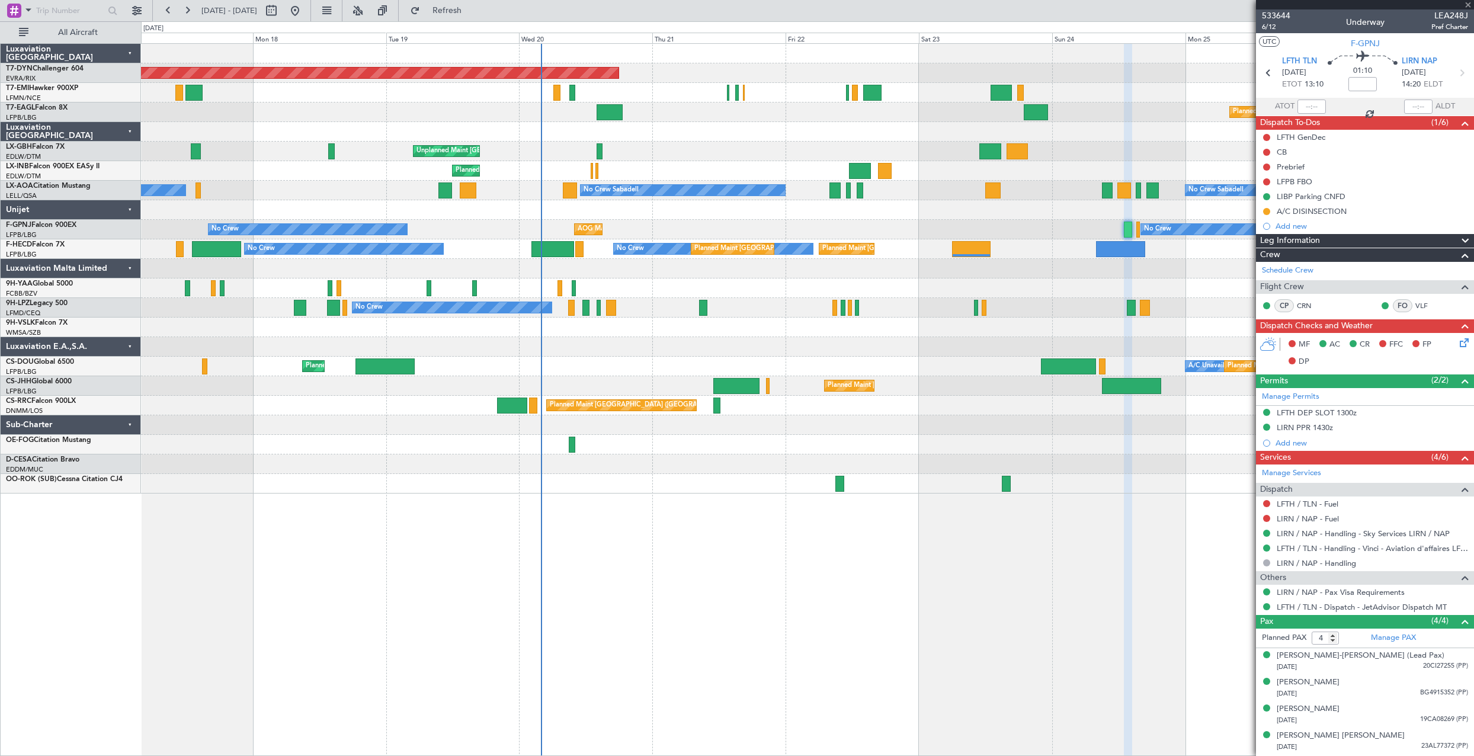
type input "2"
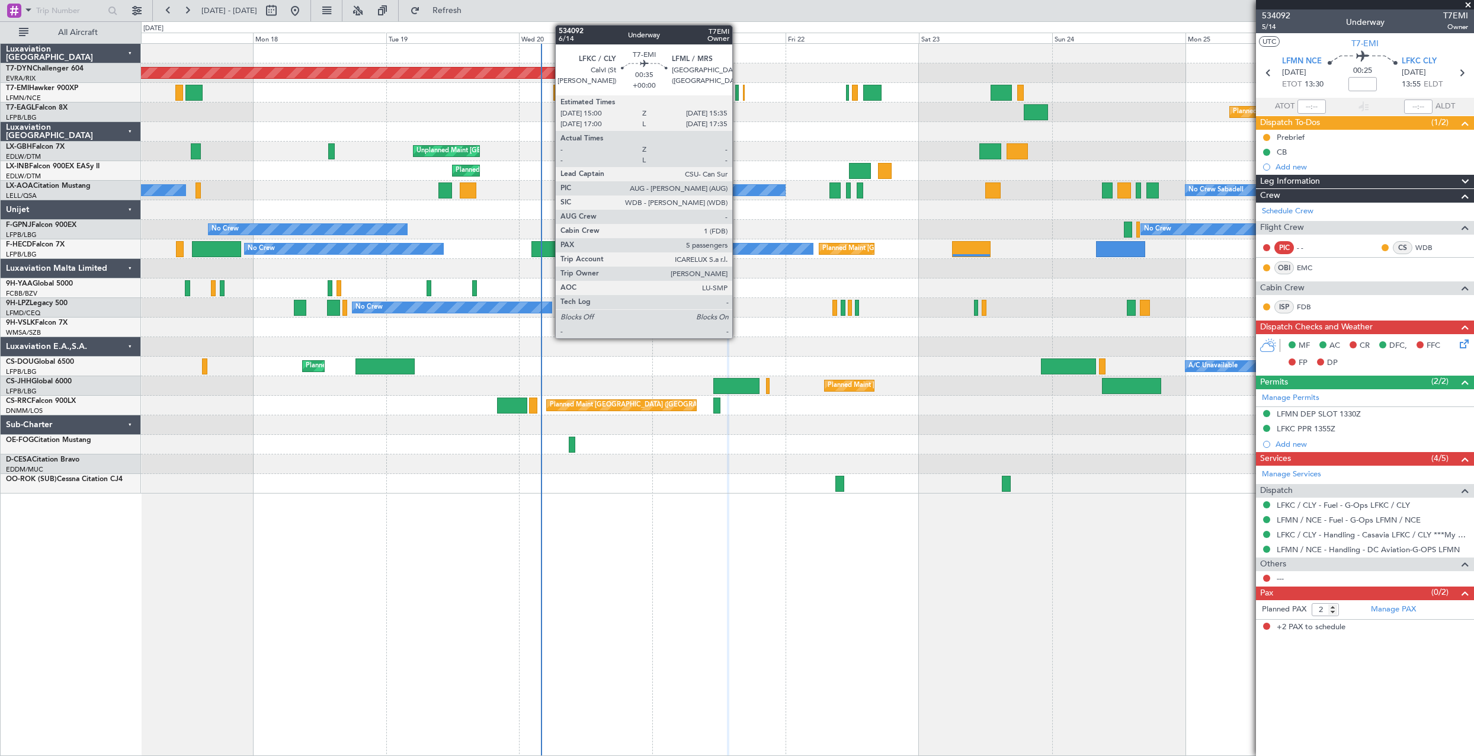
click at [738, 93] on div at bounding box center [737, 93] width 4 height 16
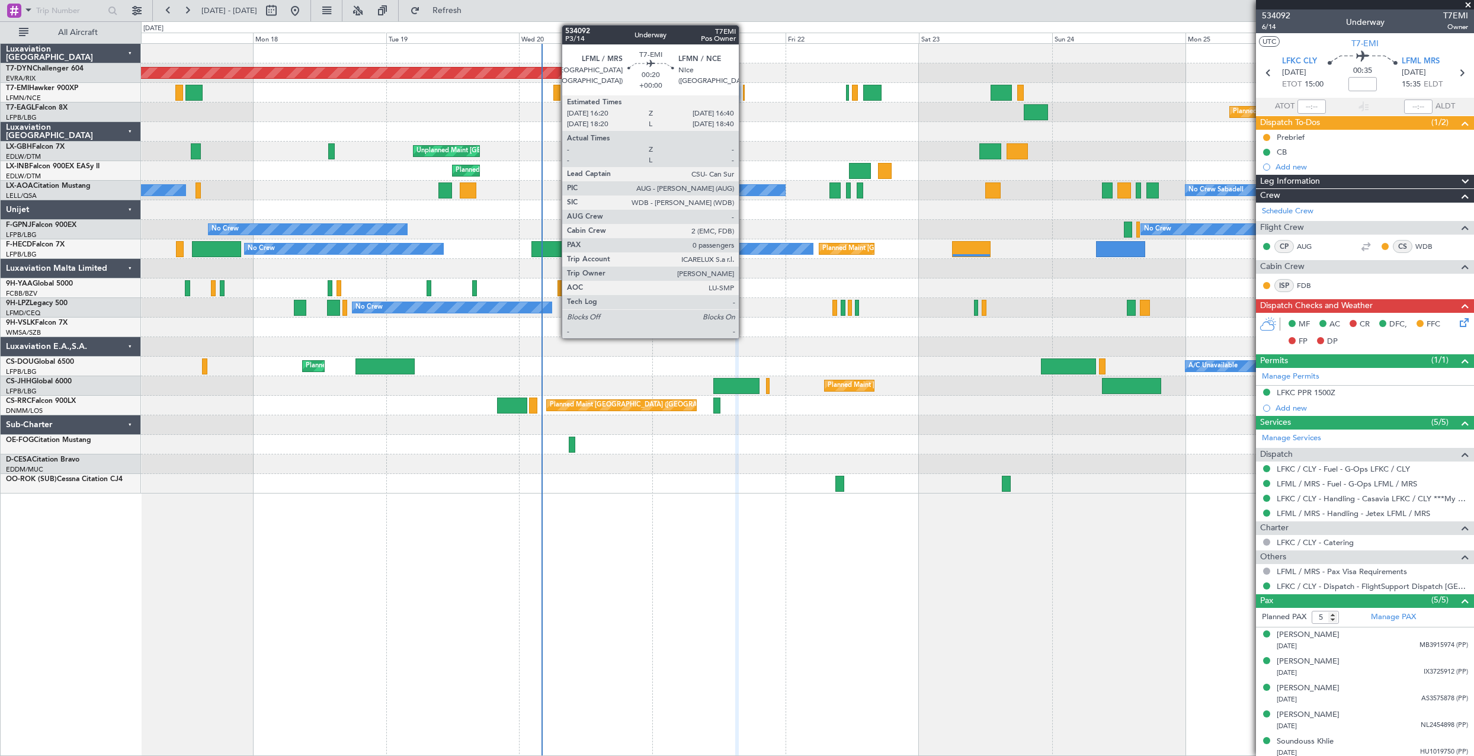
click at [744, 91] on div at bounding box center [744, 93] width 2 height 16
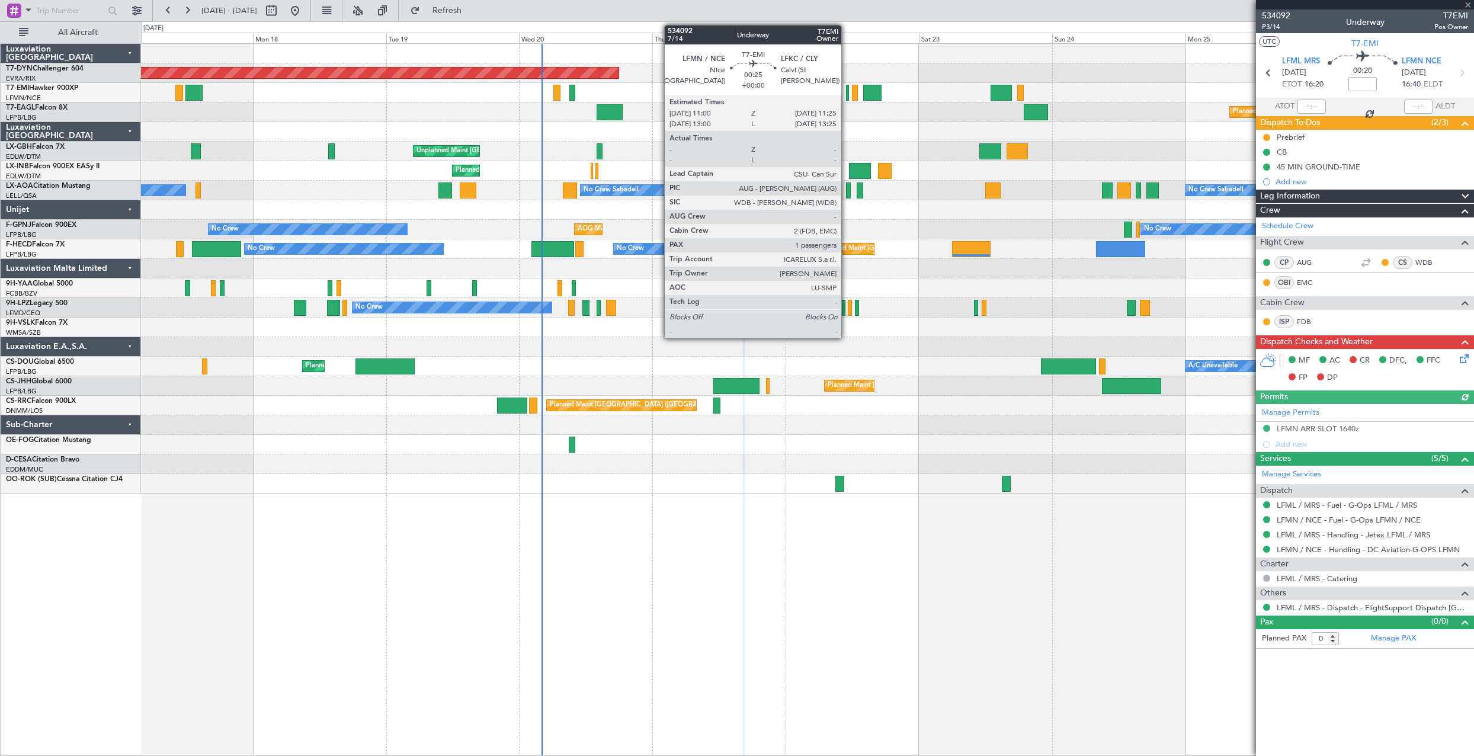
click at [847, 94] on div at bounding box center [847, 93] width 2 height 16
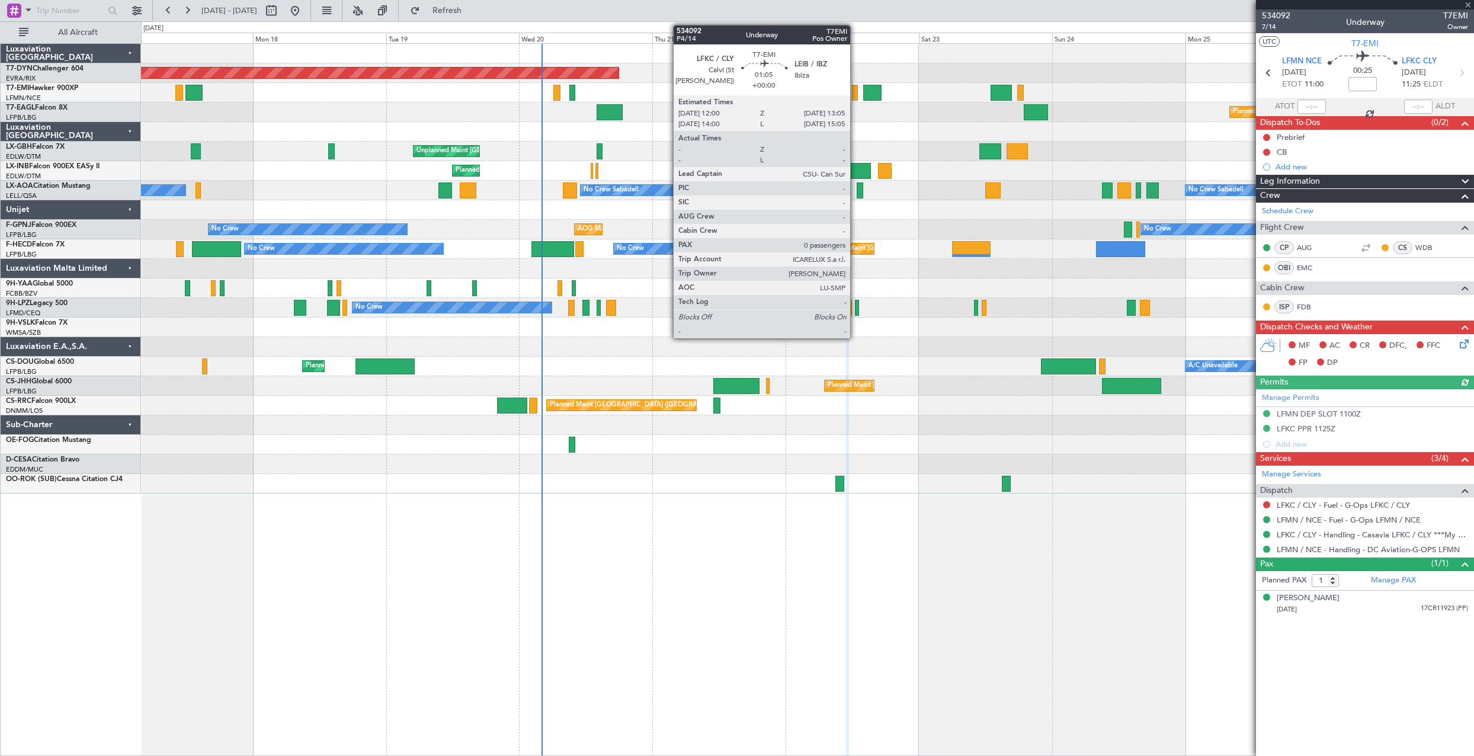
click at [855, 91] on div at bounding box center [855, 93] width 7 height 16
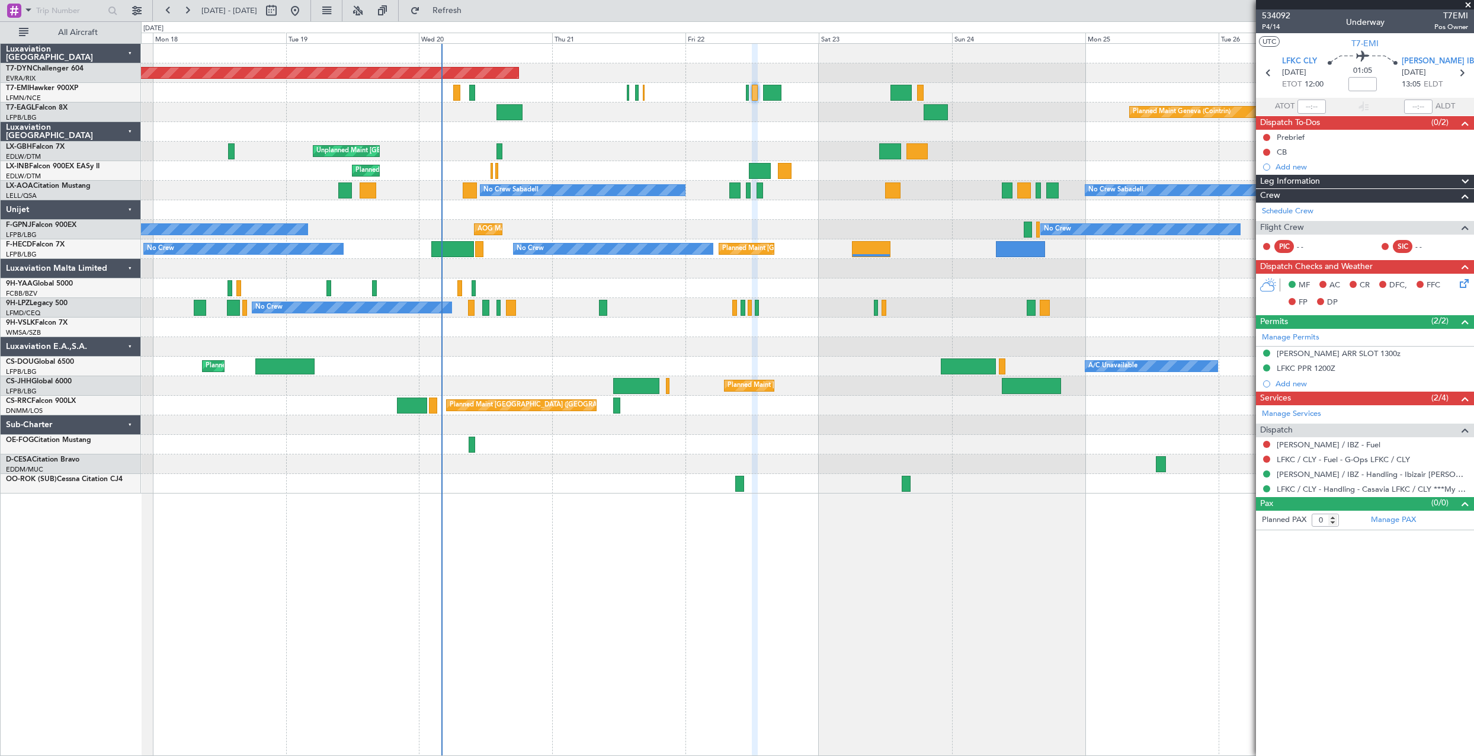
click at [1011, 129] on div "Planned Maint [GEOGRAPHIC_DATA]-[GEOGRAPHIC_DATA] Planned Maint Geneva ([GEOGRA…" at bounding box center [807, 269] width 1332 height 450
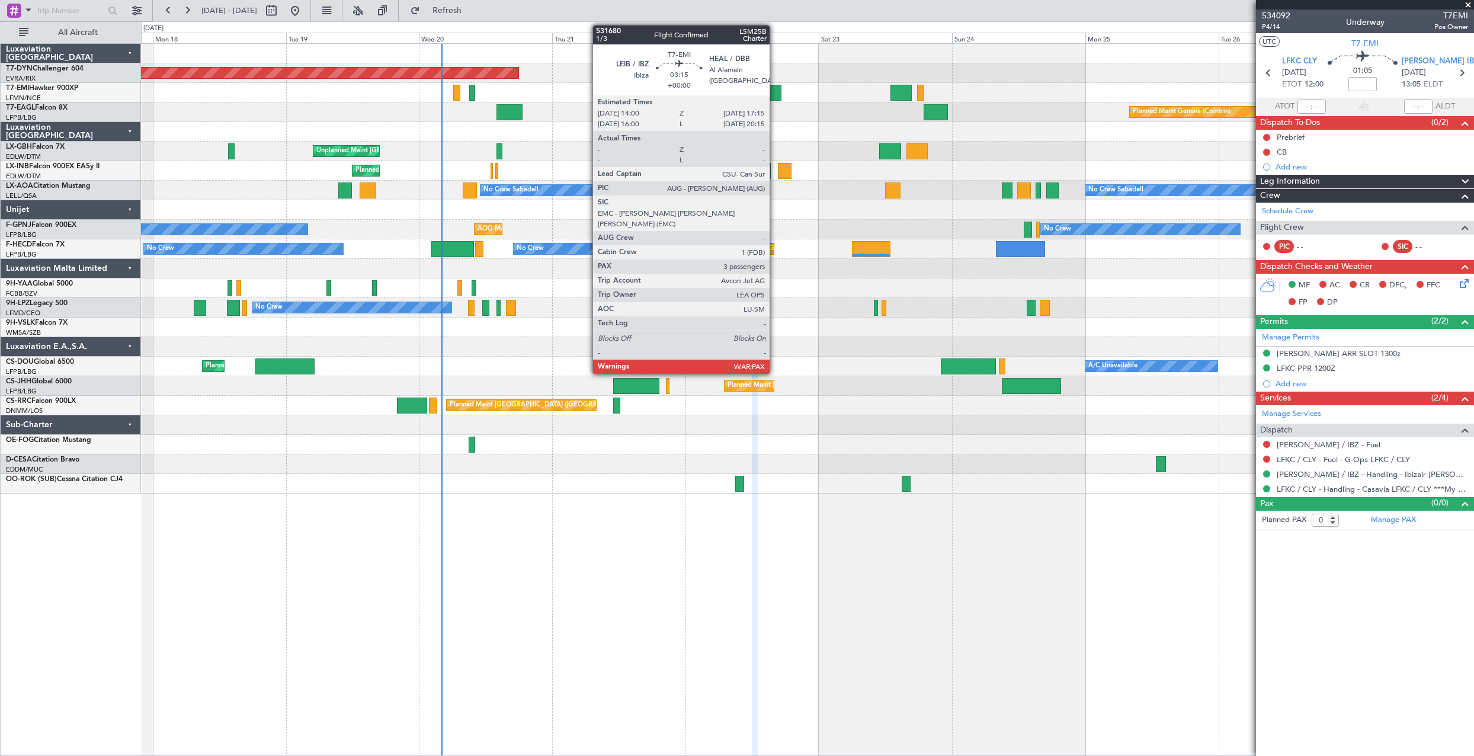
click at [775, 92] on div at bounding box center [772, 93] width 18 height 16
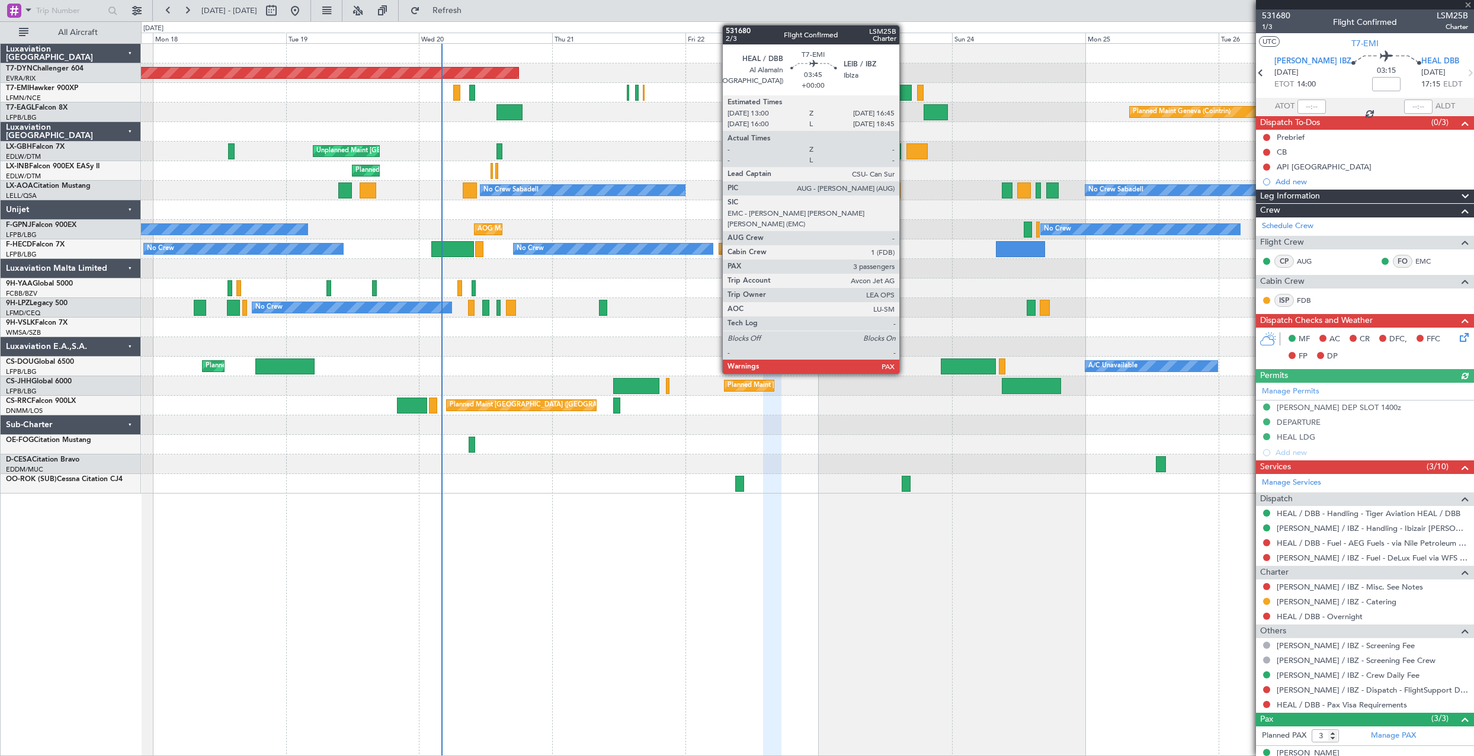
click at [905, 89] on div at bounding box center [900, 93] width 21 height 16
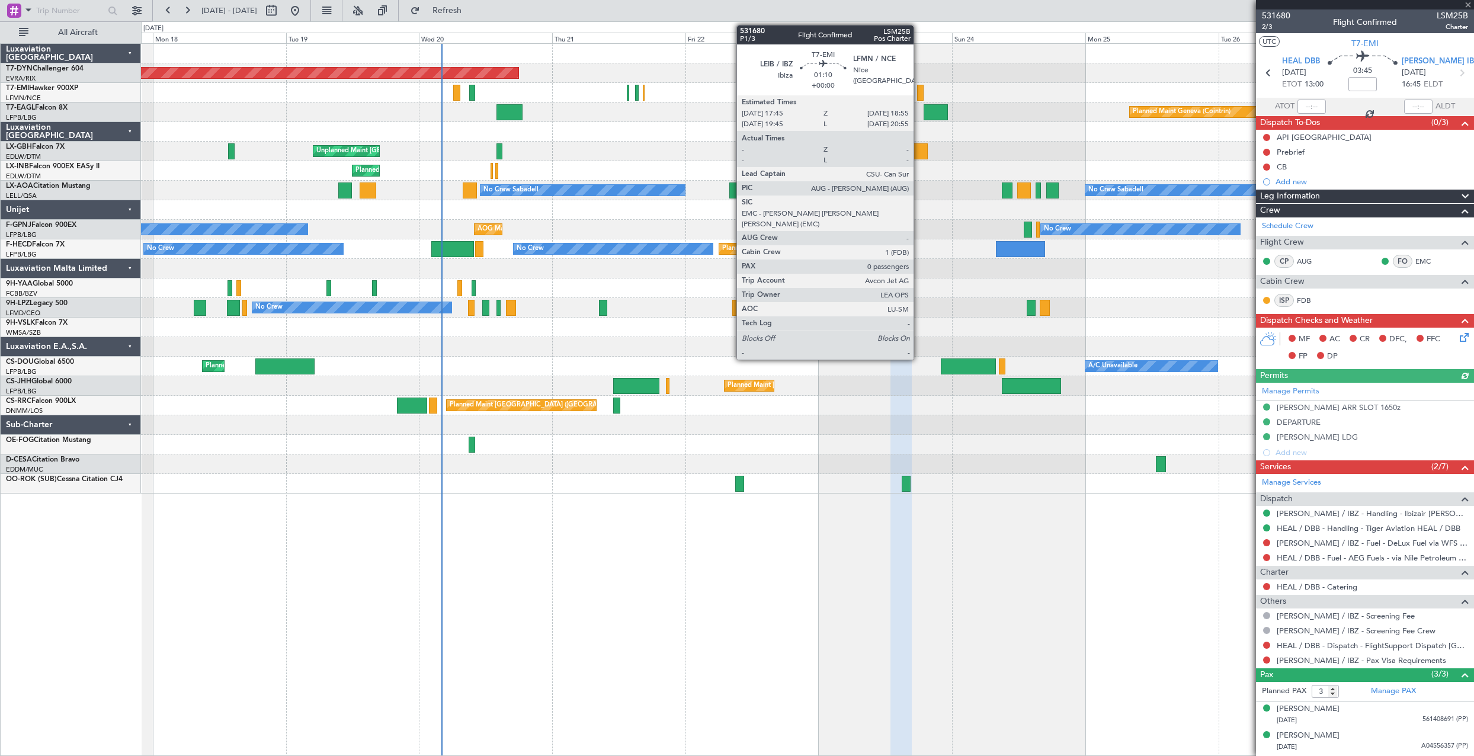
click at [919, 89] on div at bounding box center [920, 93] width 7 height 16
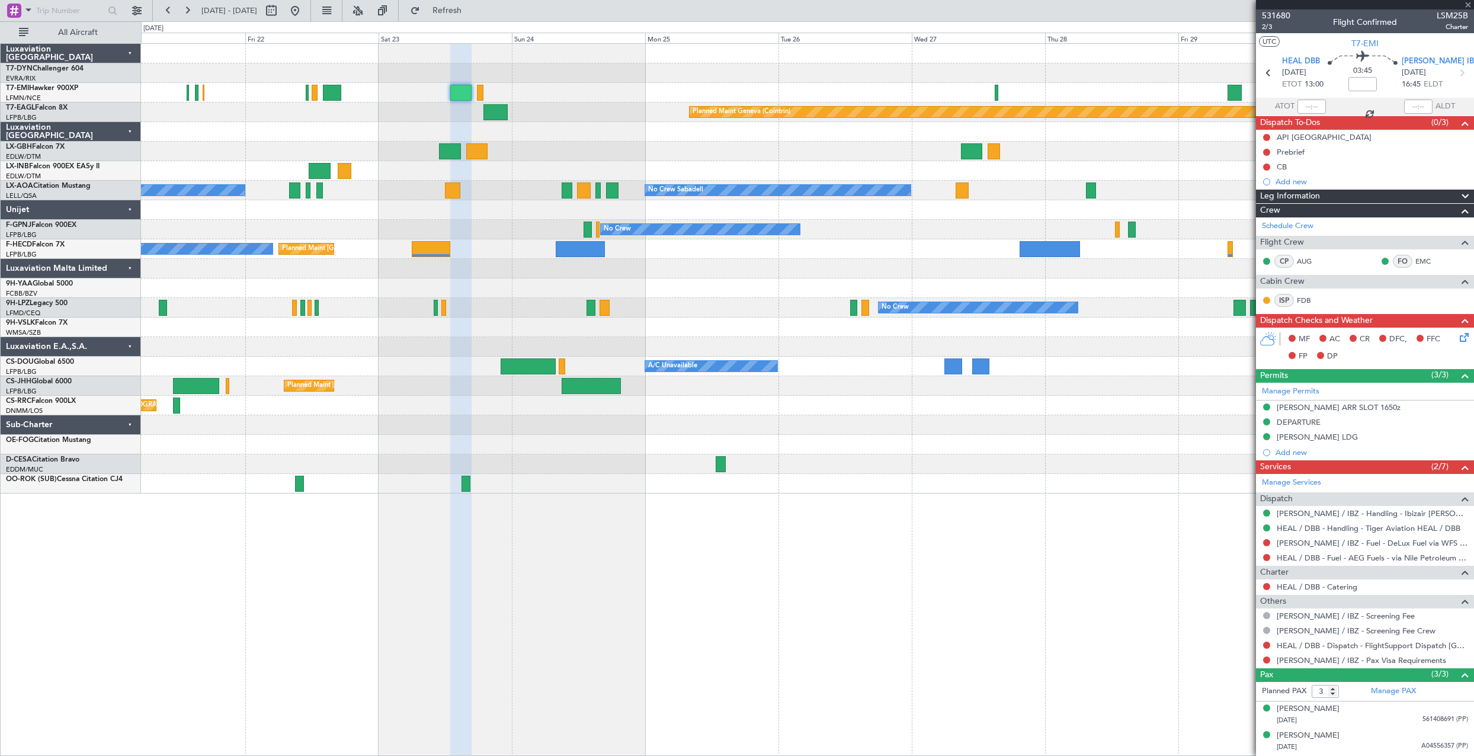
click at [614, 120] on div "Planned Maint Geneva (Cointrin)" at bounding box center [807, 112] width 1332 height 20
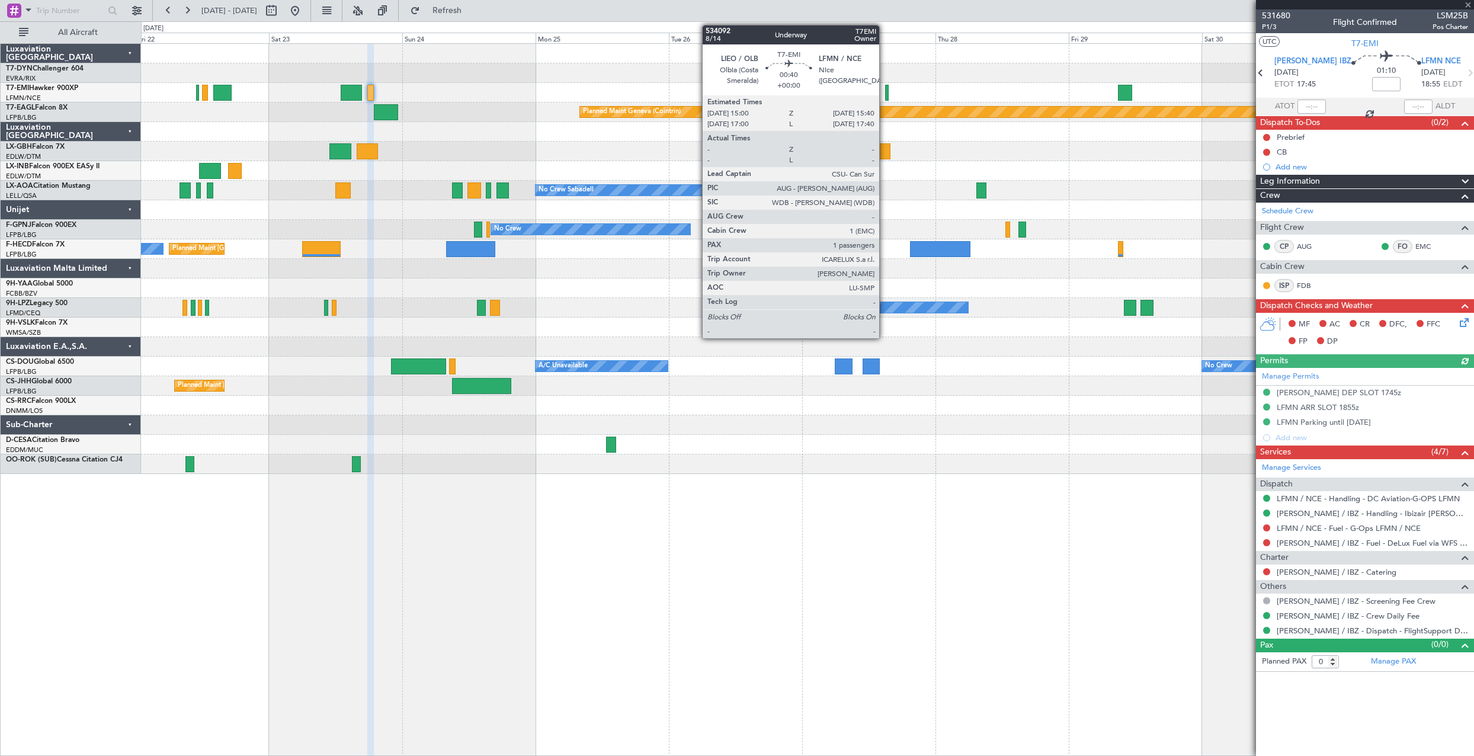
click at [885, 92] on div at bounding box center [887, 93] width 4 height 16
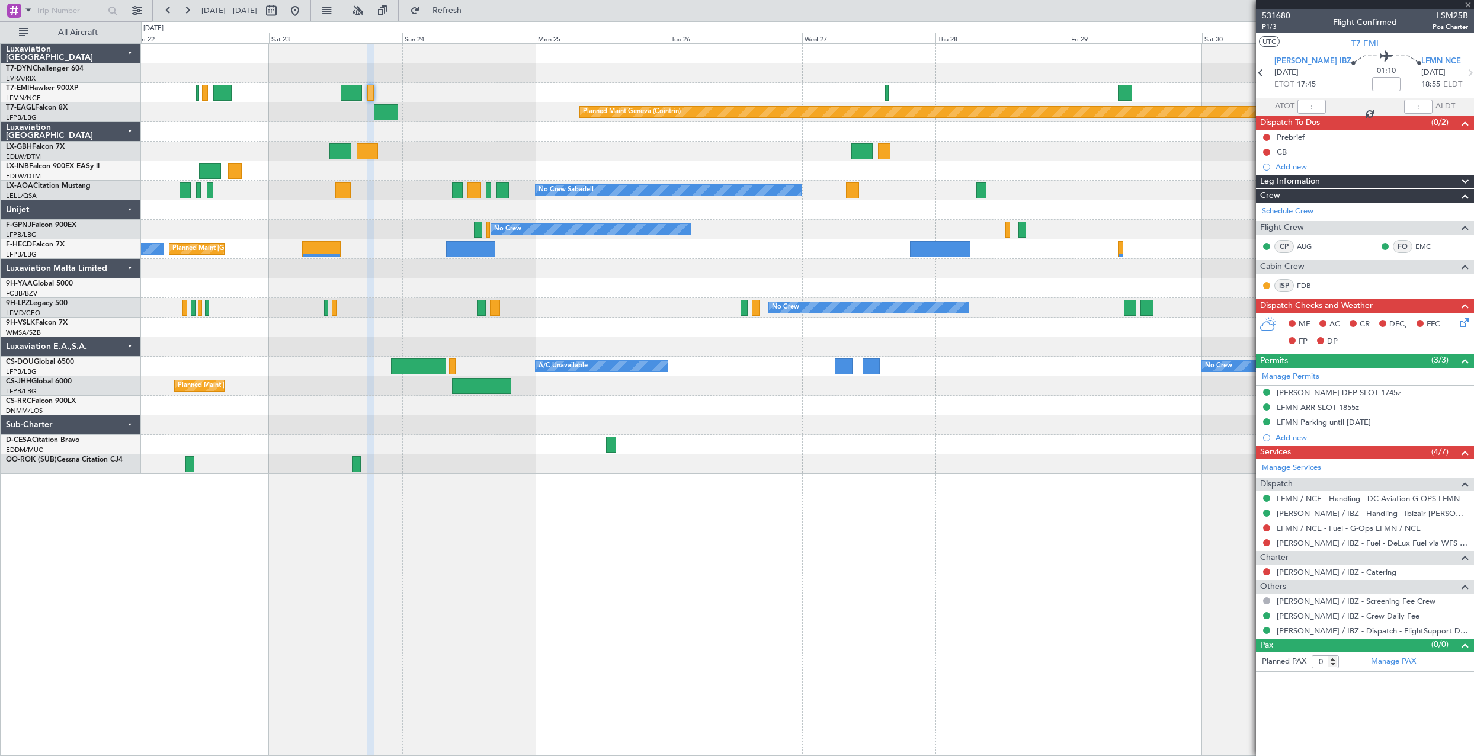
type input "1"
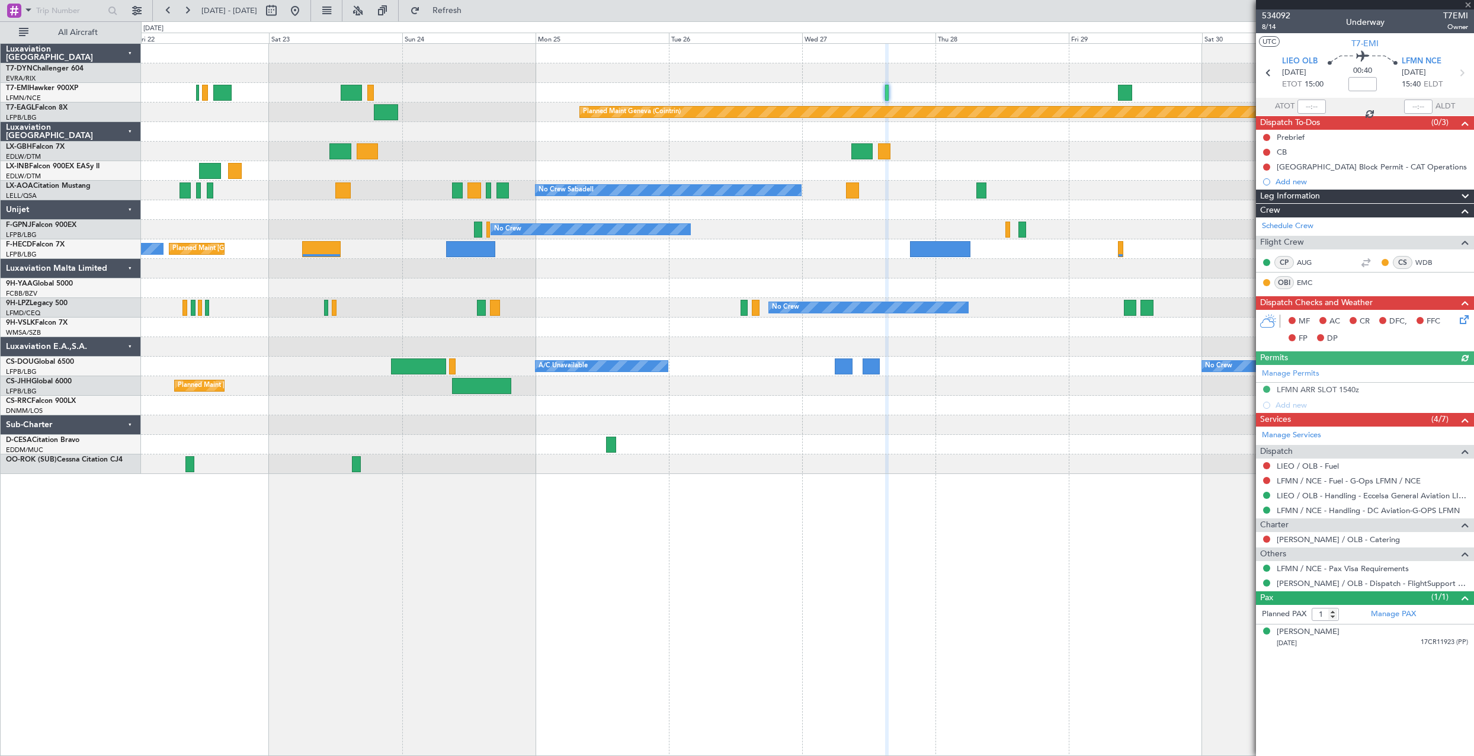
click at [516, 108] on div "Planned Maint Geneva (Cointrin)" at bounding box center [807, 112] width 1332 height 20
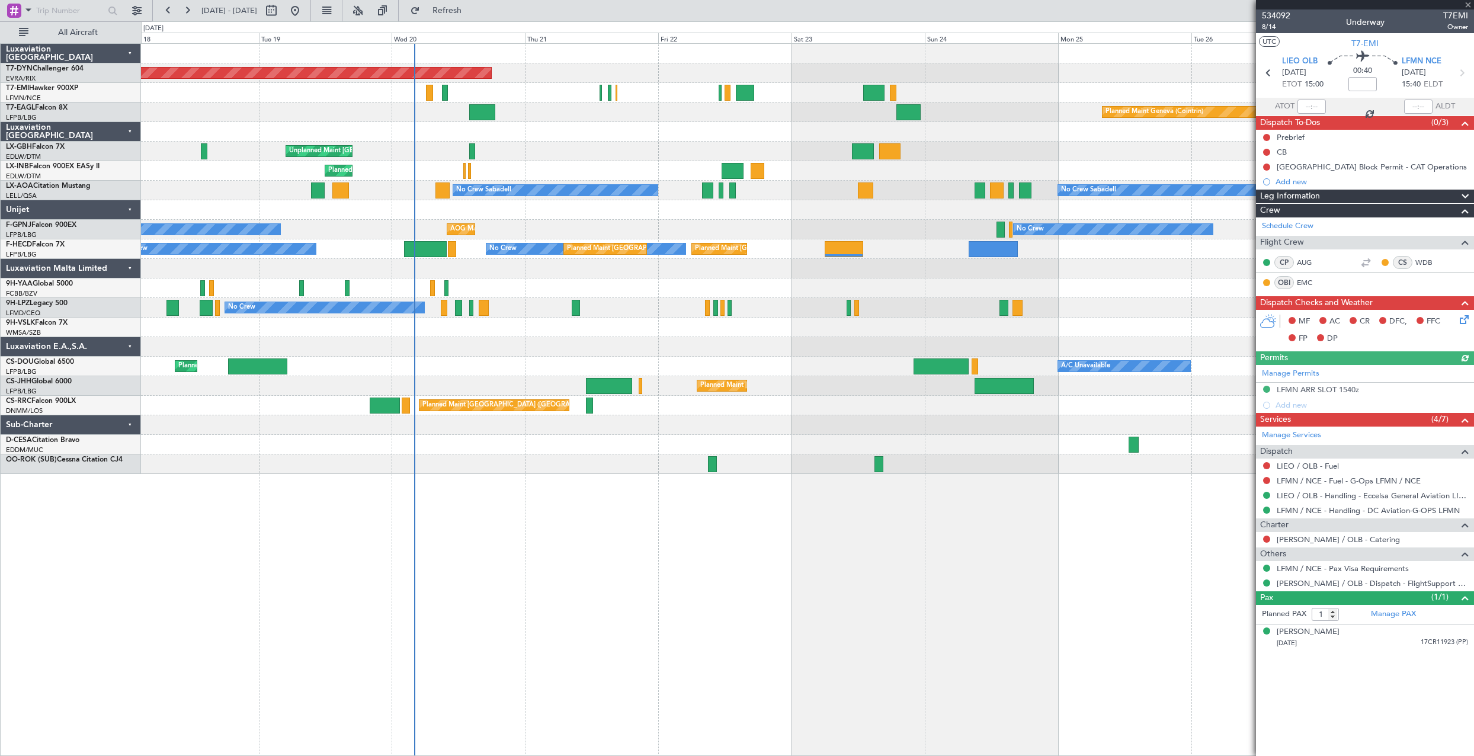
click at [1021, 94] on div at bounding box center [807, 93] width 1332 height 20
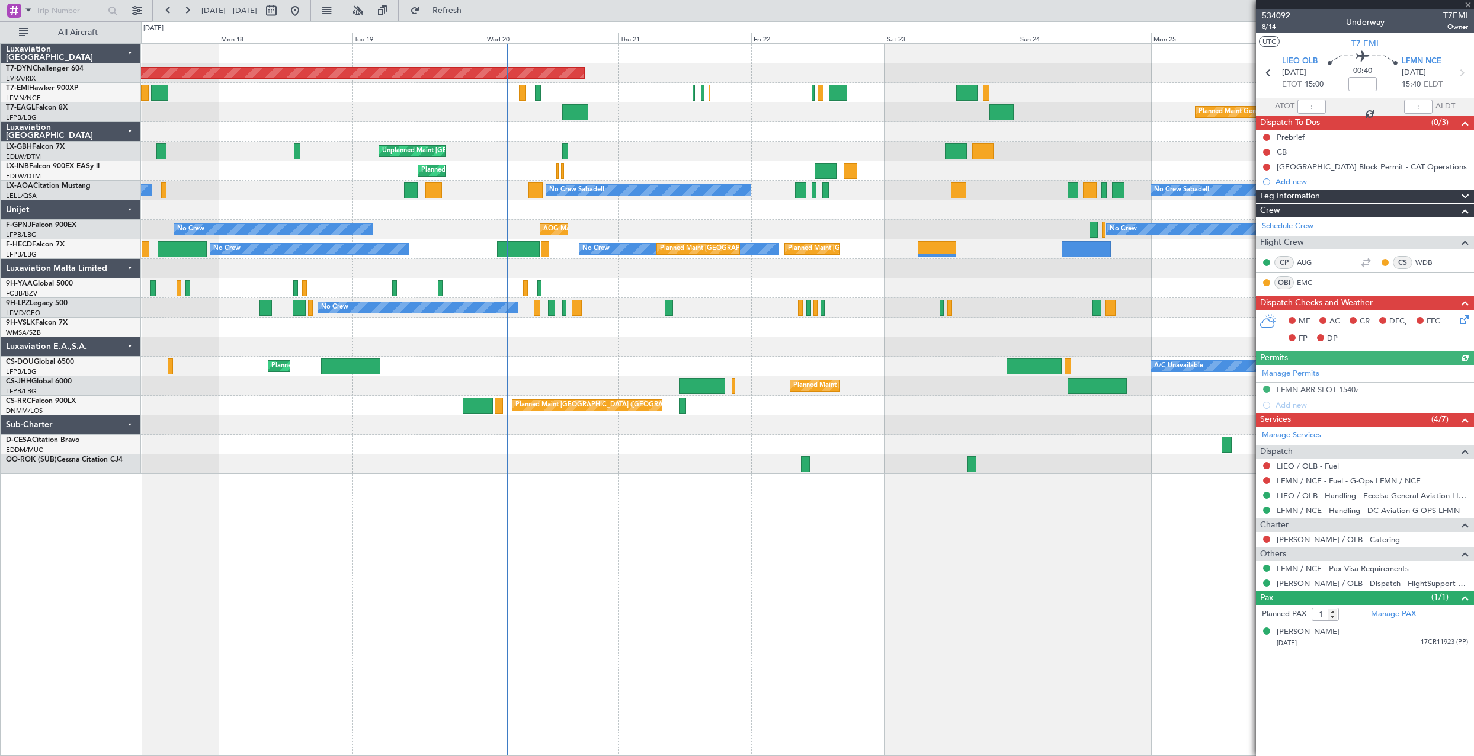
click at [719, 125] on div at bounding box center [807, 132] width 1332 height 20
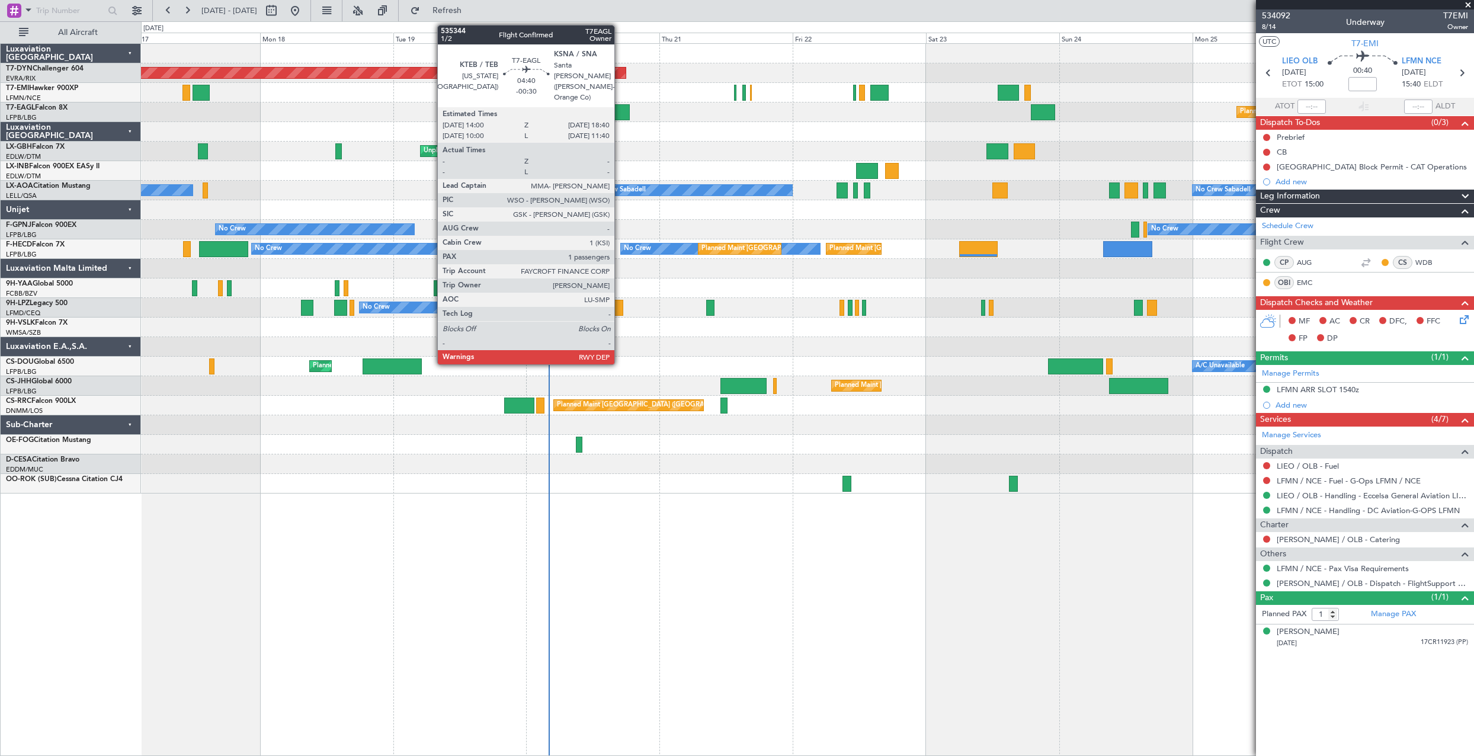
click at [620, 109] on div at bounding box center [617, 112] width 26 height 16
click at [621, 110] on div at bounding box center [617, 112] width 26 height 16
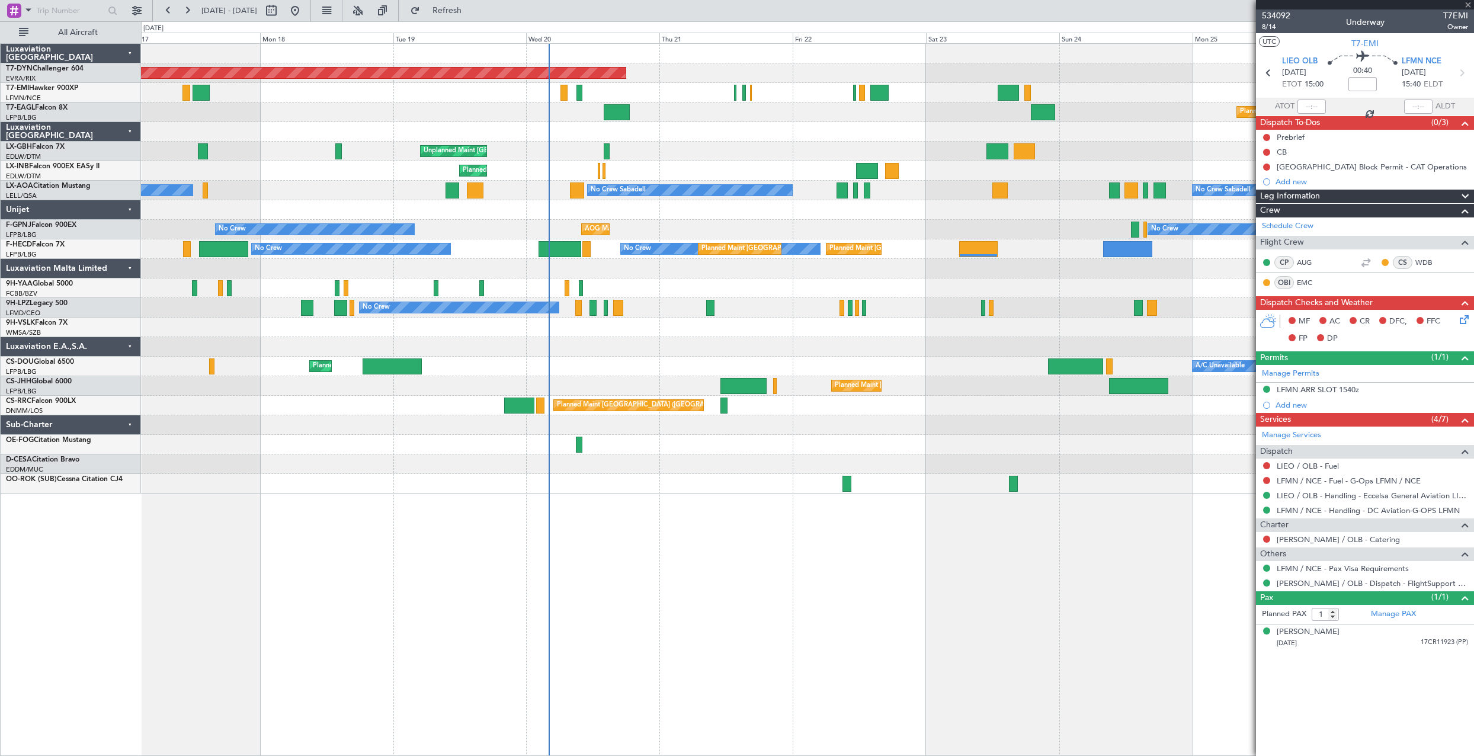
type input "-00:30"
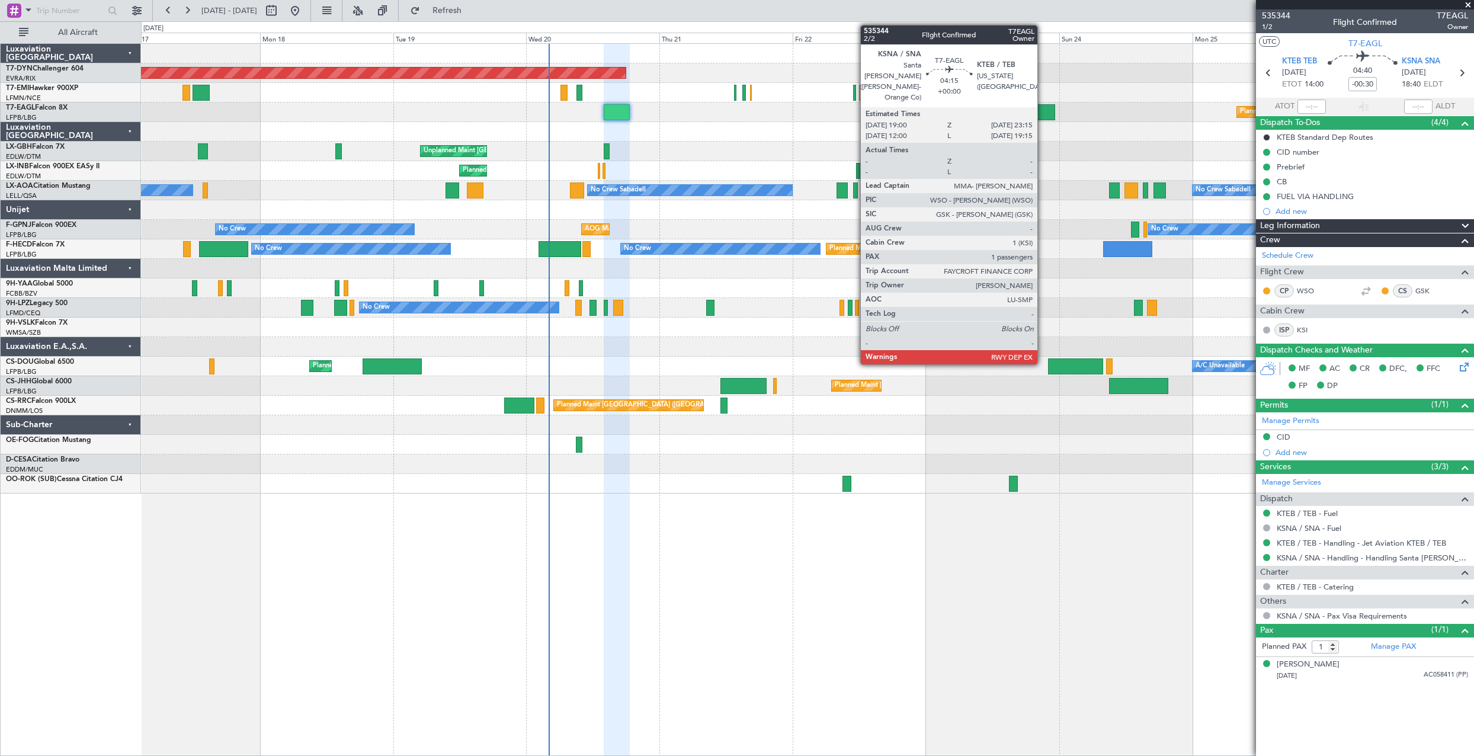
click at [1043, 111] on div at bounding box center [1043, 112] width 24 height 16
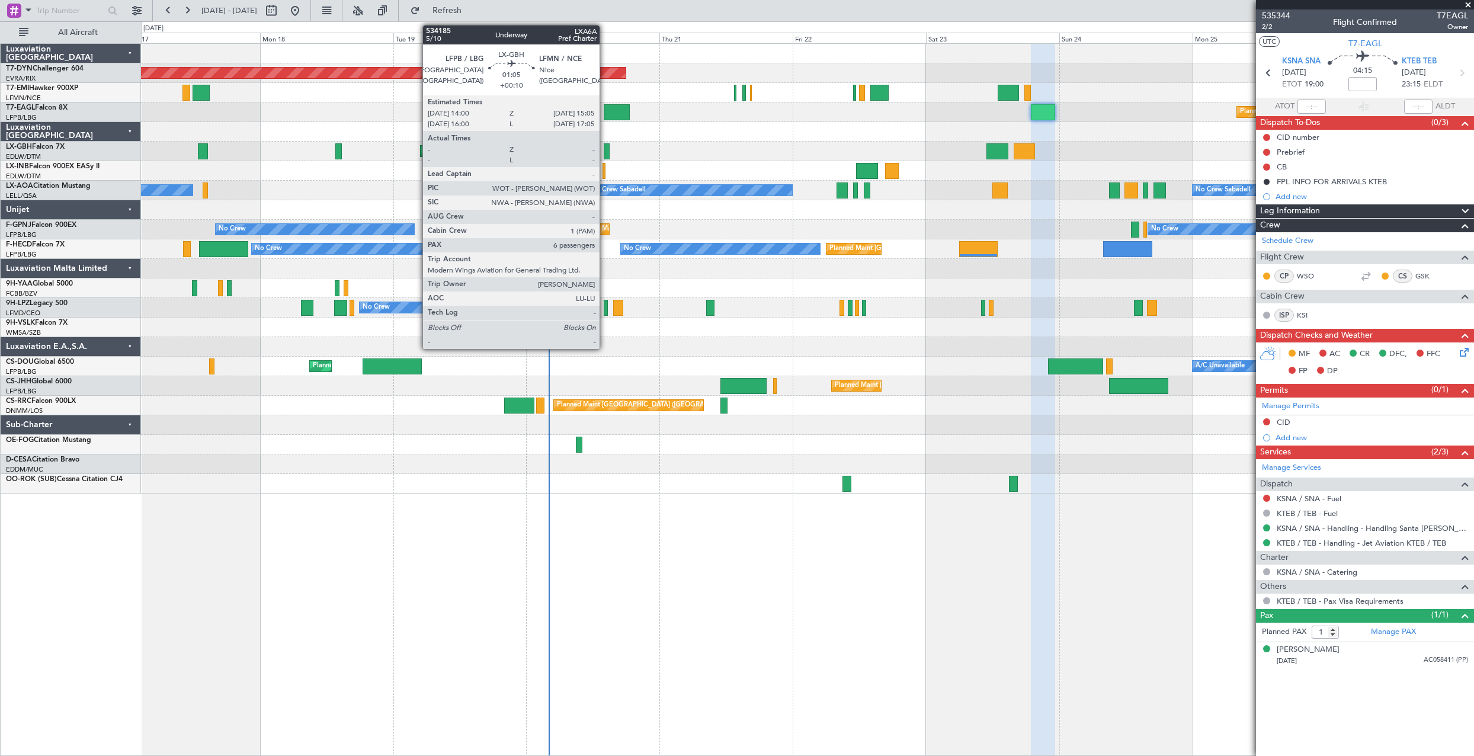
click at [605, 151] on div at bounding box center [607, 151] width 7 height 16
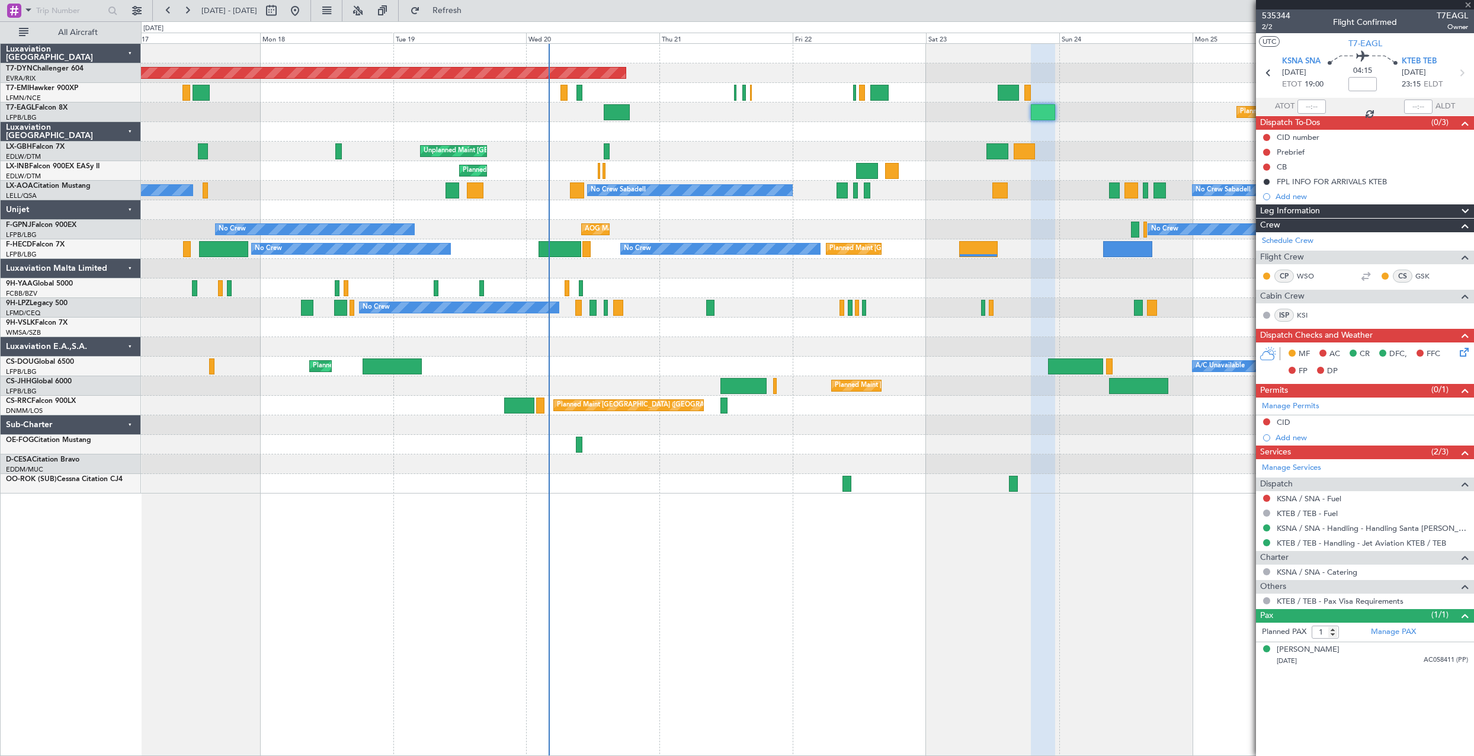
type input "+00:10"
type input "6"
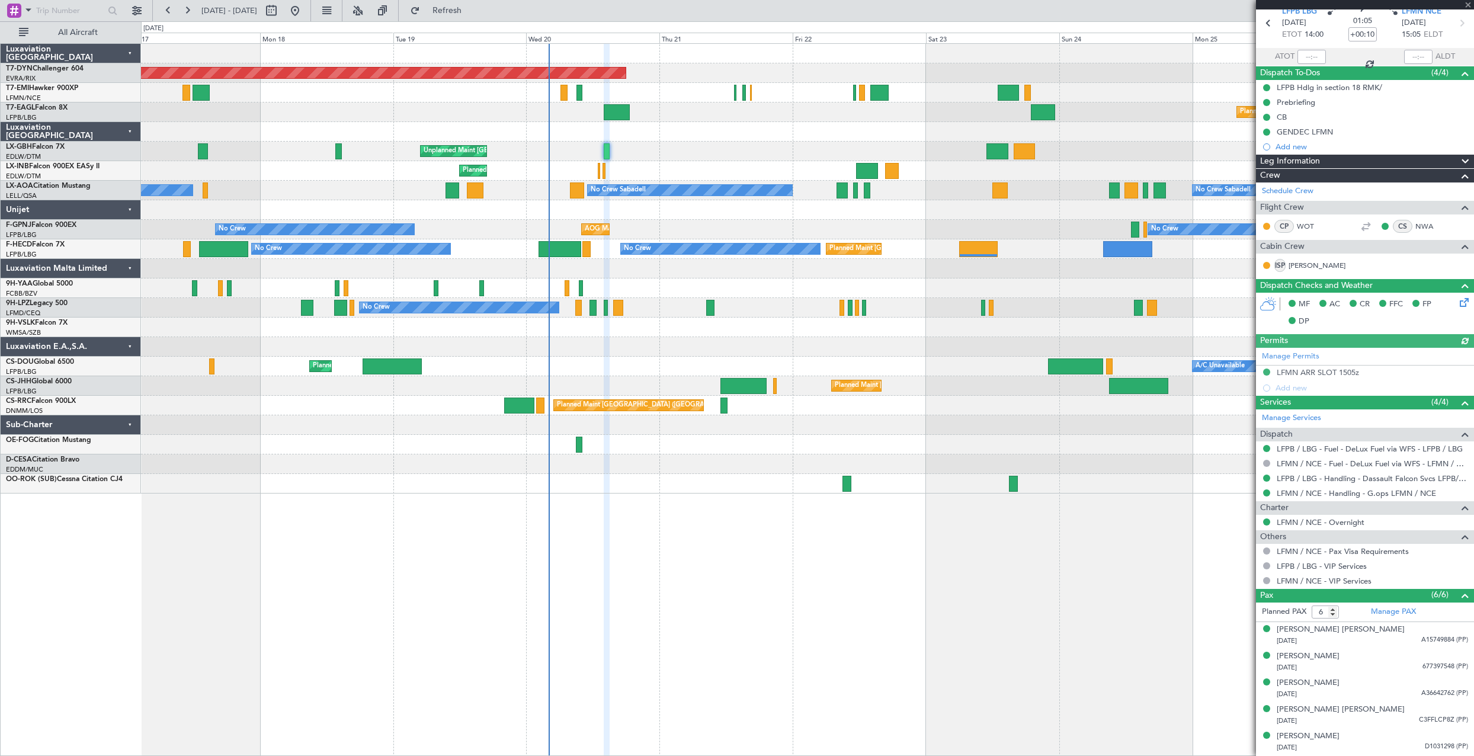
scroll to position [75, 0]
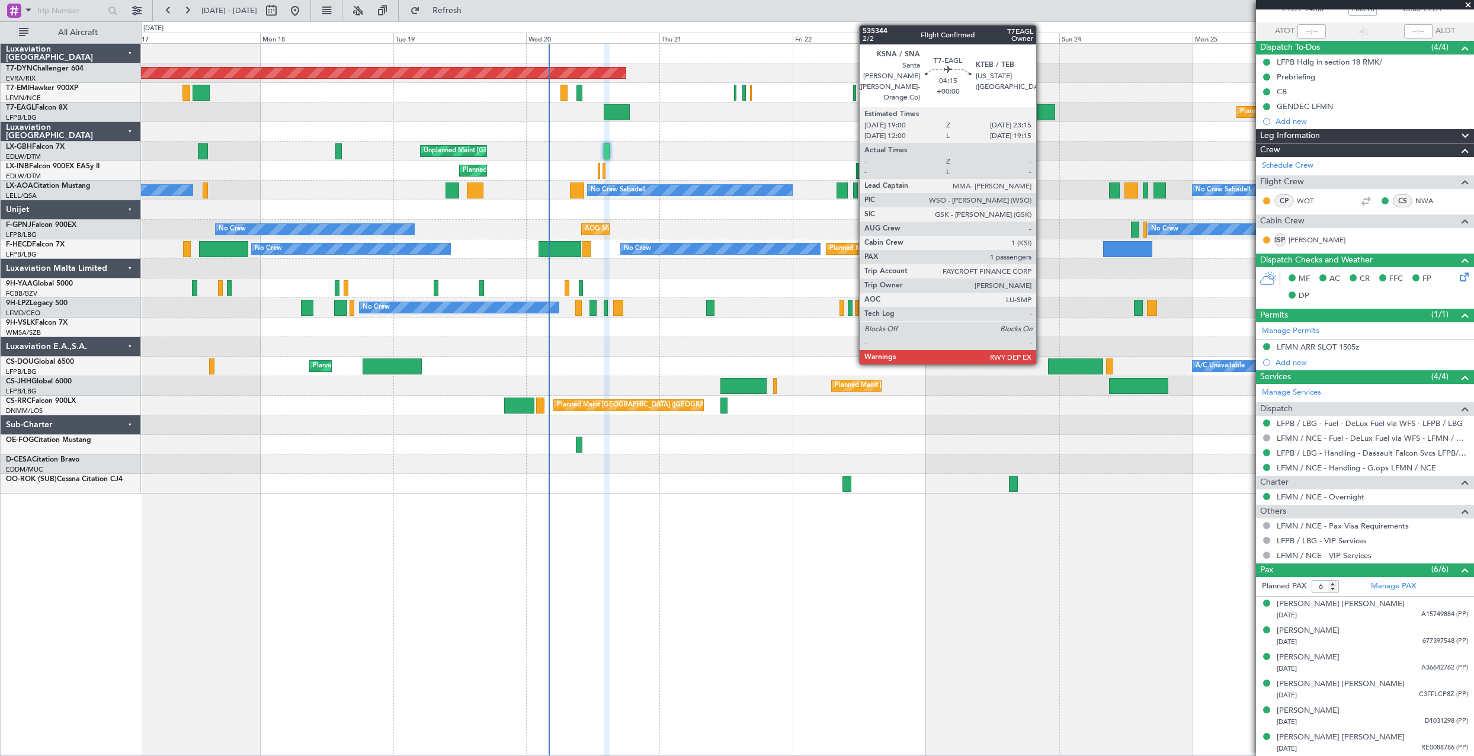
click at [1041, 114] on div at bounding box center [1043, 112] width 24 height 16
click at [1034, 108] on div at bounding box center [1043, 112] width 24 height 16
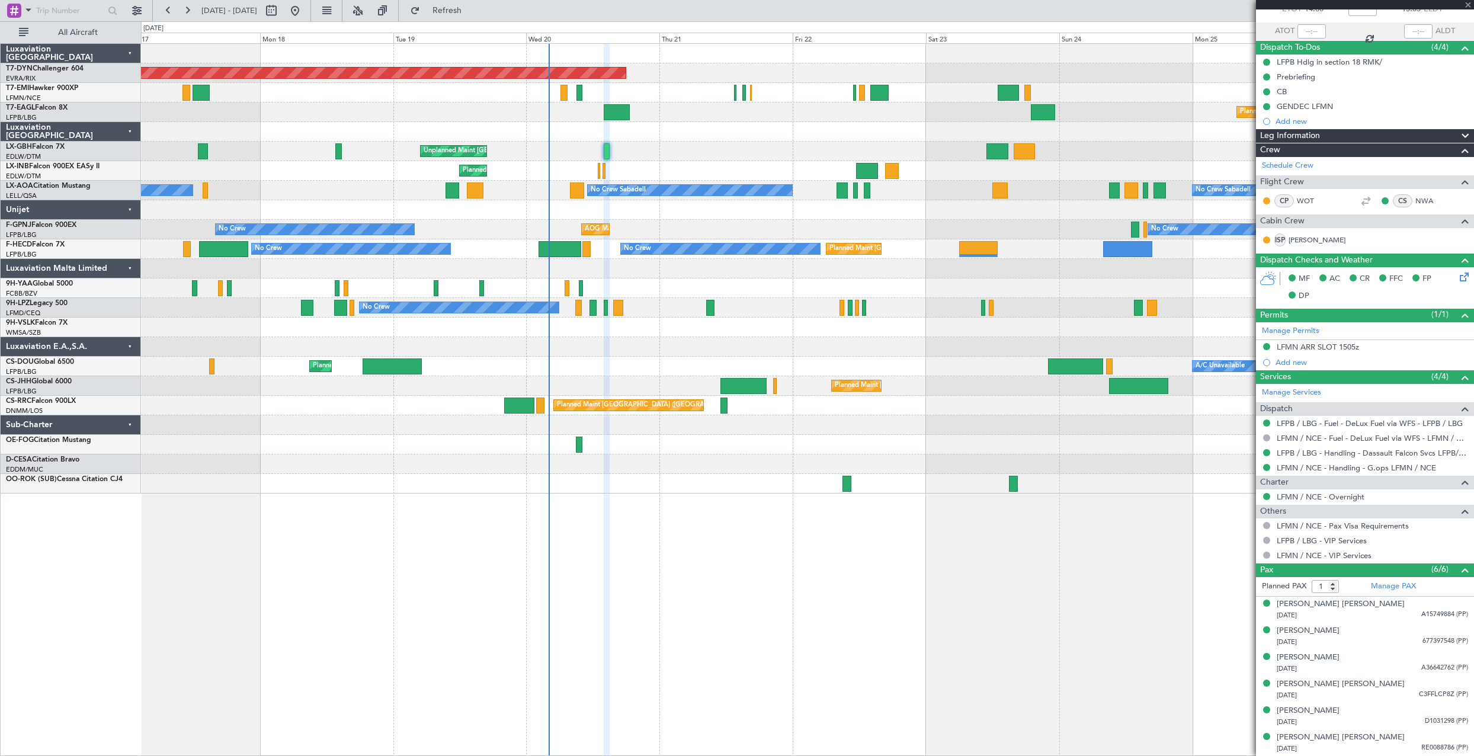
scroll to position [0, 0]
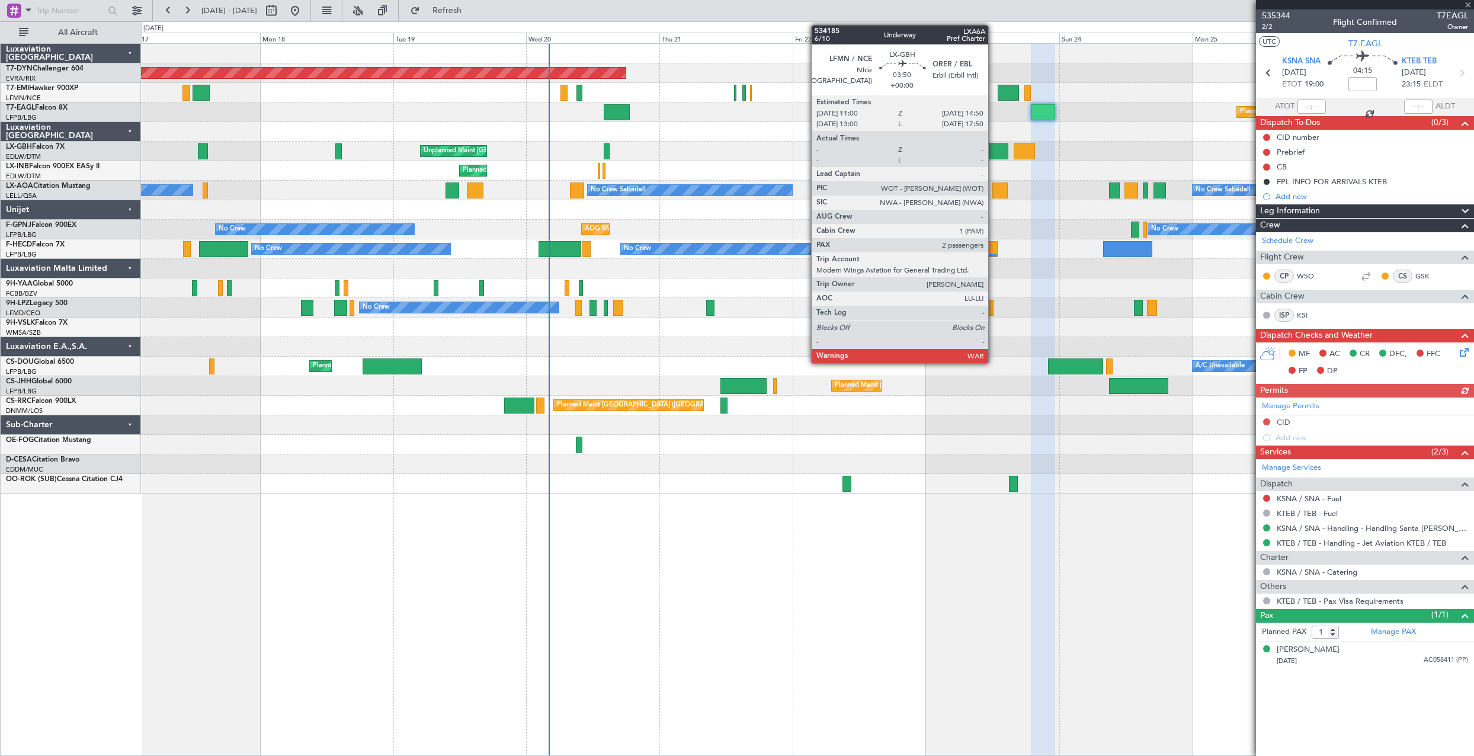
click at [993, 154] on div at bounding box center [996, 151] width 21 height 16
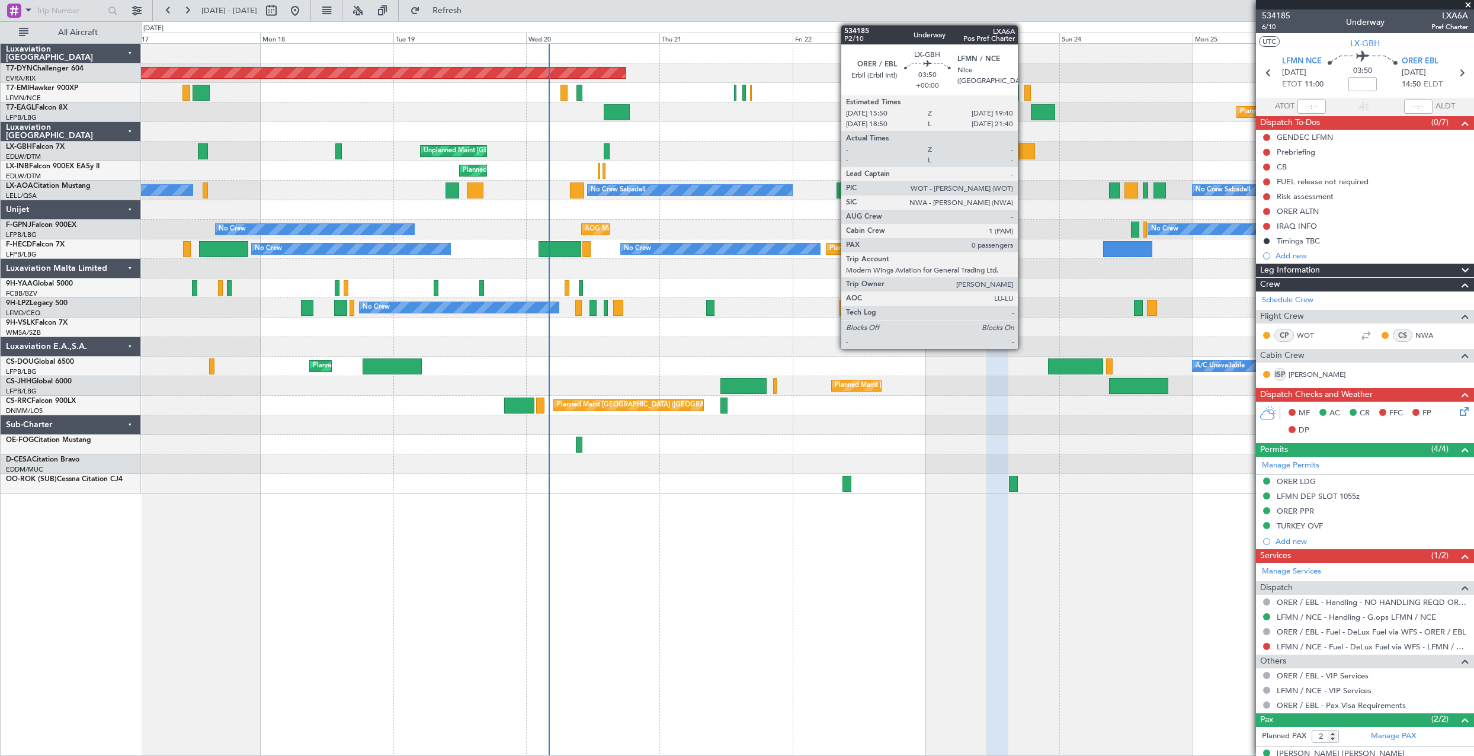
click at [1023, 148] on div at bounding box center [1024, 151] width 21 height 16
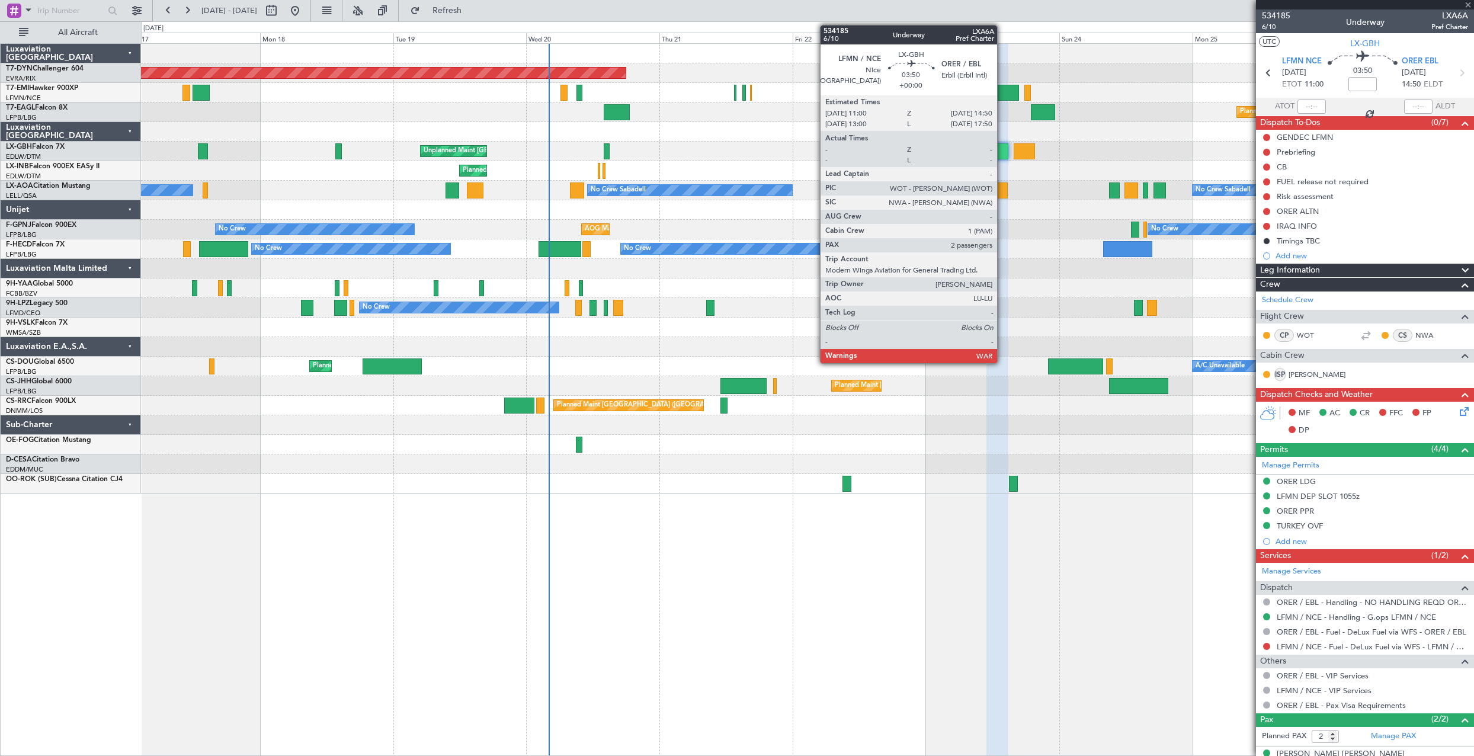
type input "0"
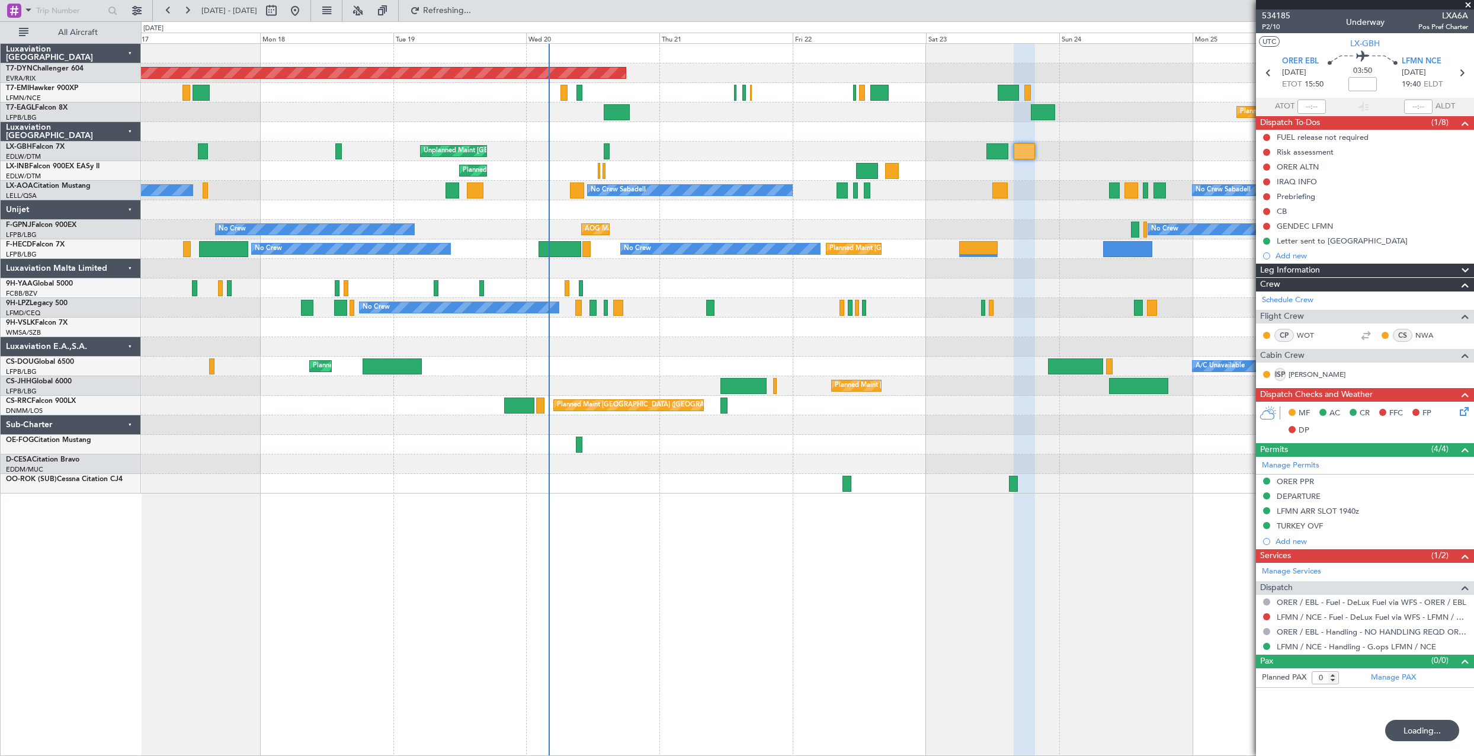
click at [1017, 171] on div "Planned Maint Geneva (Cointrin)" at bounding box center [807, 171] width 1332 height 20
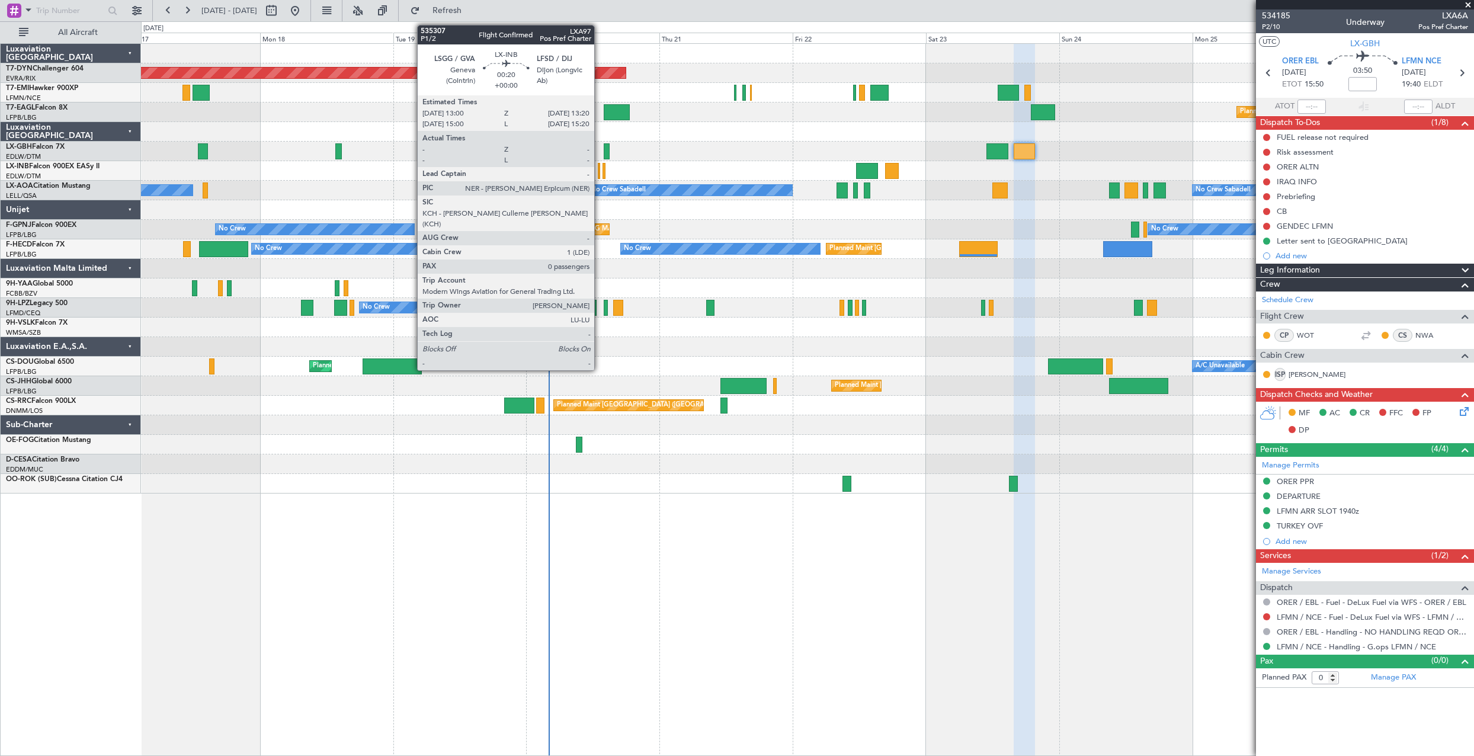
click at [600, 168] on div at bounding box center [599, 171] width 2 height 16
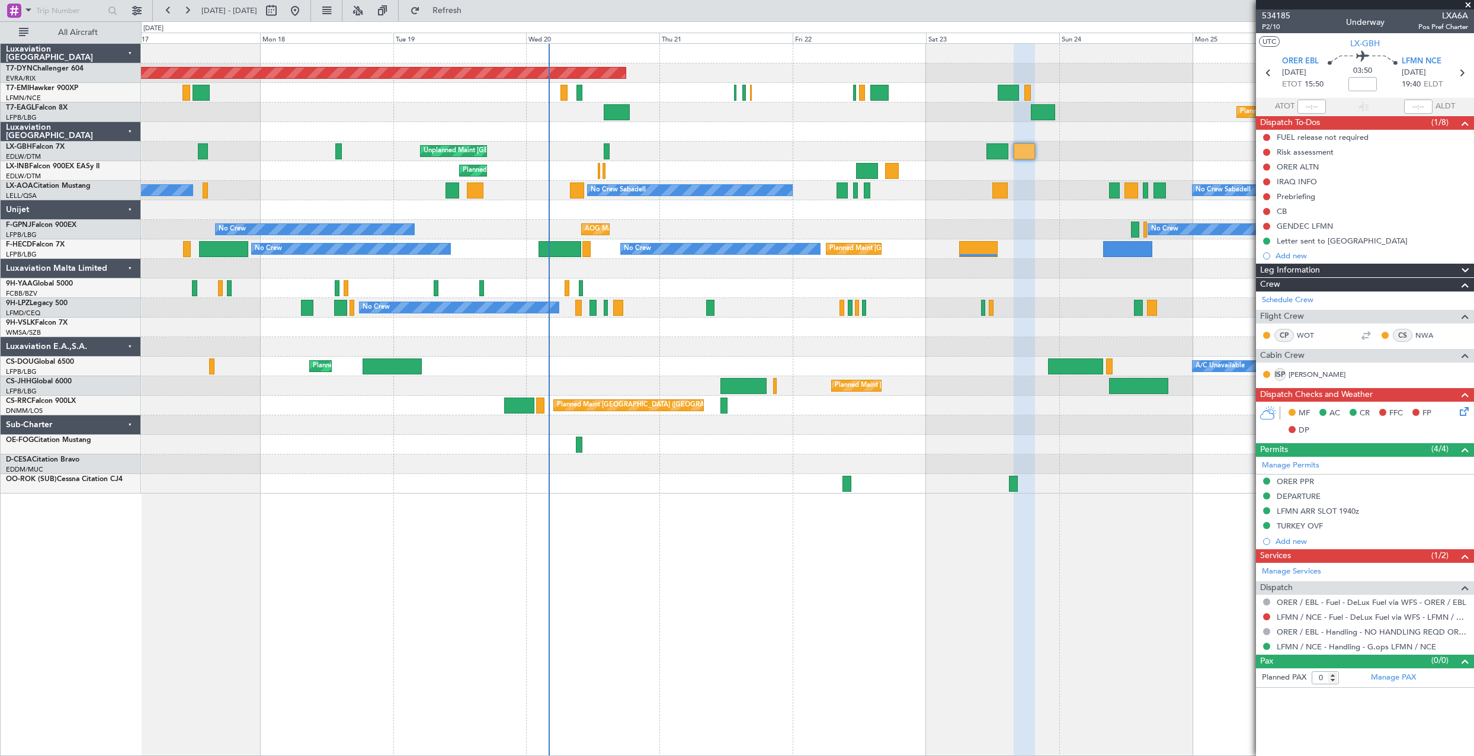
click at [598, 171] on div "Planned Maint Geneva (Cointrin)" at bounding box center [807, 171] width 1332 height 20
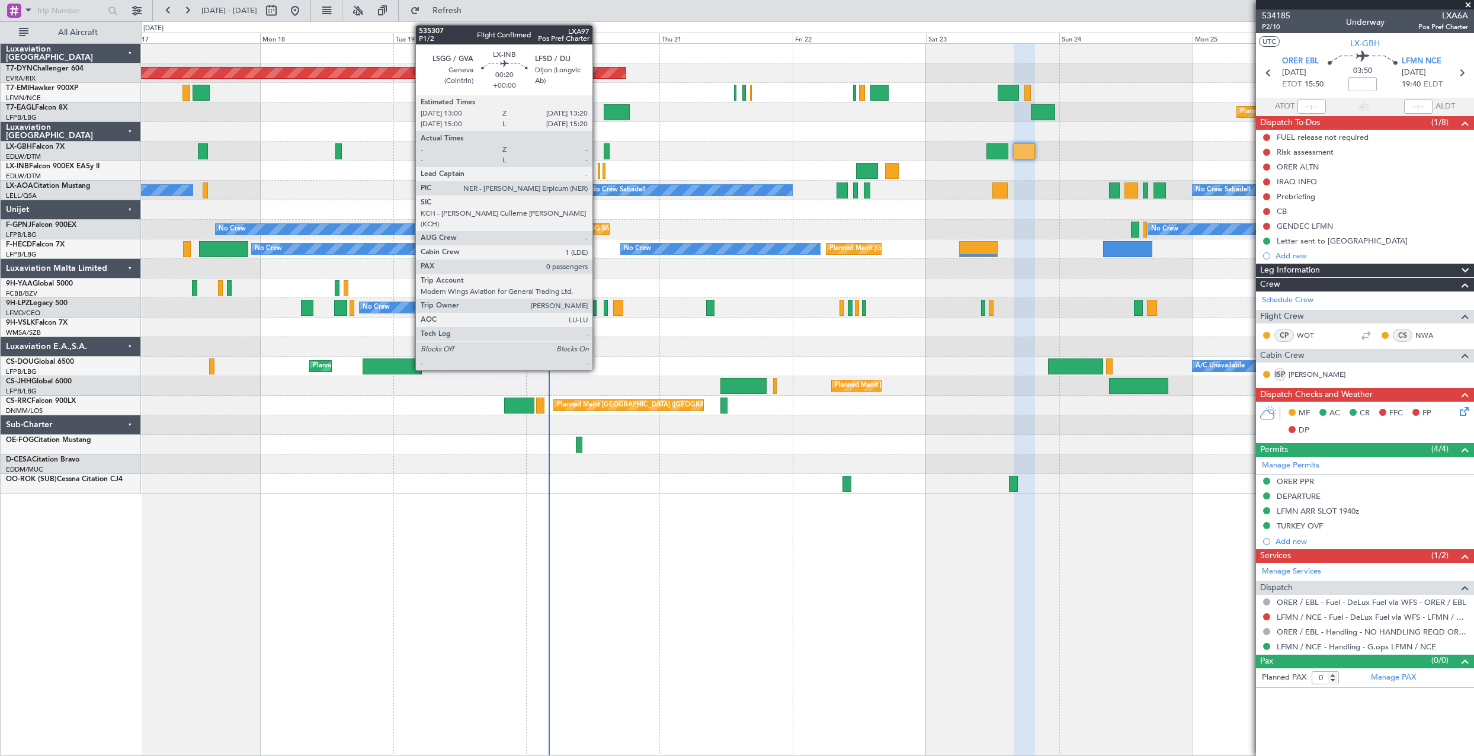
click at [598, 171] on div at bounding box center [599, 171] width 2 height 16
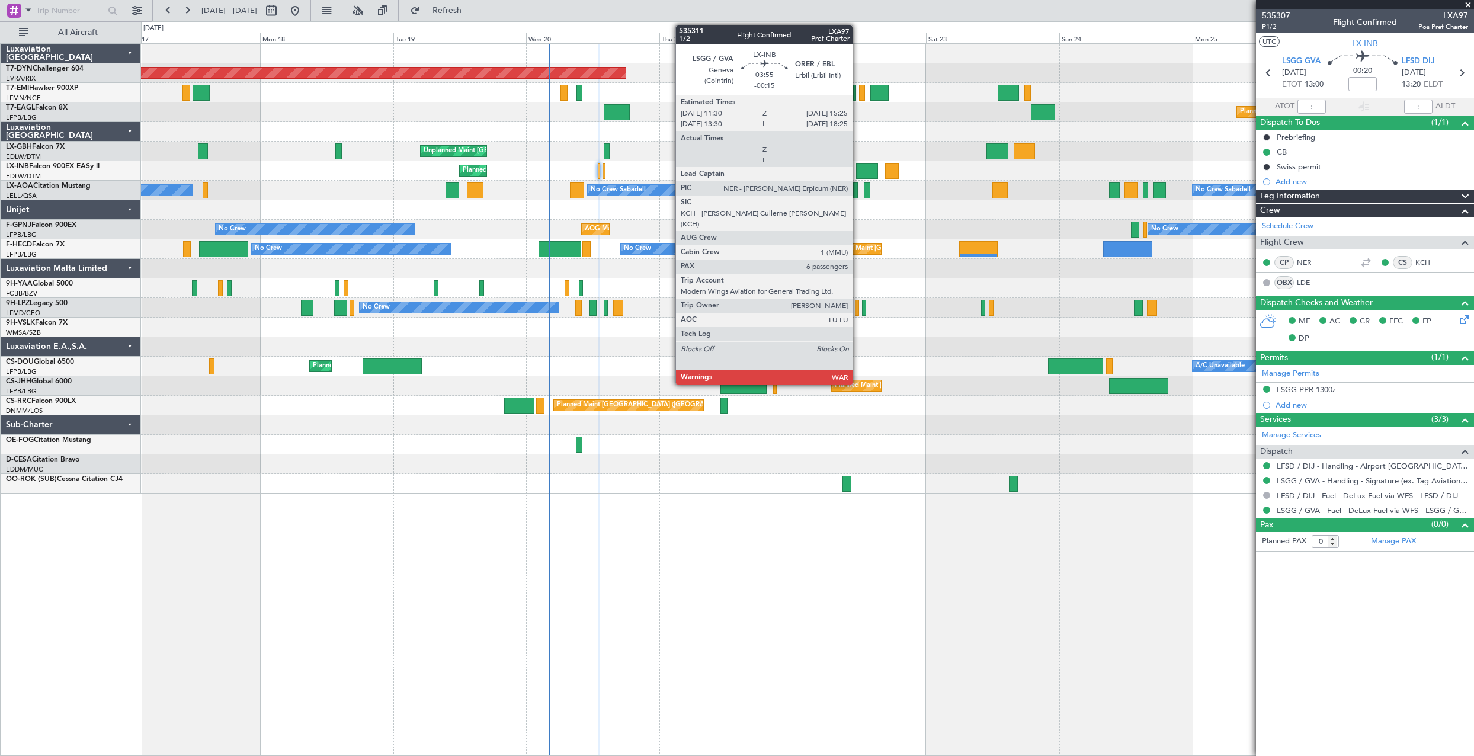
click at [858, 171] on div at bounding box center [867, 171] width 22 height 16
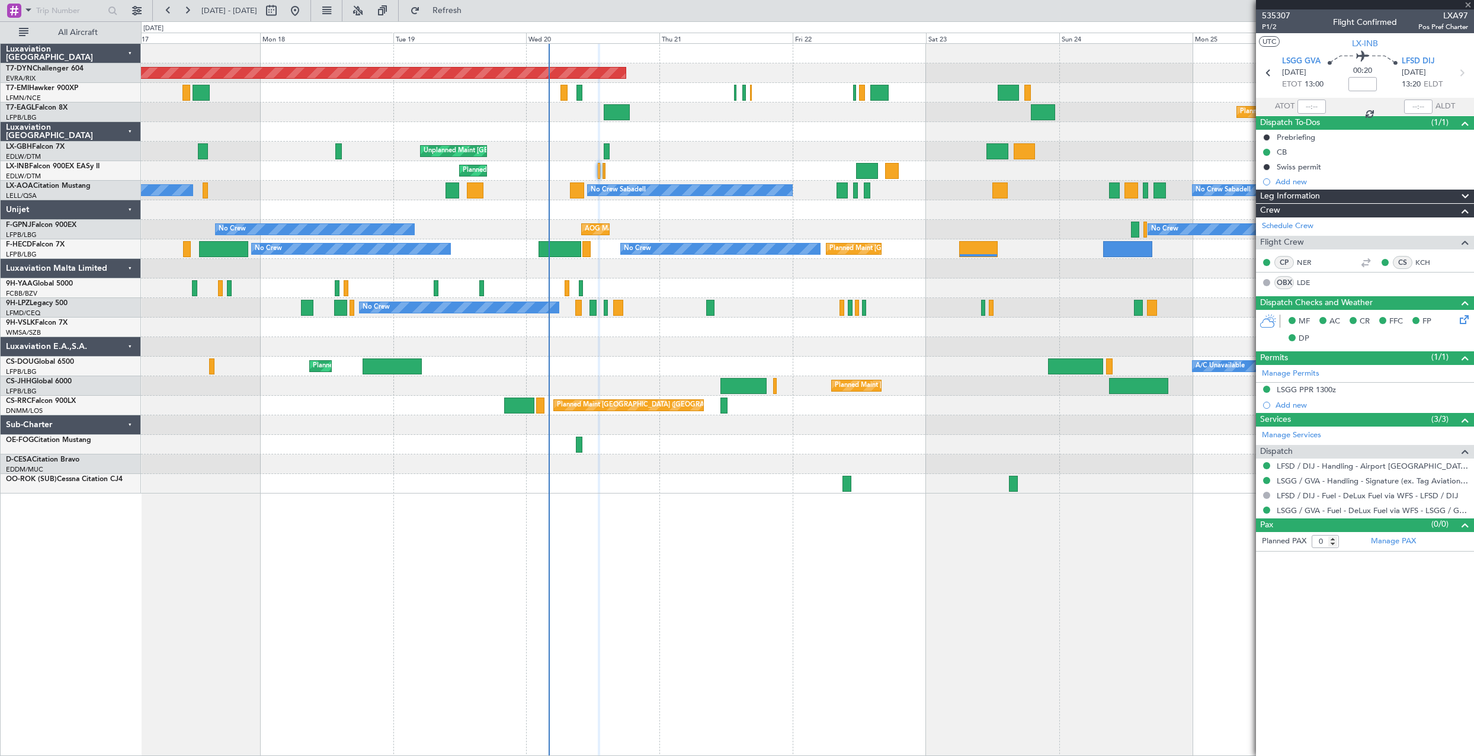
type input "-00:15"
type input "6"
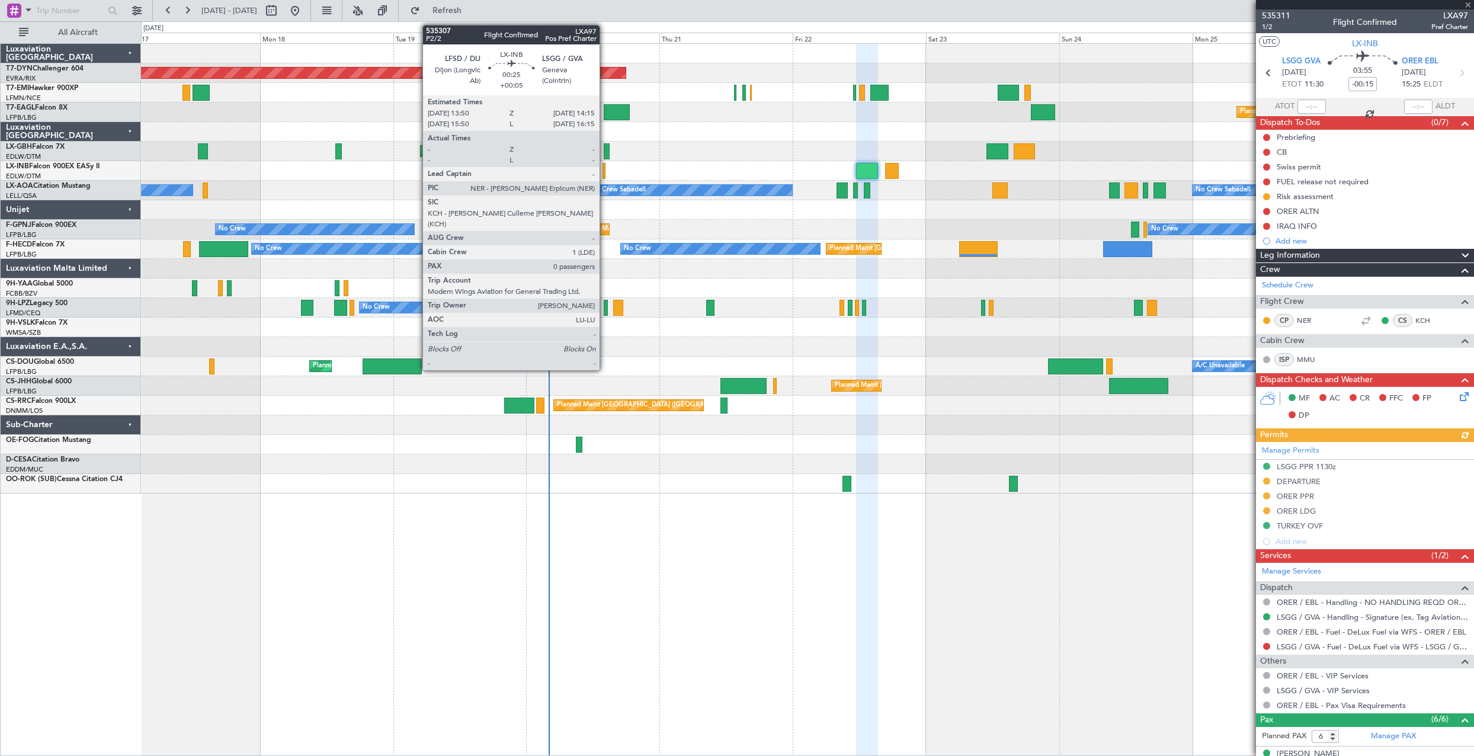
click at [605, 177] on div at bounding box center [603, 171] width 2 height 16
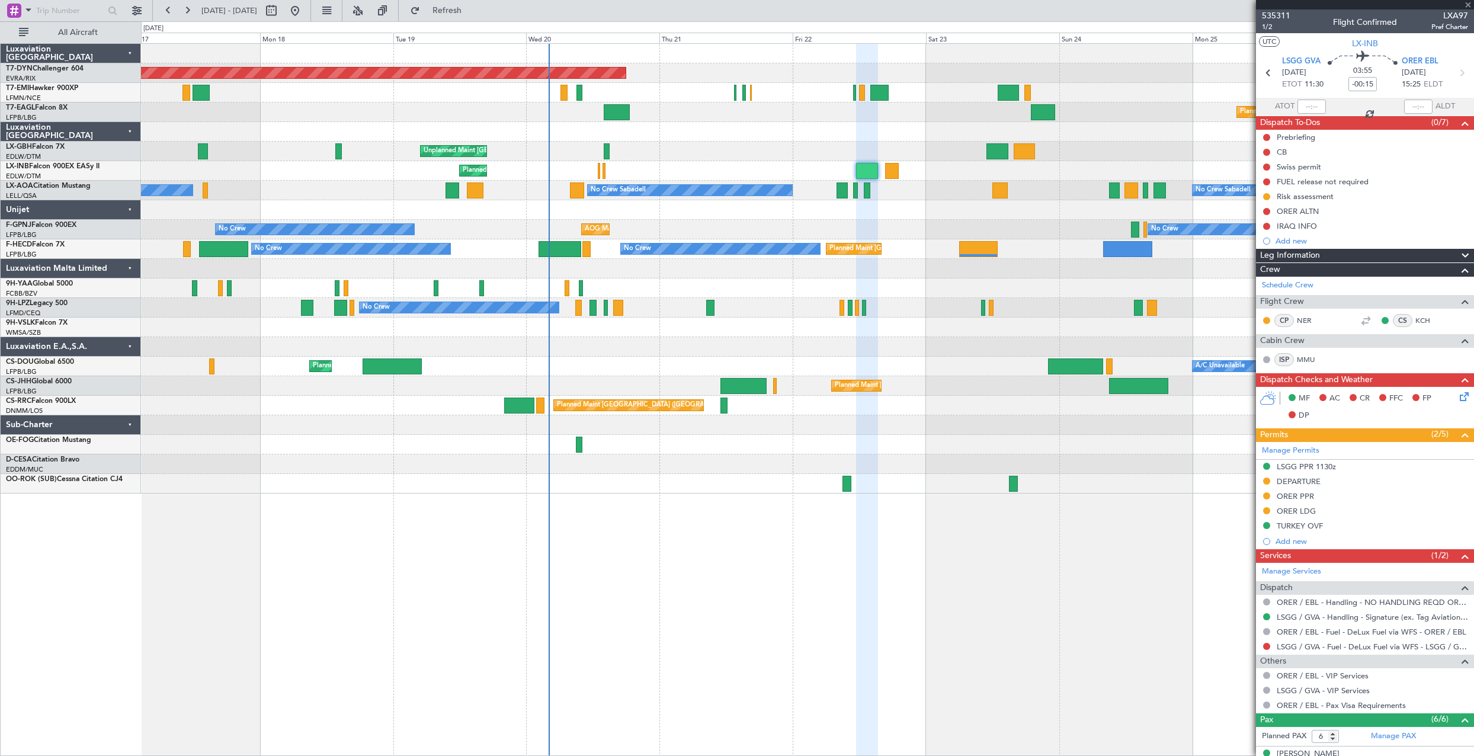
type input "+00:05"
type input "0"
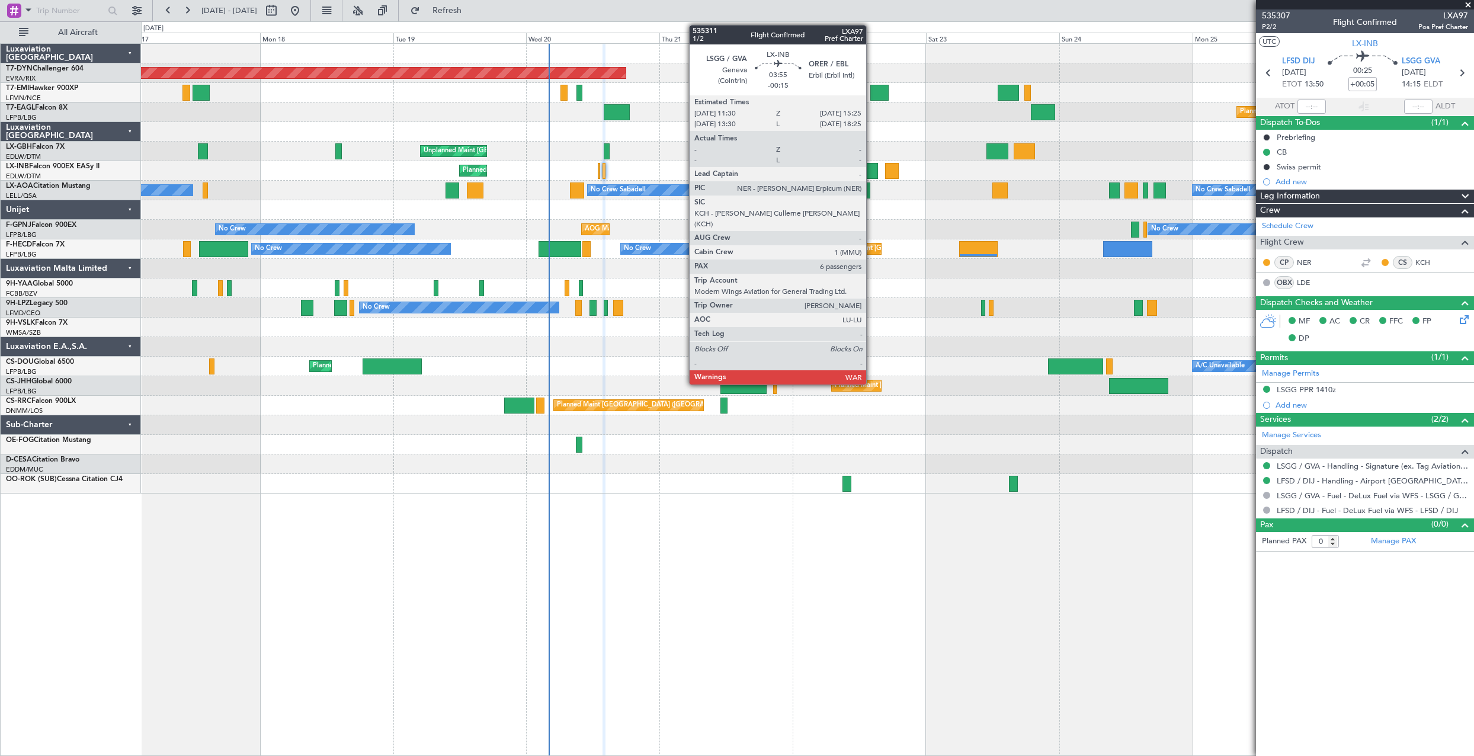
click at [871, 167] on div at bounding box center [867, 171] width 22 height 16
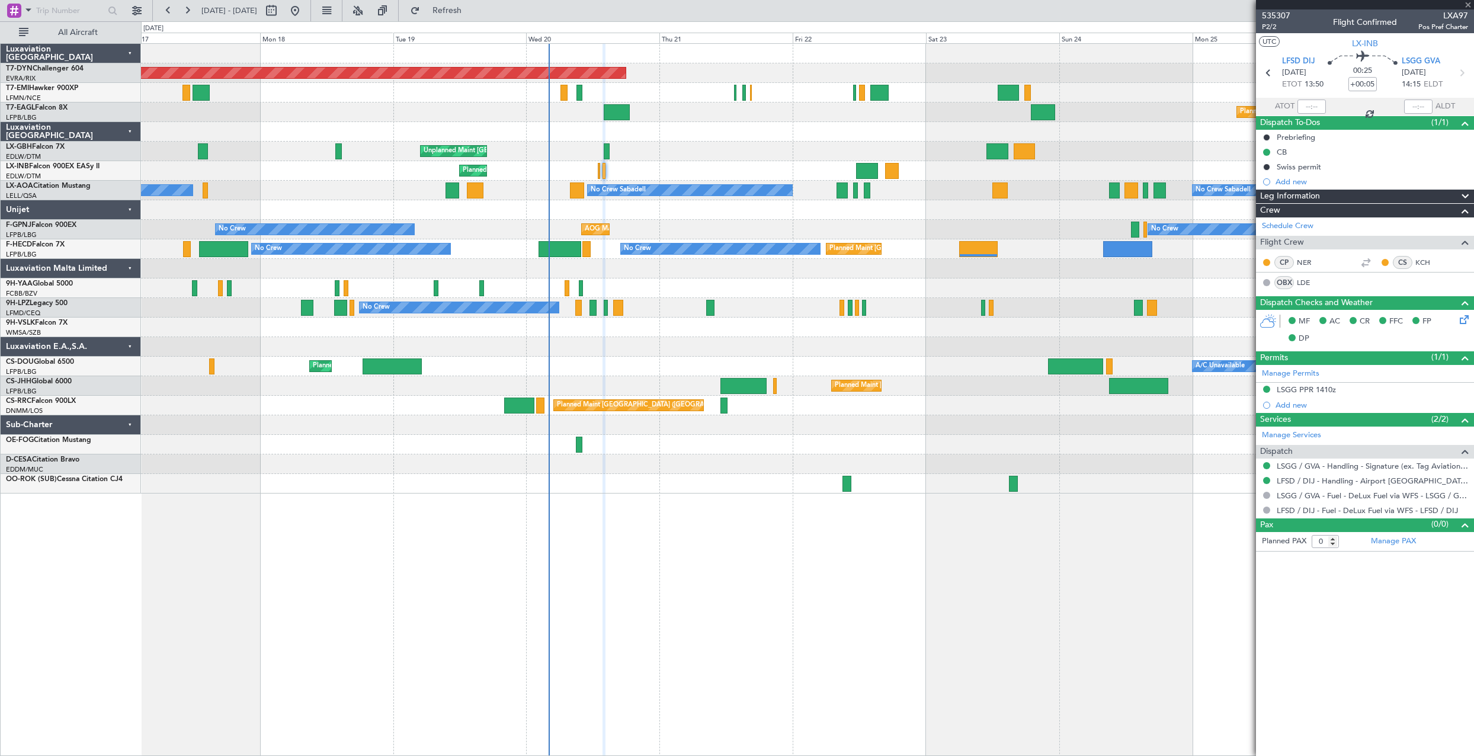
type input "-00:15"
type input "6"
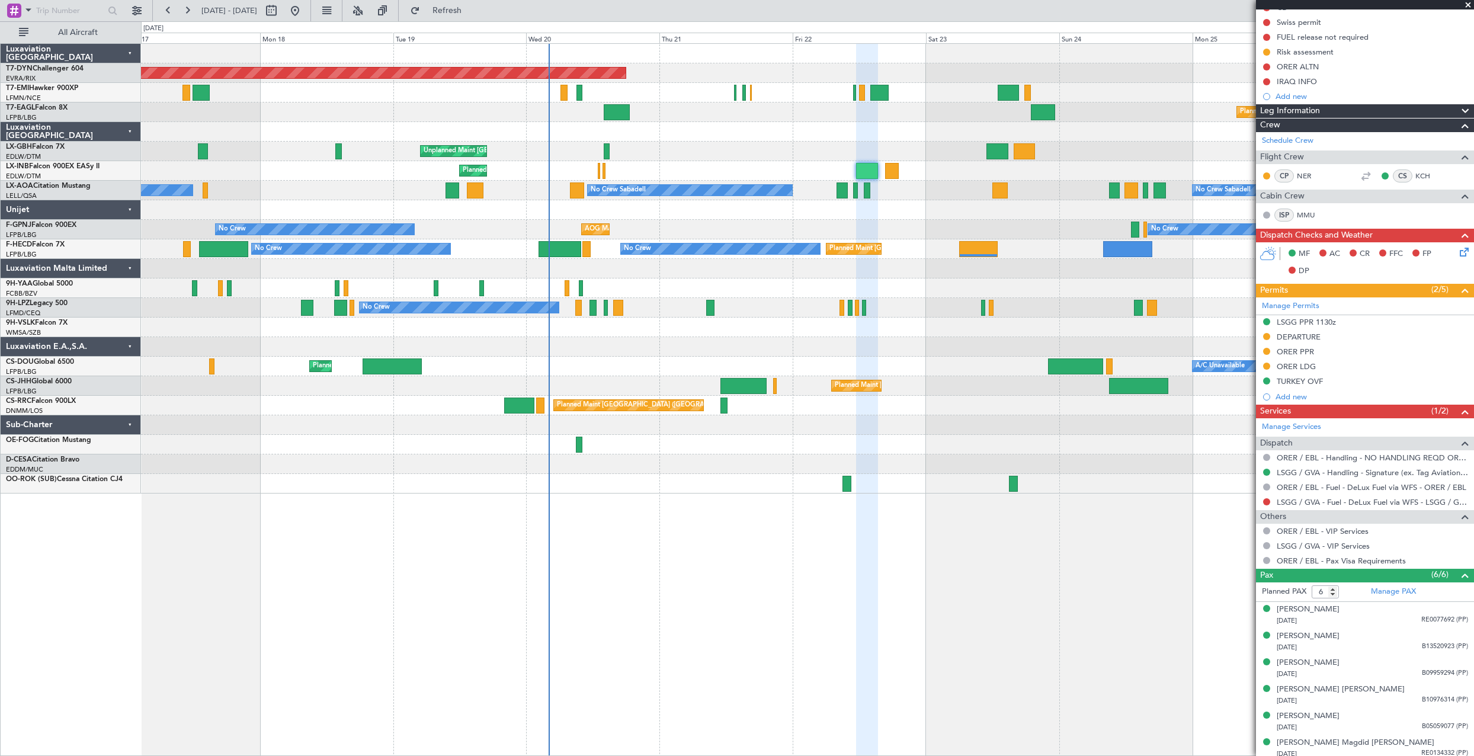
scroll to position [150, 0]
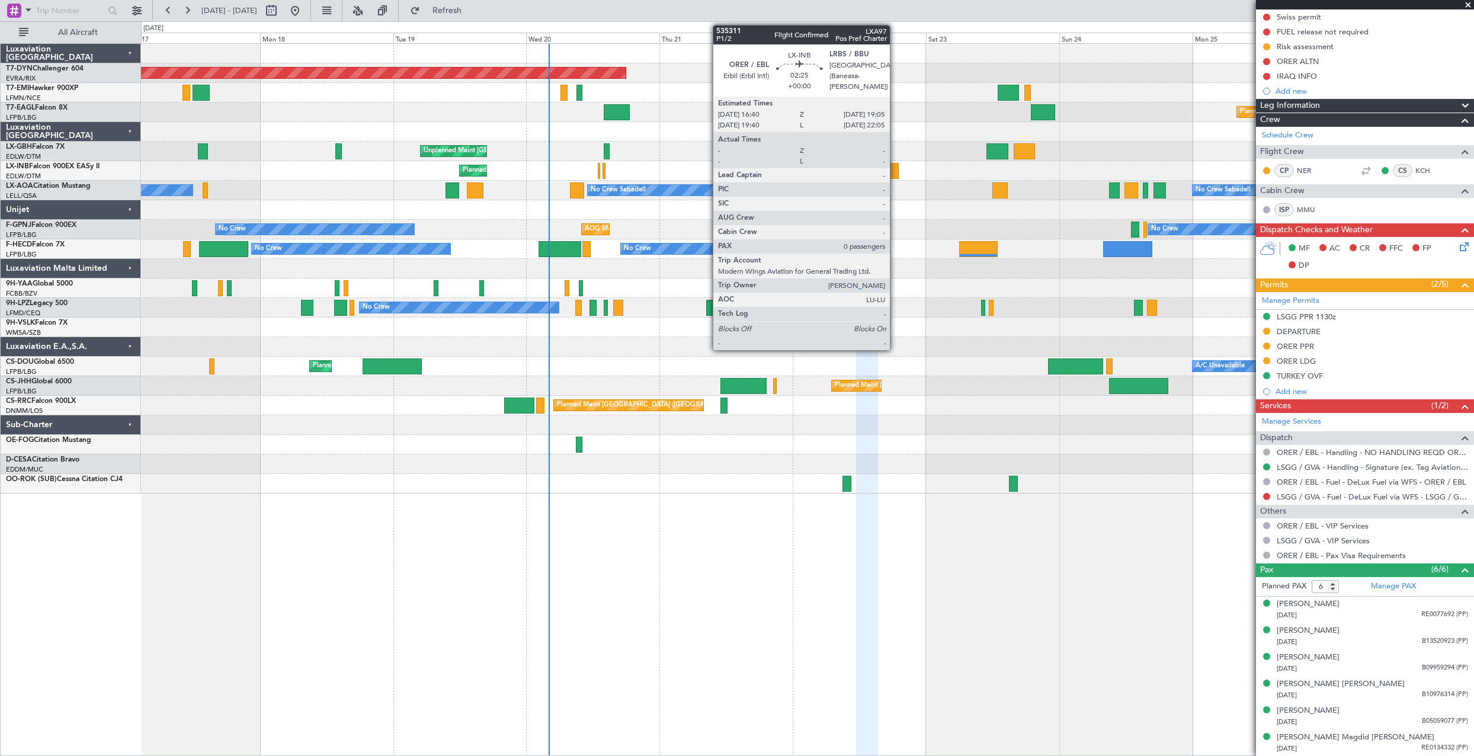
click at [895, 174] on div at bounding box center [892, 171] width 14 height 16
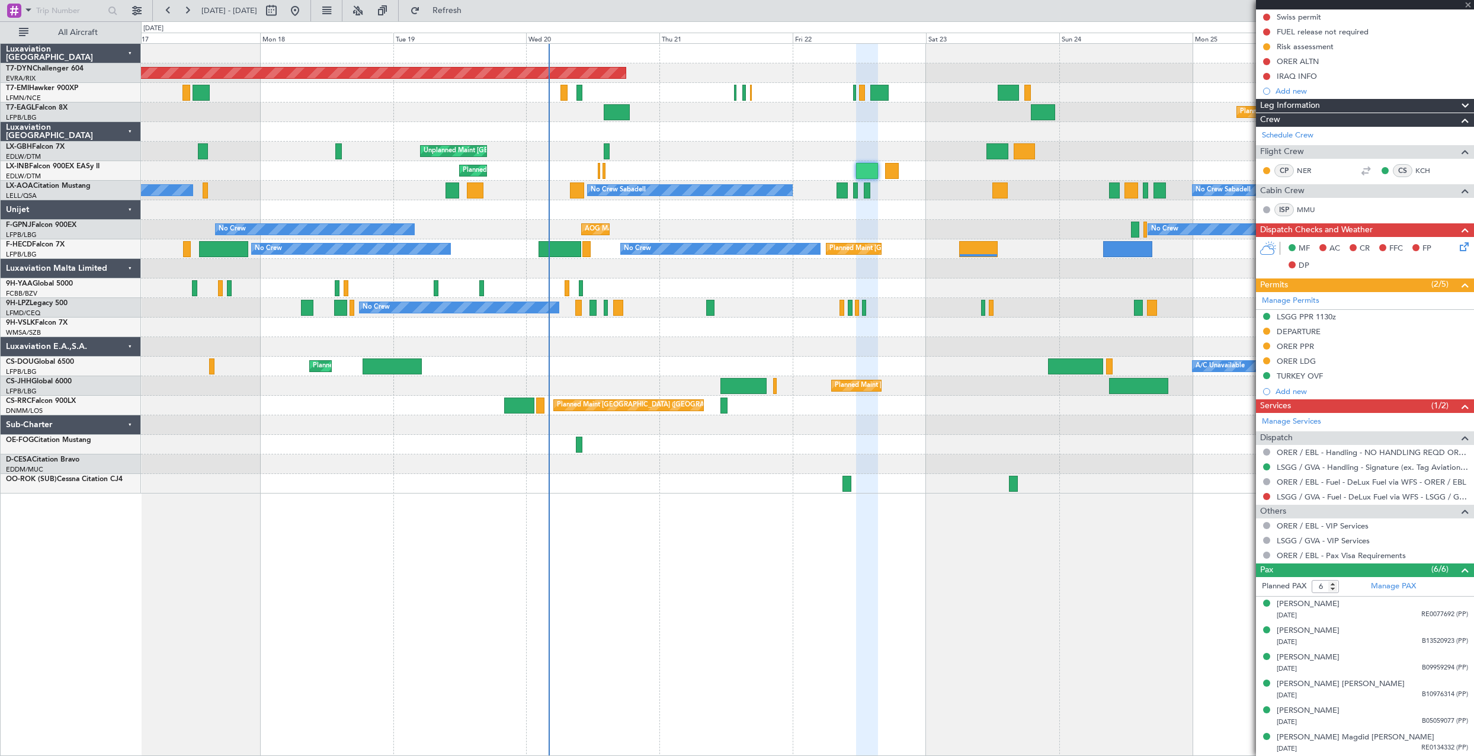
type input "0"
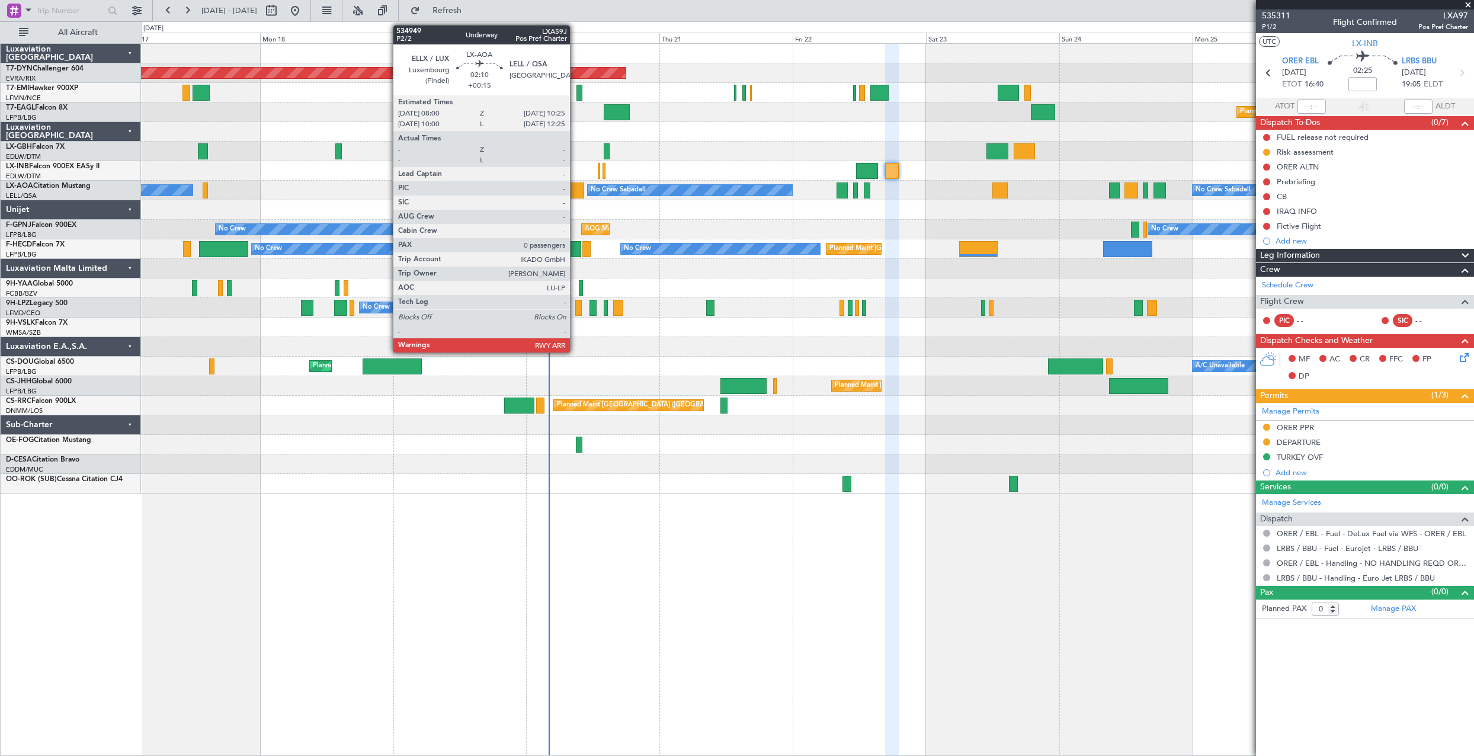
click at [575, 191] on div at bounding box center [577, 190] width 14 height 16
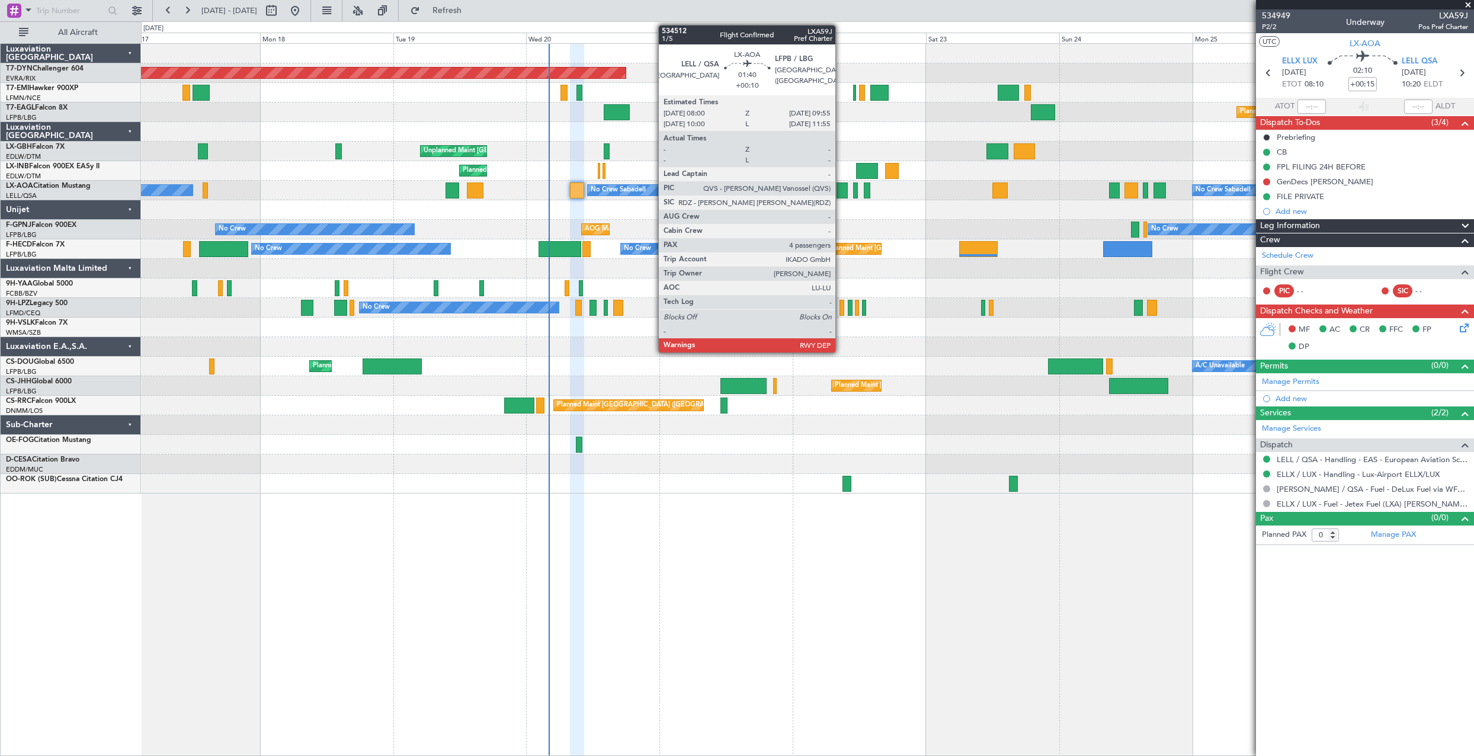
click at [841, 190] on div at bounding box center [841, 190] width 11 height 16
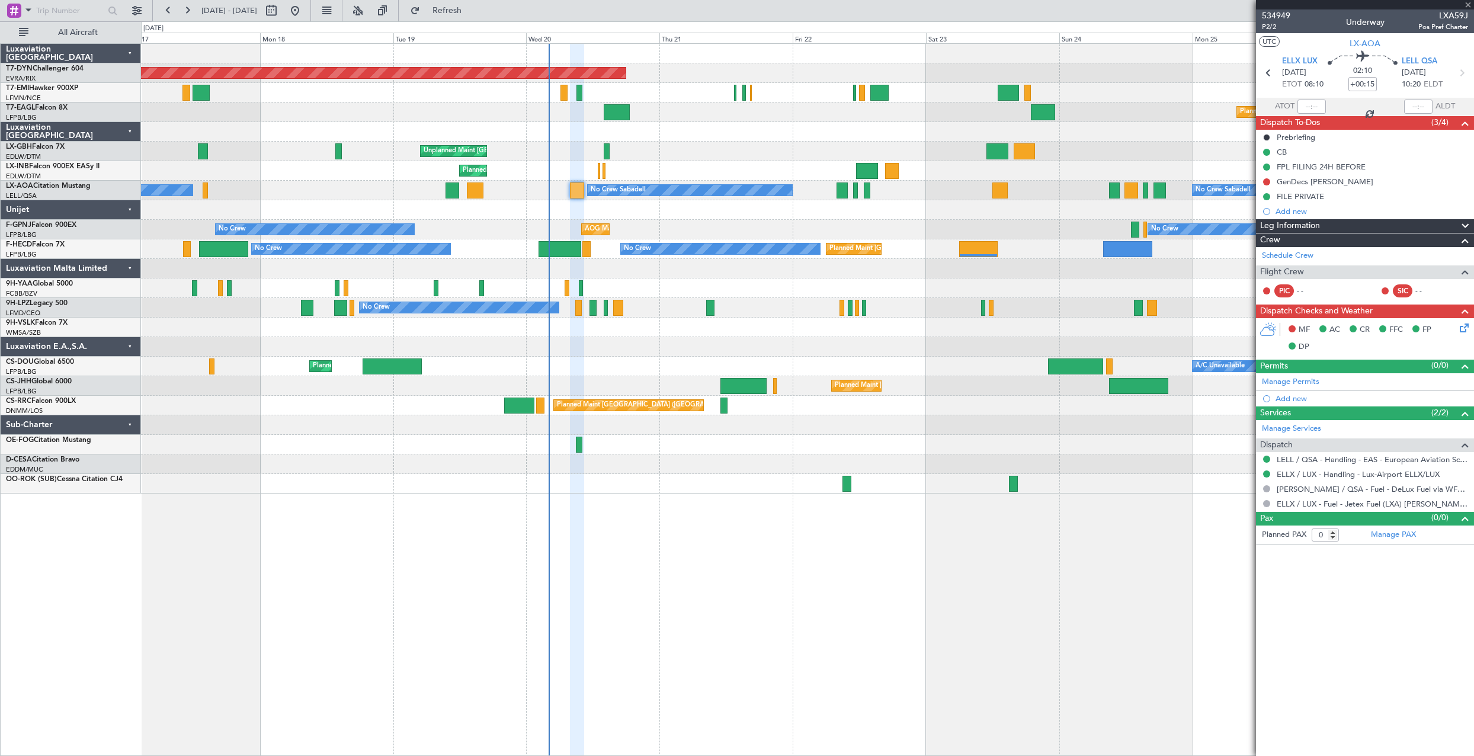
type input "+00:10"
type input "4"
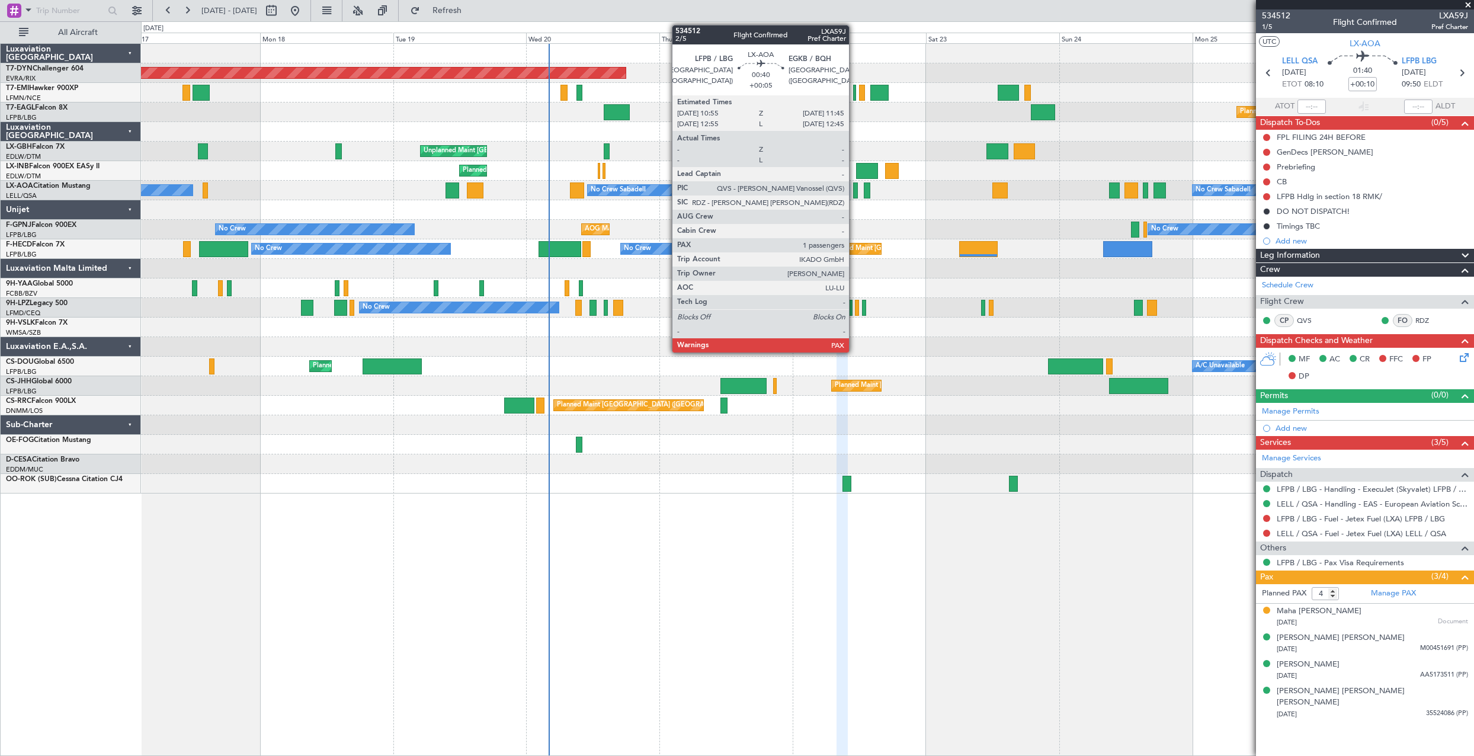
click at [854, 191] on div at bounding box center [855, 190] width 5 height 16
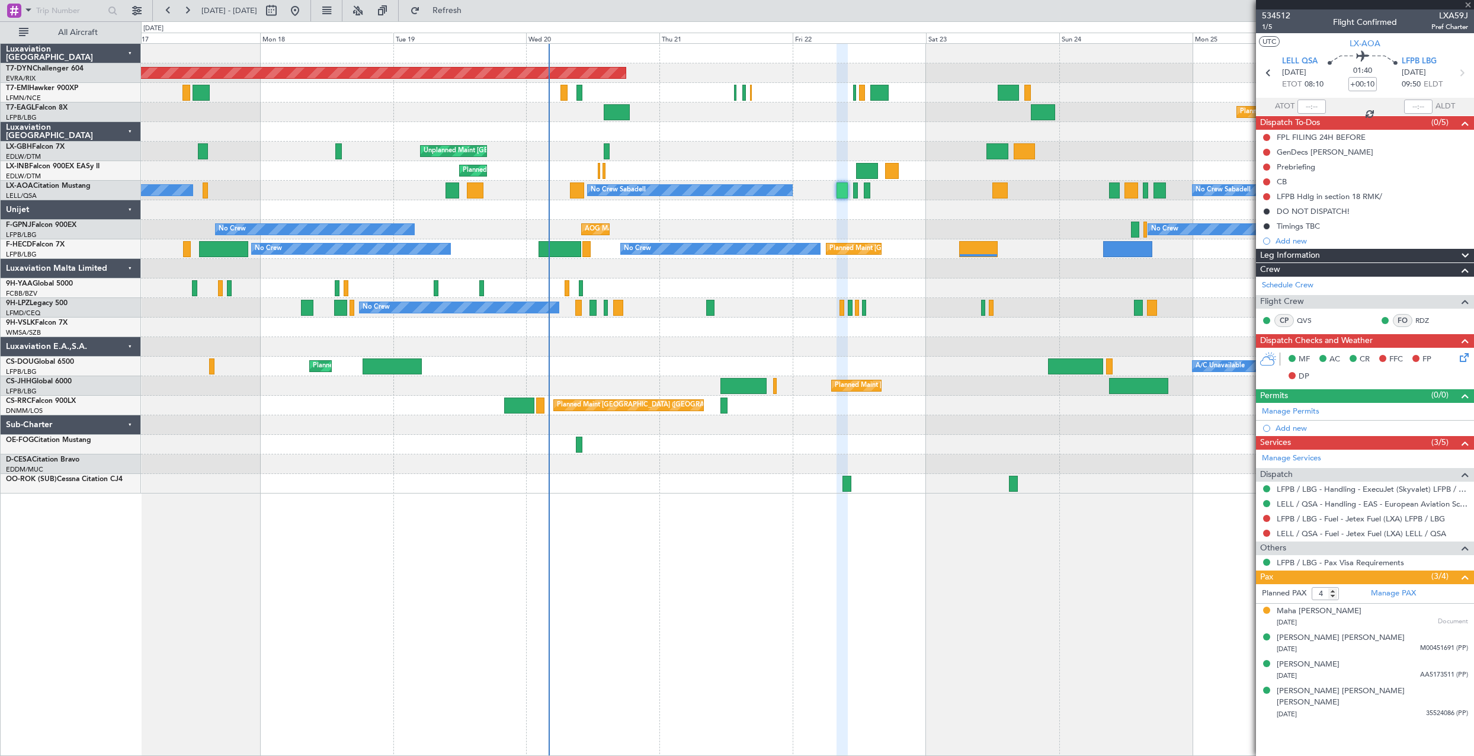
type input "+00:05"
type input "1"
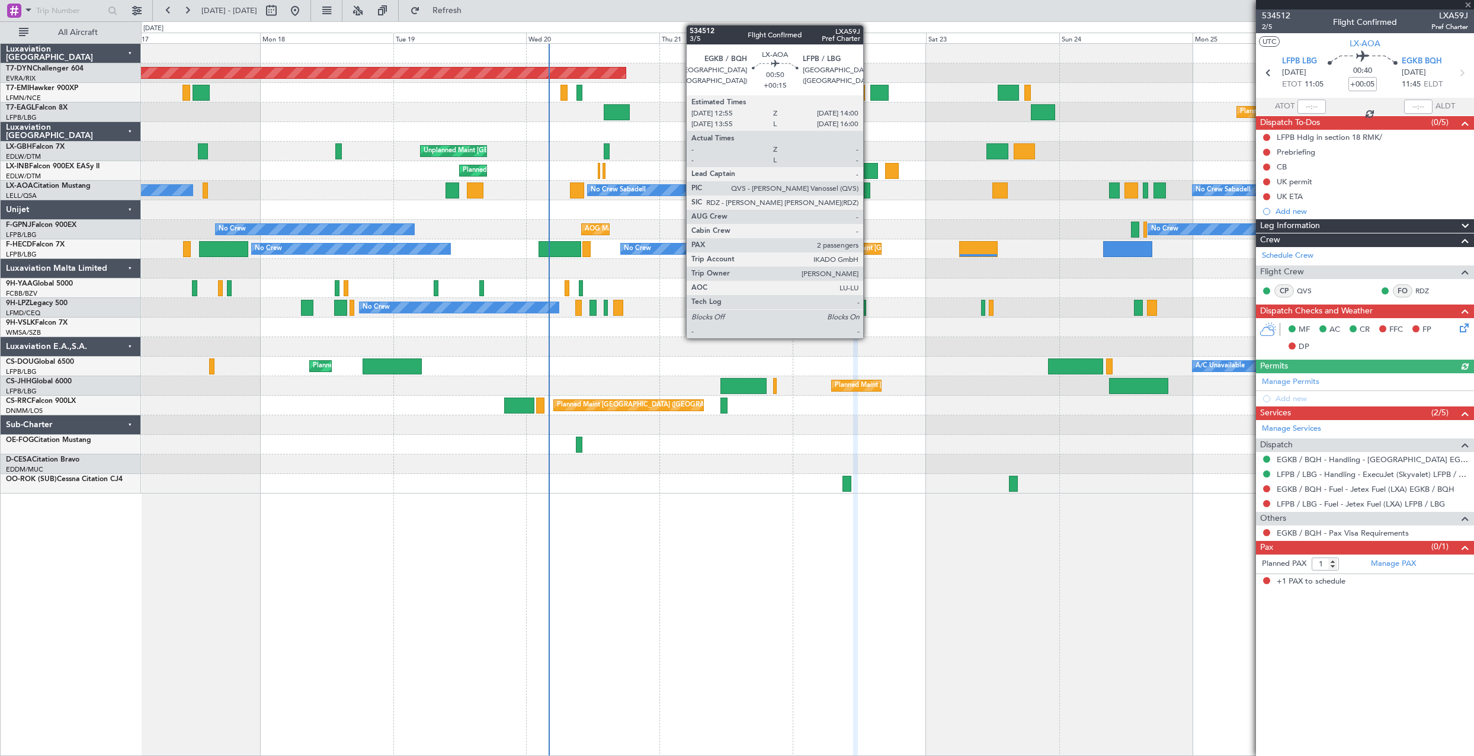
click at [868, 193] on div at bounding box center [867, 190] width 7 height 16
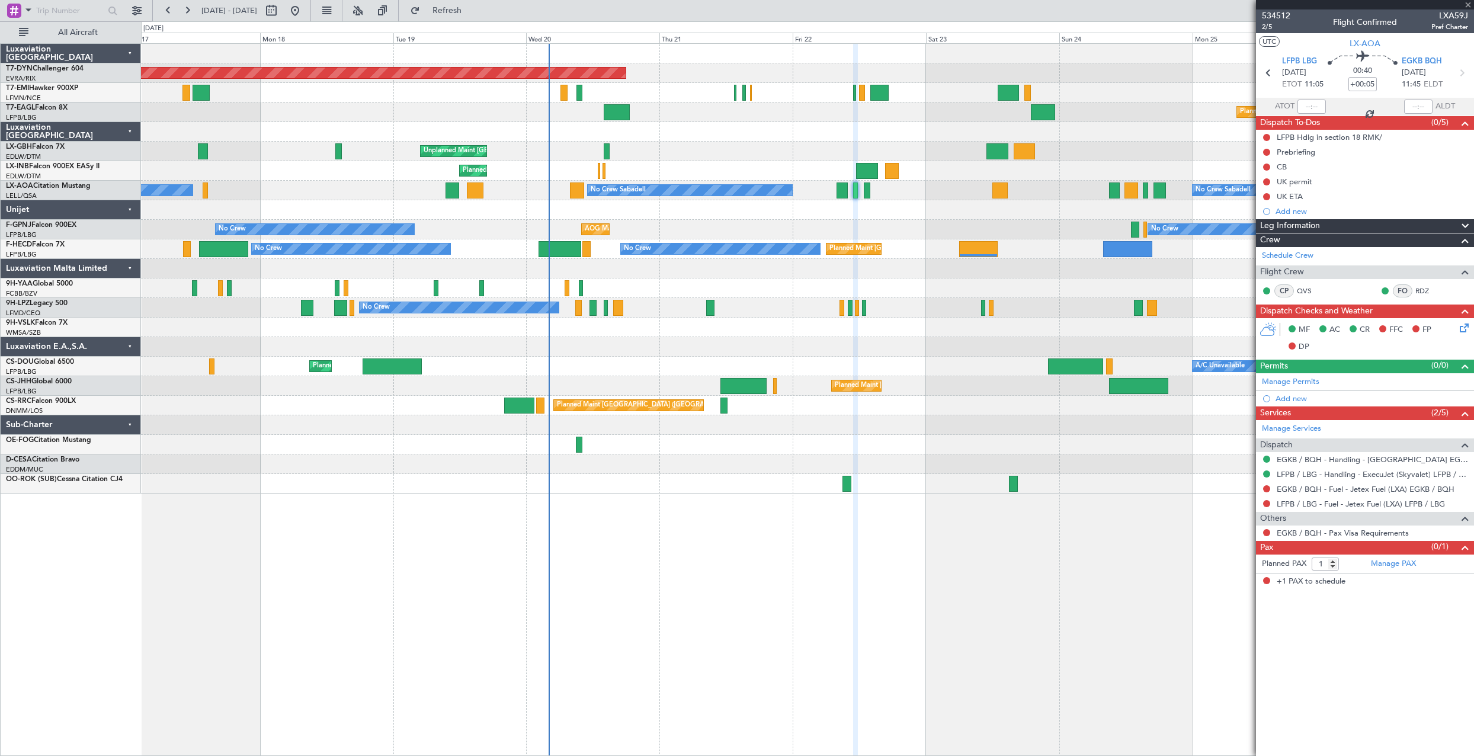
type input "+00:15"
type input "2"
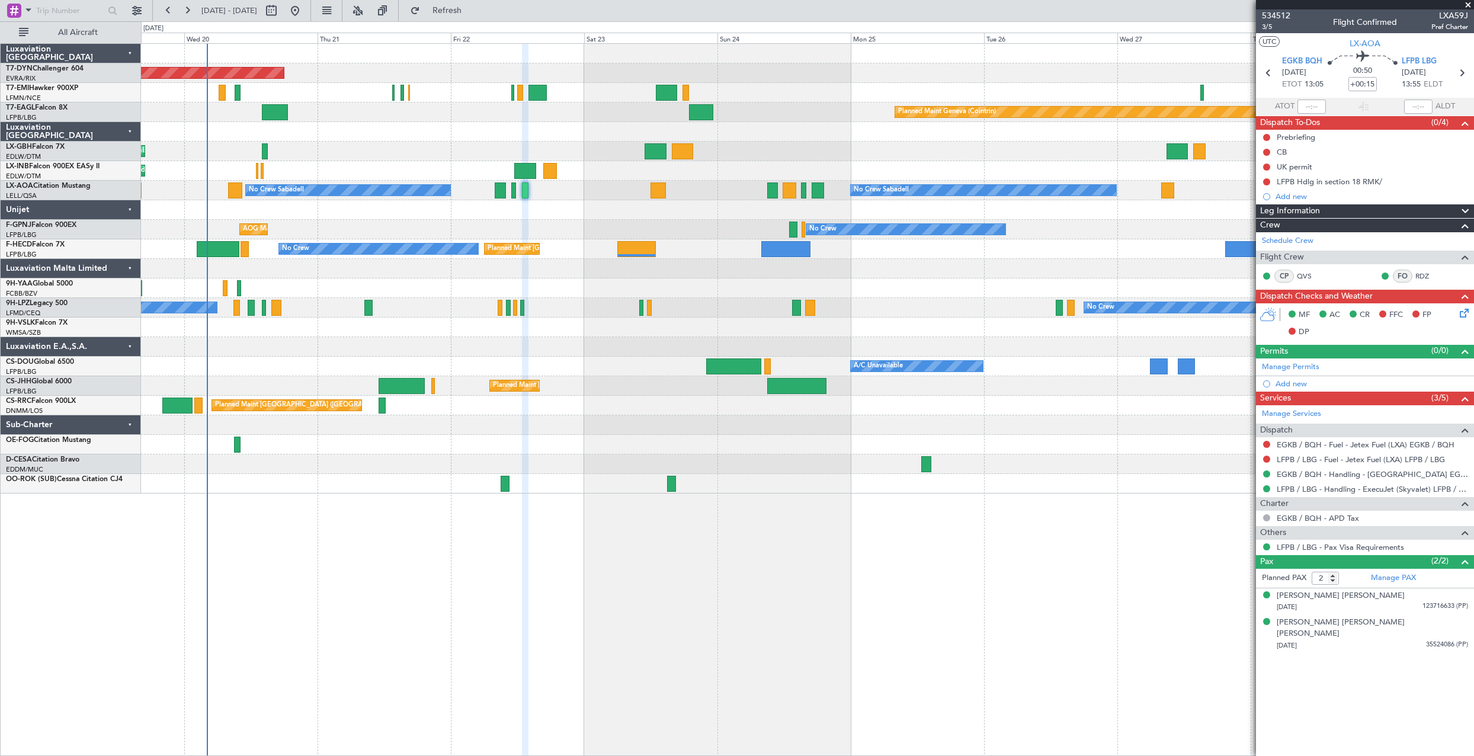
click at [640, 223] on div "AOG Maint Hyères (Toulon-Hyères) No Crew No Crew No Crew" at bounding box center [807, 230] width 1332 height 20
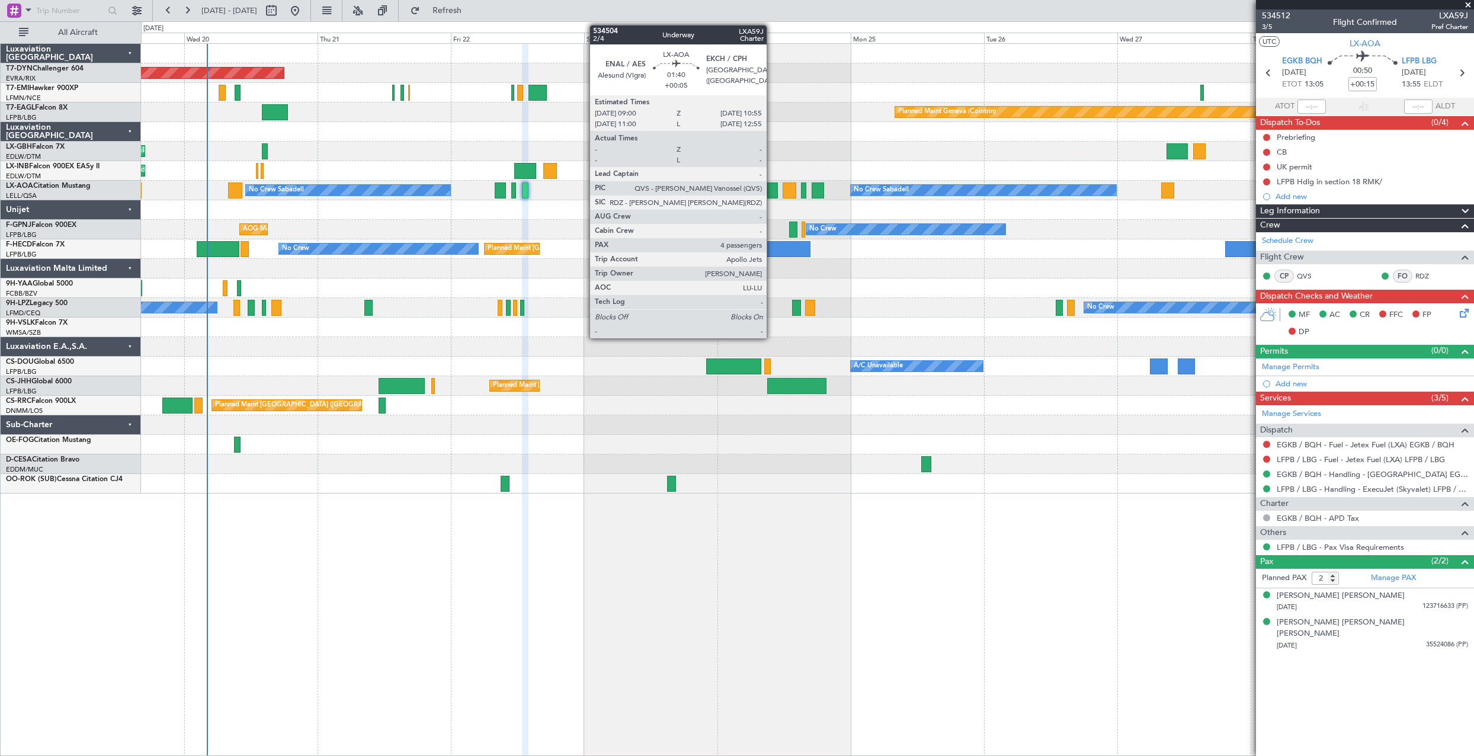
click at [772, 188] on div at bounding box center [772, 190] width 11 height 16
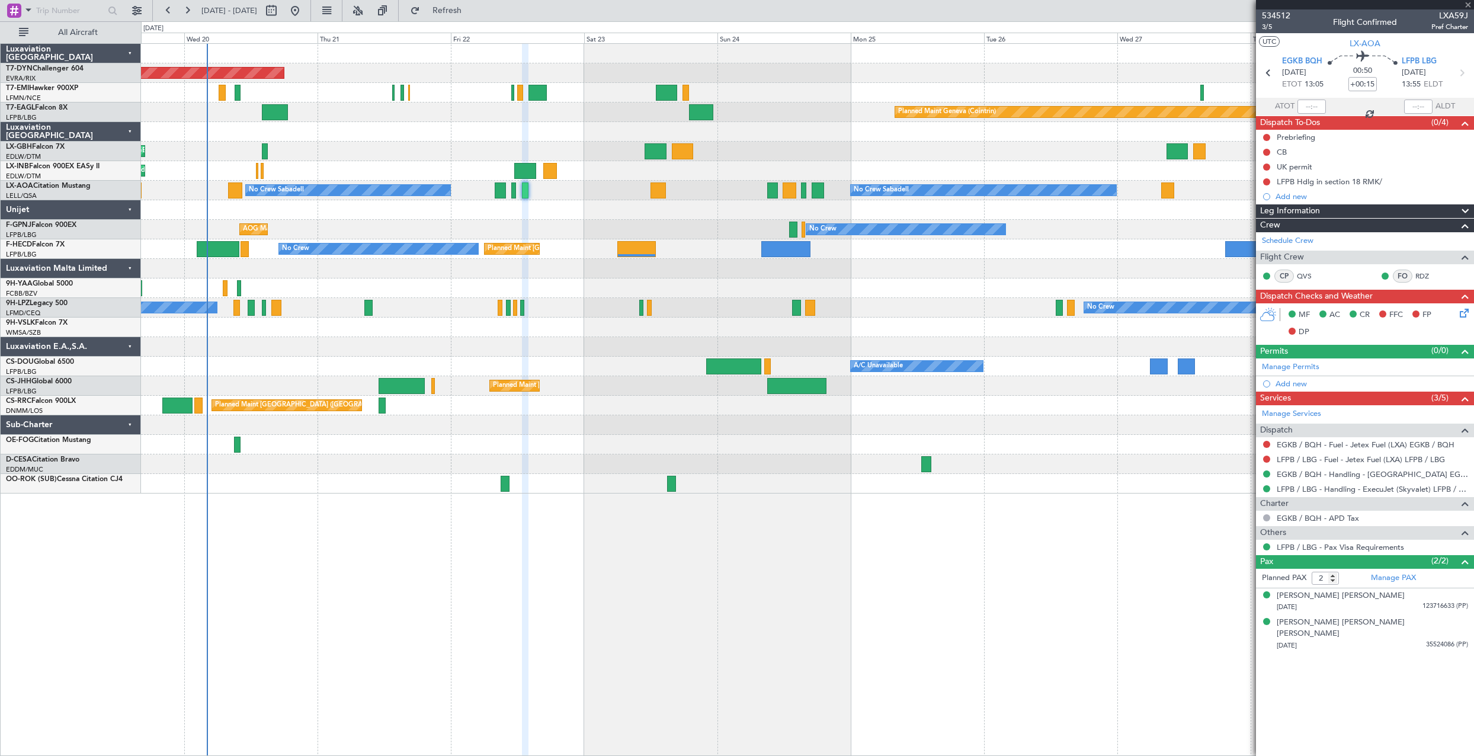
type input "+00:05"
type input "4"
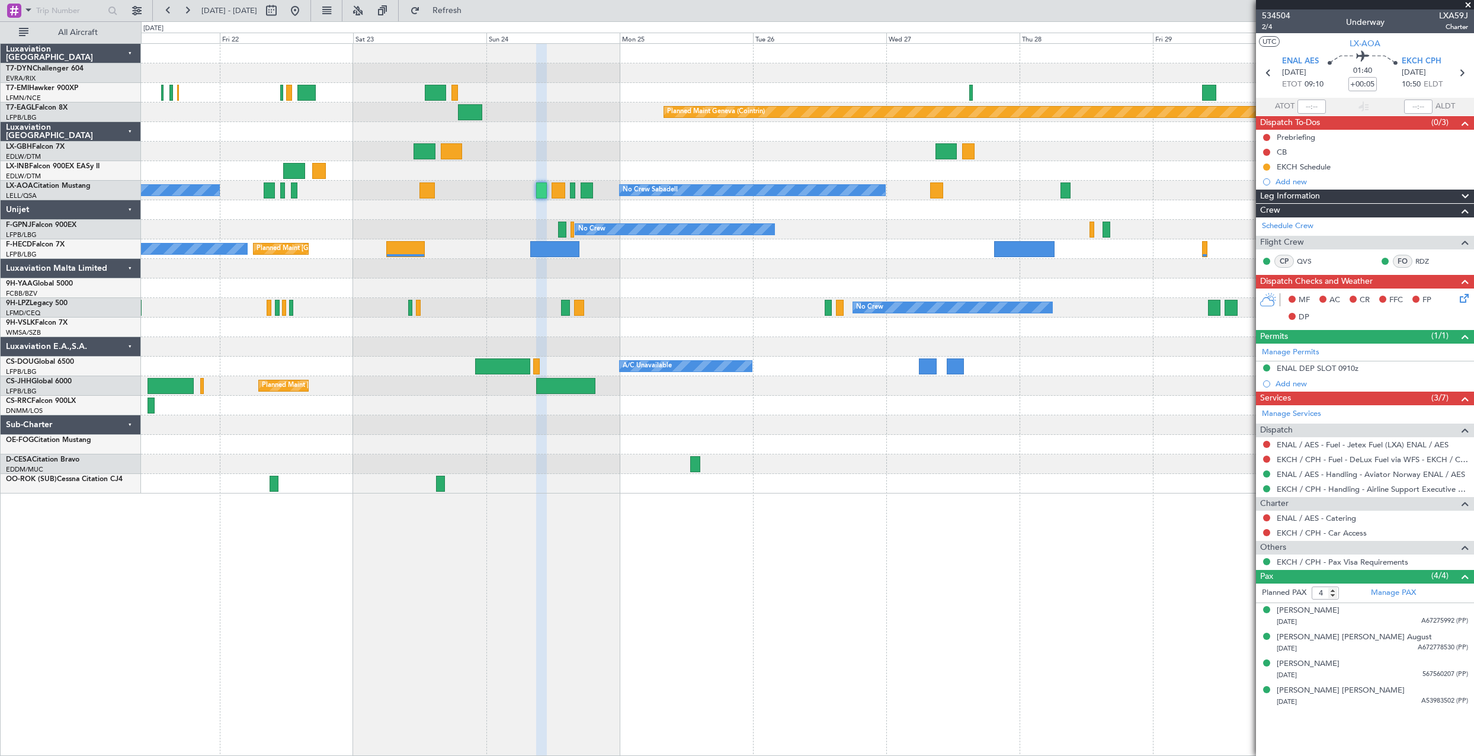
click at [919, 245] on div "Planned Maint Basel-Mulhouse Planned Maint Chester Planned Maint Geneva (Cointr…" at bounding box center [807, 269] width 1332 height 450
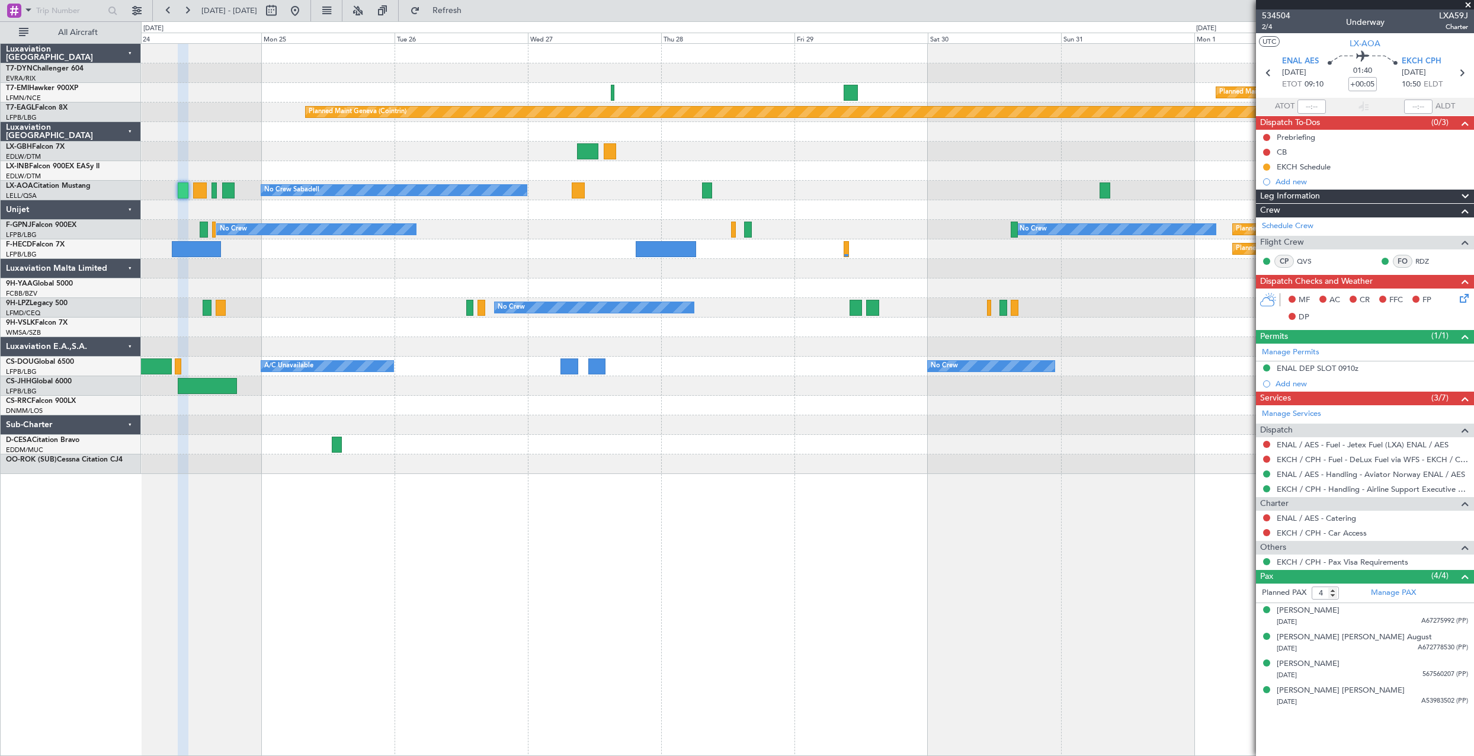
click at [632, 243] on div "Planned Maint Paris (Le Bourget) Planned Maint Paris (Le Bourget) Planned Maint…" at bounding box center [807, 249] width 1332 height 20
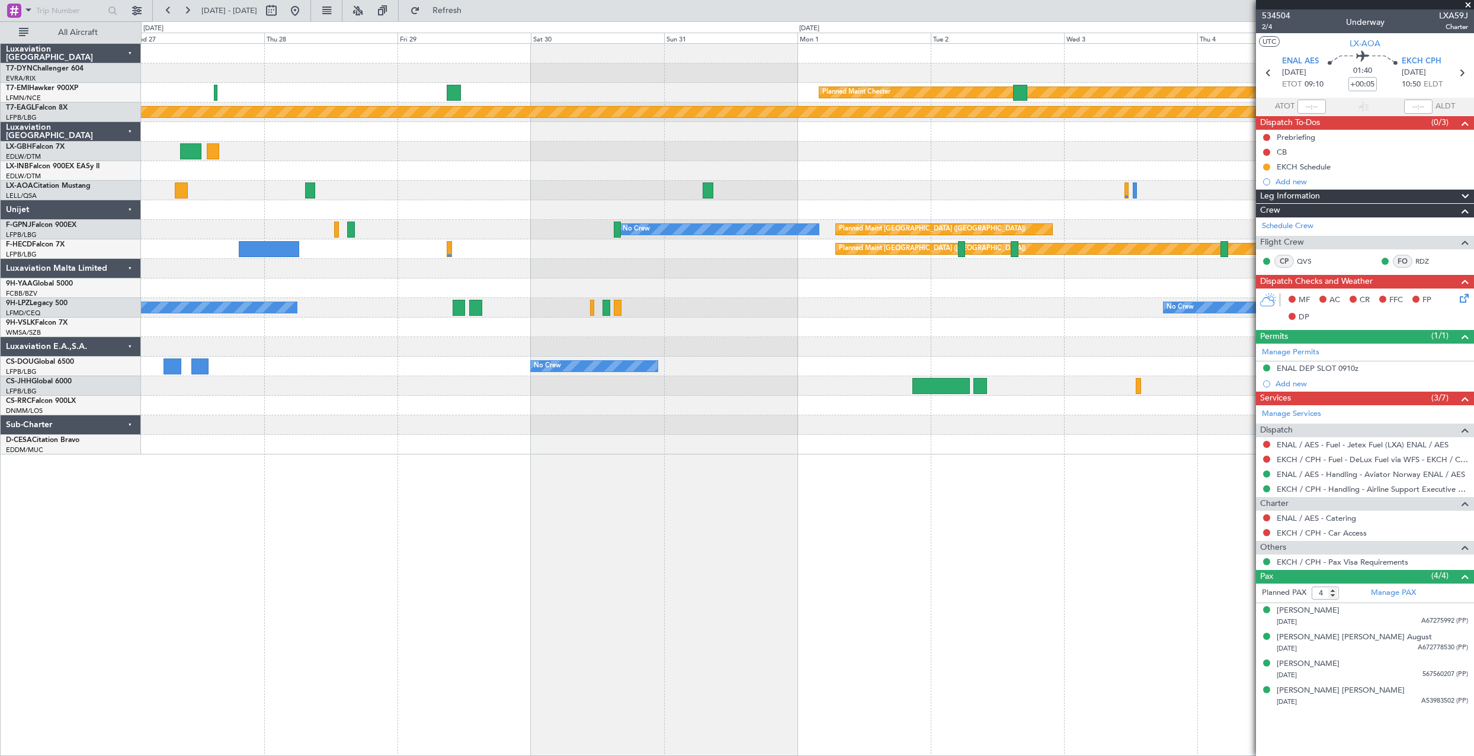
click at [566, 219] on div at bounding box center [807, 210] width 1332 height 20
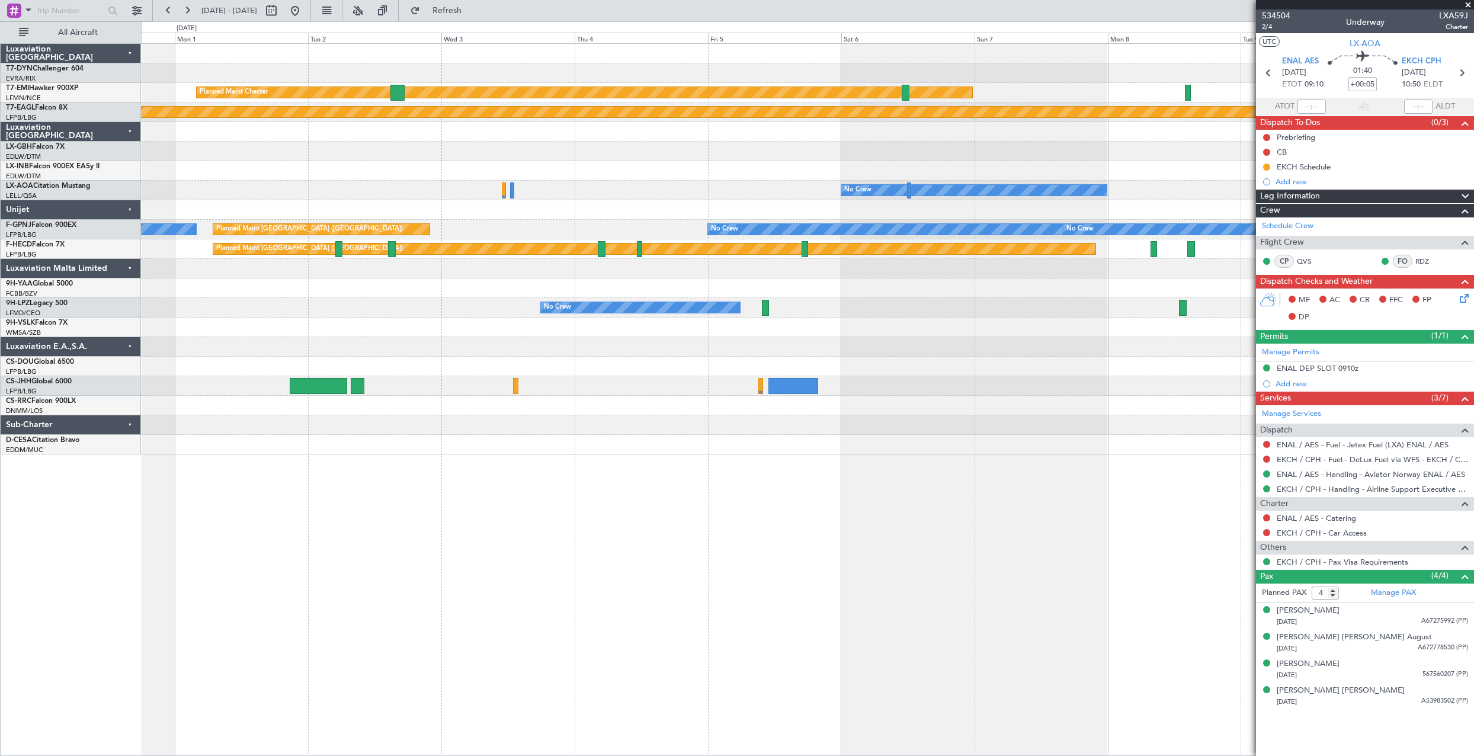
click at [397, 214] on div "Planned Maint Chester Planned Maint Geneva (Cointrin) No Crew No Crew Sabadell …" at bounding box center [807, 249] width 1332 height 411
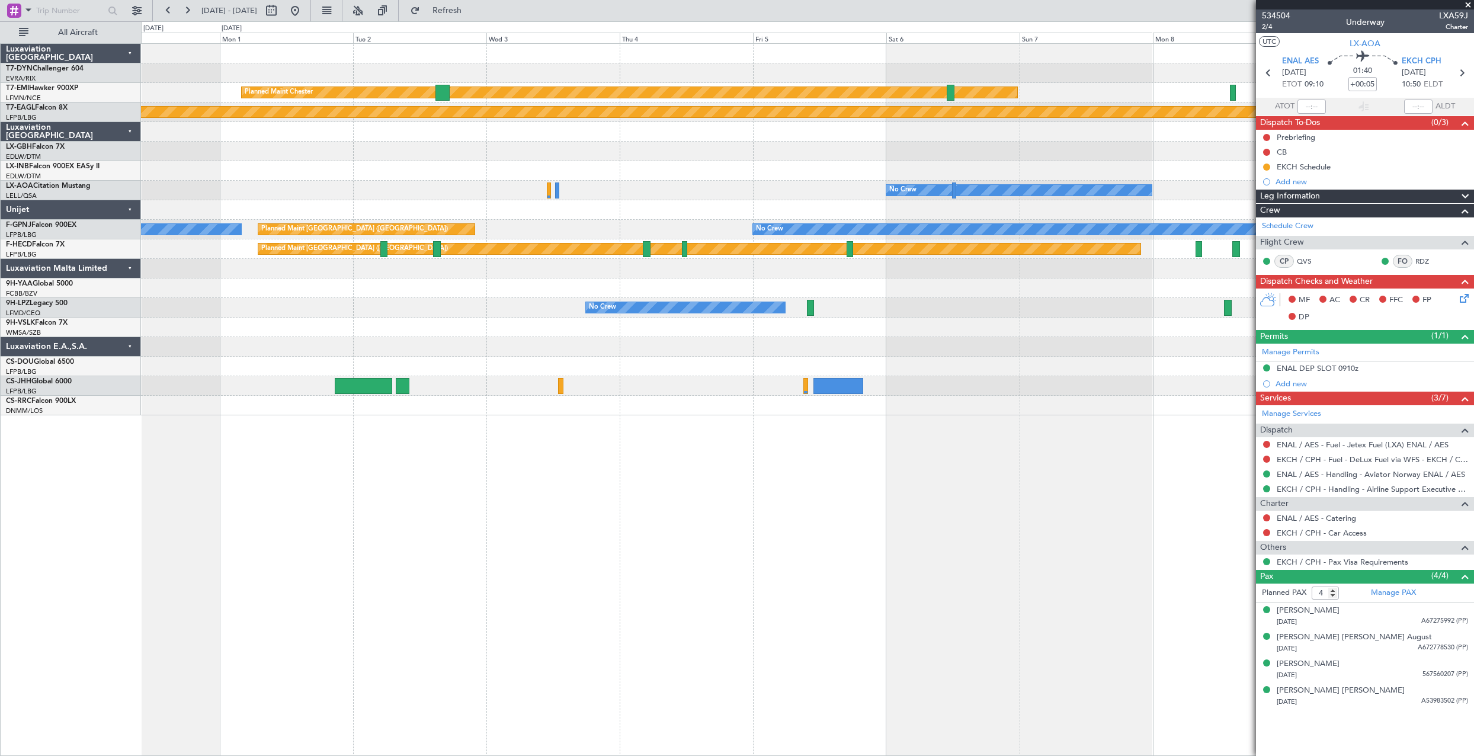
click at [559, 217] on div at bounding box center [807, 210] width 1332 height 20
click at [557, 216] on div at bounding box center [807, 210] width 1332 height 20
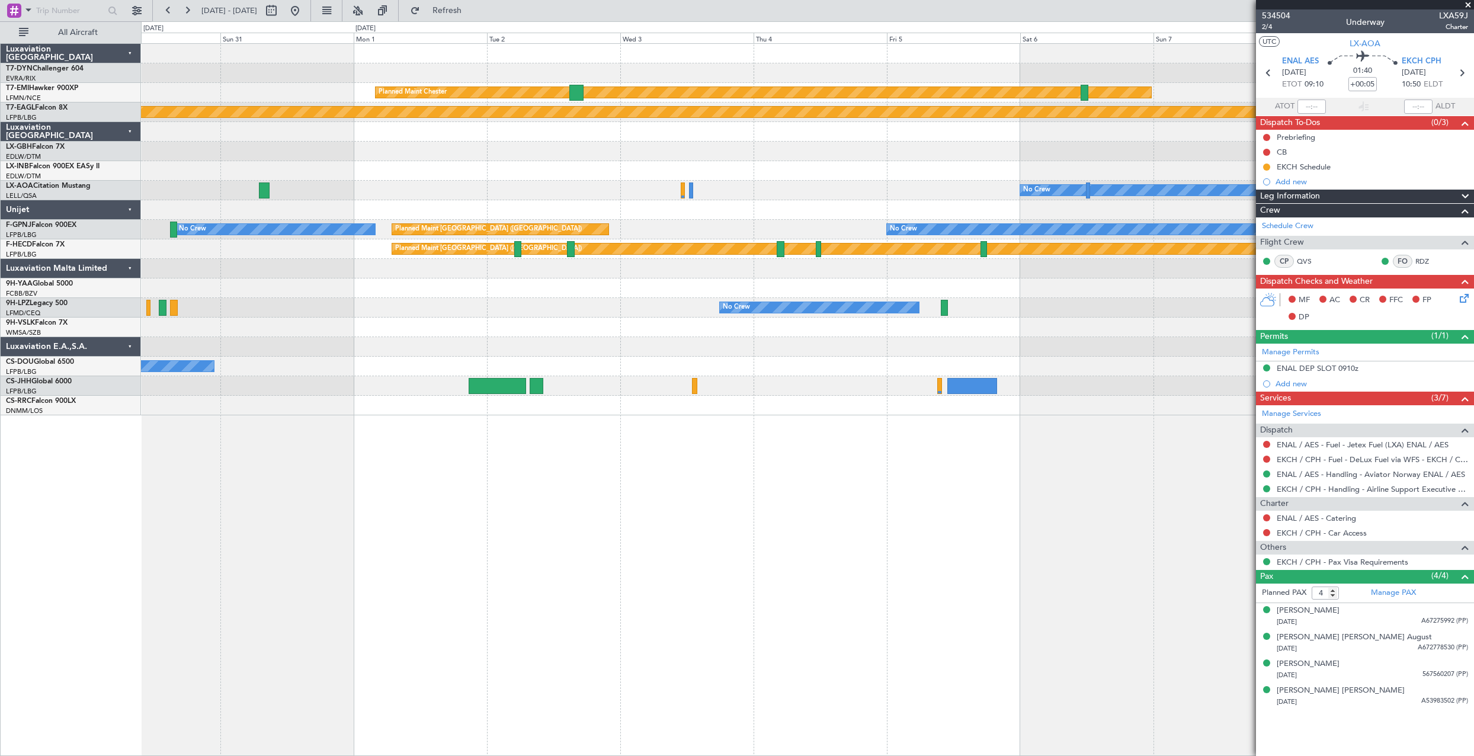
click at [466, 190] on div "No Crew" at bounding box center [807, 191] width 1332 height 20
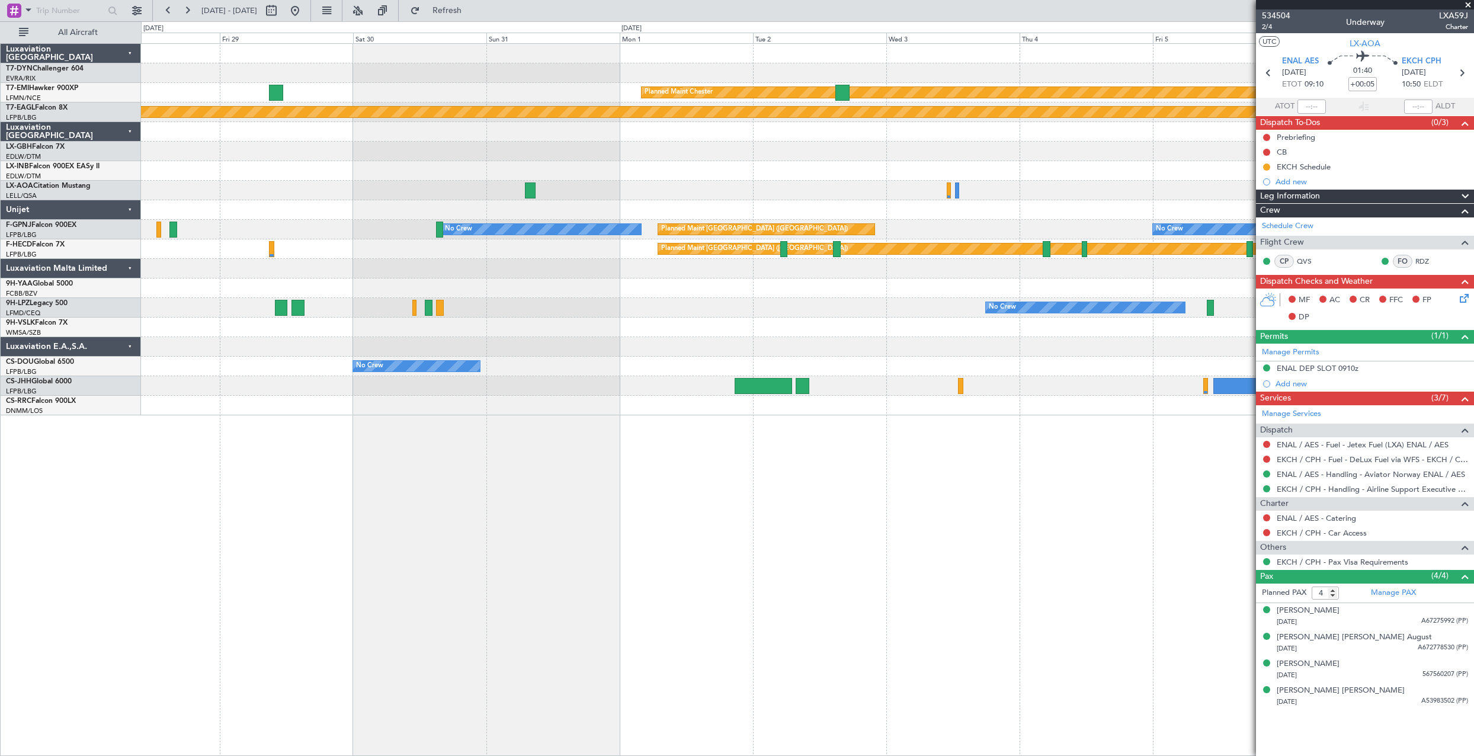
click at [464, 211] on div at bounding box center [807, 210] width 1332 height 20
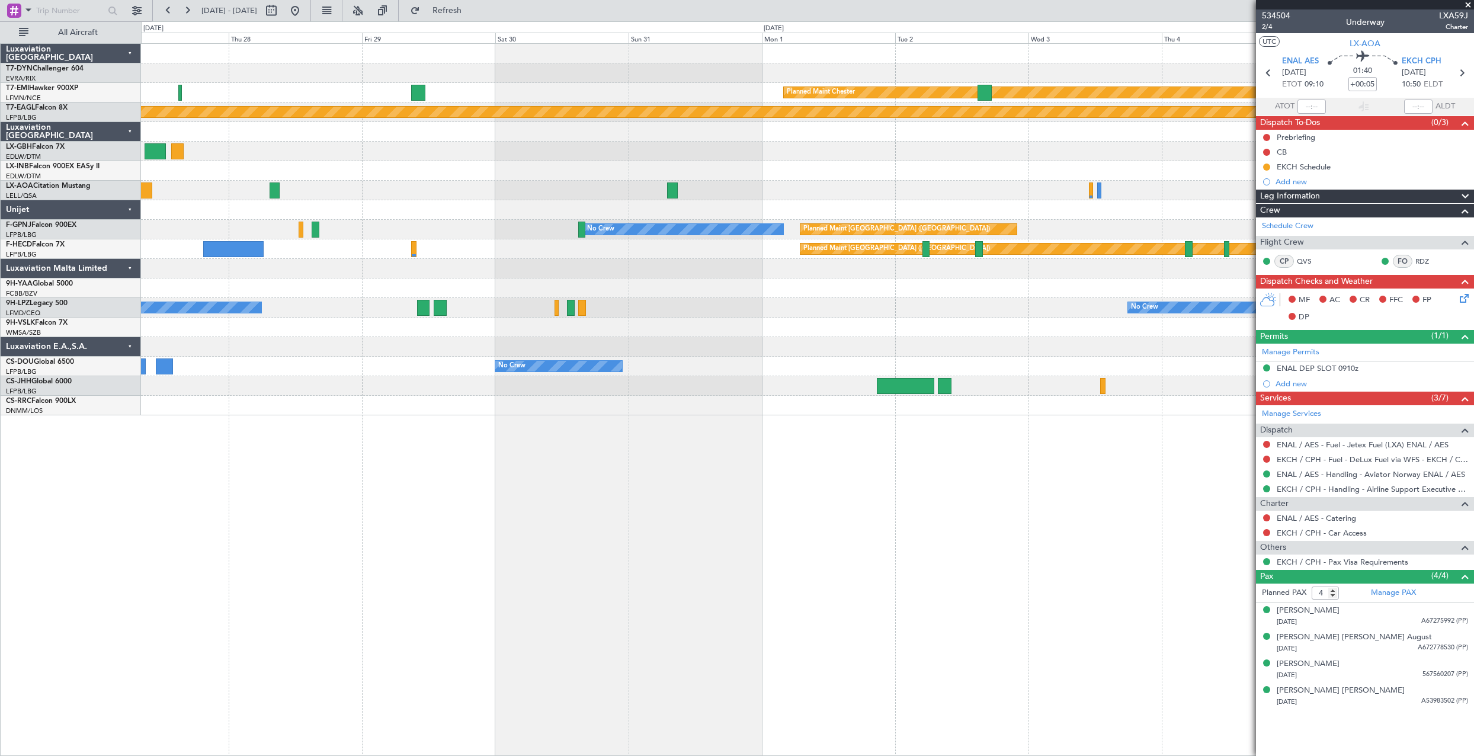
click at [561, 203] on div at bounding box center [807, 210] width 1332 height 20
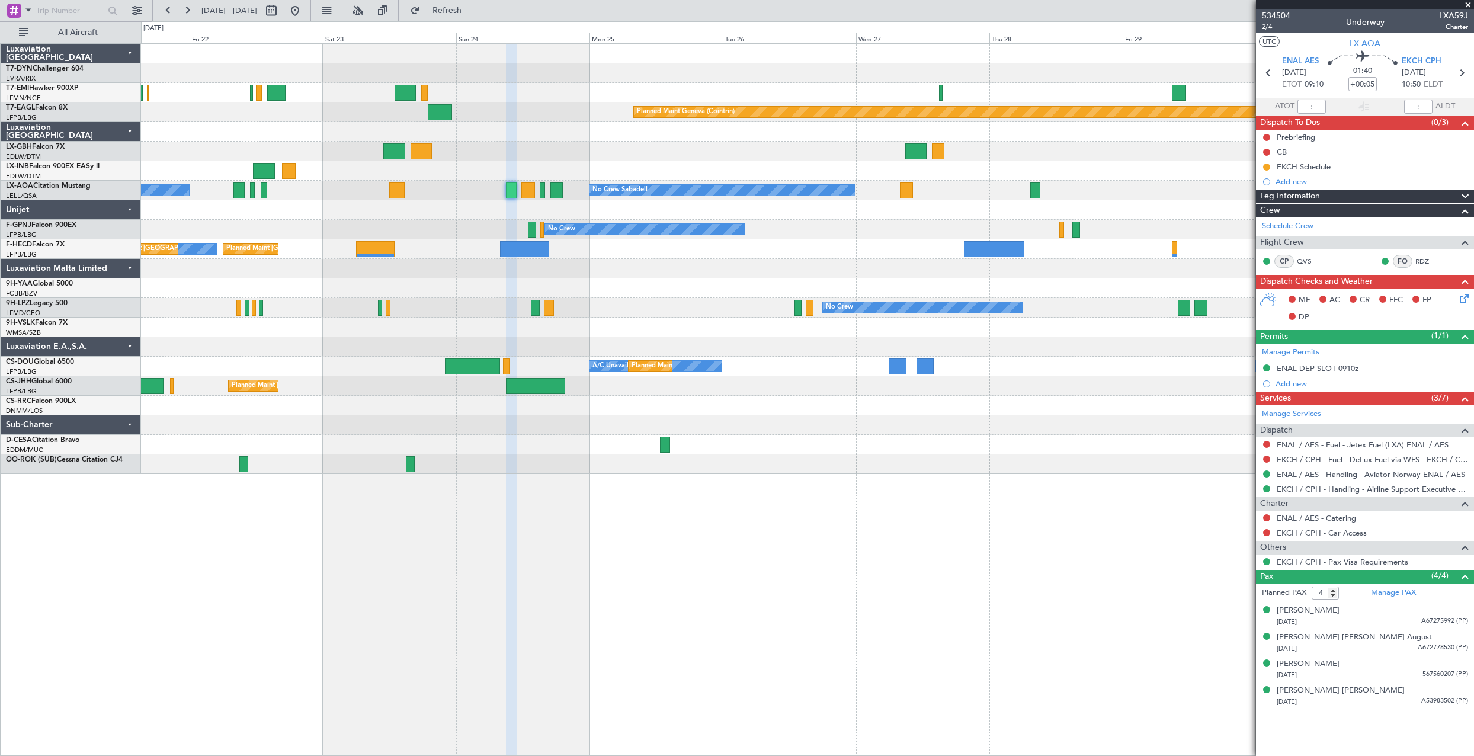
click at [589, 206] on div at bounding box center [807, 210] width 1332 height 20
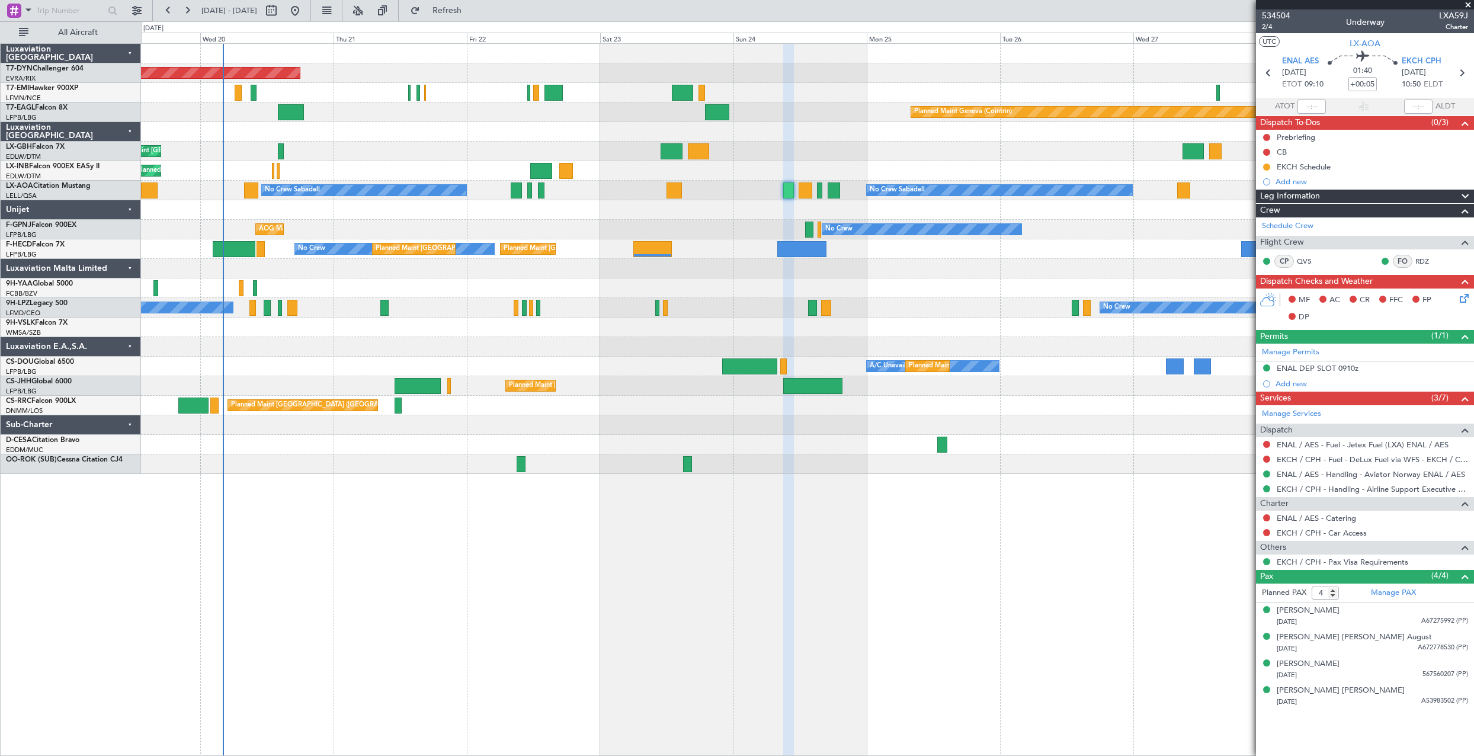
click at [635, 220] on div "No Crew AOG Maint Hyères (Toulon-Hyères) No Crew No Crew" at bounding box center [807, 230] width 1332 height 20
click at [635, 219] on div "Planned Maint Basel-Mulhouse Planned Maint Geneva (Cointrin) Unplanned Maint Pa…" at bounding box center [807, 259] width 1332 height 430
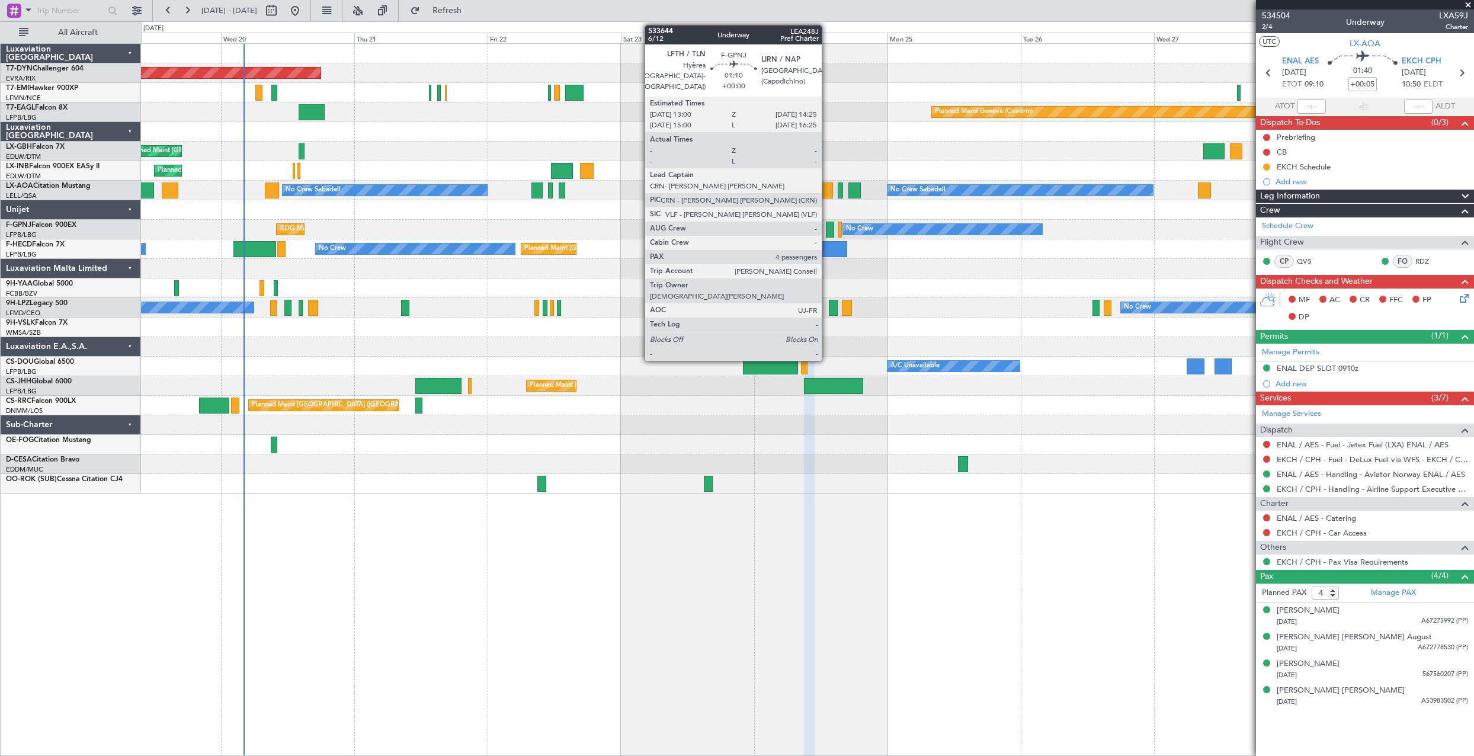
click at [827, 231] on div at bounding box center [830, 230] width 8 height 16
click at [830, 230] on div at bounding box center [830, 230] width 8 height 16
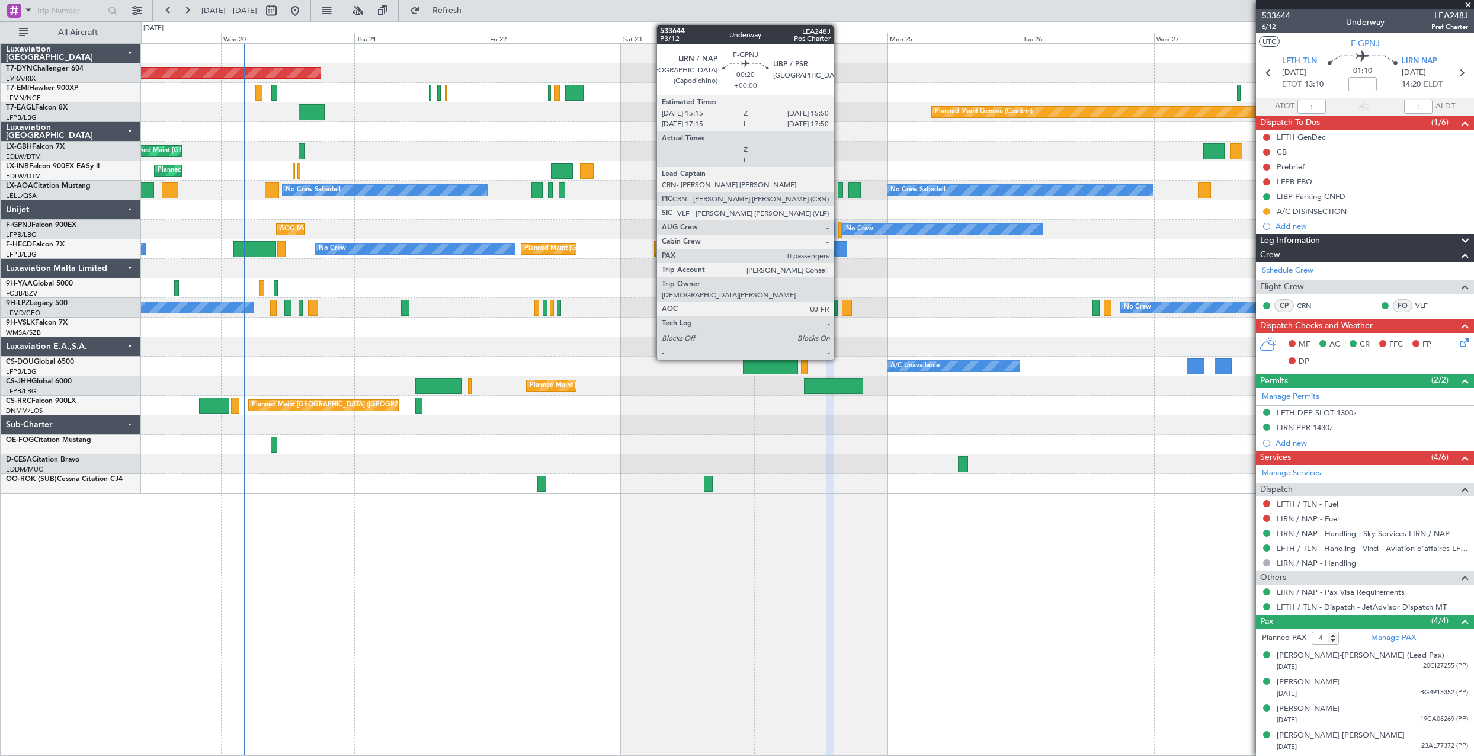
click at [839, 226] on div at bounding box center [840, 230] width 4 height 16
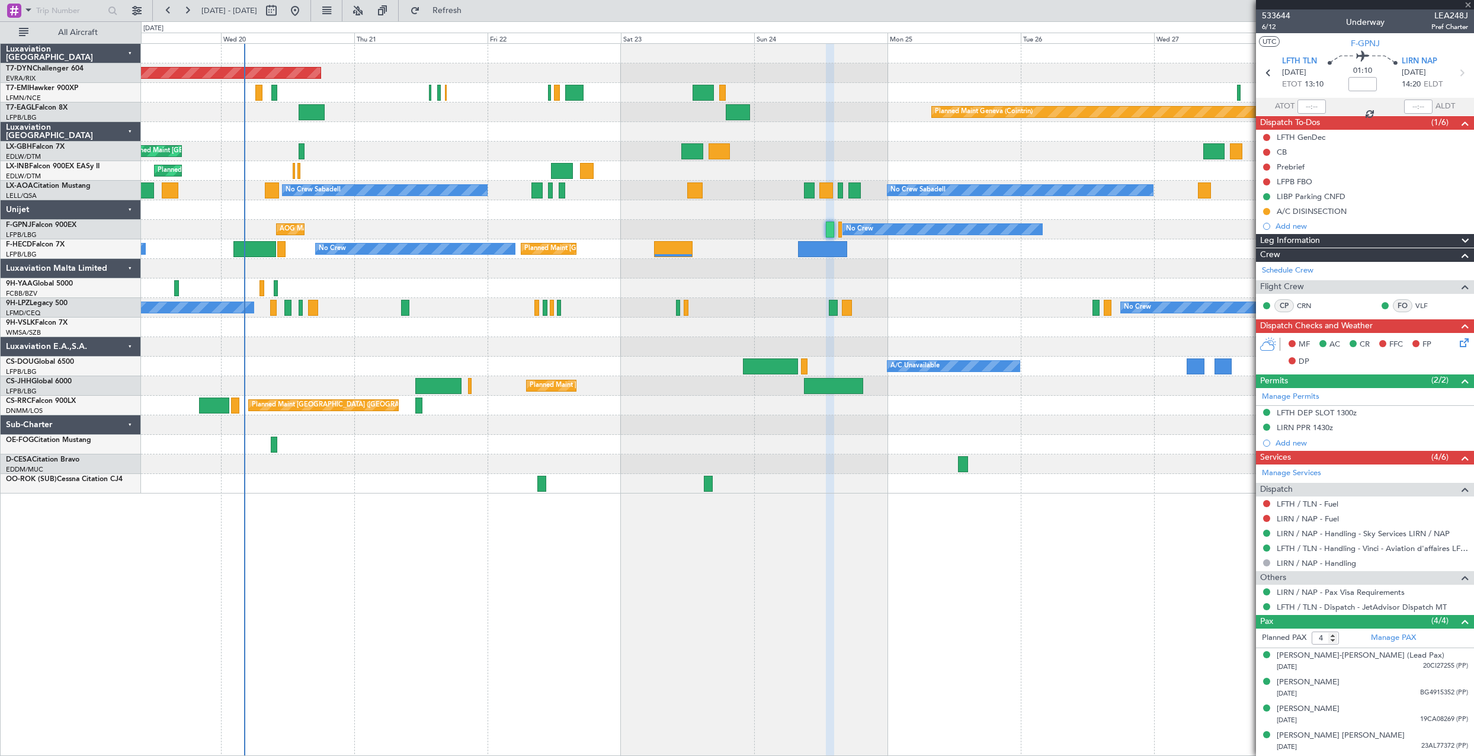
type input "0"
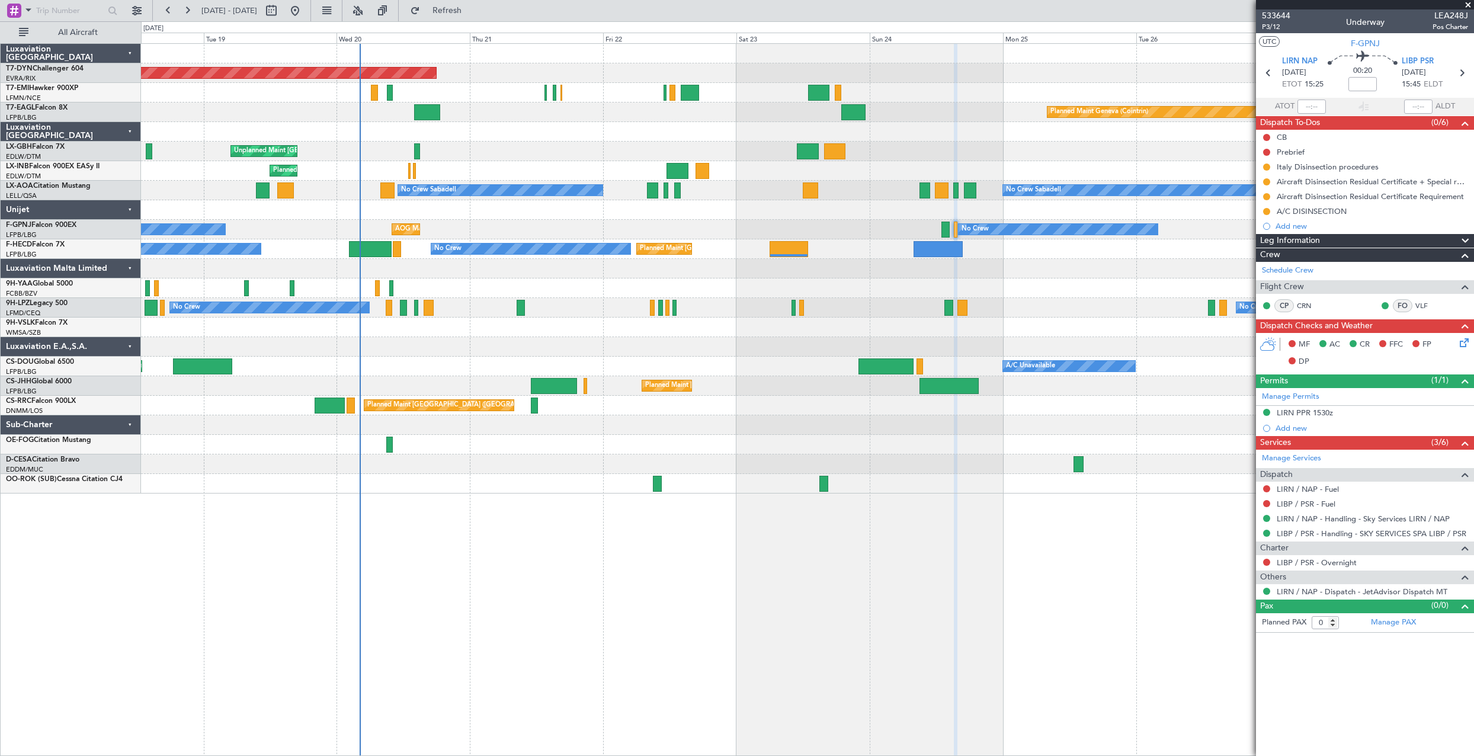
click at [434, 291] on div at bounding box center [807, 288] width 1332 height 20
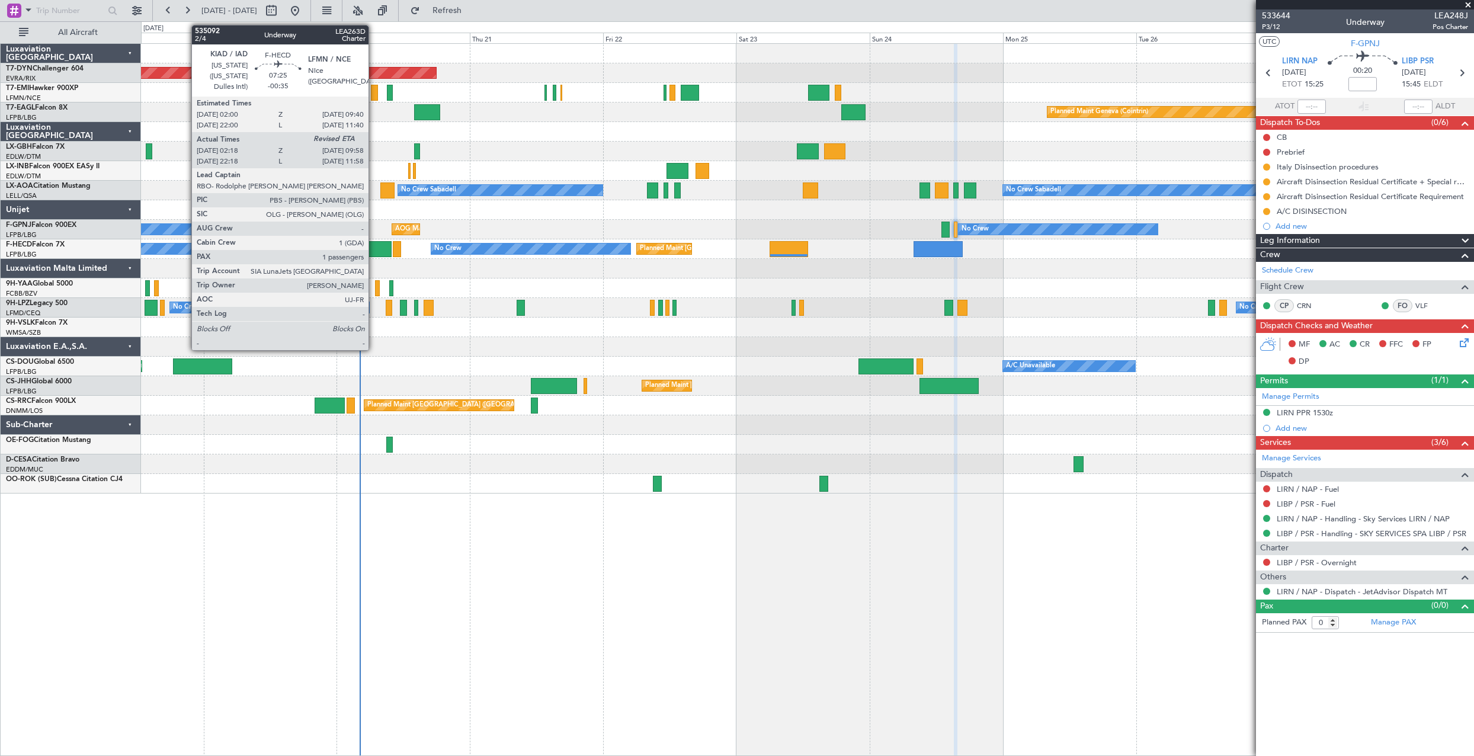
click at [374, 249] on div at bounding box center [370, 249] width 43 height 16
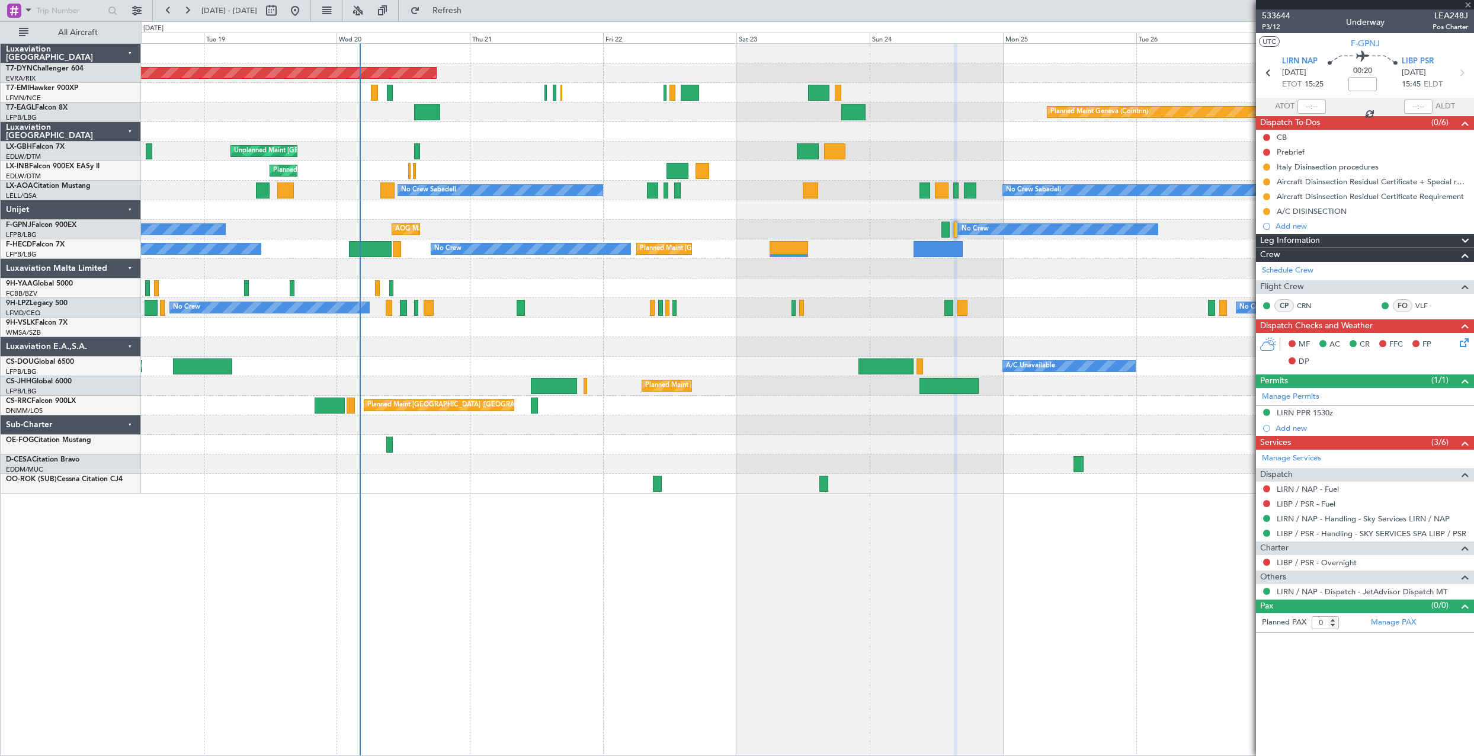
type input "-00:35"
type input "02:28"
type input "1"
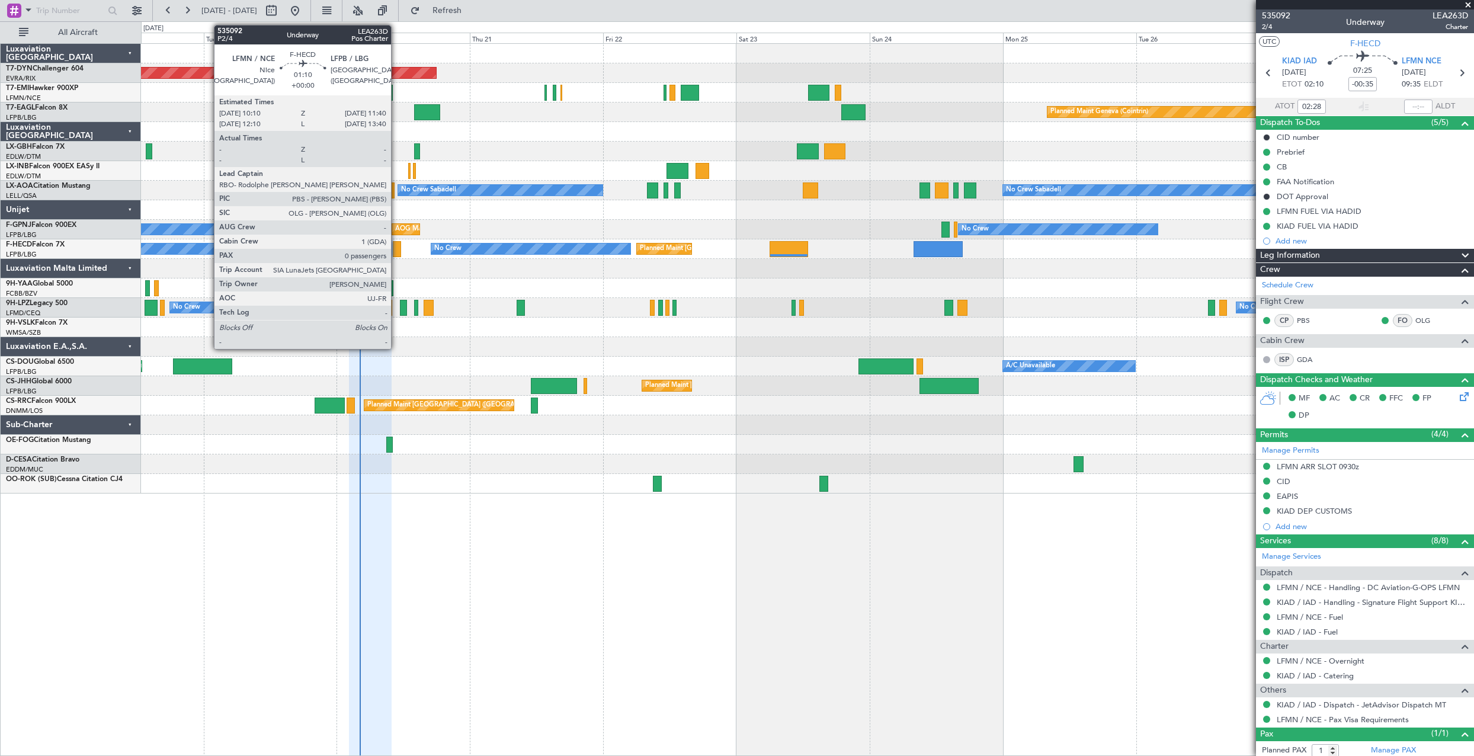
click at [396, 246] on div at bounding box center [397, 249] width 9 height 16
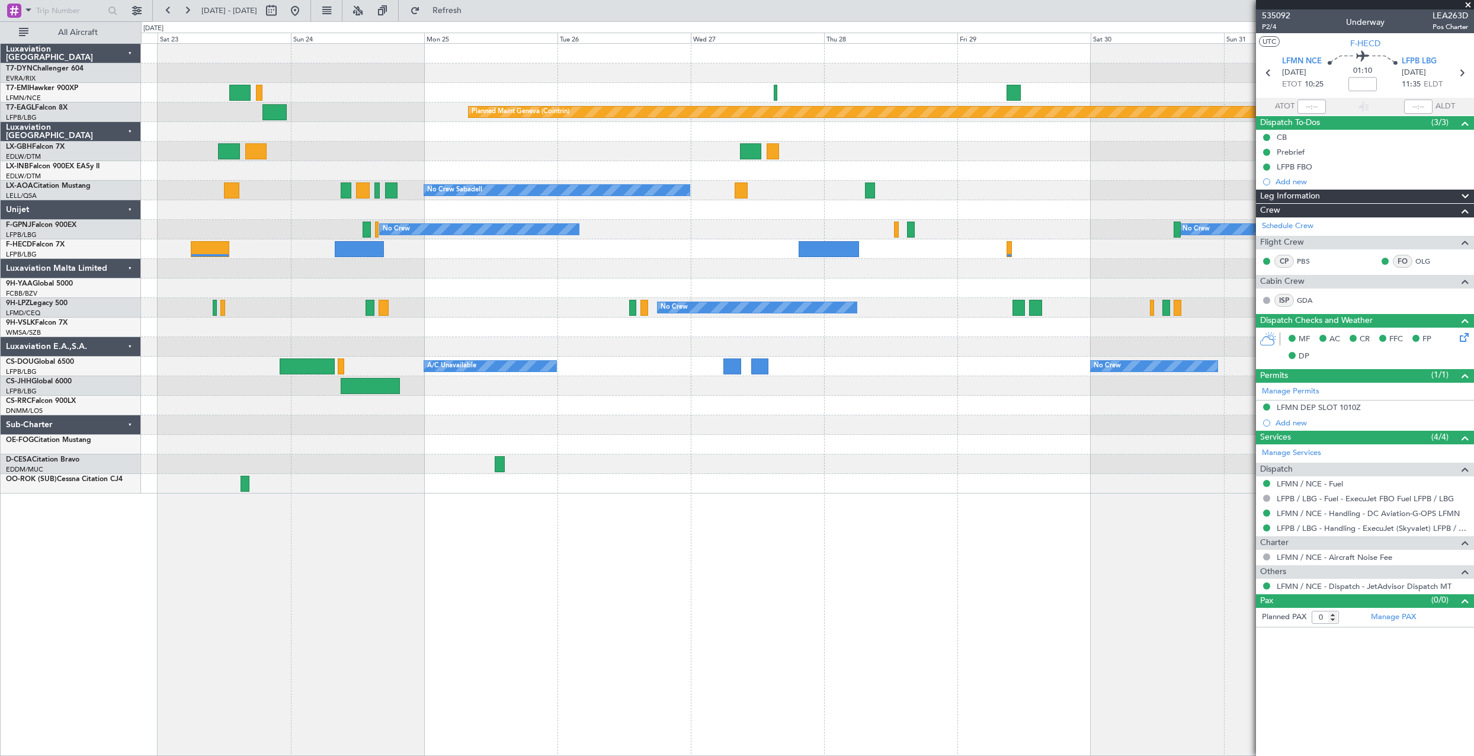
click at [563, 330] on div "Planned Maint Basel-Mulhouse Planned Maint Chester Planned Maint Geneva (Cointr…" at bounding box center [807, 269] width 1332 height 450
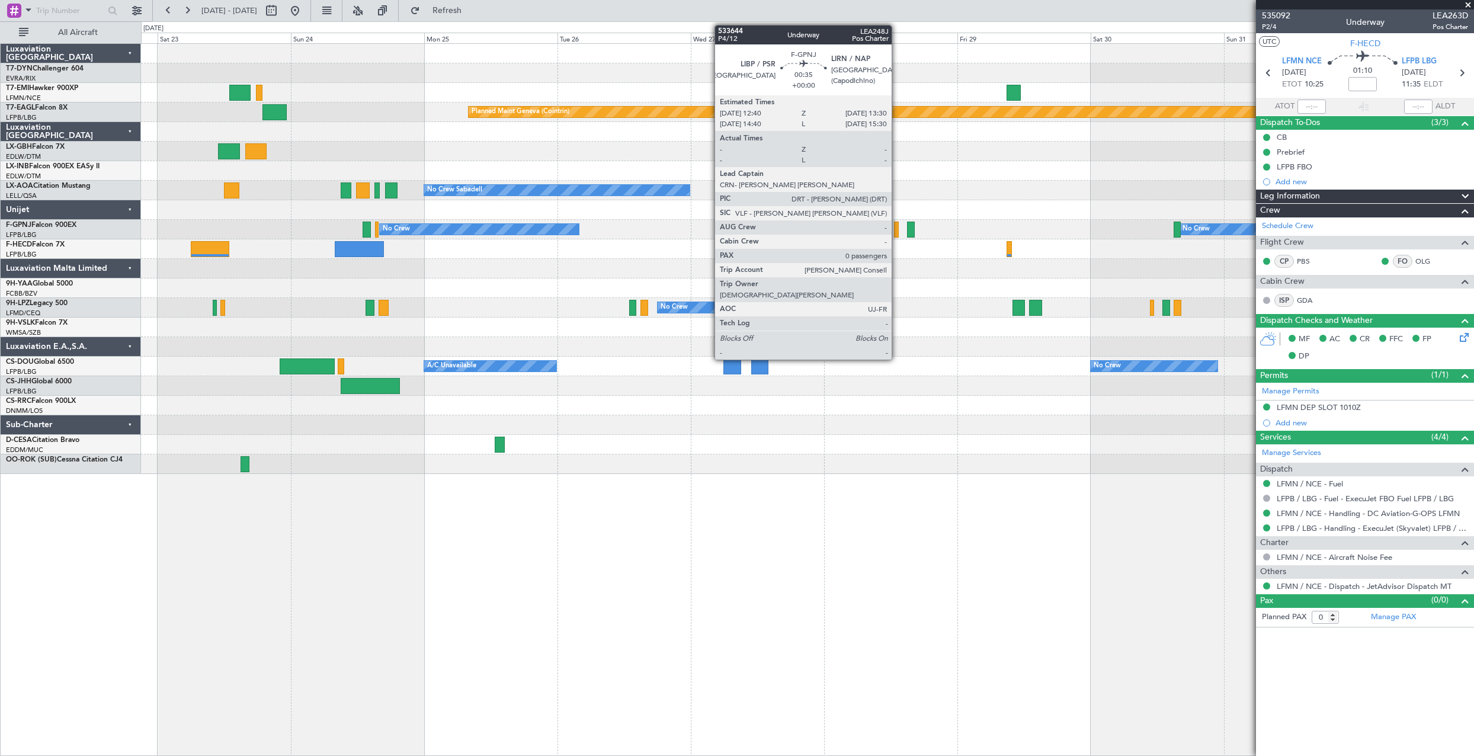
click at [897, 233] on div at bounding box center [896, 230] width 5 height 16
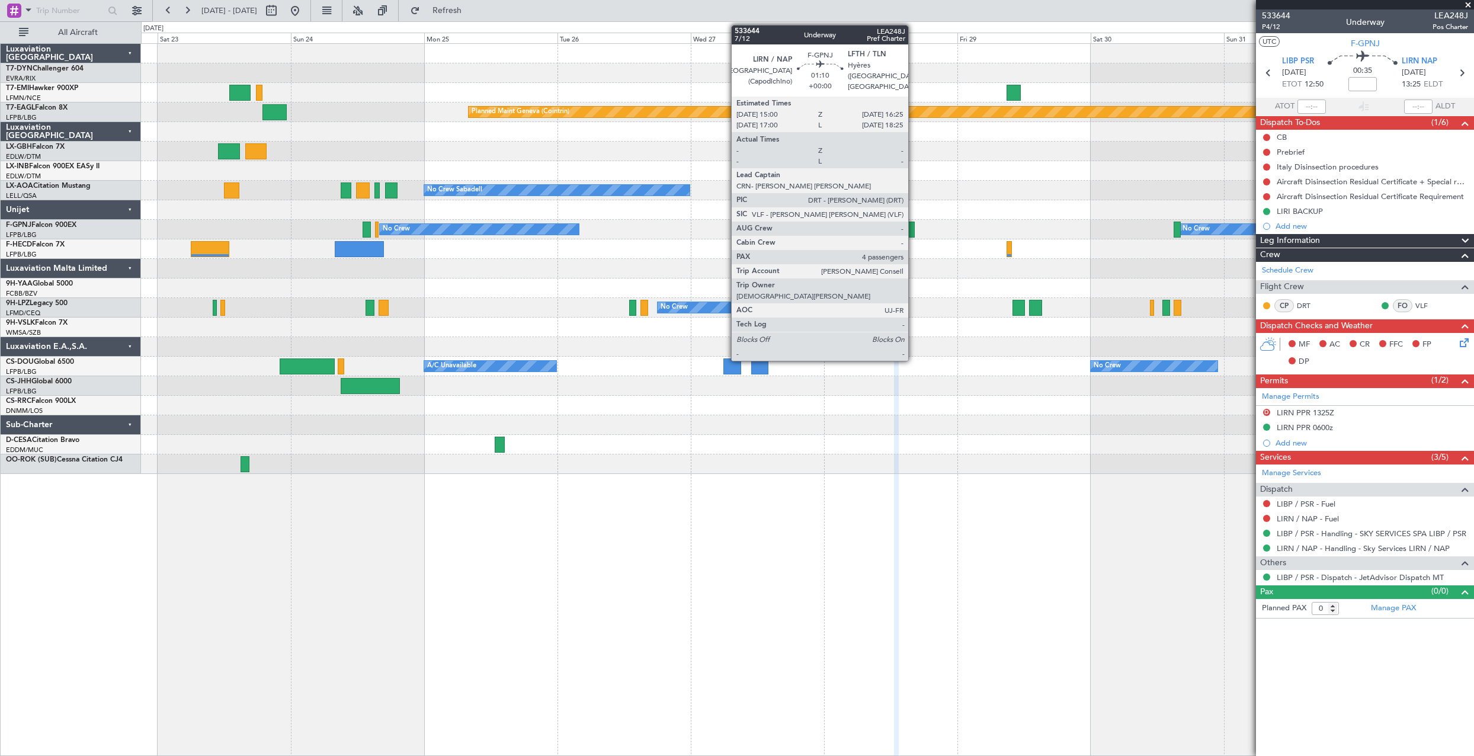
click at [913, 231] on div at bounding box center [911, 230] width 8 height 16
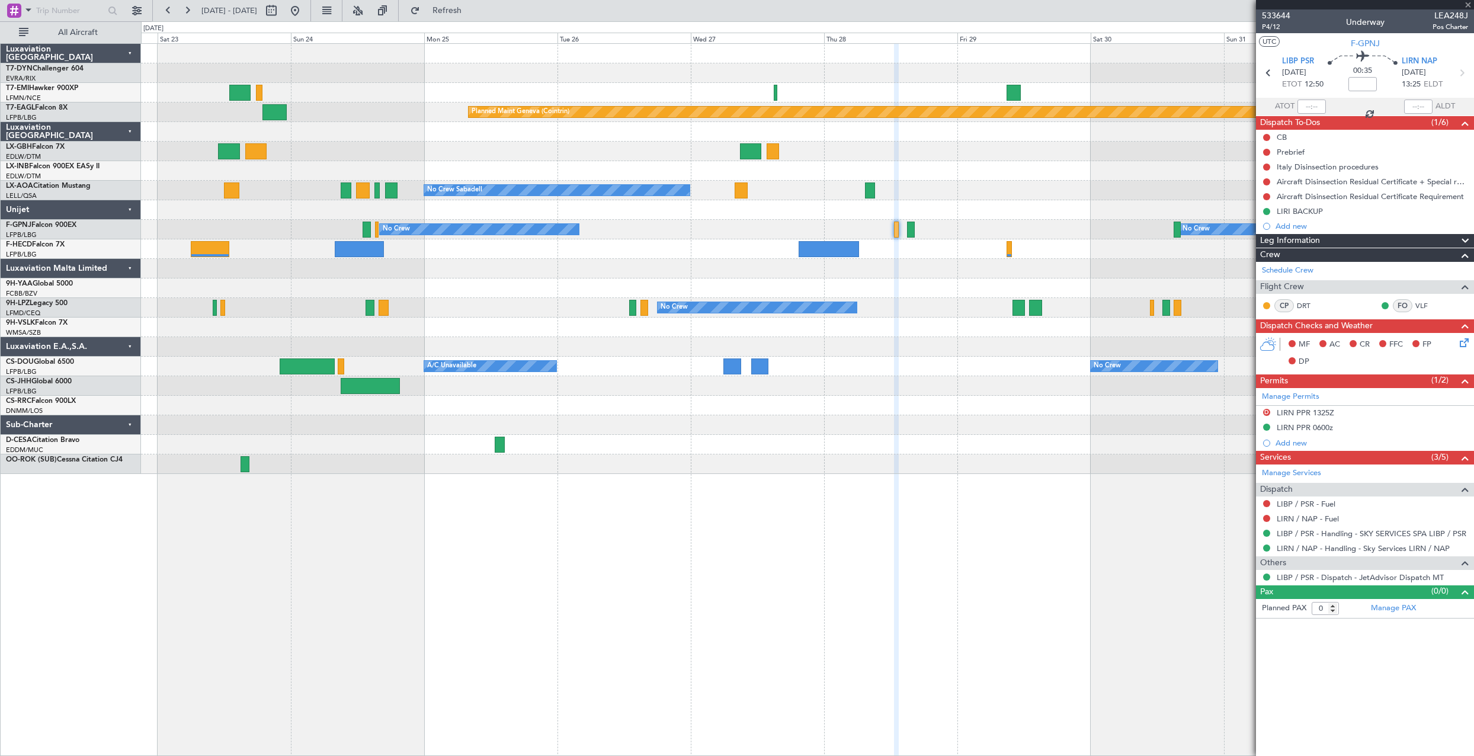
type input "4"
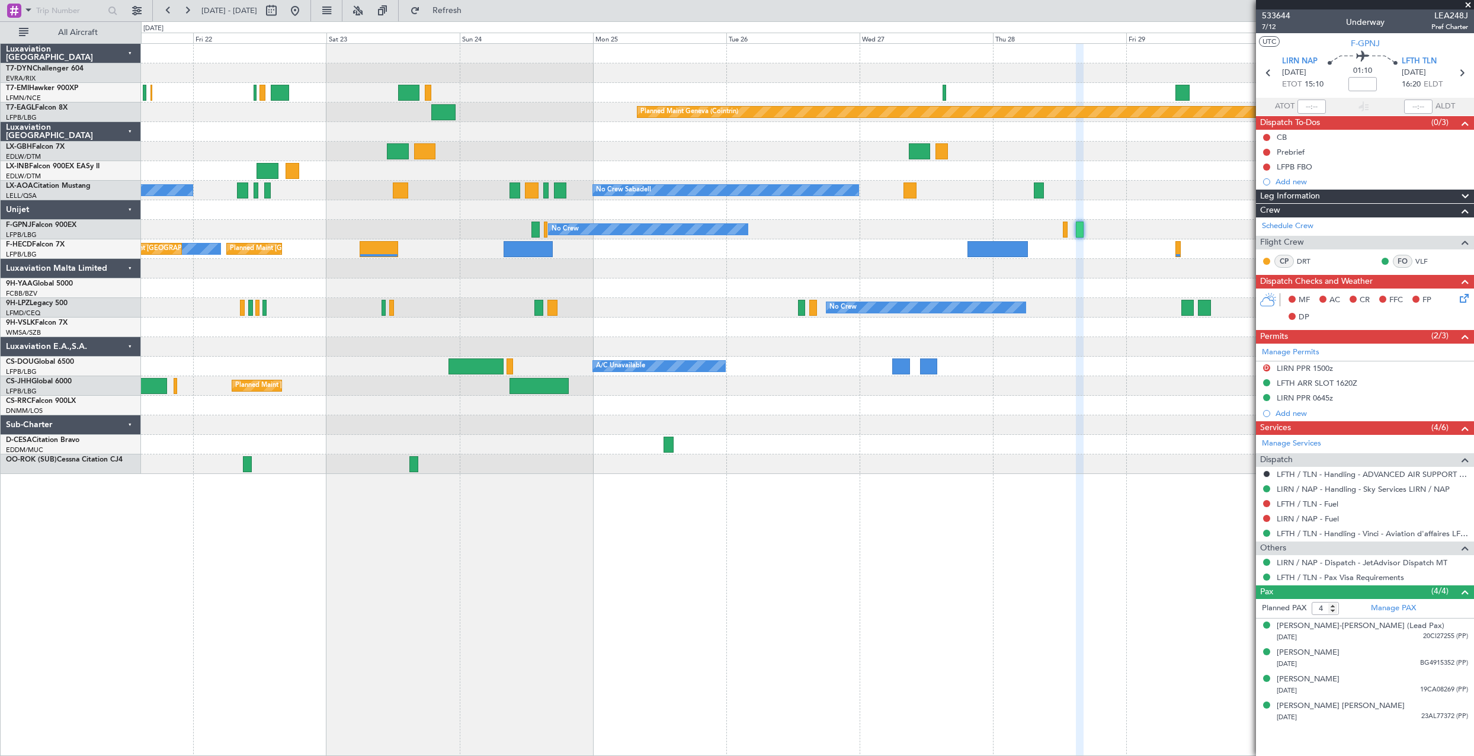
click at [743, 281] on div "Planned Maint Basel-Mulhouse Planned Maint Chester Planned Maint Geneva (Cointr…" at bounding box center [807, 259] width 1332 height 430
click at [741, 283] on div at bounding box center [807, 288] width 1332 height 20
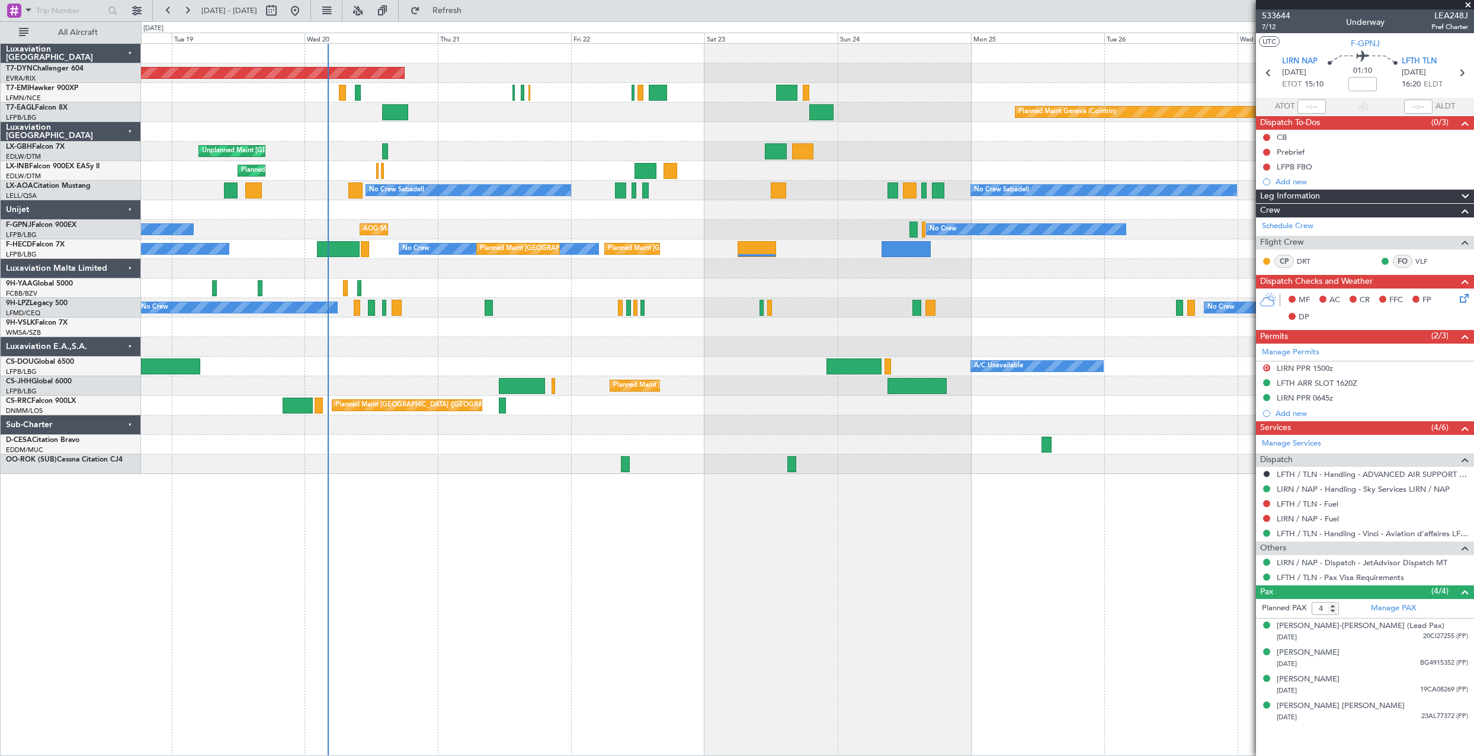
click at [971, 264] on div at bounding box center [807, 269] width 1332 height 20
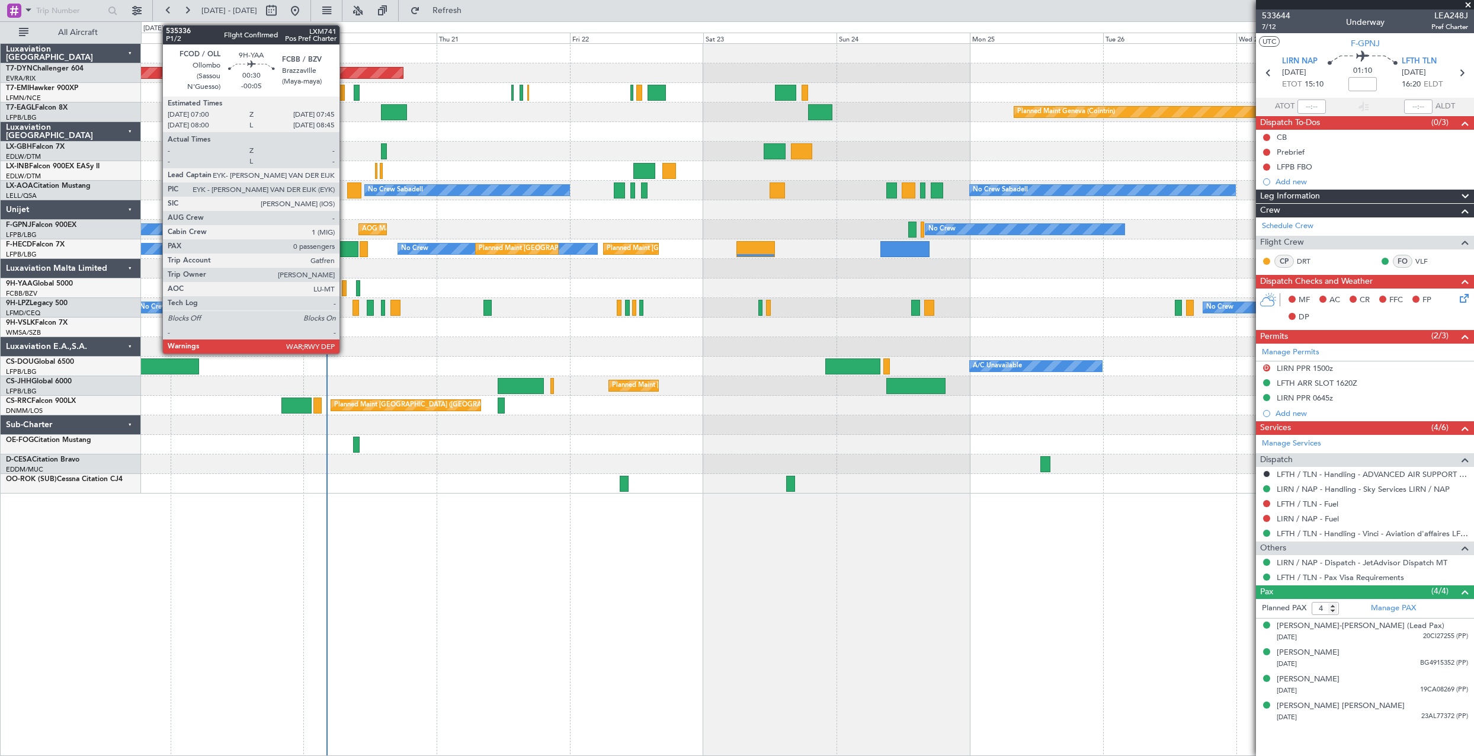
click at [345, 290] on div at bounding box center [344, 288] width 5 height 16
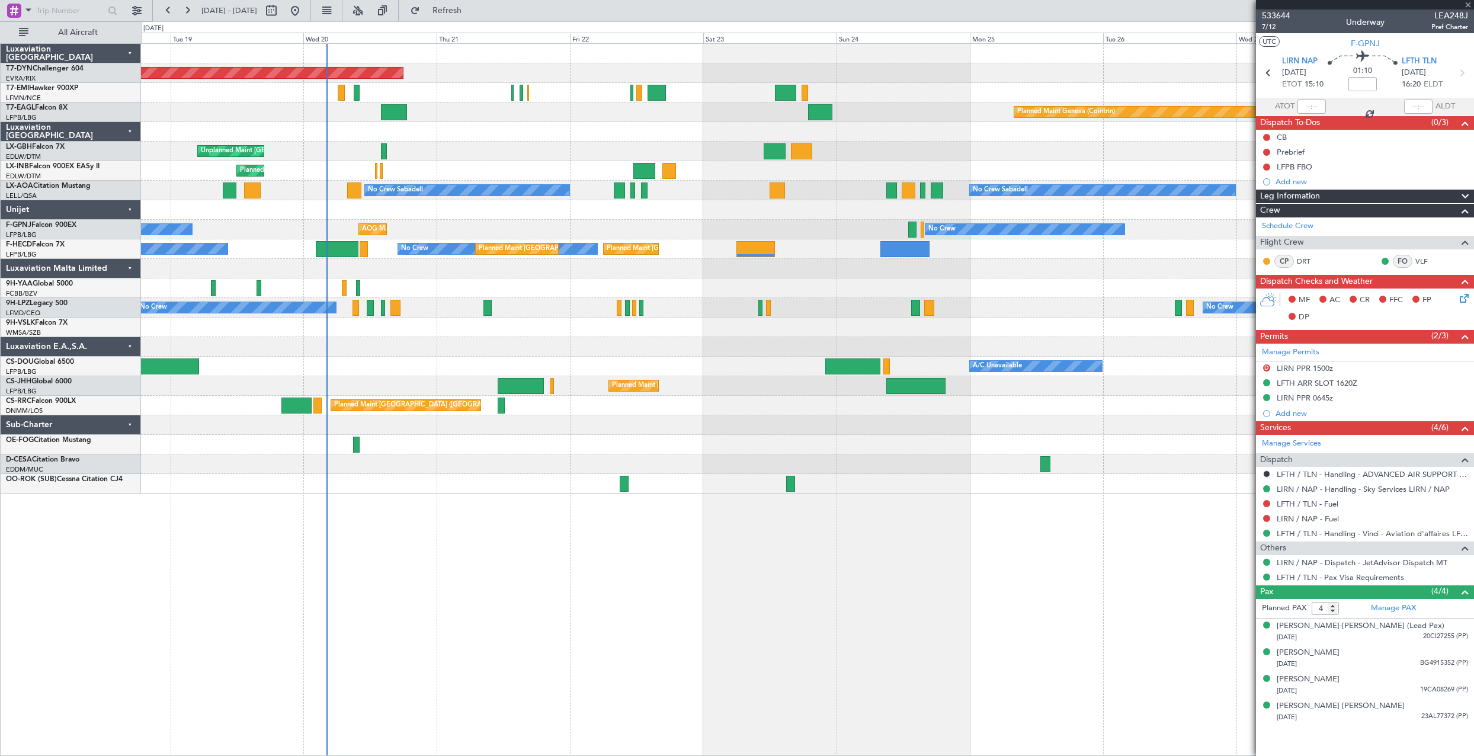
type input "-00:05"
type input "0"
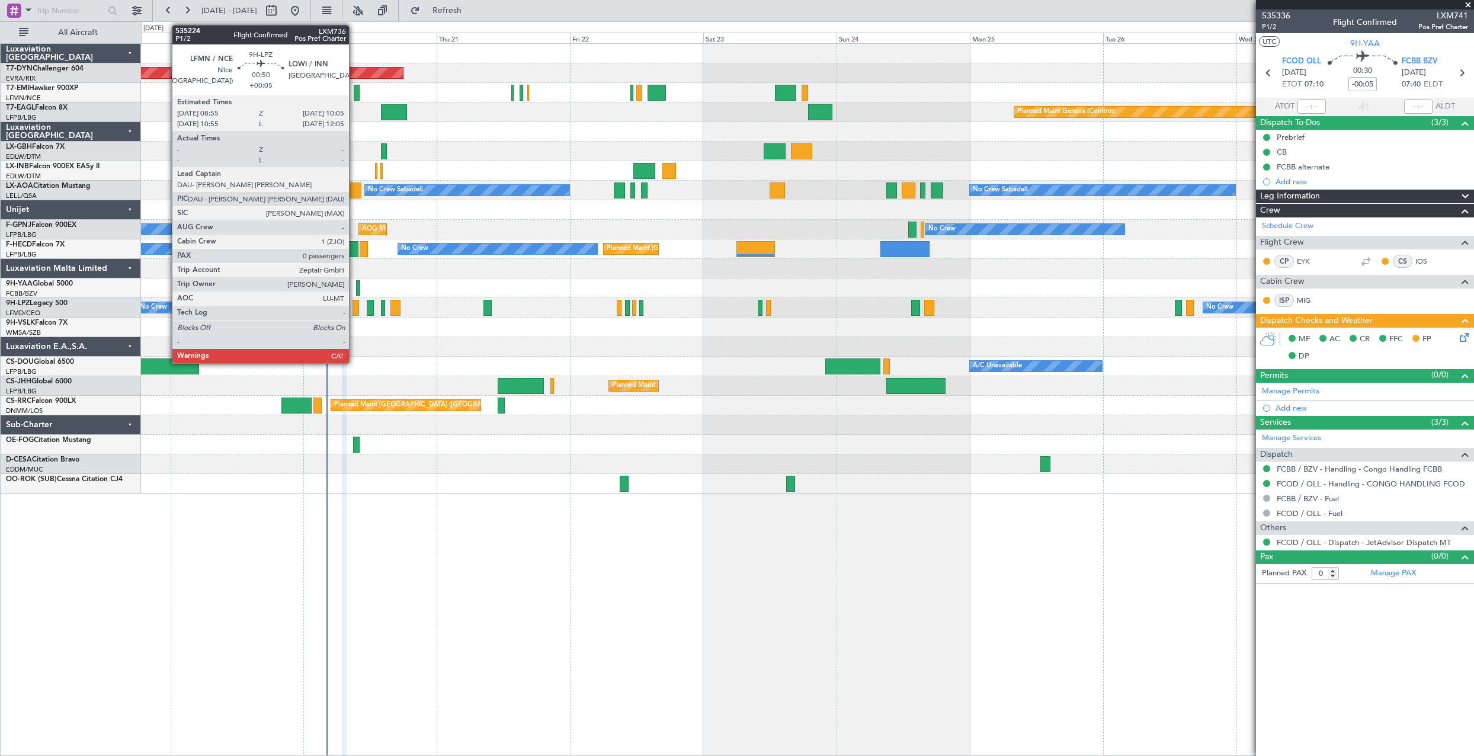
click at [354, 311] on div at bounding box center [355, 308] width 7 height 16
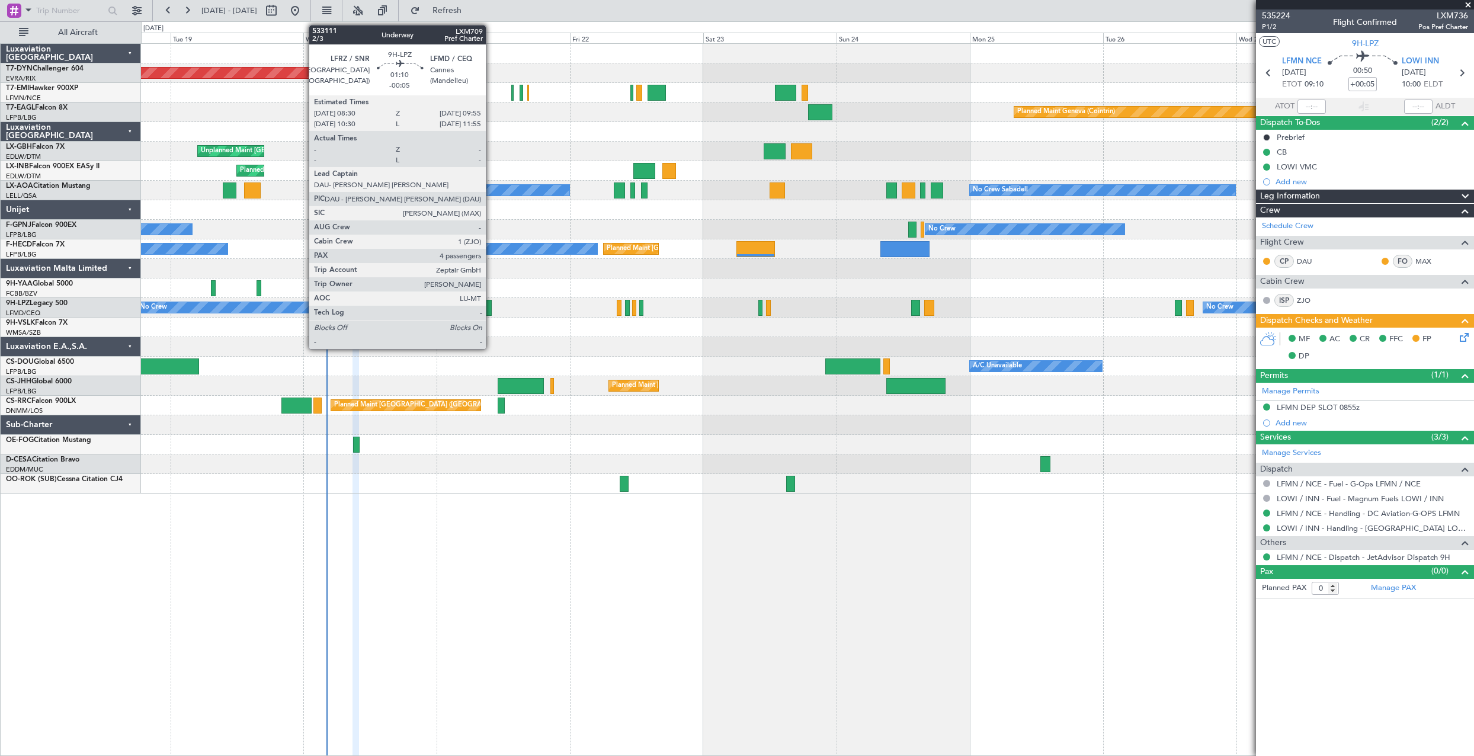
click at [491, 306] on div at bounding box center [487, 308] width 8 height 16
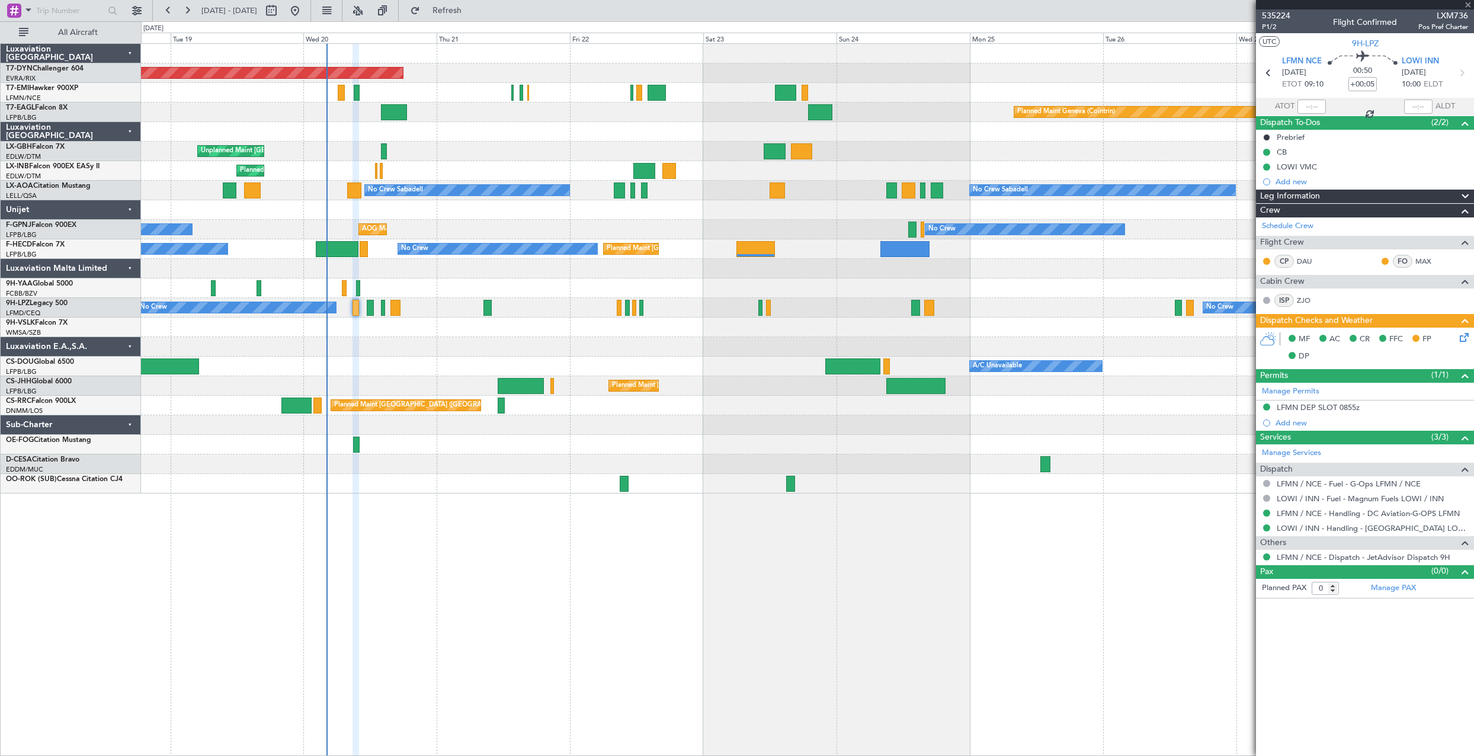
type input "-00:05"
type input "4"
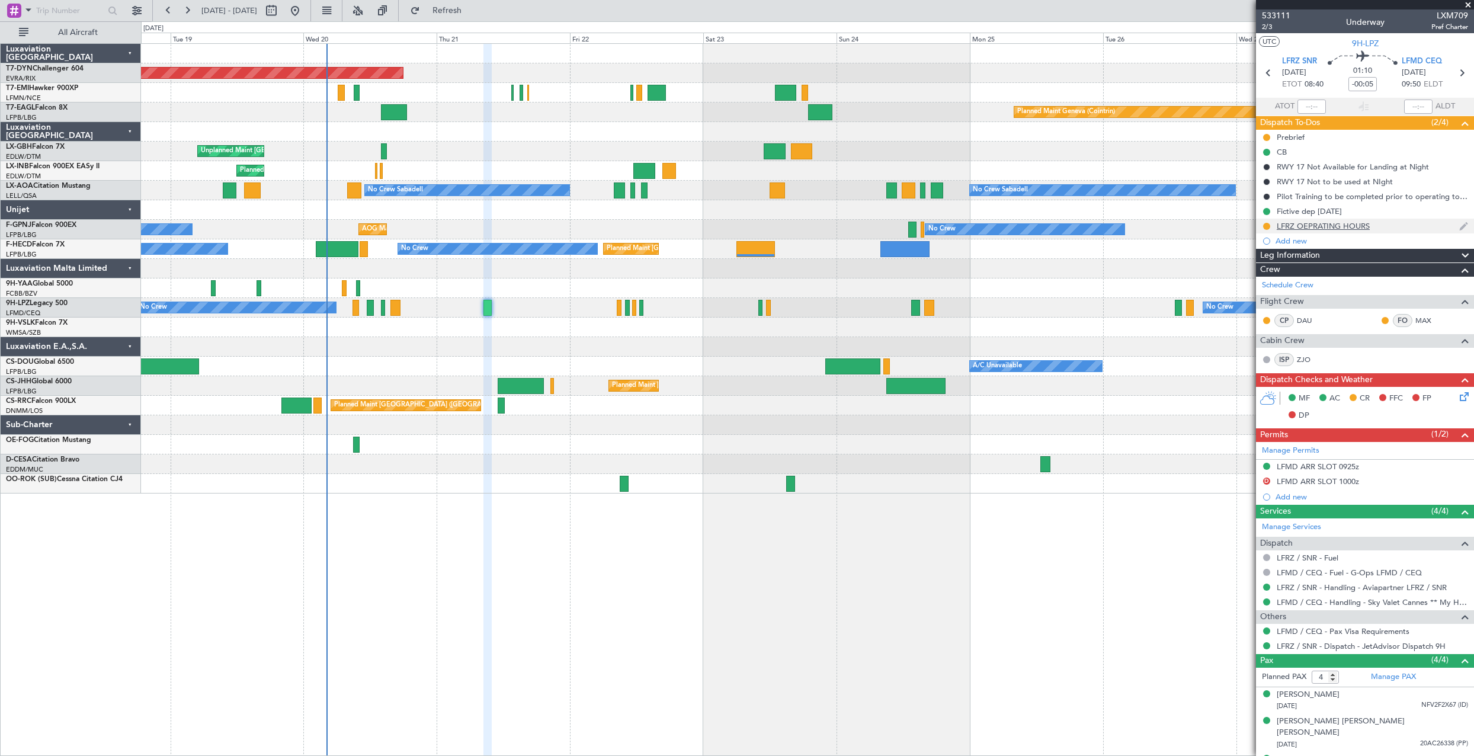
click at [1391, 223] on div "LFRZ OEPRATING HOURS" at bounding box center [1365, 226] width 218 height 15
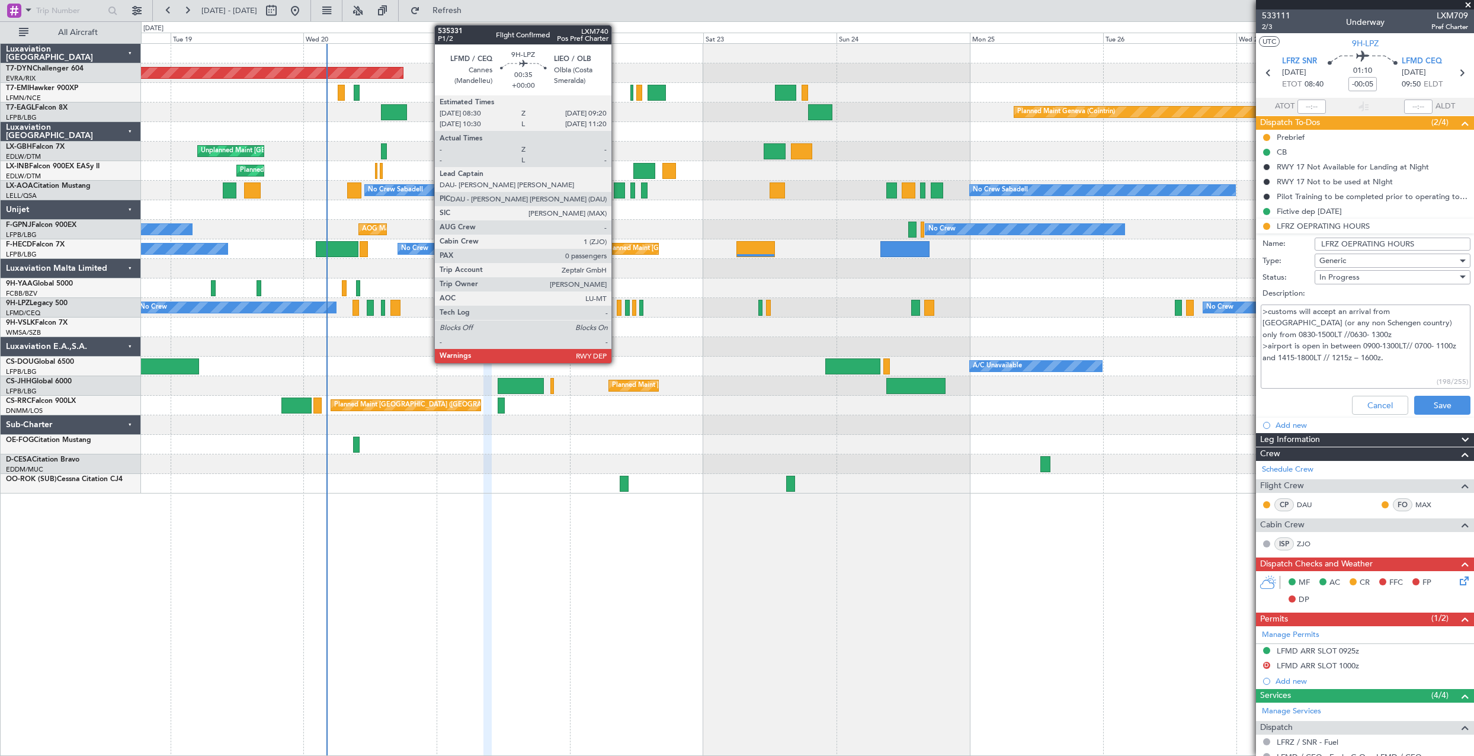
click at [617, 307] on div at bounding box center [619, 308] width 5 height 16
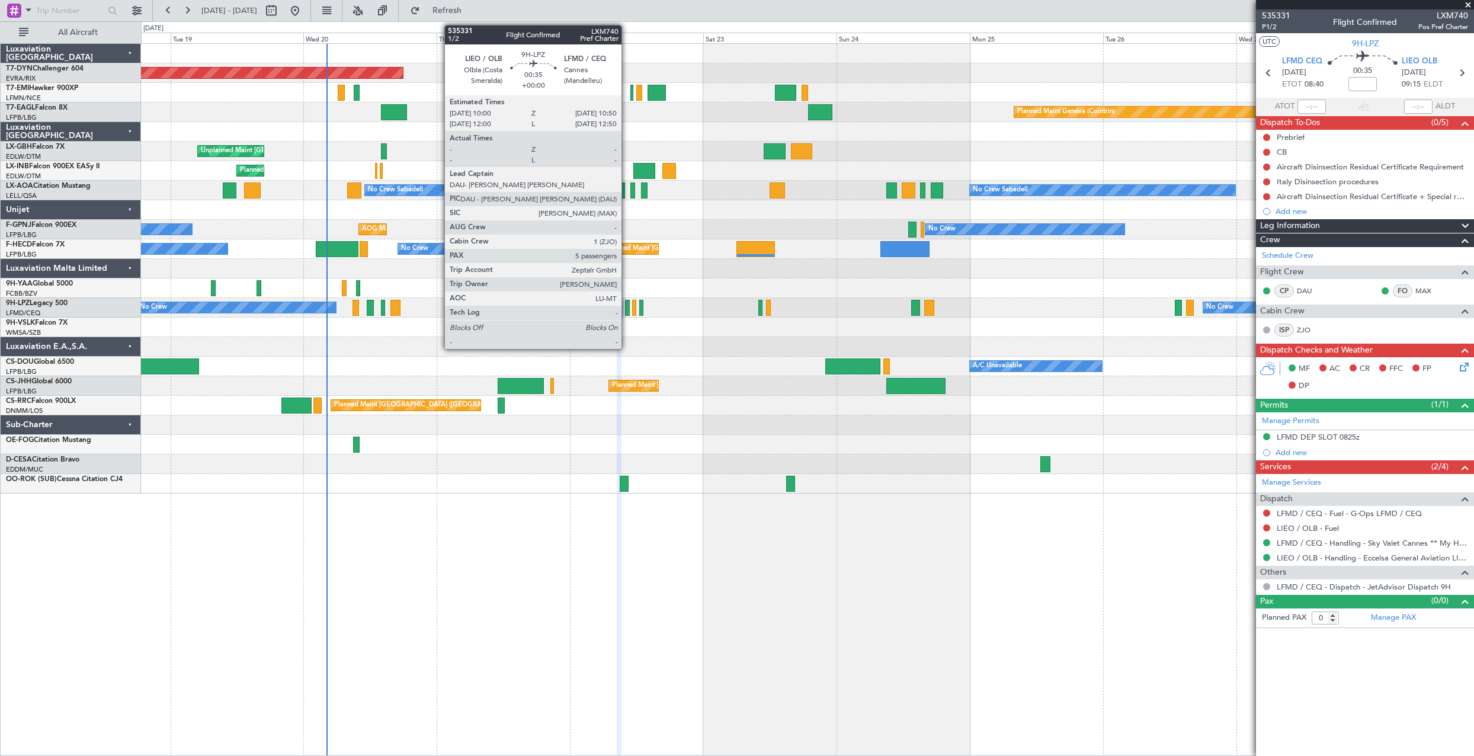
click at [627, 310] on div at bounding box center [627, 308] width 5 height 16
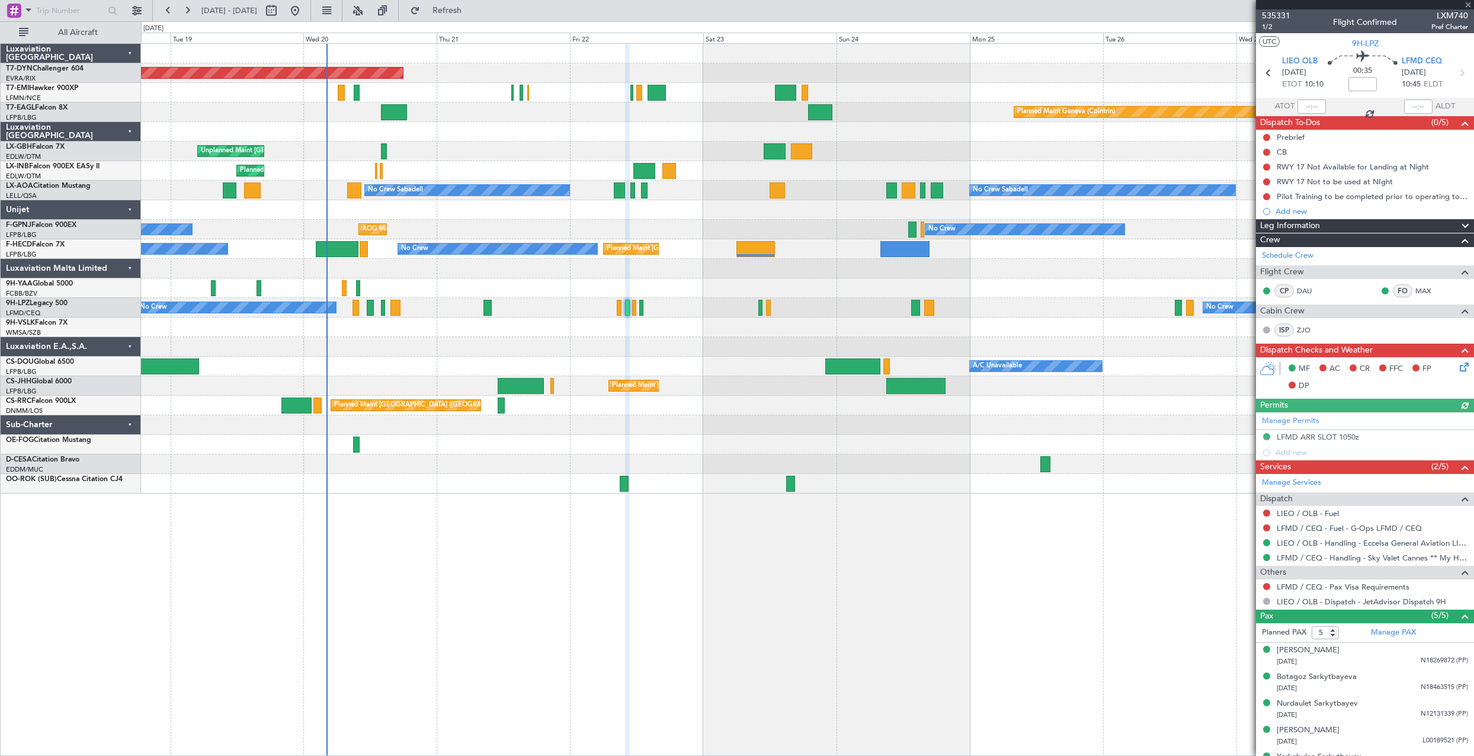
scroll to position [20, 0]
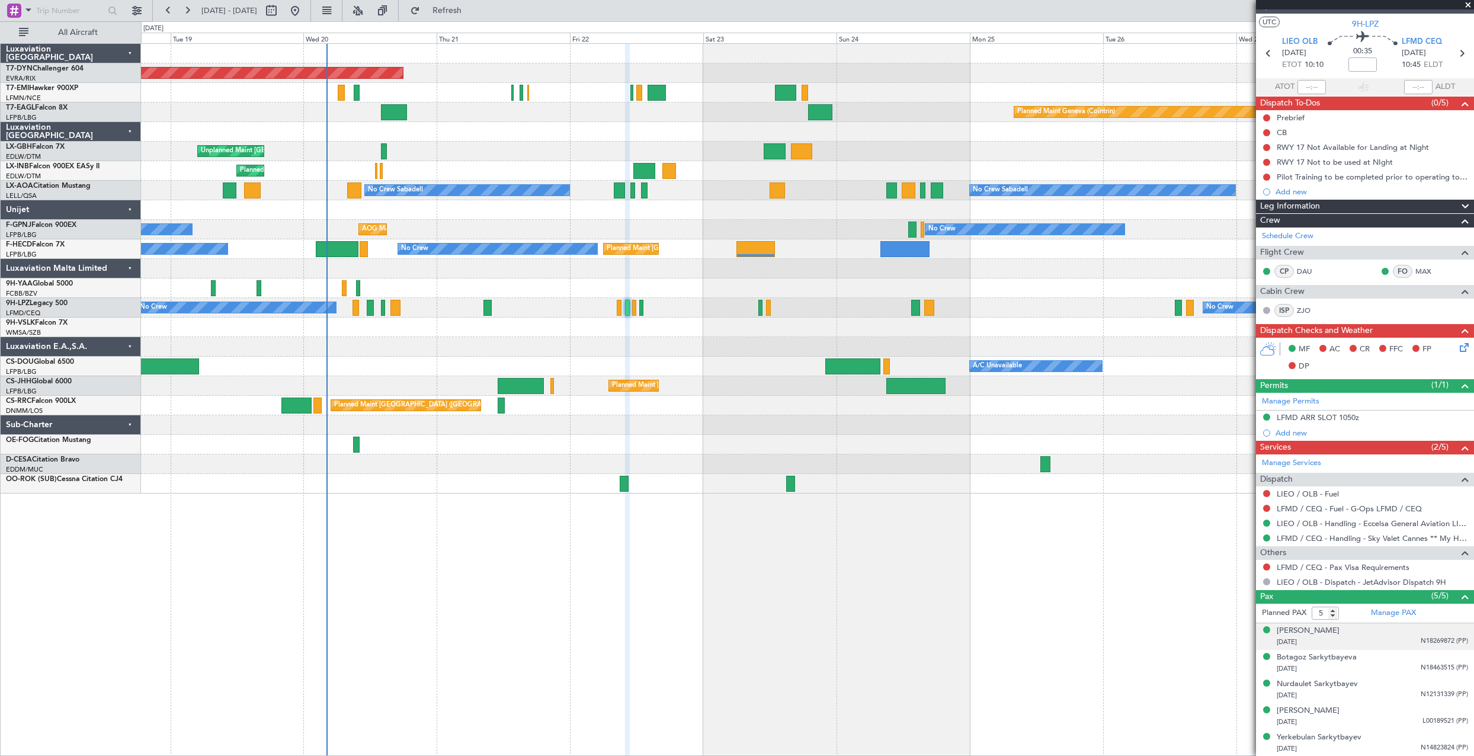
click at [1380, 633] on div "Aigerim Aubakirova 08/04/2011 N18269872 (PP)" at bounding box center [1372, 636] width 191 height 23
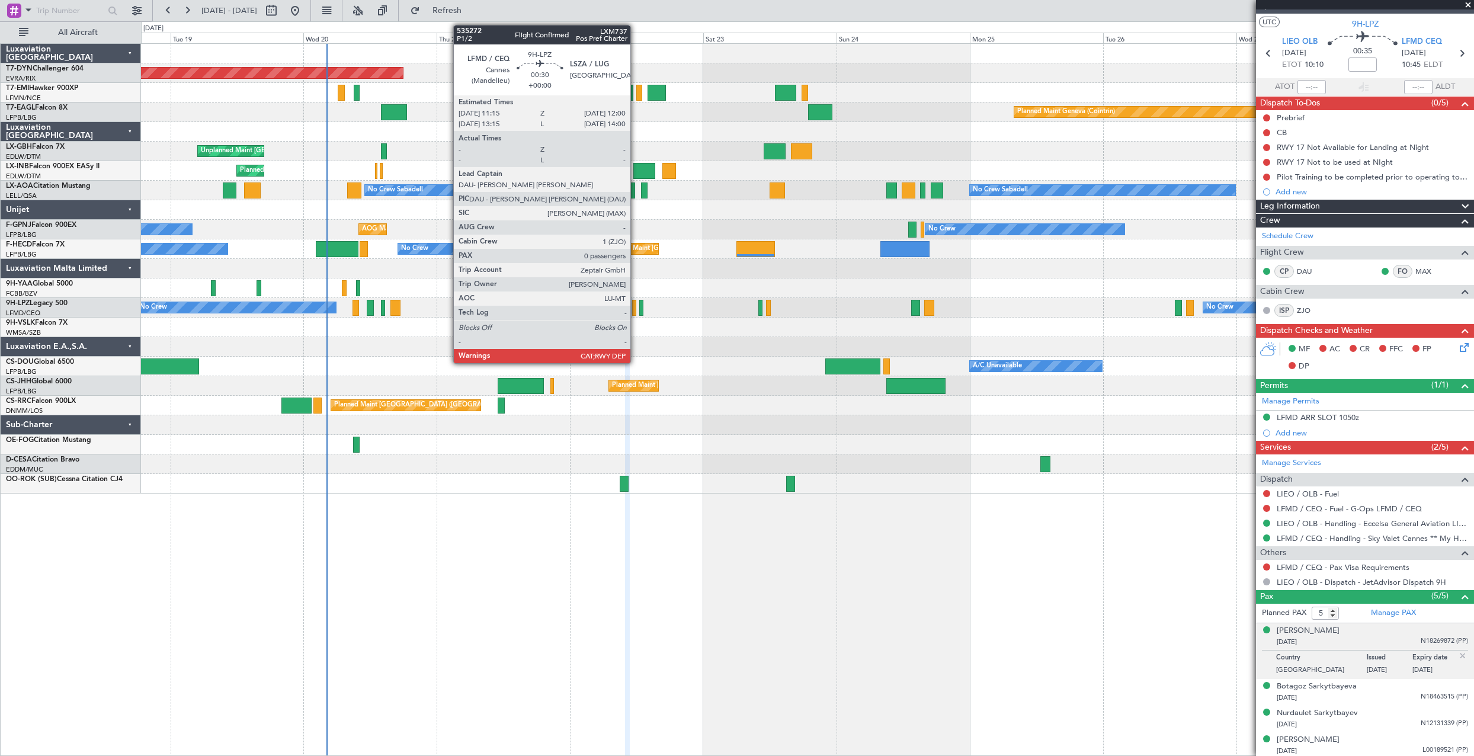
click at [636, 303] on div at bounding box center [634, 308] width 5 height 16
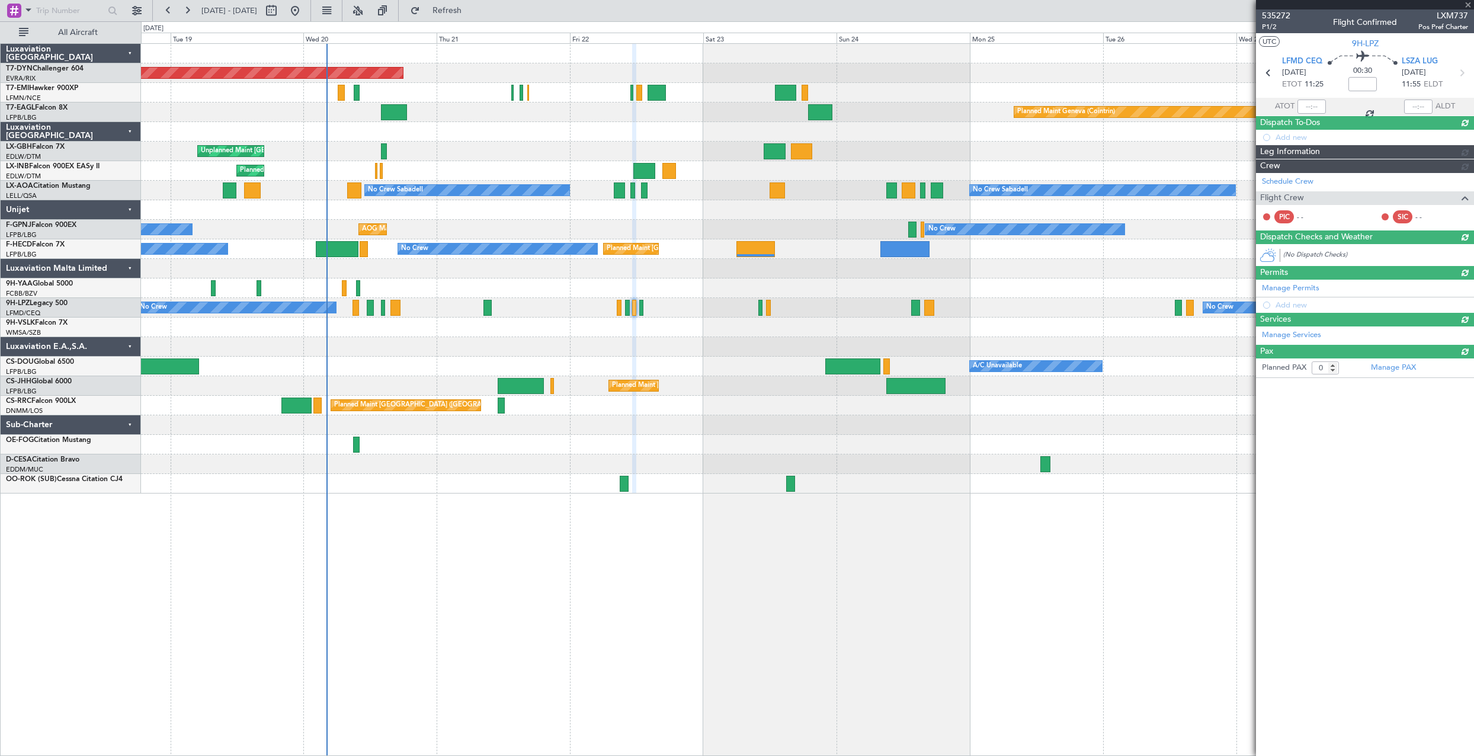
scroll to position [0, 0]
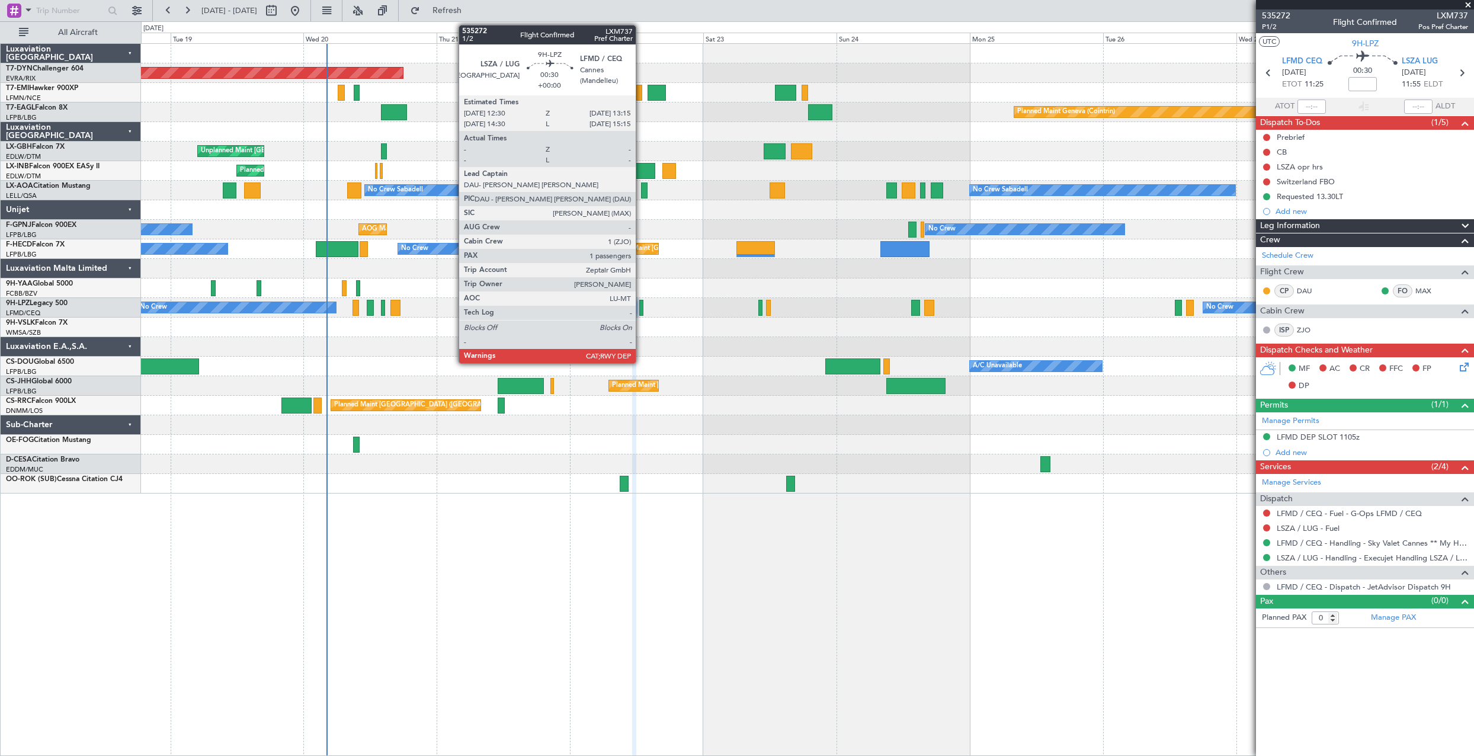
click at [641, 304] on div at bounding box center [641, 308] width 5 height 16
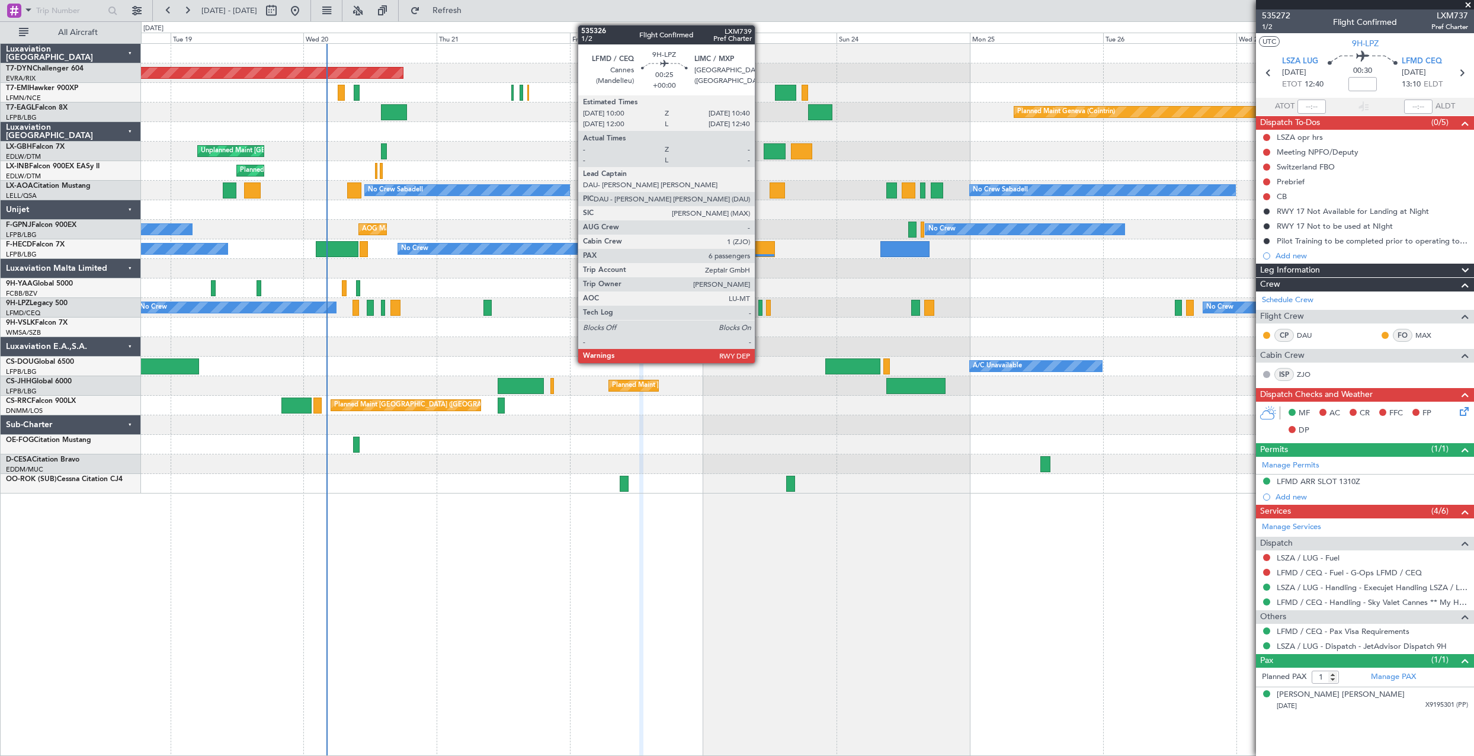
click at [760, 309] on div at bounding box center [760, 308] width 4 height 16
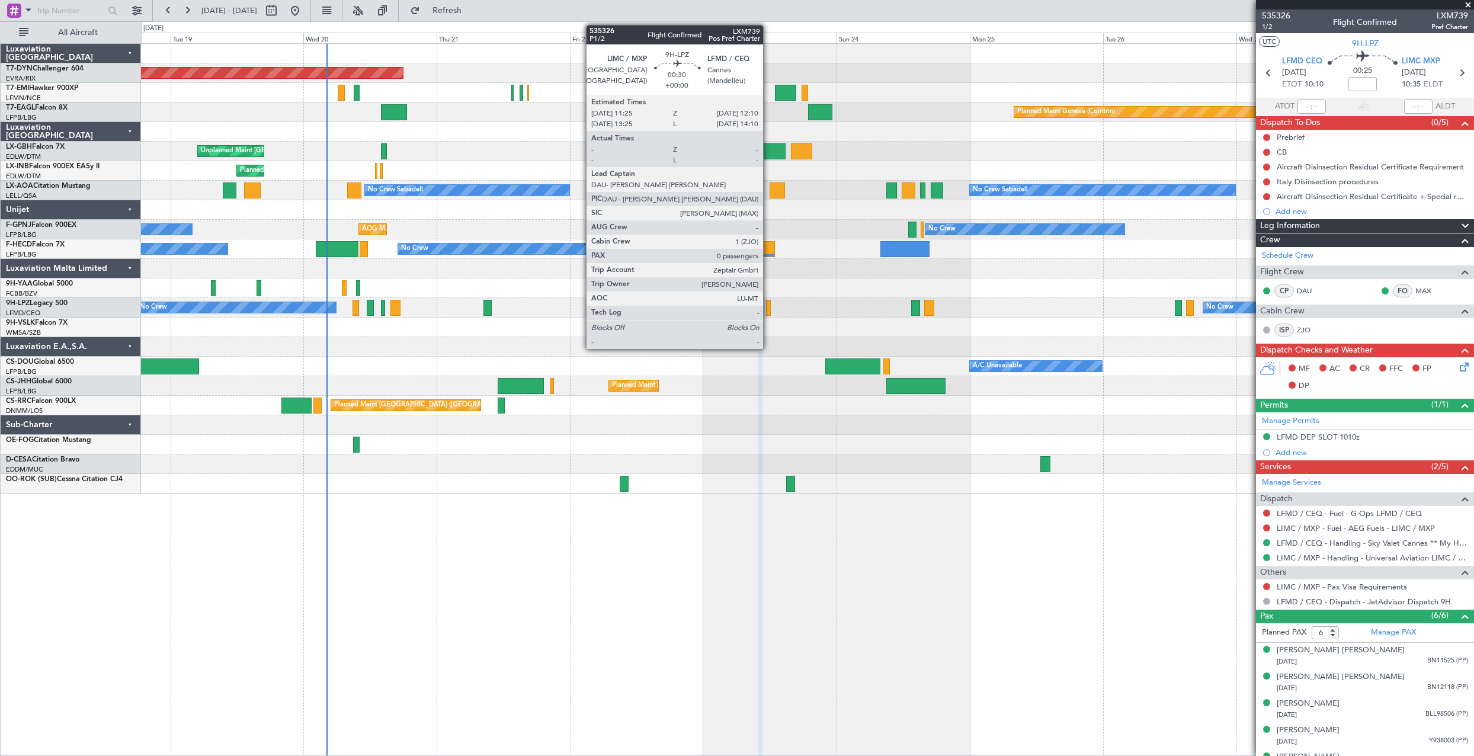
click at [768, 312] on div at bounding box center [768, 308] width 5 height 16
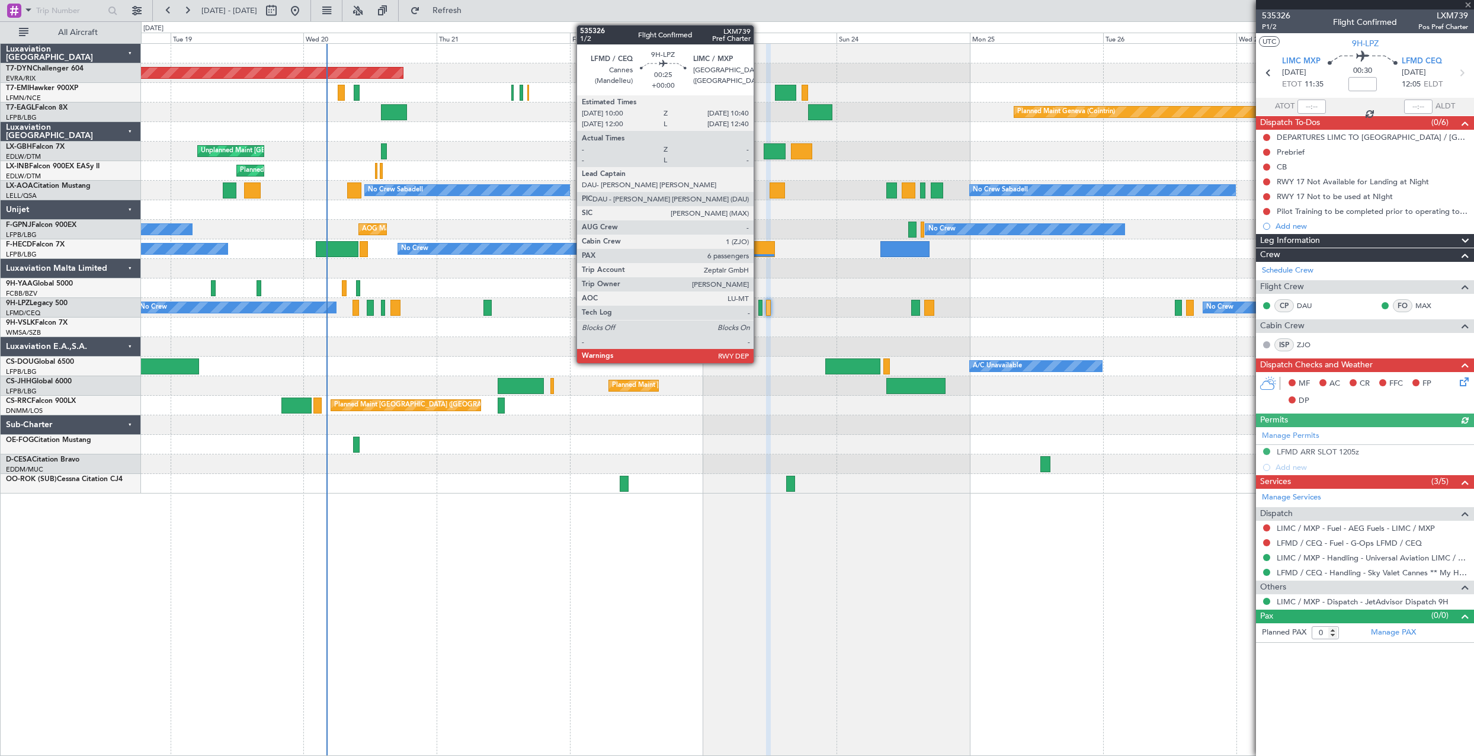
click at [759, 307] on div at bounding box center [760, 308] width 4 height 16
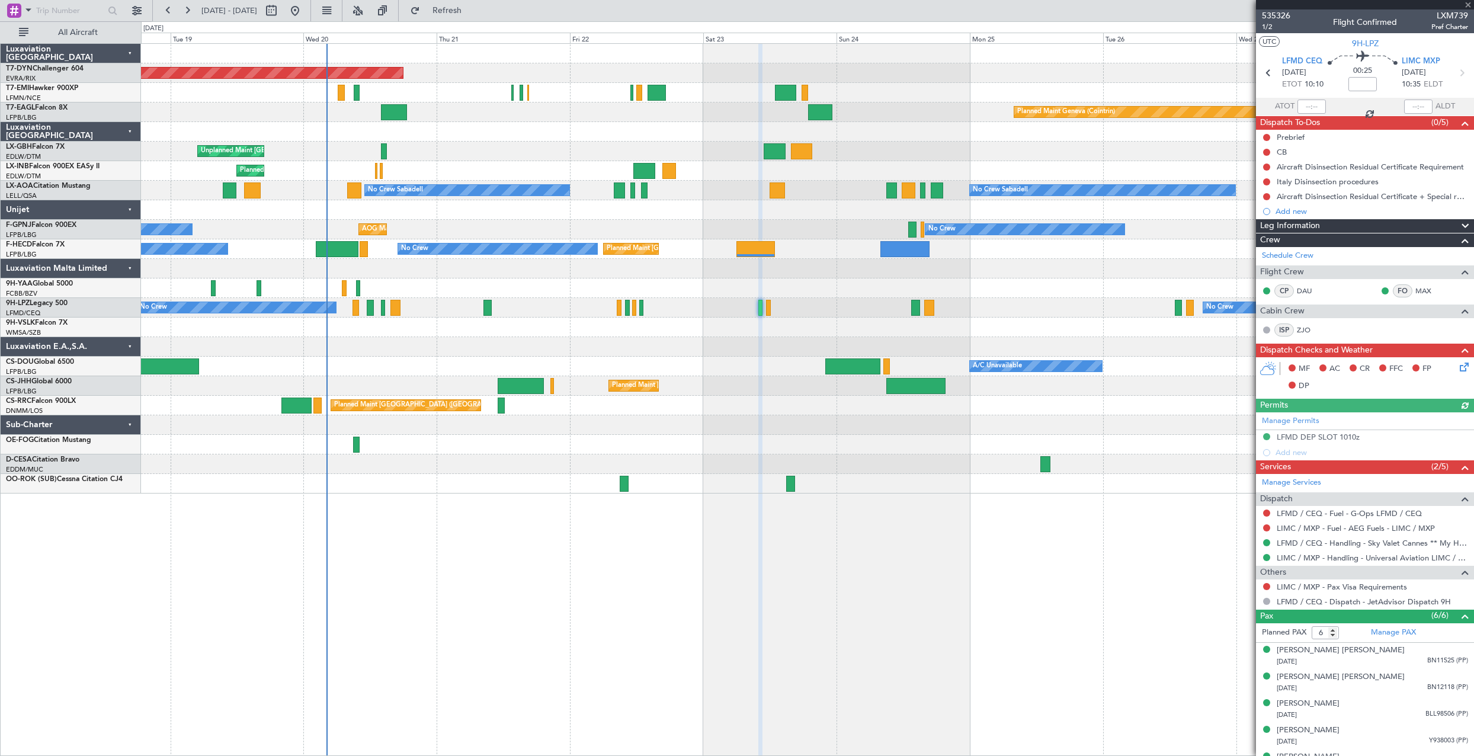
scroll to position [46, 0]
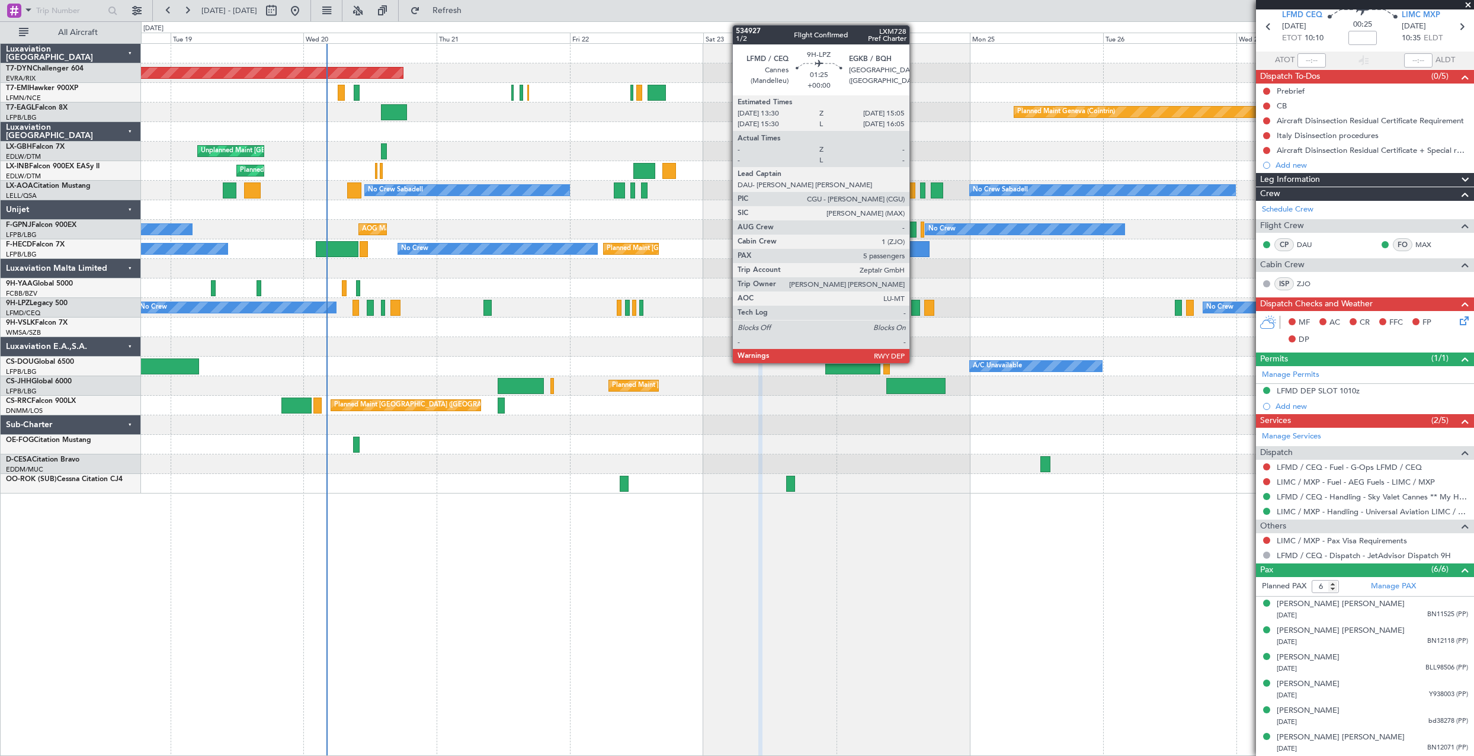
click at [915, 313] on div at bounding box center [915, 308] width 9 height 16
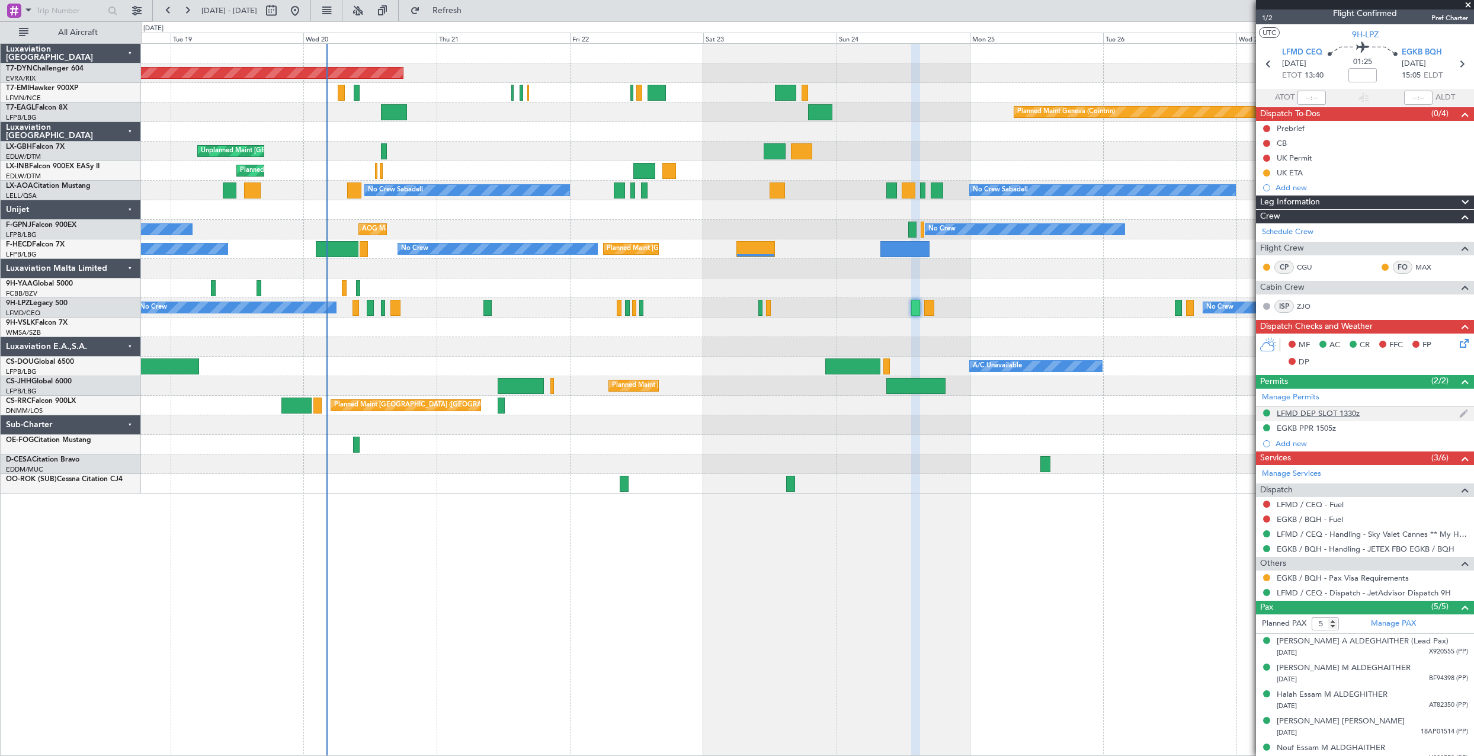
scroll to position [0, 0]
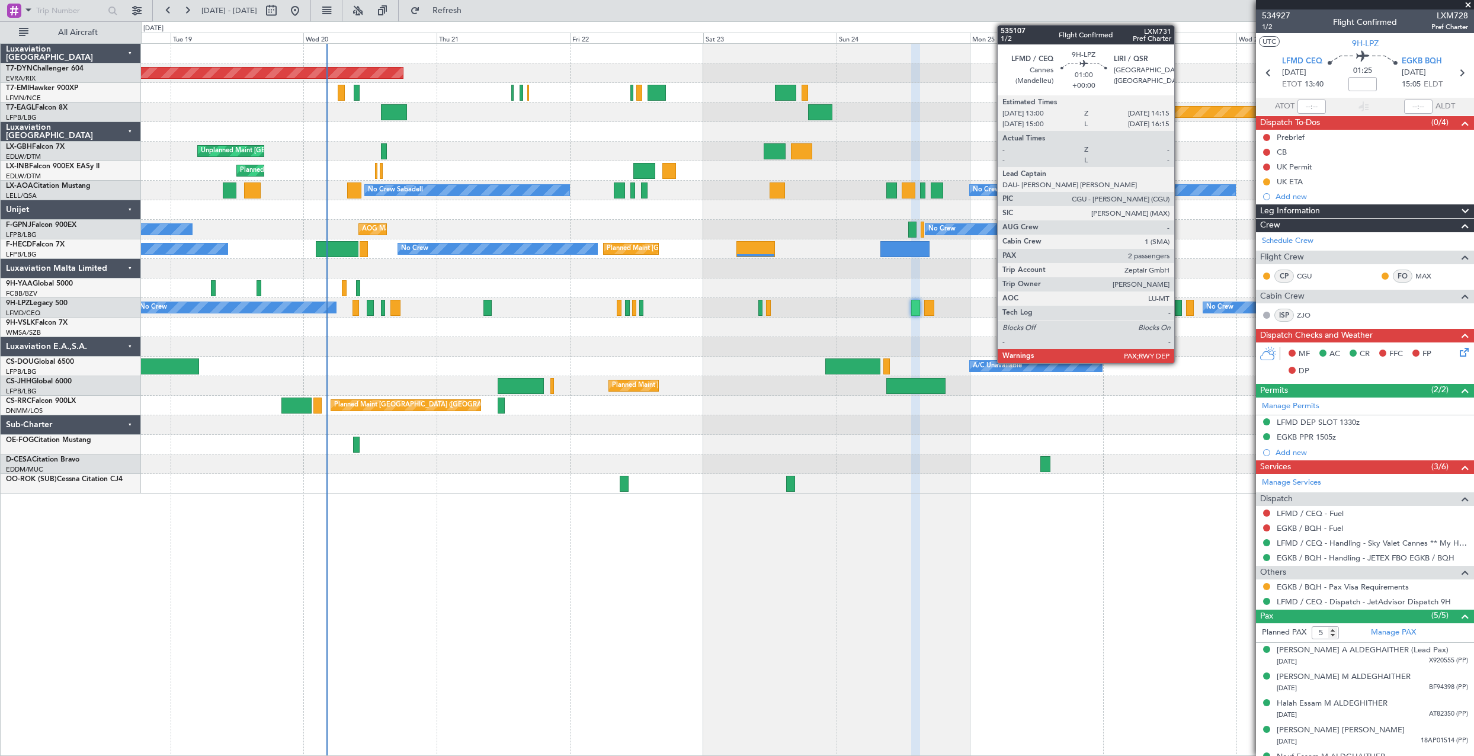
click at [1179, 308] on div at bounding box center [1178, 308] width 7 height 16
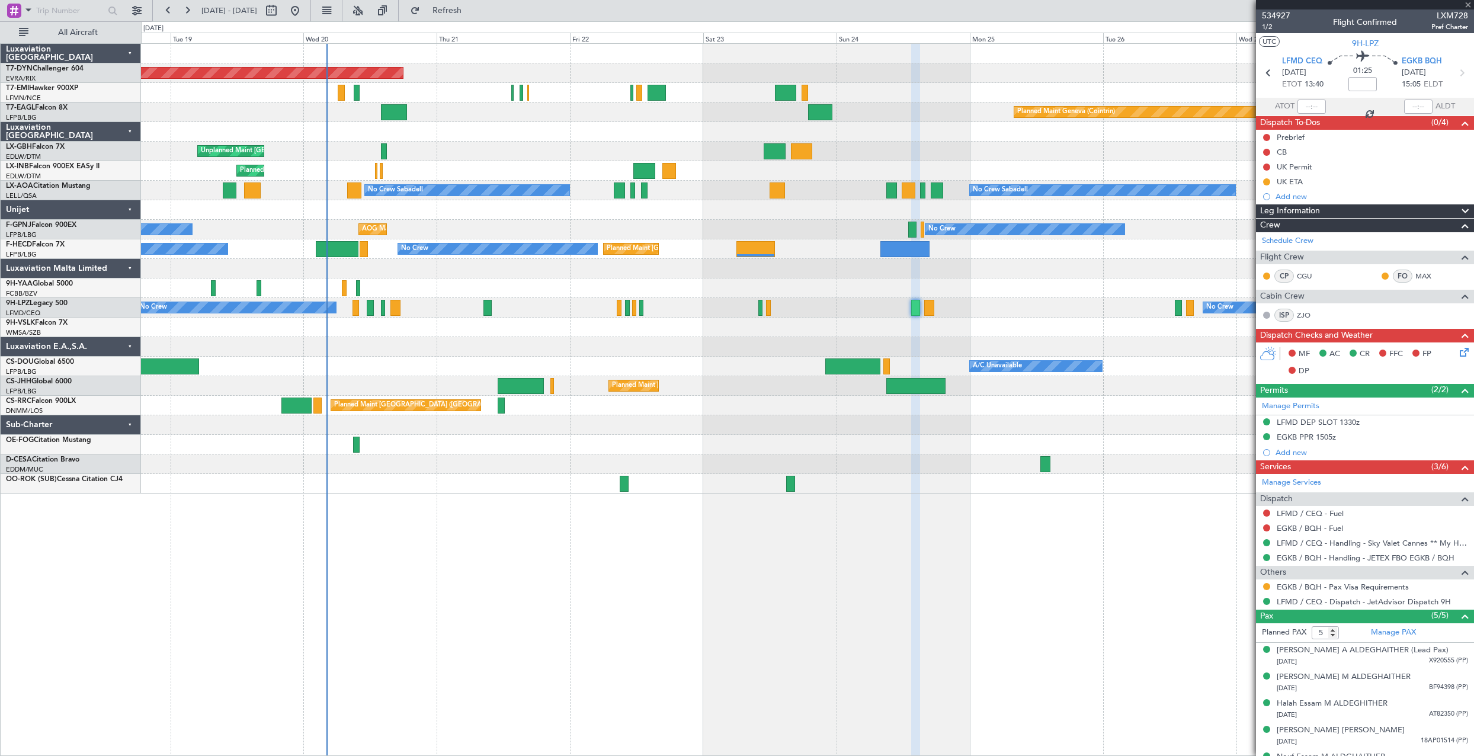
type input "2"
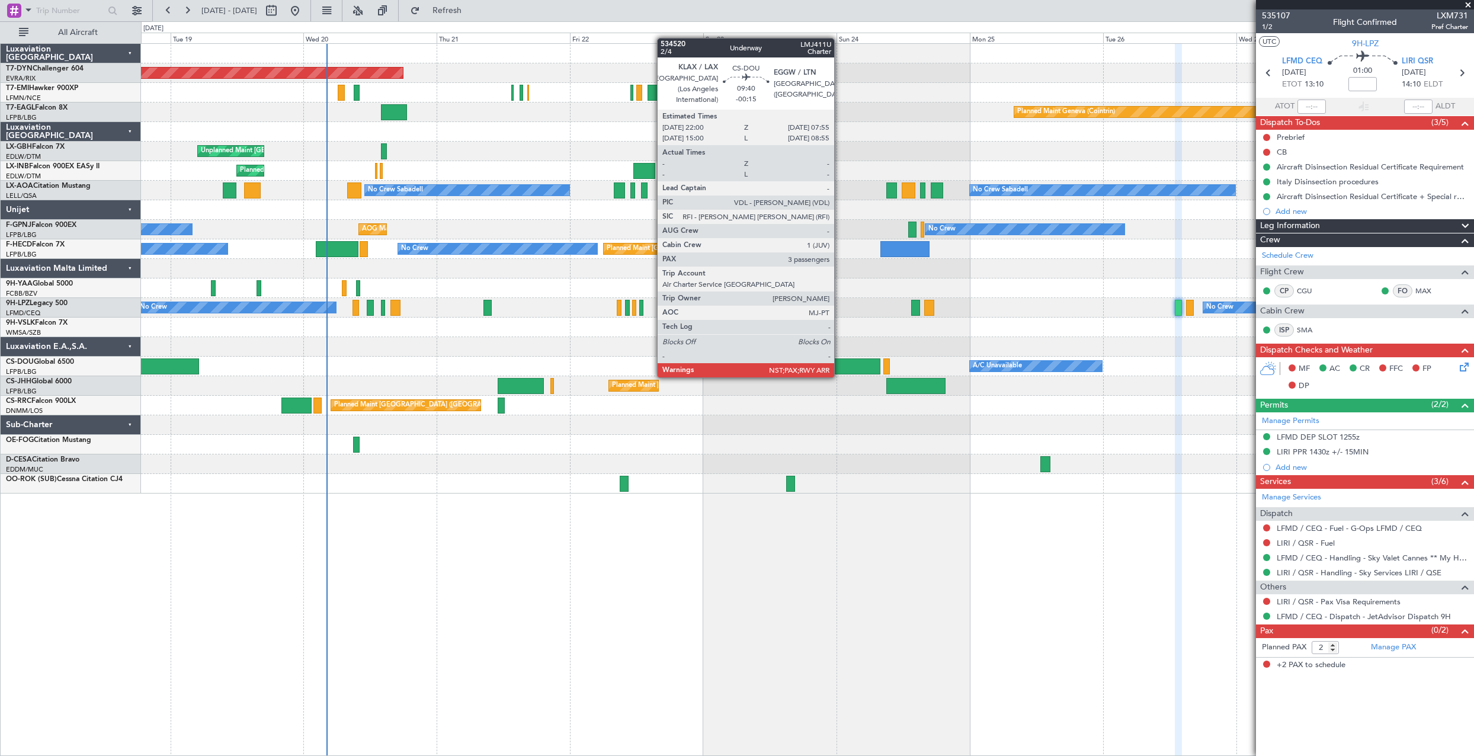
click at [840, 366] on div at bounding box center [852, 366] width 55 height 16
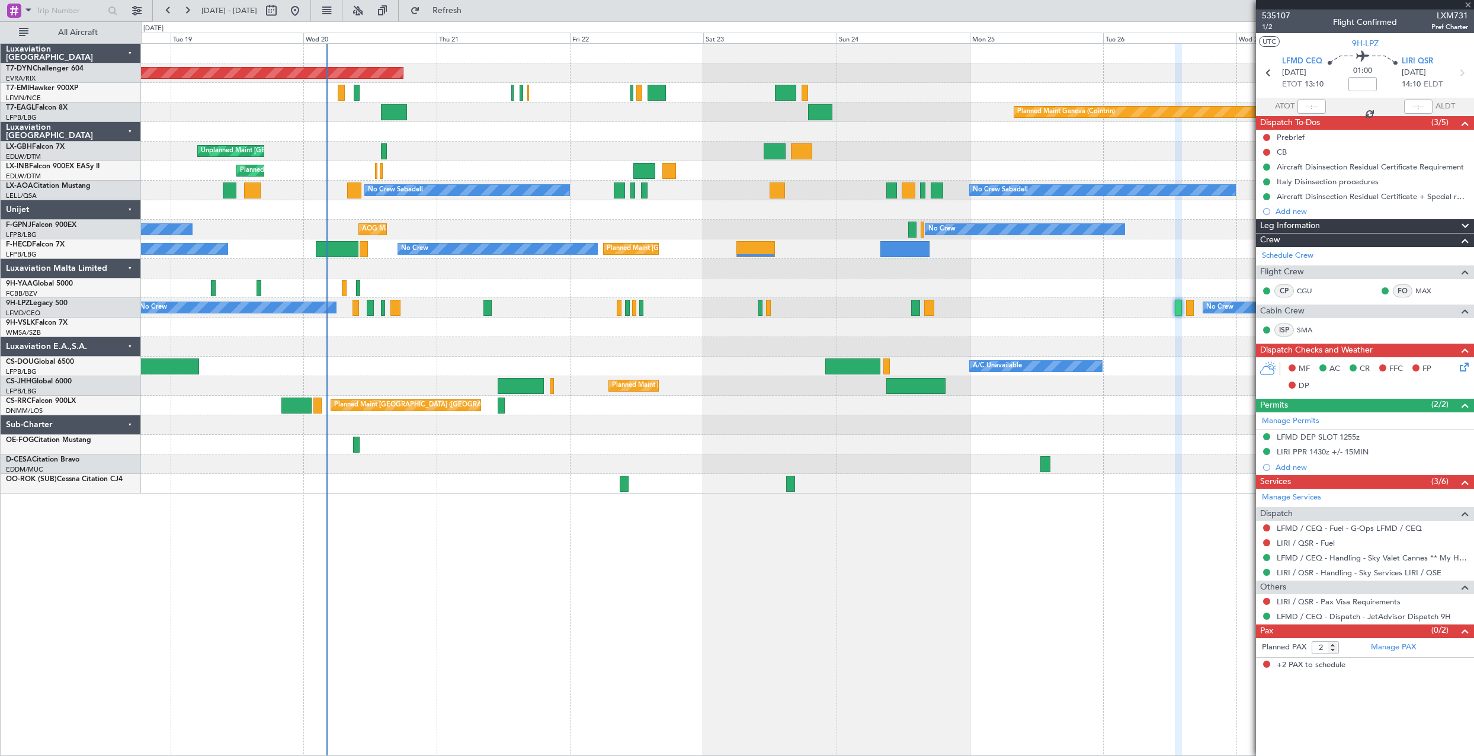
type input "-00:15"
type input "3"
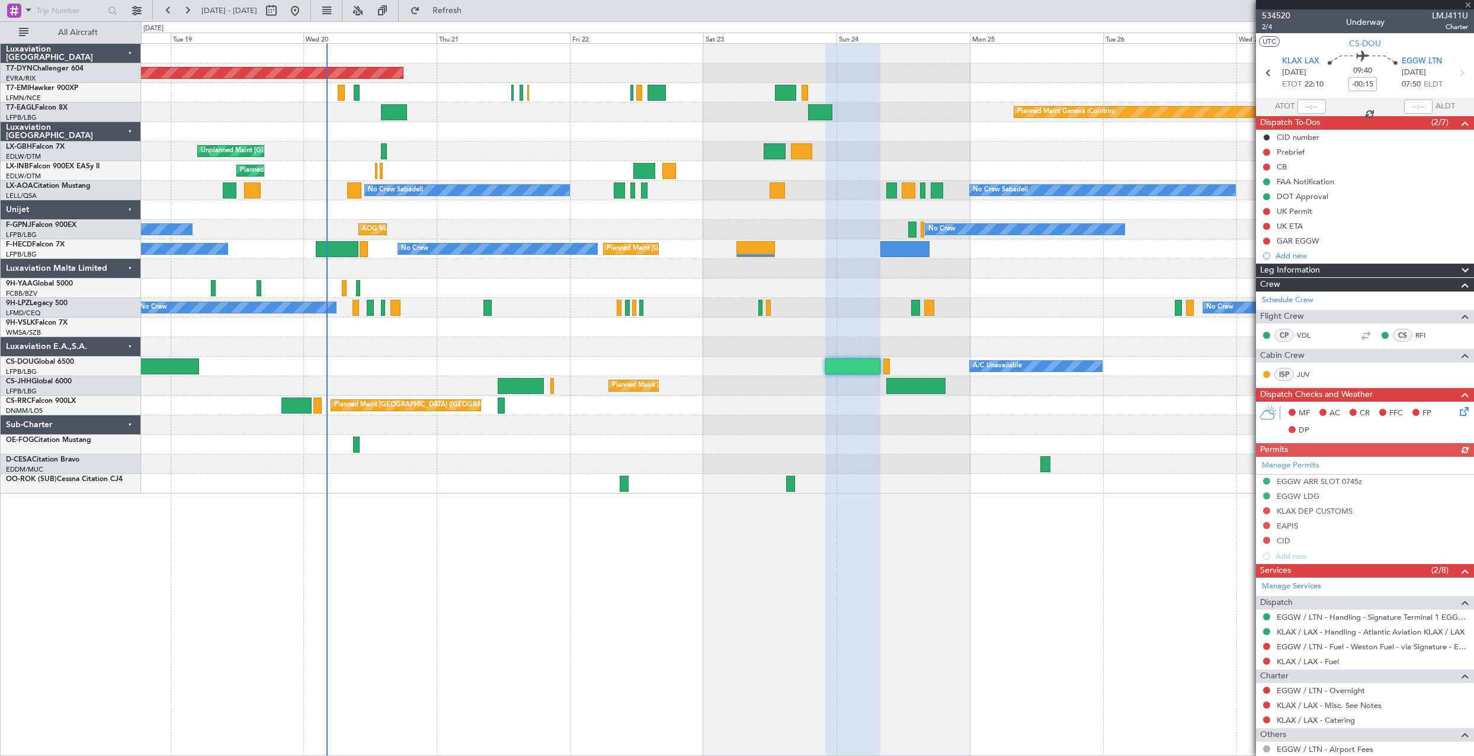
scroll to position [78, 0]
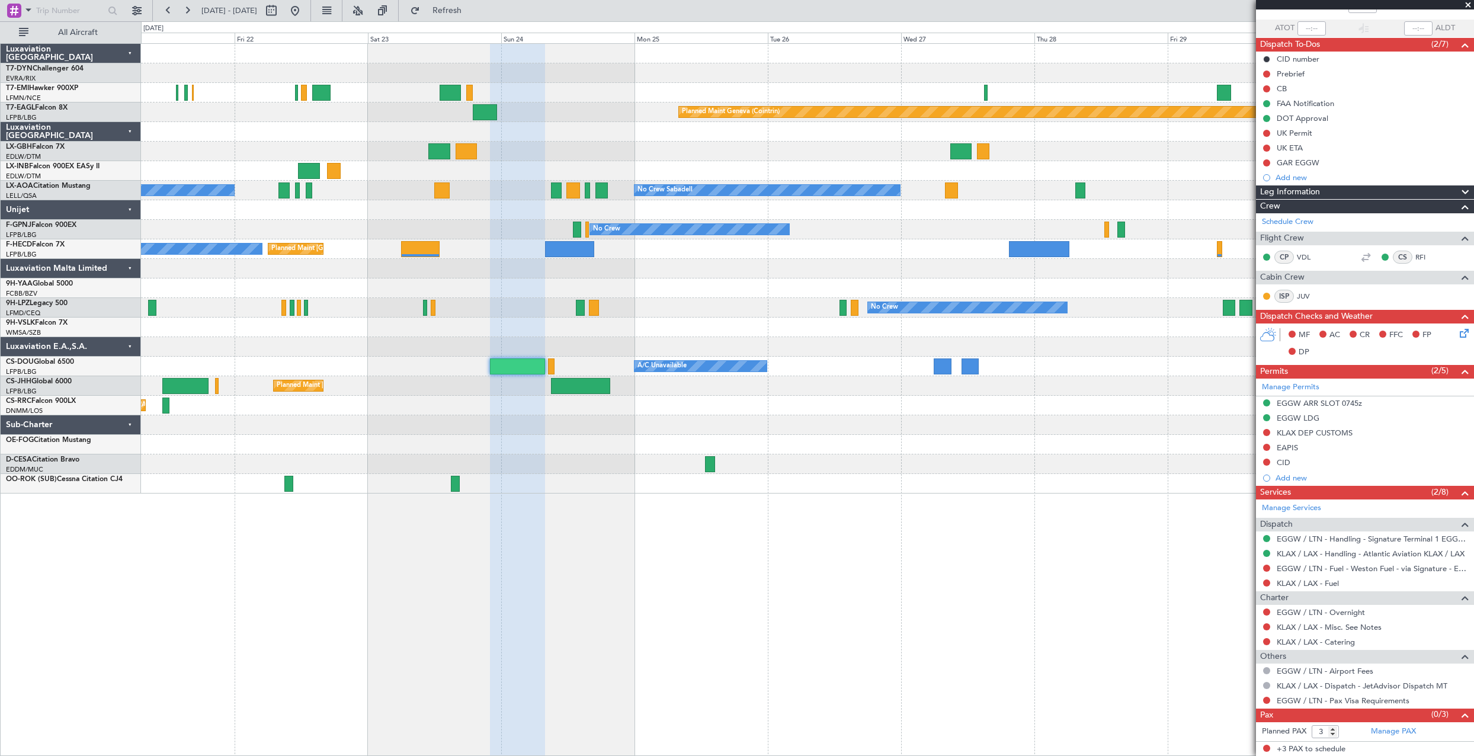
click at [667, 444] on div at bounding box center [807, 445] width 1332 height 20
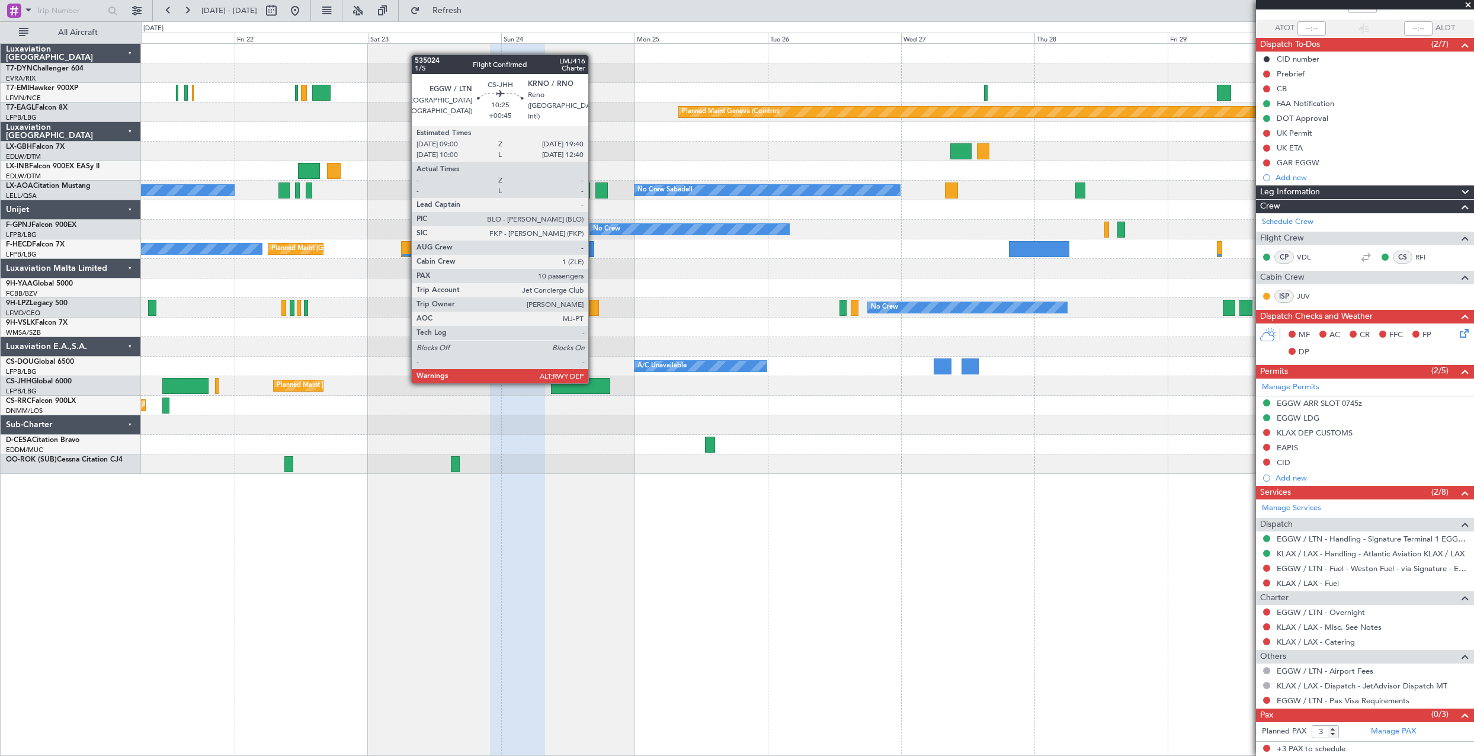
click at [594, 382] on div at bounding box center [580, 386] width 59 height 16
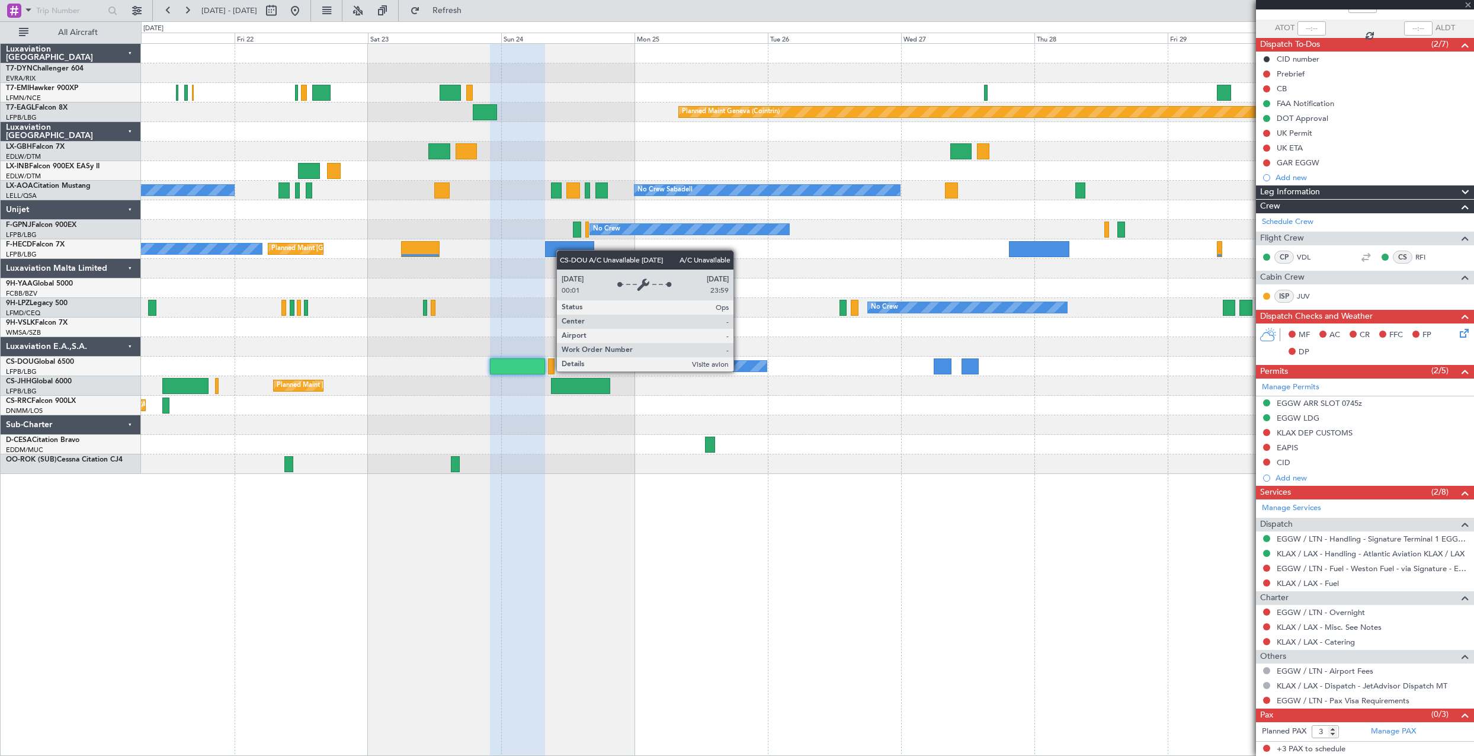
type input "+00:45"
type input "10"
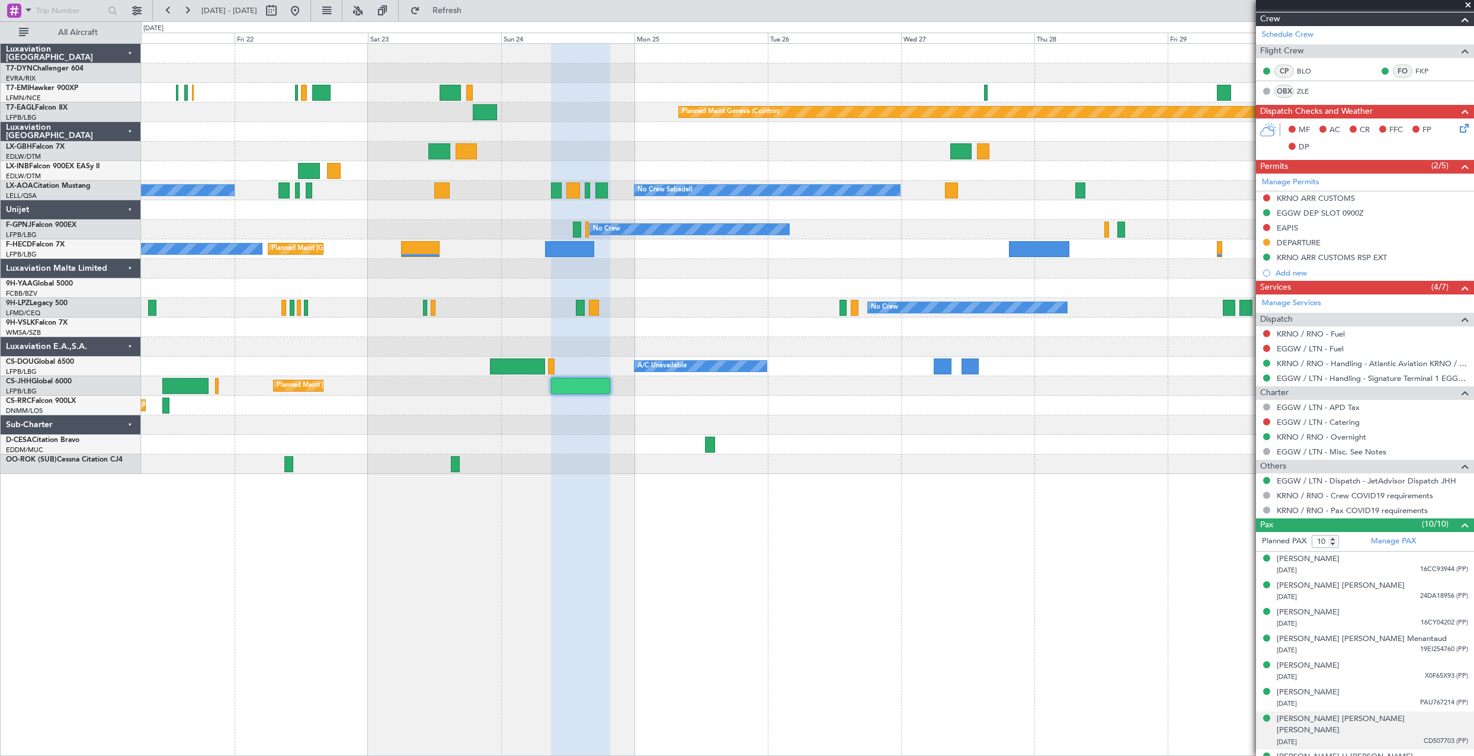
scroll to position [16, 0]
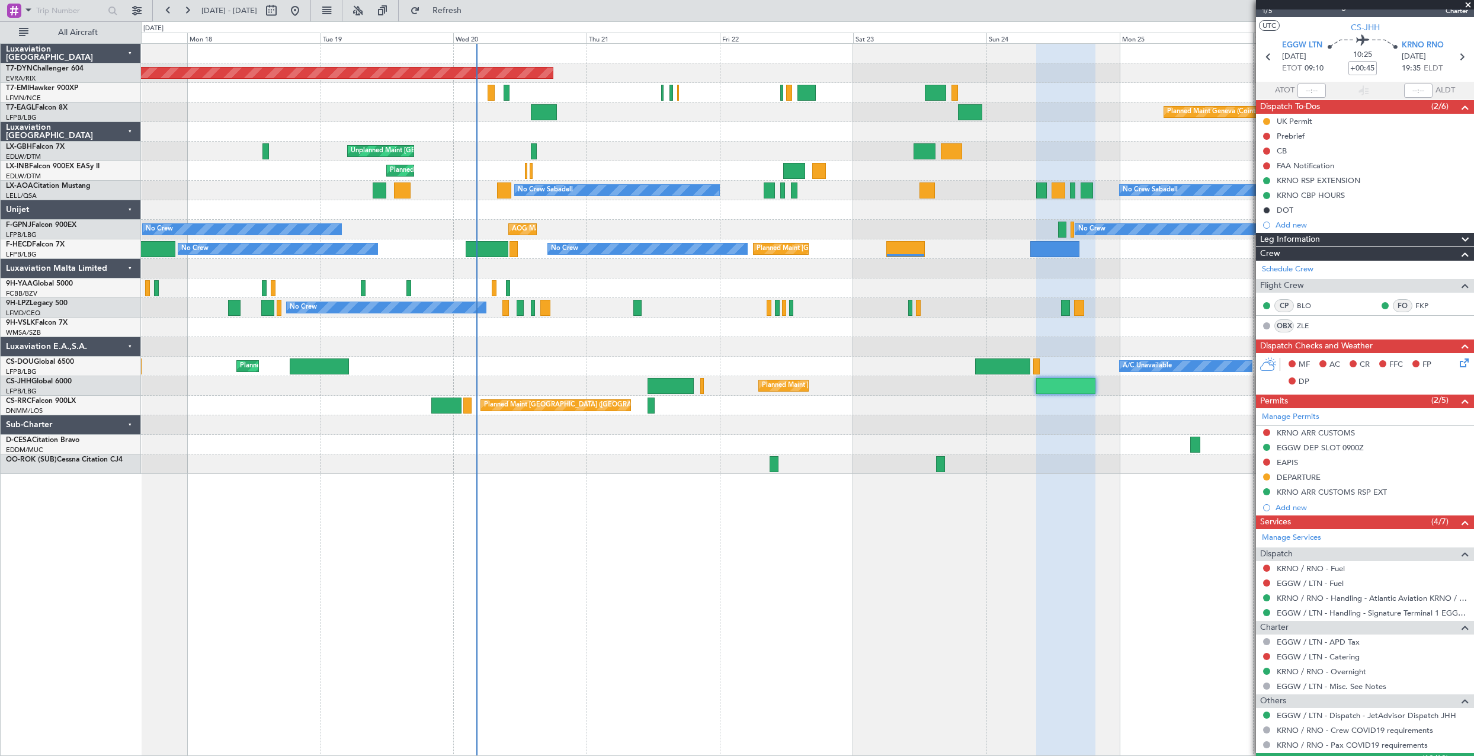
click at [934, 411] on div "Planned Maint Basel-Mulhouse Planned Maint Geneva (Cointrin) Unplanned Maint Pa…" at bounding box center [807, 259] width 1332 height 430
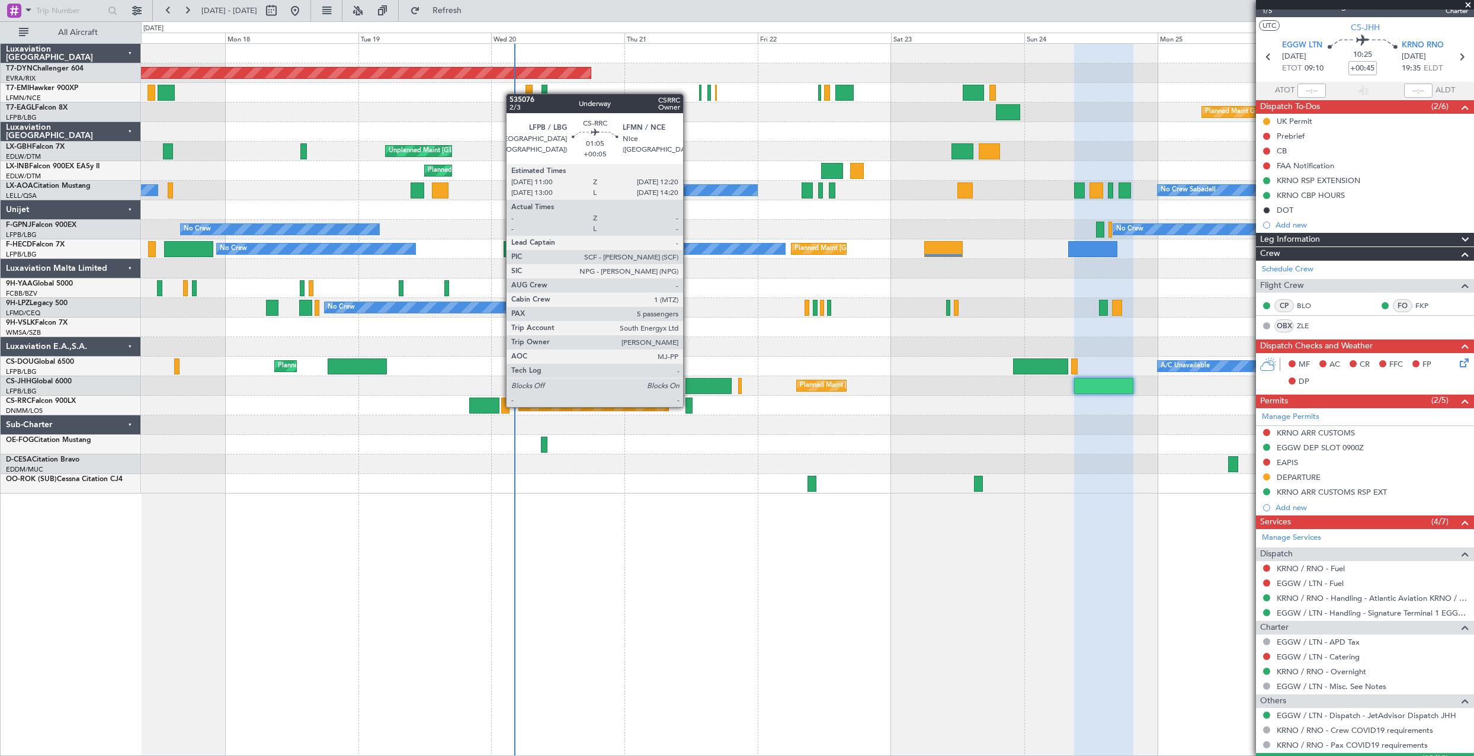
click at [688, 406] on div at bounding box center [689, 406] width 8 height 16
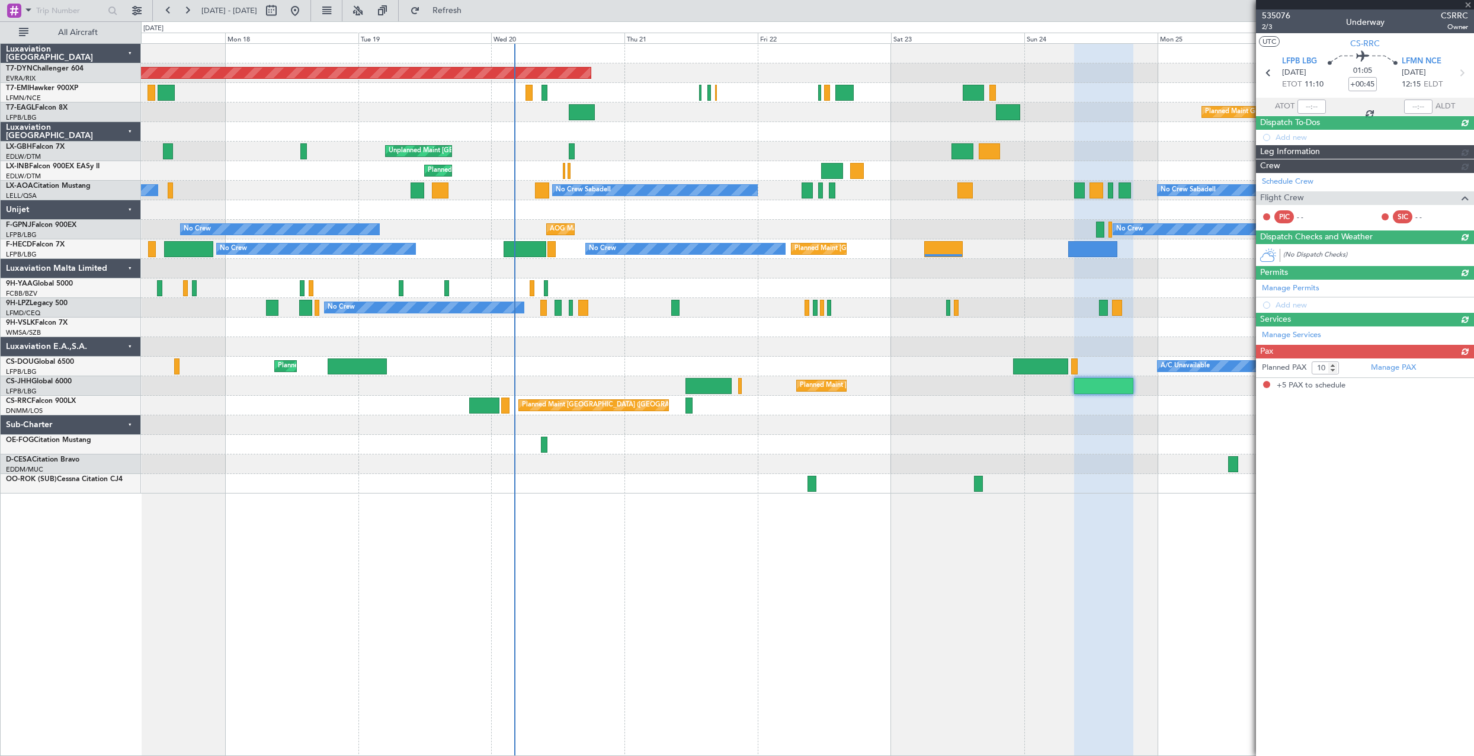
type input "+00:05"
type input "5"
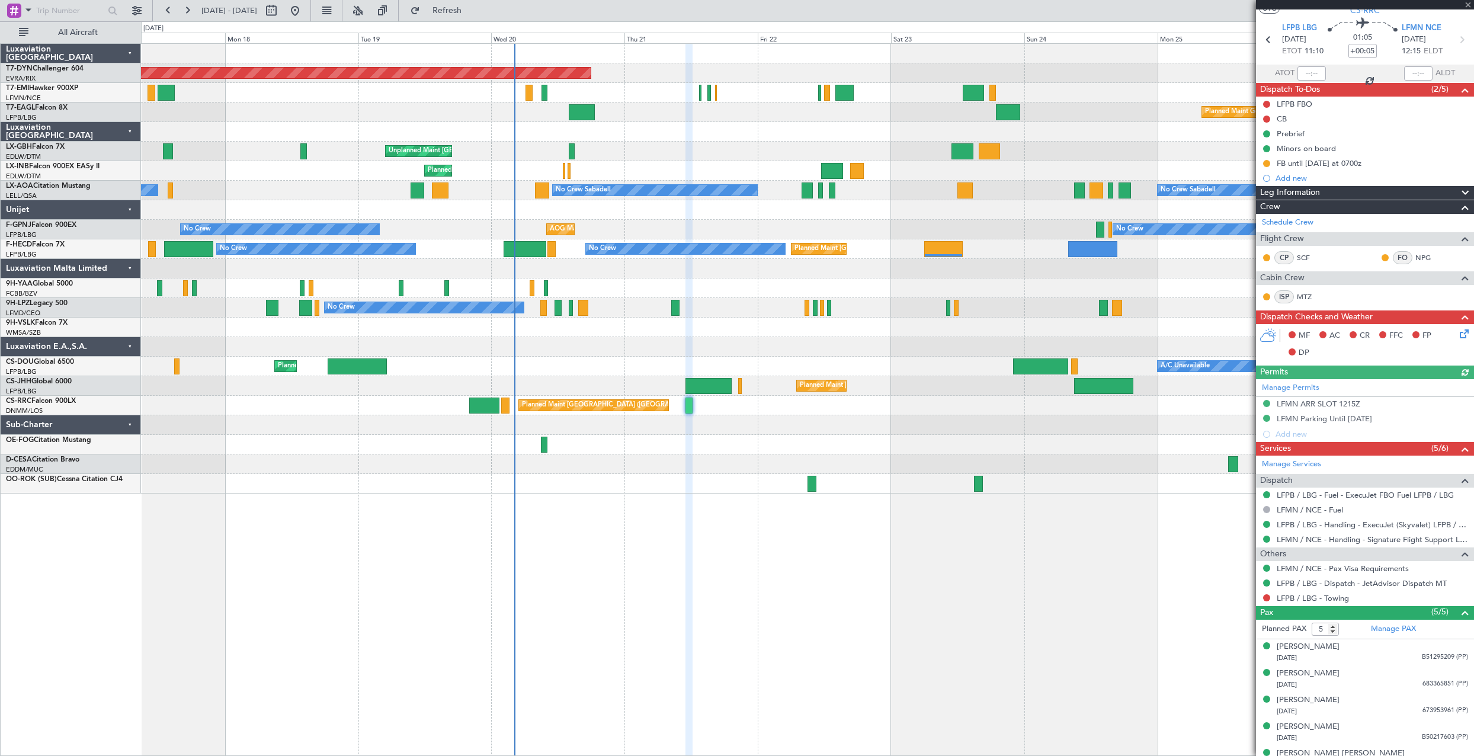
scroll to position [49, 0]
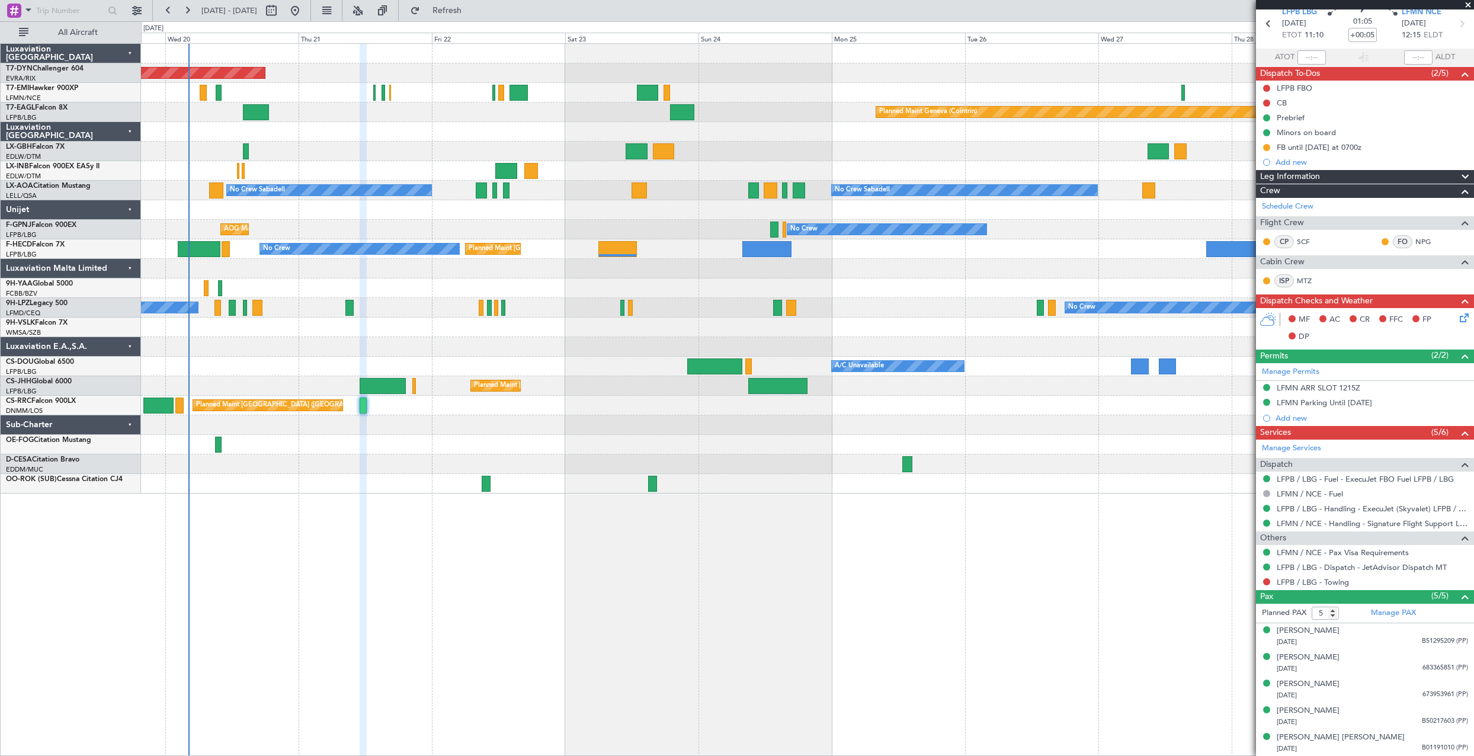
click at [591, 596] on div "Planned Maint Basel-Mulhouse Planned Maint Chester Planned Maint Geneva (Cointr…" at bounding box center [807, 399] width 1333 height 713
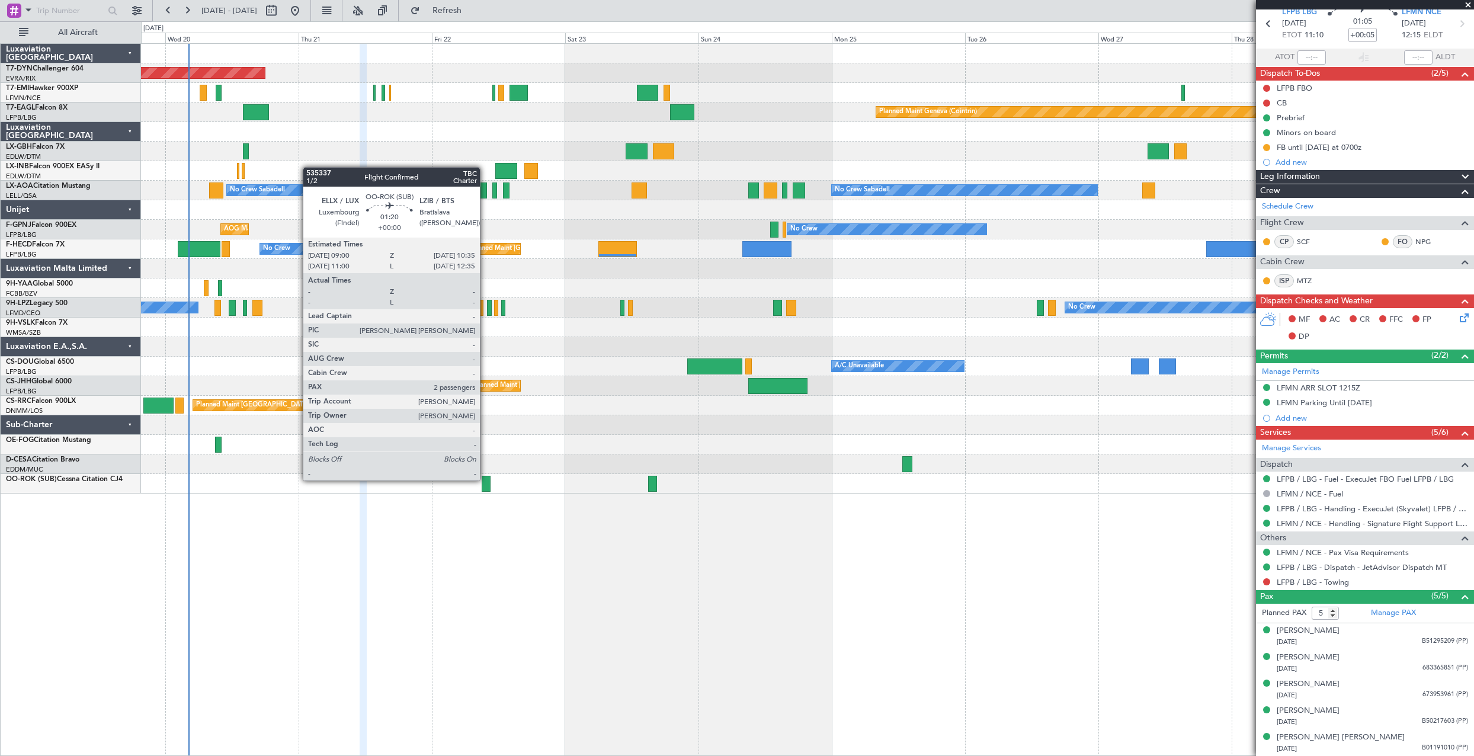
click at [485, 479] on div at bounding box center [486, 484] width 9 height 16
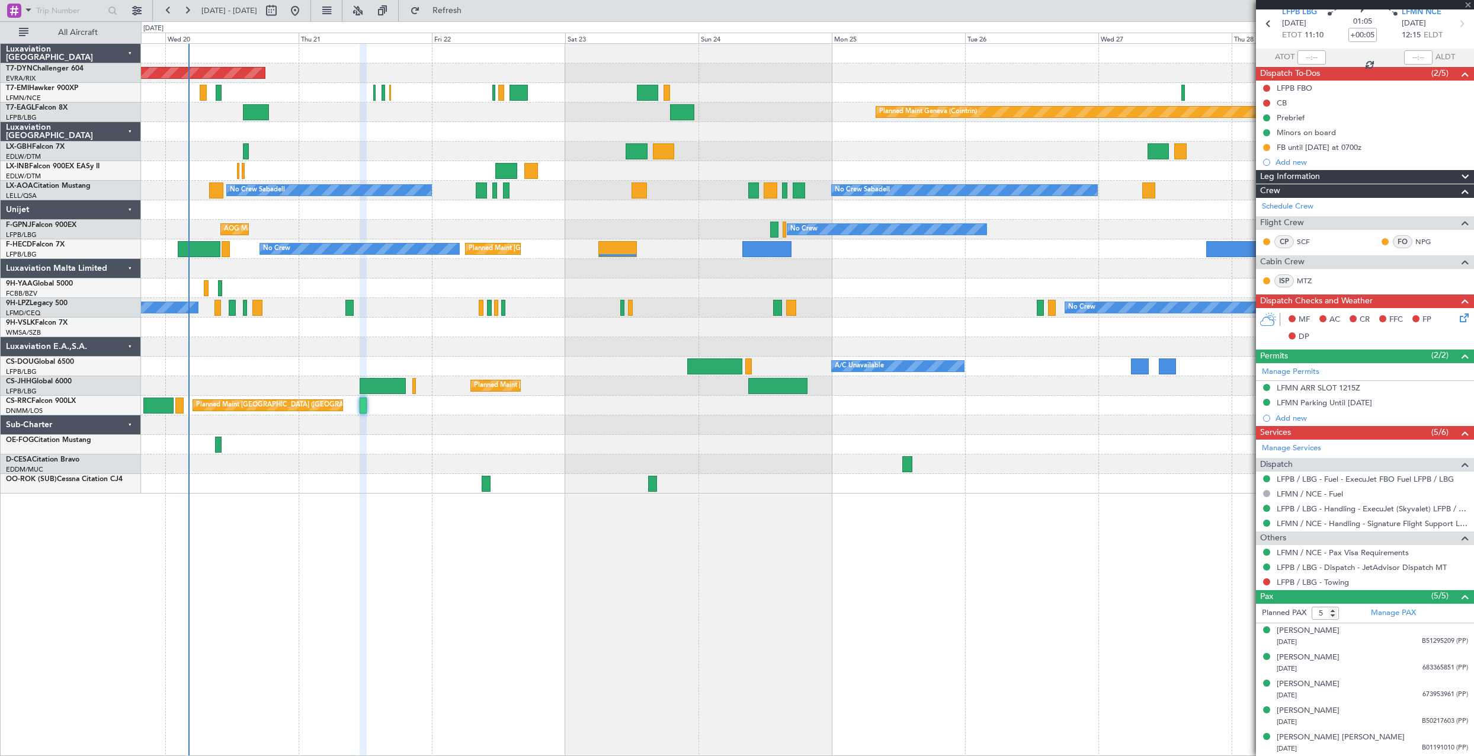
type input "2"
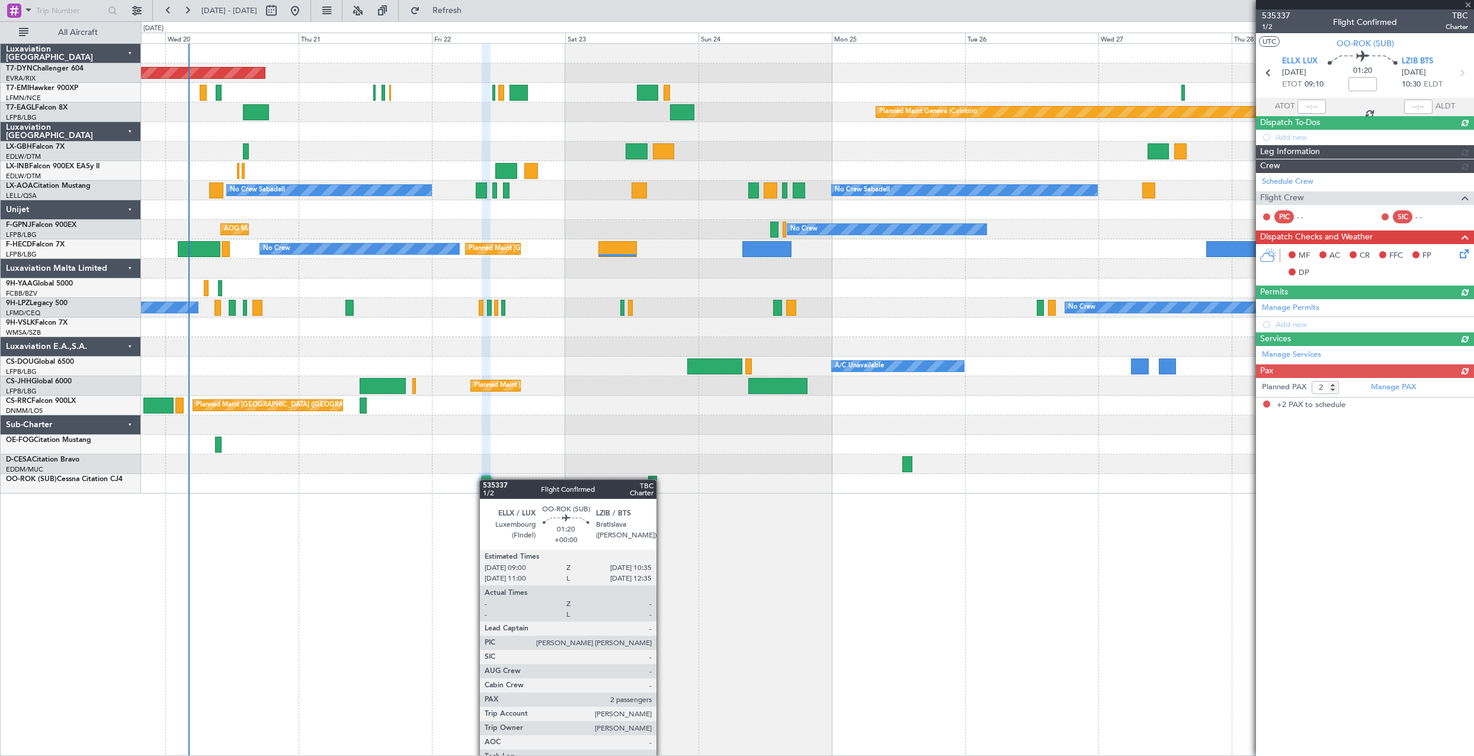
scroll to position [0, 0]
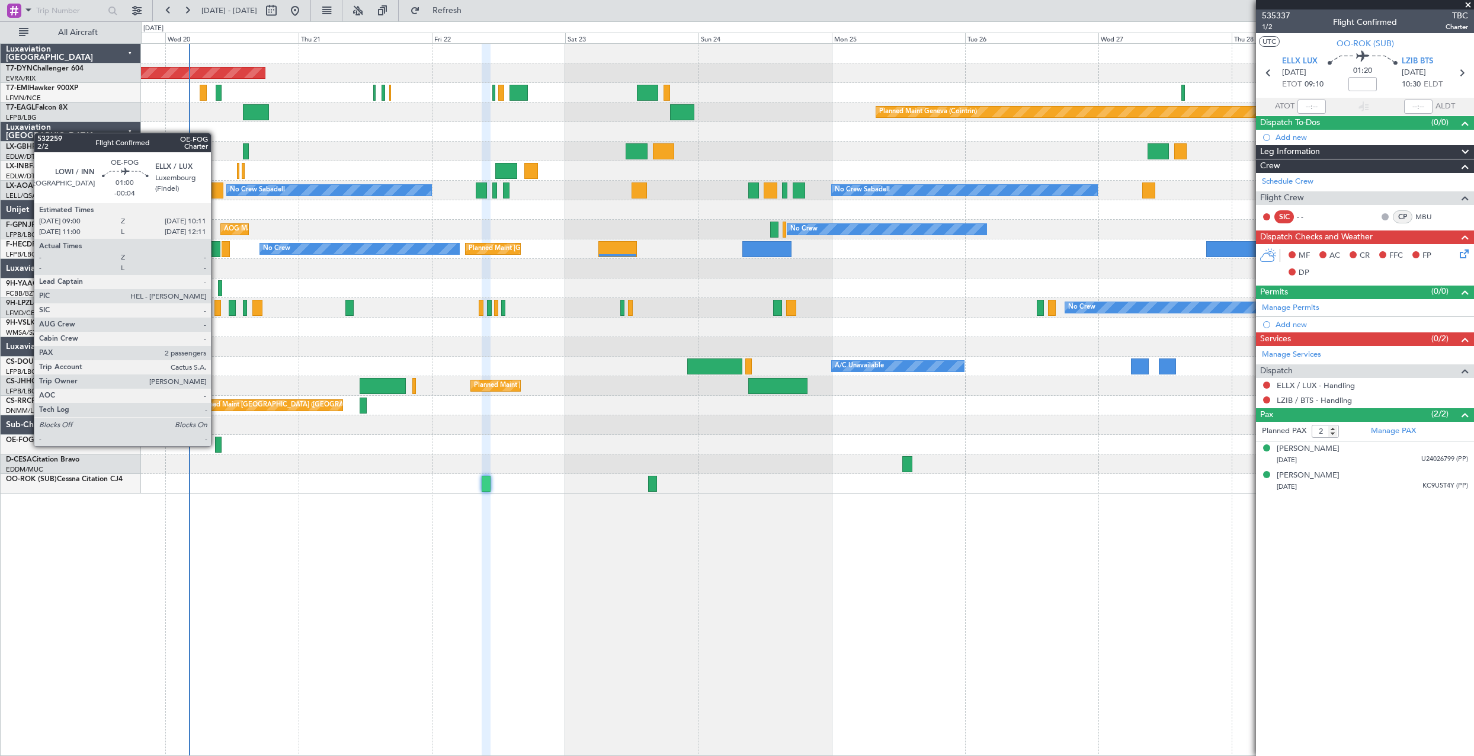
click at [216, 445] on div at bounding box center [218, 445] width 7 height 16
click at [216, 443] on div at bounding box center [218, 445] width 7 height 16
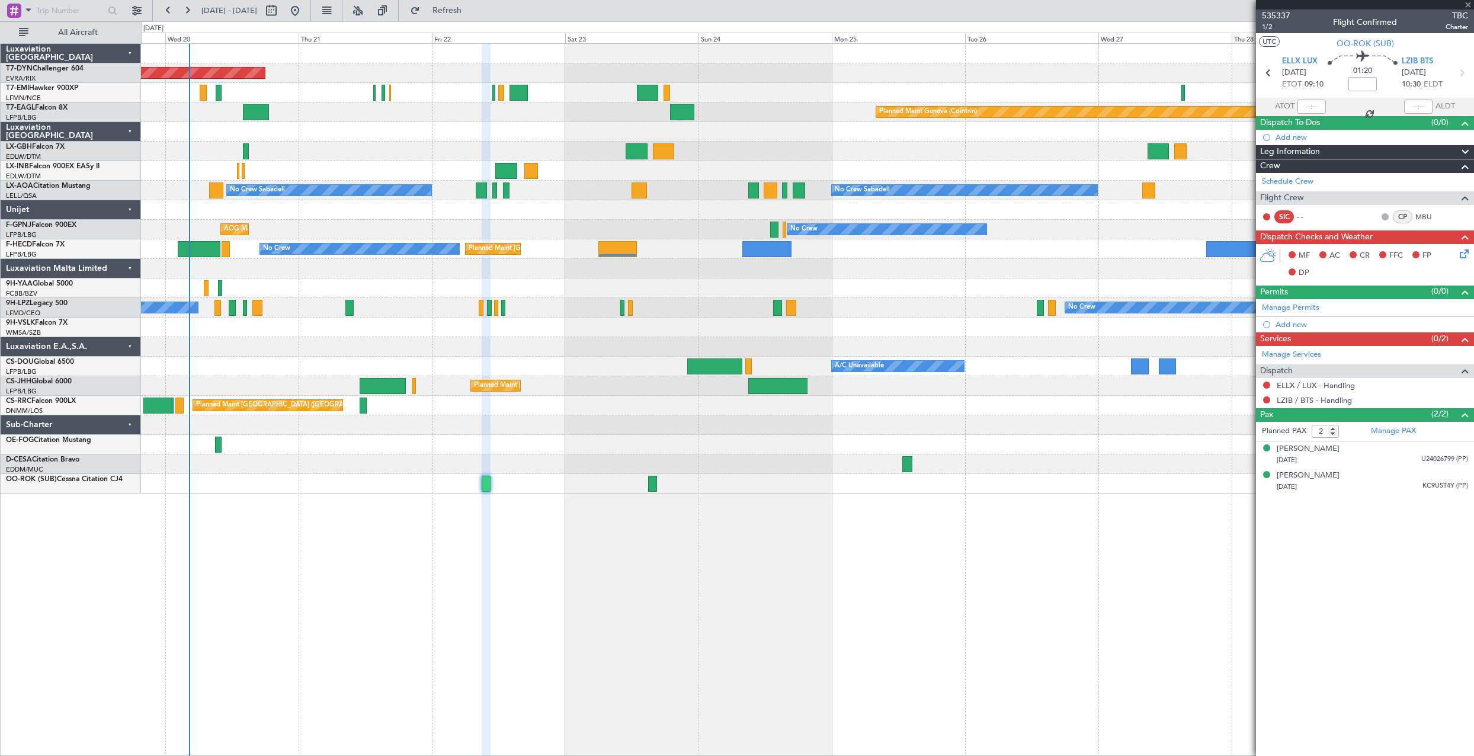
type input "-00:04"
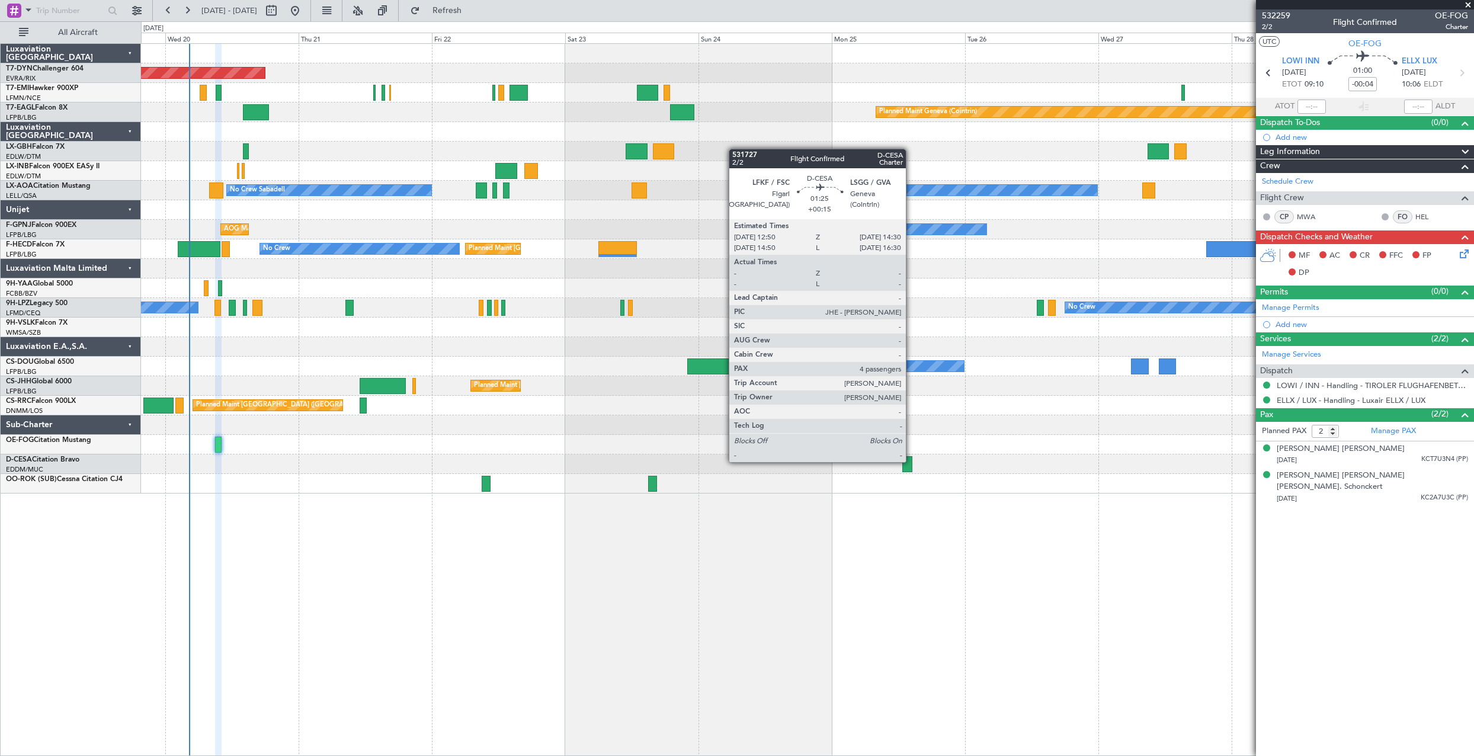
click at [910, 460] on div at bounding box center [906, 464] width 9 height 16
